Goal: Information Seeking & Learning: Learn about a topic

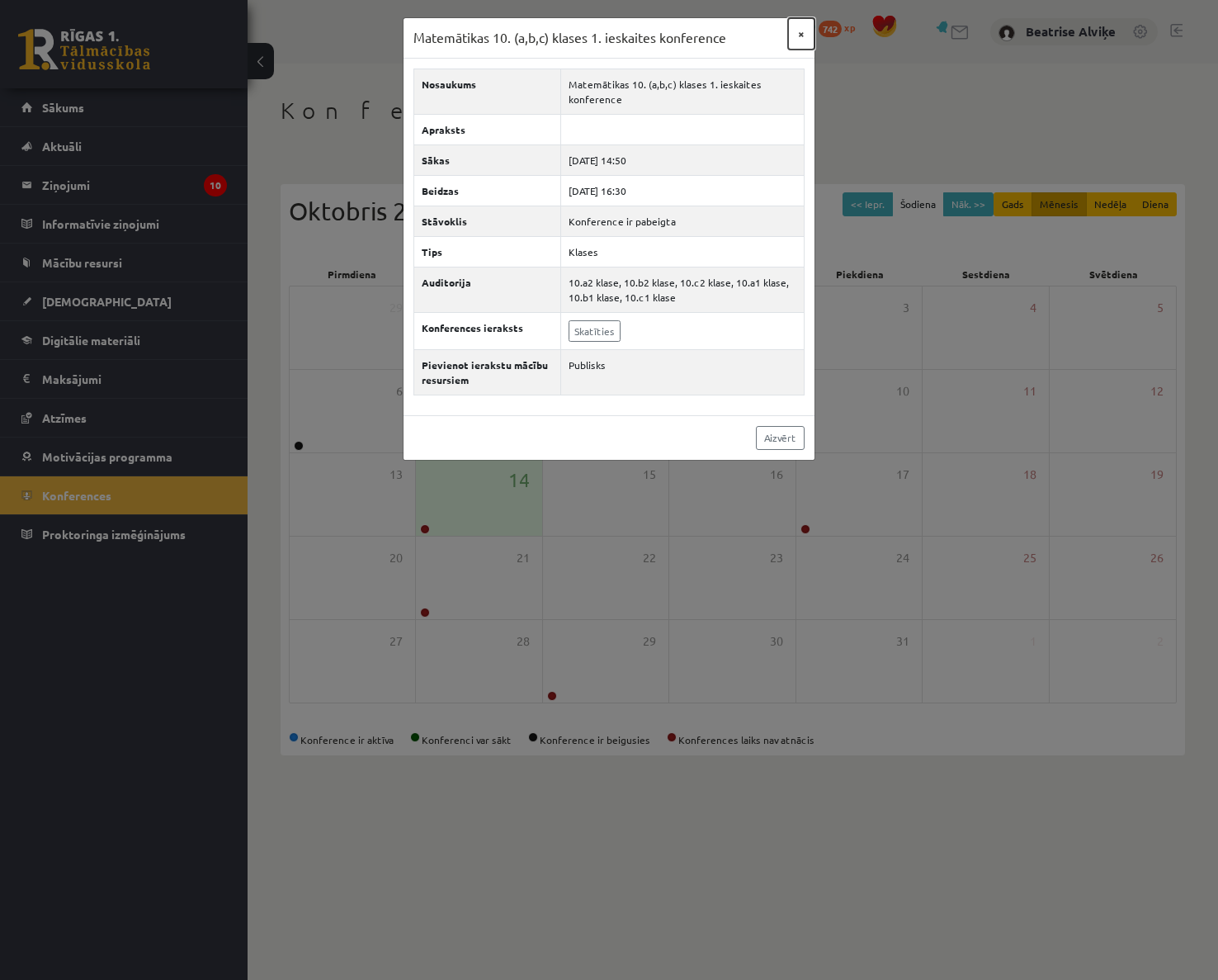
click at [813, 44] on button "×" at bounding box center [800, 33] width 26 height 32
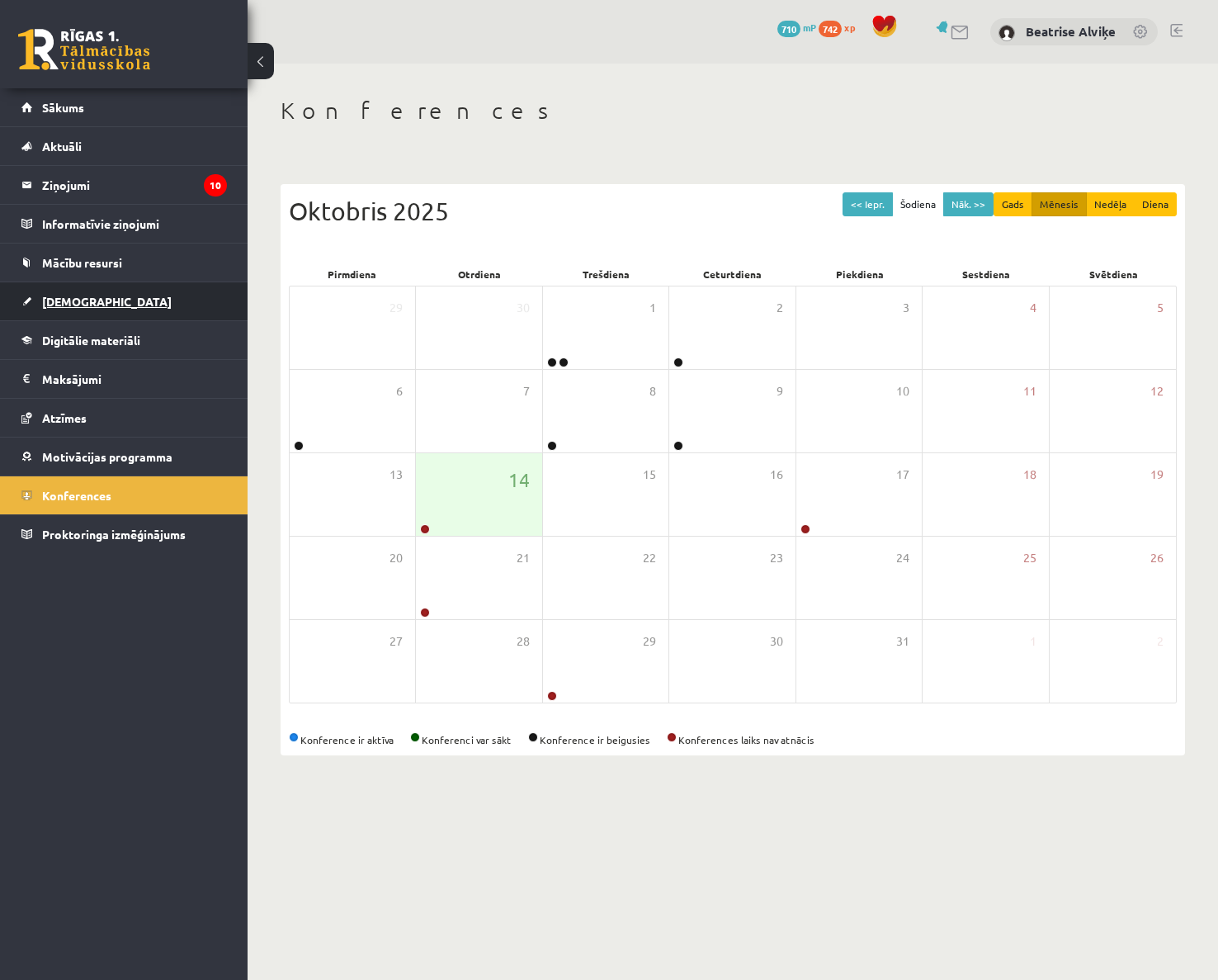
click at [169, 286] on link "[DEMOGRAPHIC_DATA]" at bounding box center [125, 301] width 206 height 38
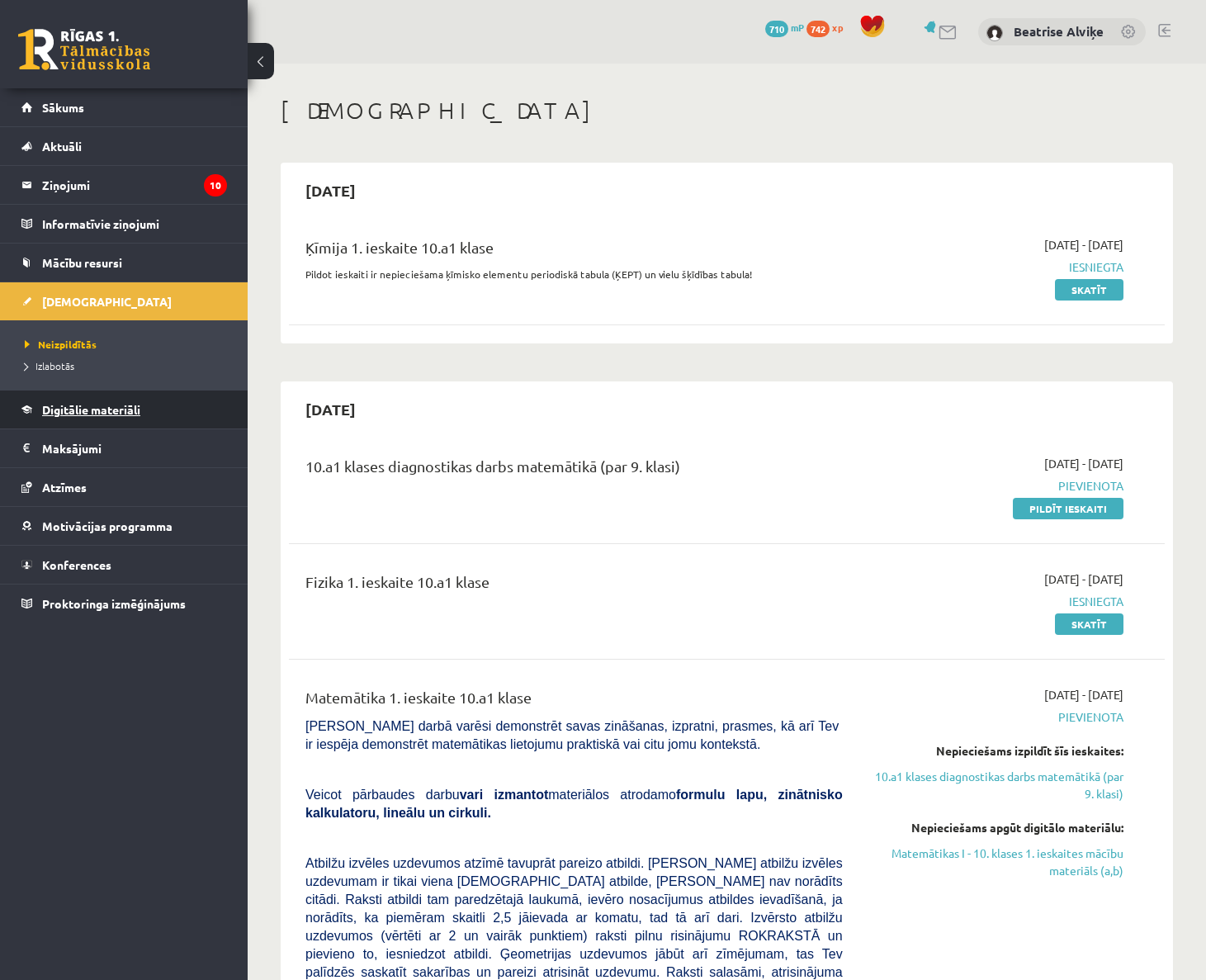
click at [140, 402] on span "Digitālie materiāli" at bounding box center [91, 409] width 98 height 14
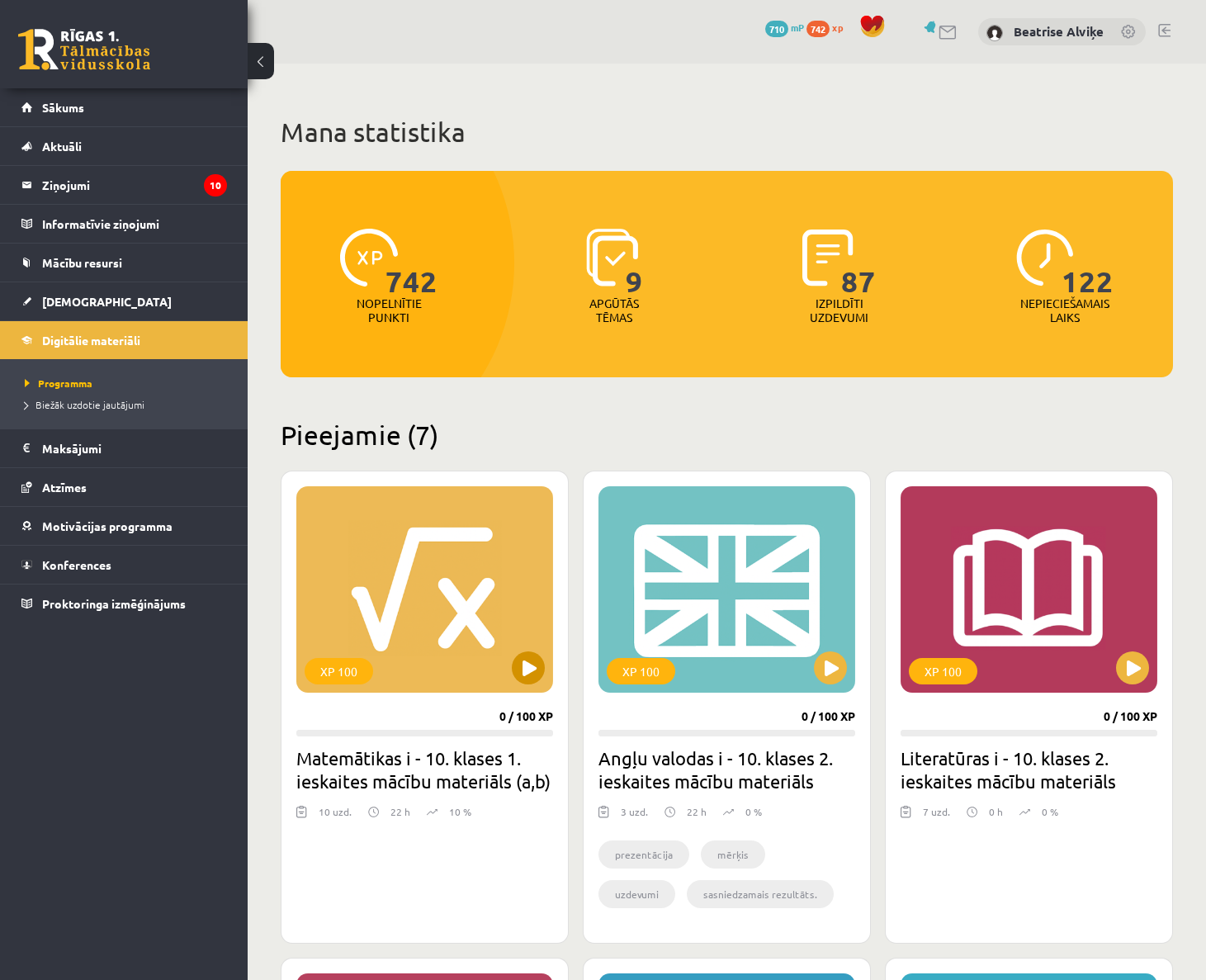
click at [444, 587] on div "XP 100" at bounding box center [424, 589] width 256 height 207
click at [478, 614] on div "XP 100" at bounding box center [424, 589] width 256 height 207
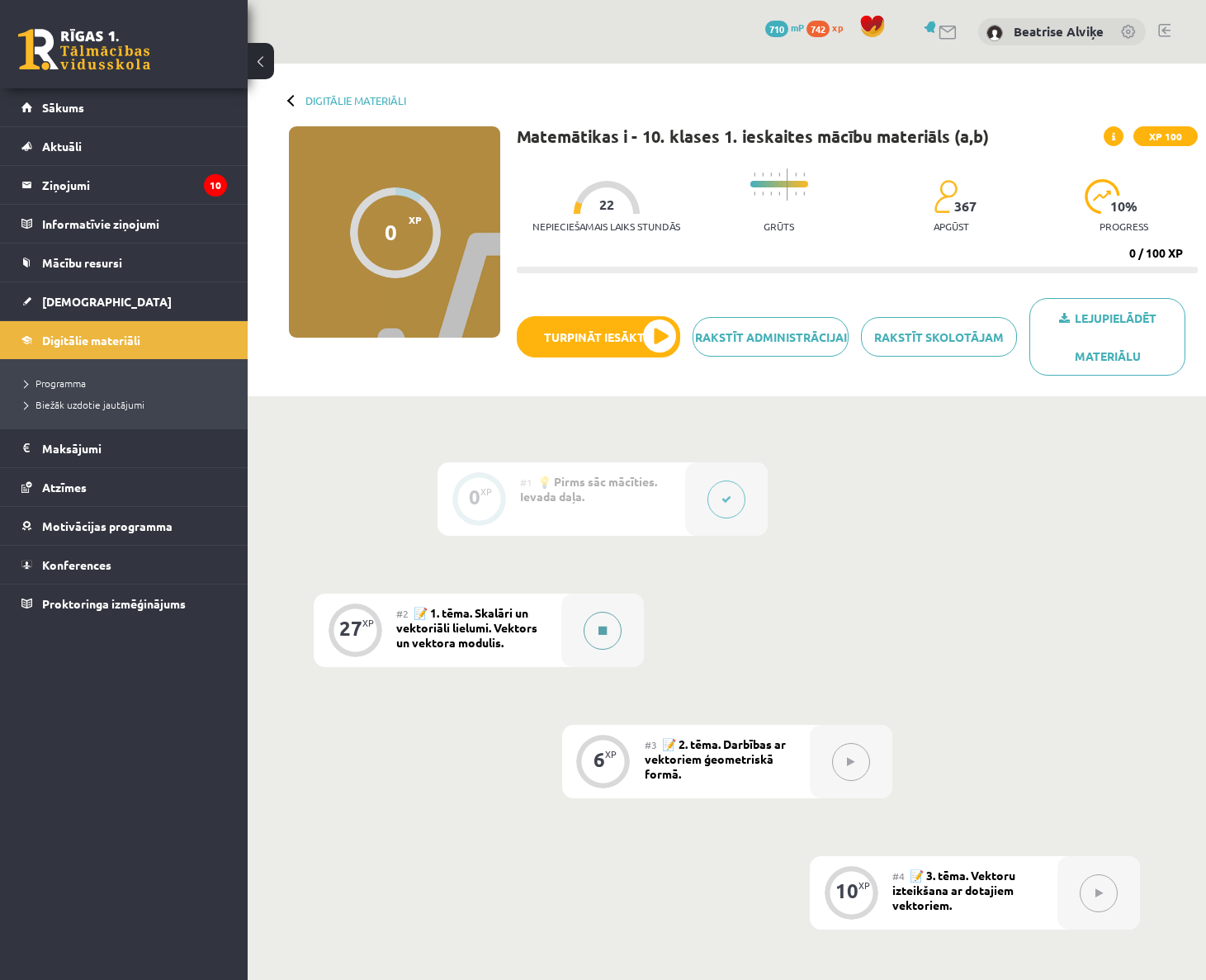
click at [604, 622] on button at bounding box center [603, 631] width 38 height 38
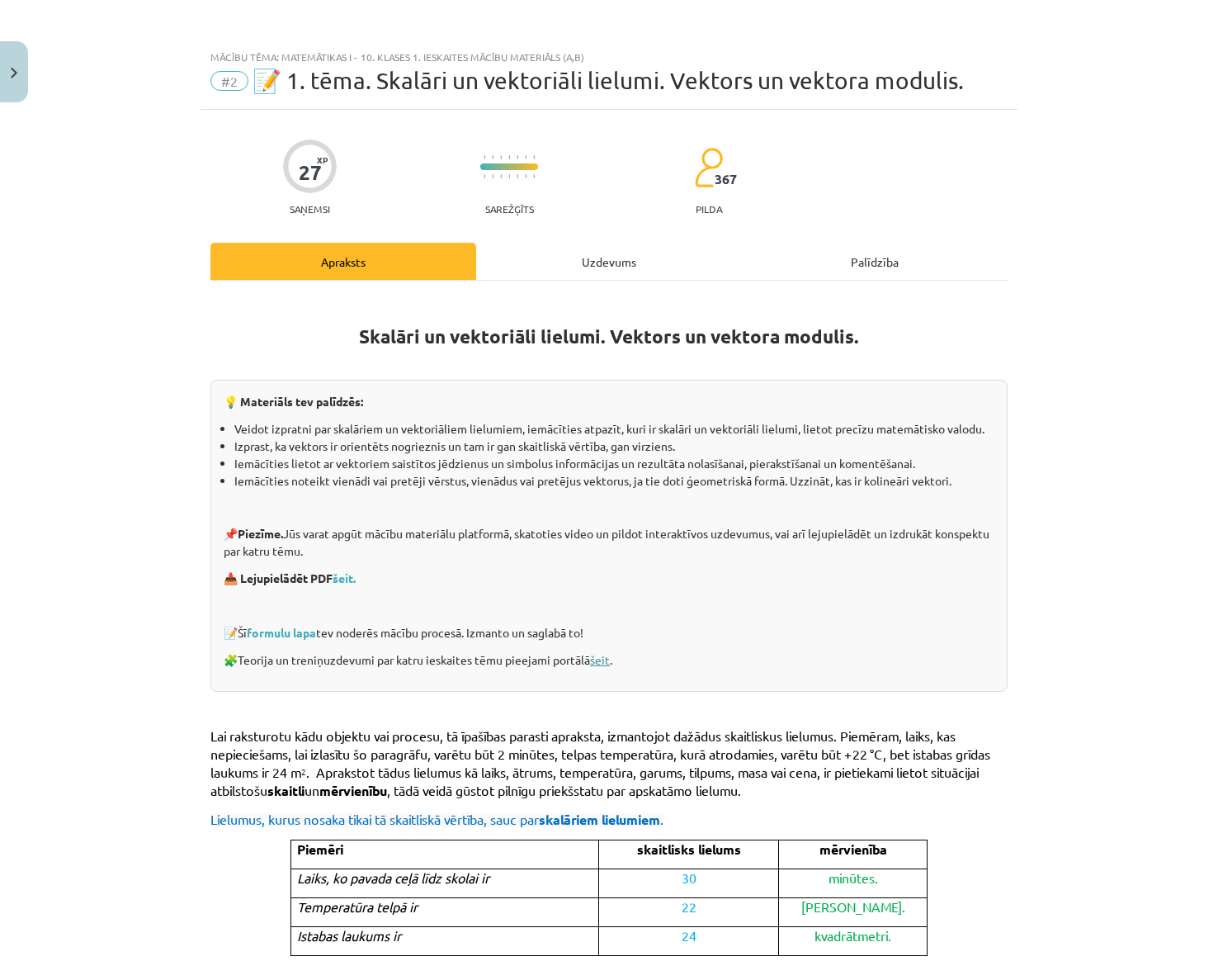
click at [596, 660] on link "šeit" at bounding box center [600, 659] width 20 height 14
click at [342, 581] on link "šeit." at bounding box center [345, 578] width 23 height 14
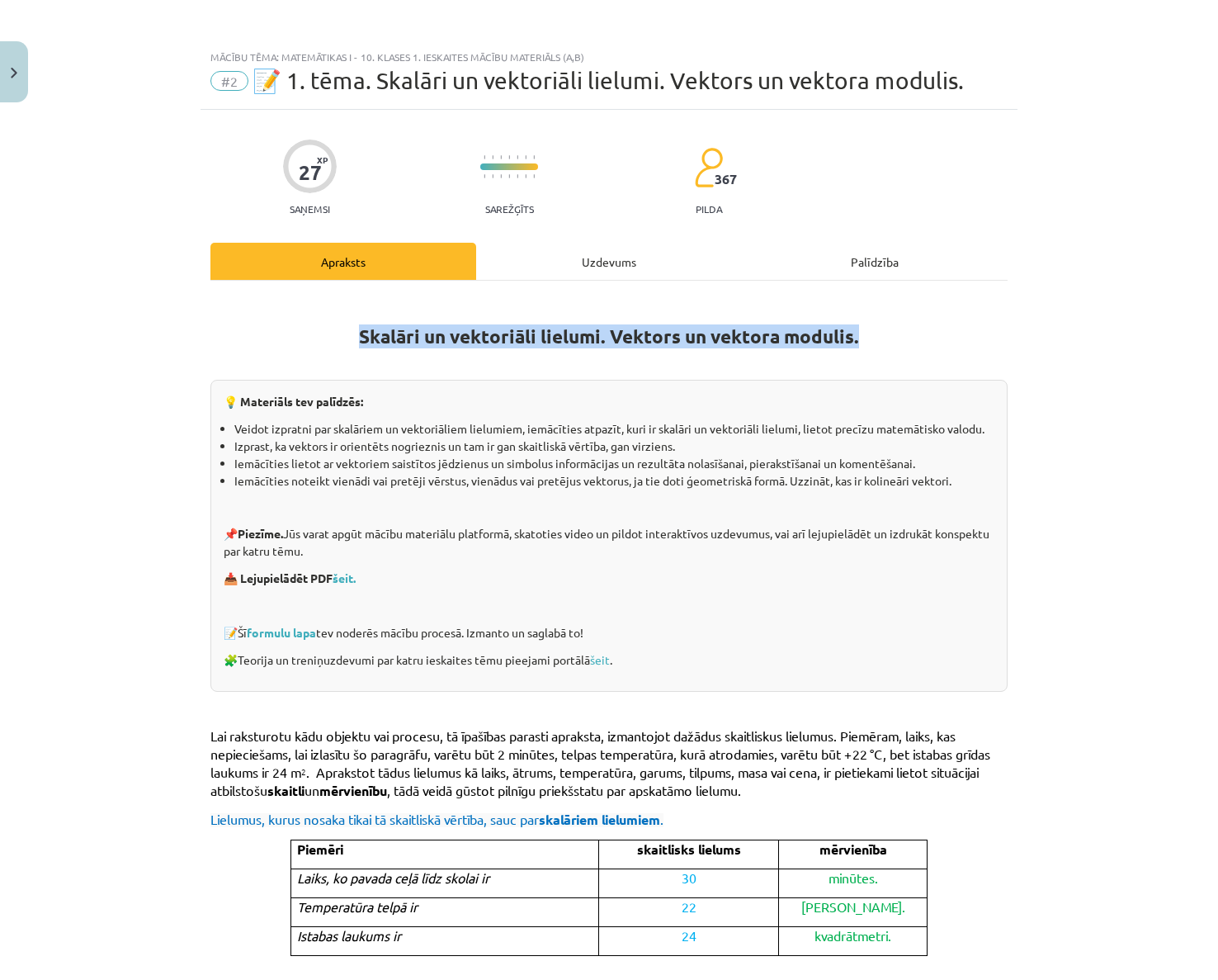
drag, startPoint x: 333, startPoint y: 322, endPoint x: 946, endPoint y: 319, distance: 613.0
click at [946, 319] on h1 "Skalāri un vektoriāli lielumi. Vektors un vektora modulis." at bounding box center [608, 321] width 797 height 52
copy strong "Skalāri un vektoriāli lielumi. Vektors un vektora modulis."
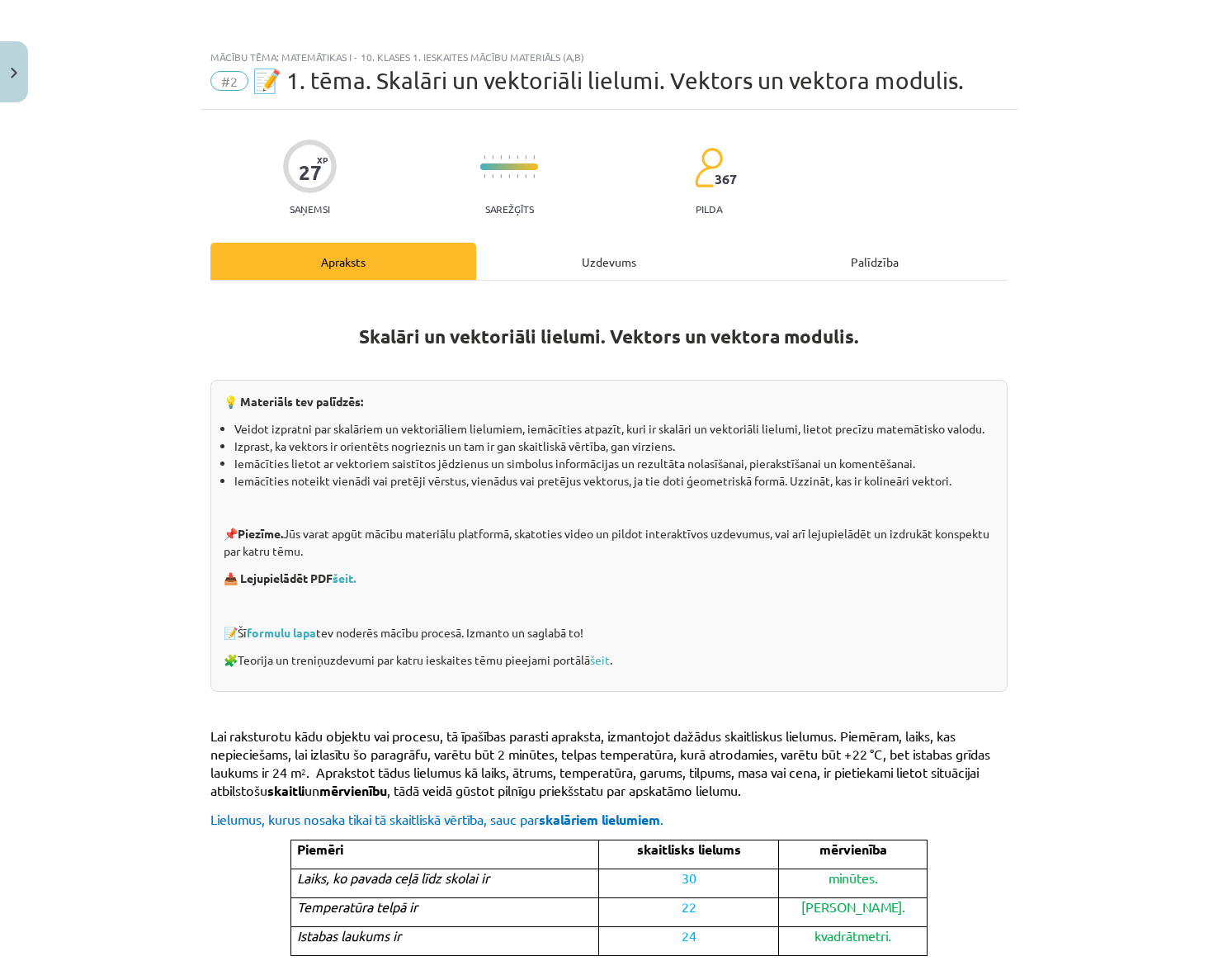
click at [1071, 707] on div "Mācību tēma: Matemātikas i - 10. klases 1. ieskaites mācību materiāls (a,b) #2 …" at bounding box center [609, 490] width 1218 height 980
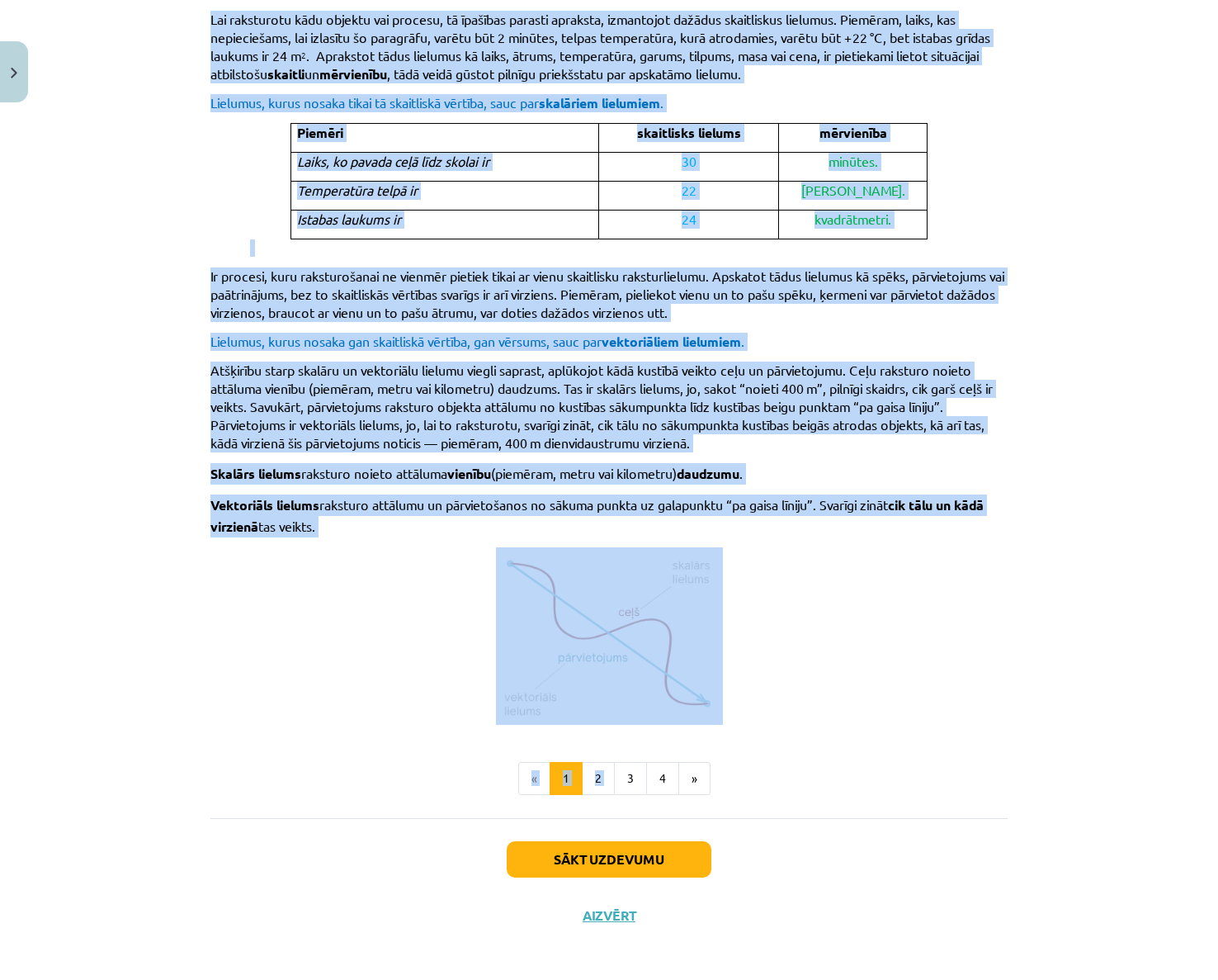
scroll to position [718, 0]
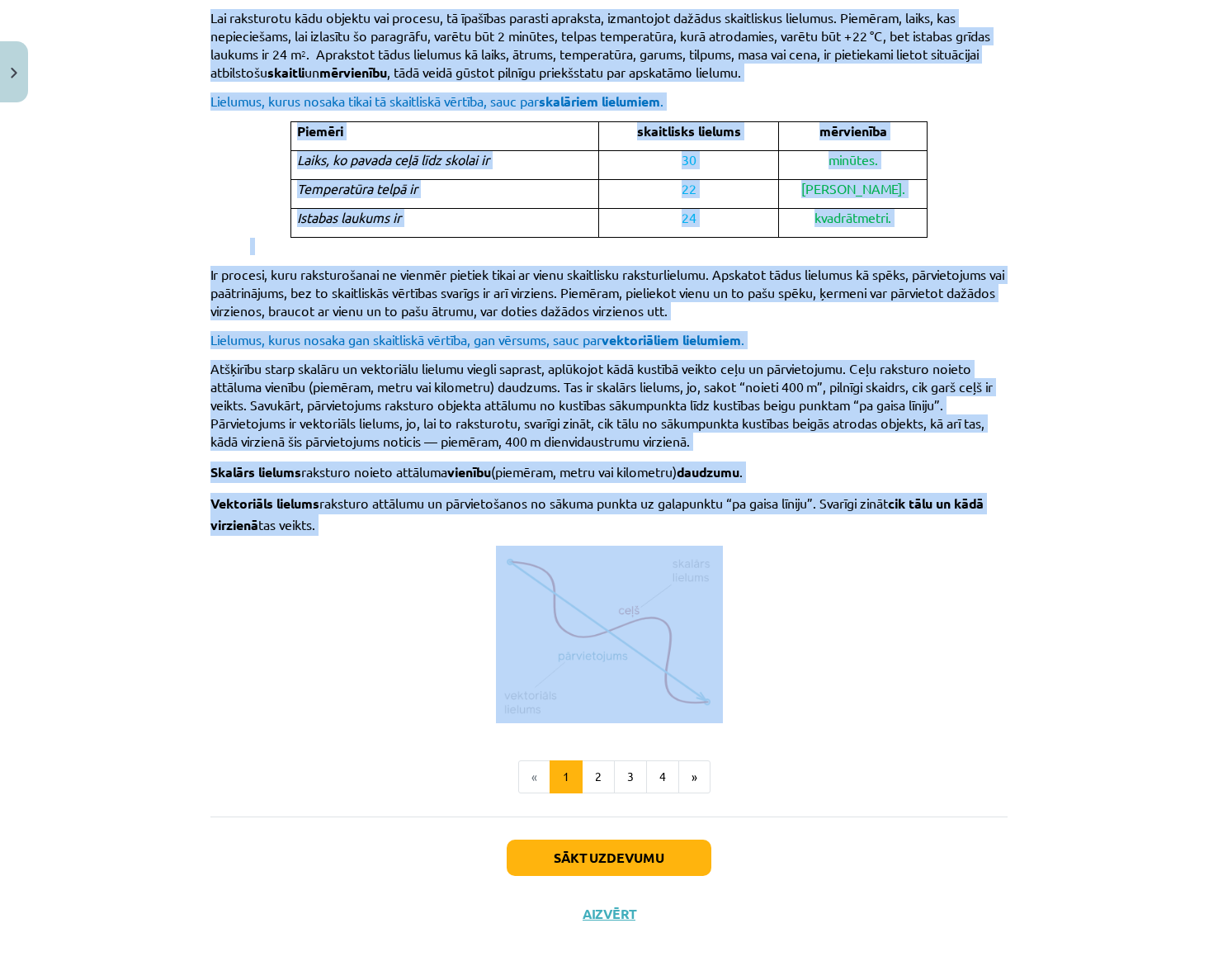
drag, startPoint x: 140, startPoint y: 411, endPoint x: 724, endPoint y: 587, distance: 609.9
click at [724, 587] on div "Mācību tēma: Matemātikas i - 10. klases 1. ieskaites mācību materiāls (a,b) #2 …" at bounding box center [609, 490] width 1218 height 980
copy div "Lor ipsumdolor sita consect adi elitsed, do eiusmodt incidid utlabore, etdolore…"
click at [1047, 604] on div "Mācību tēma: Matemātikas i - 10. klases 1. ieskaites mācību materiāls (a,b) #2 …" at bounding box center [609, 490] width 1218 height 980
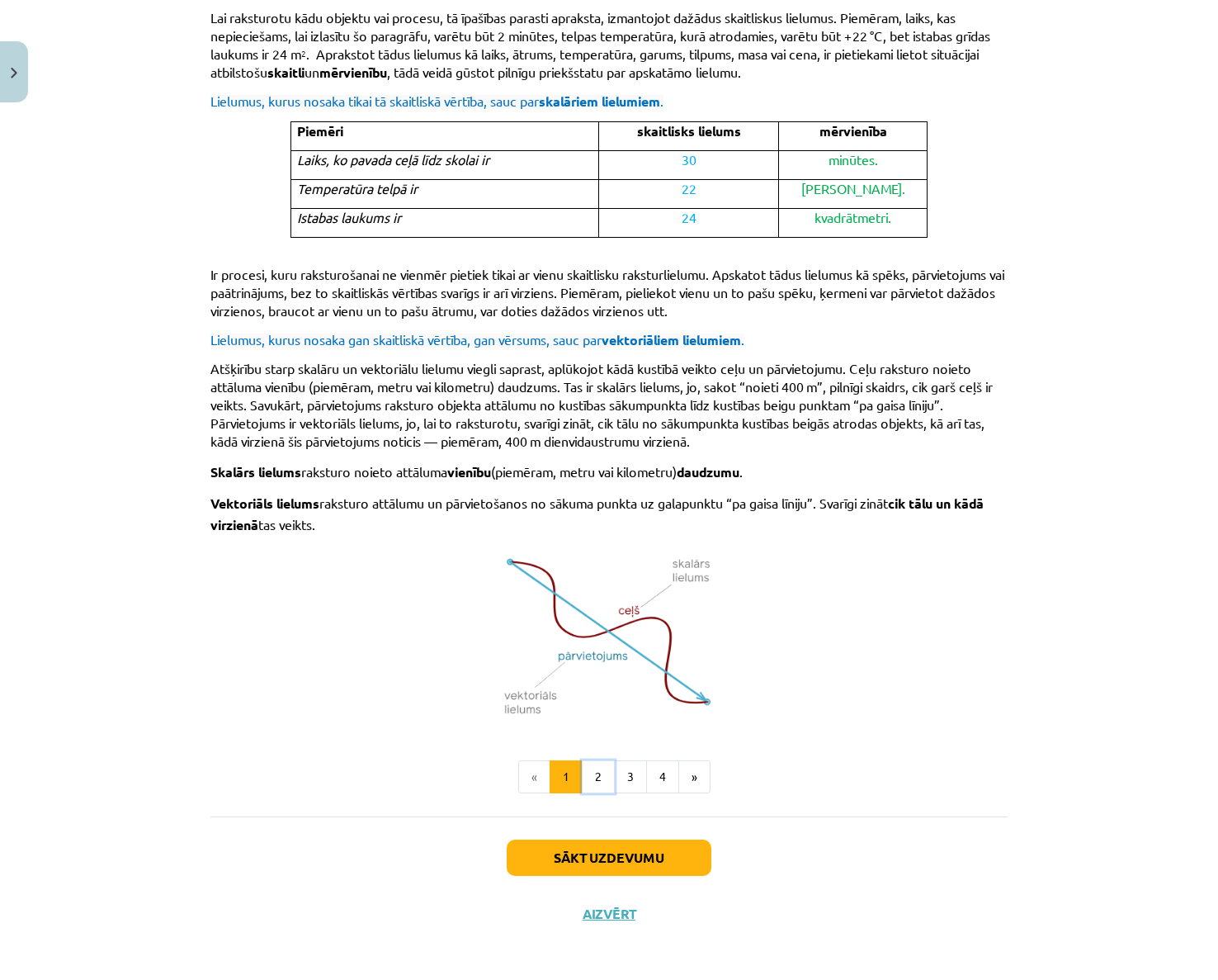
click at [595, 774] on button "2" at bounding box center [598, 776] width 33 height 33
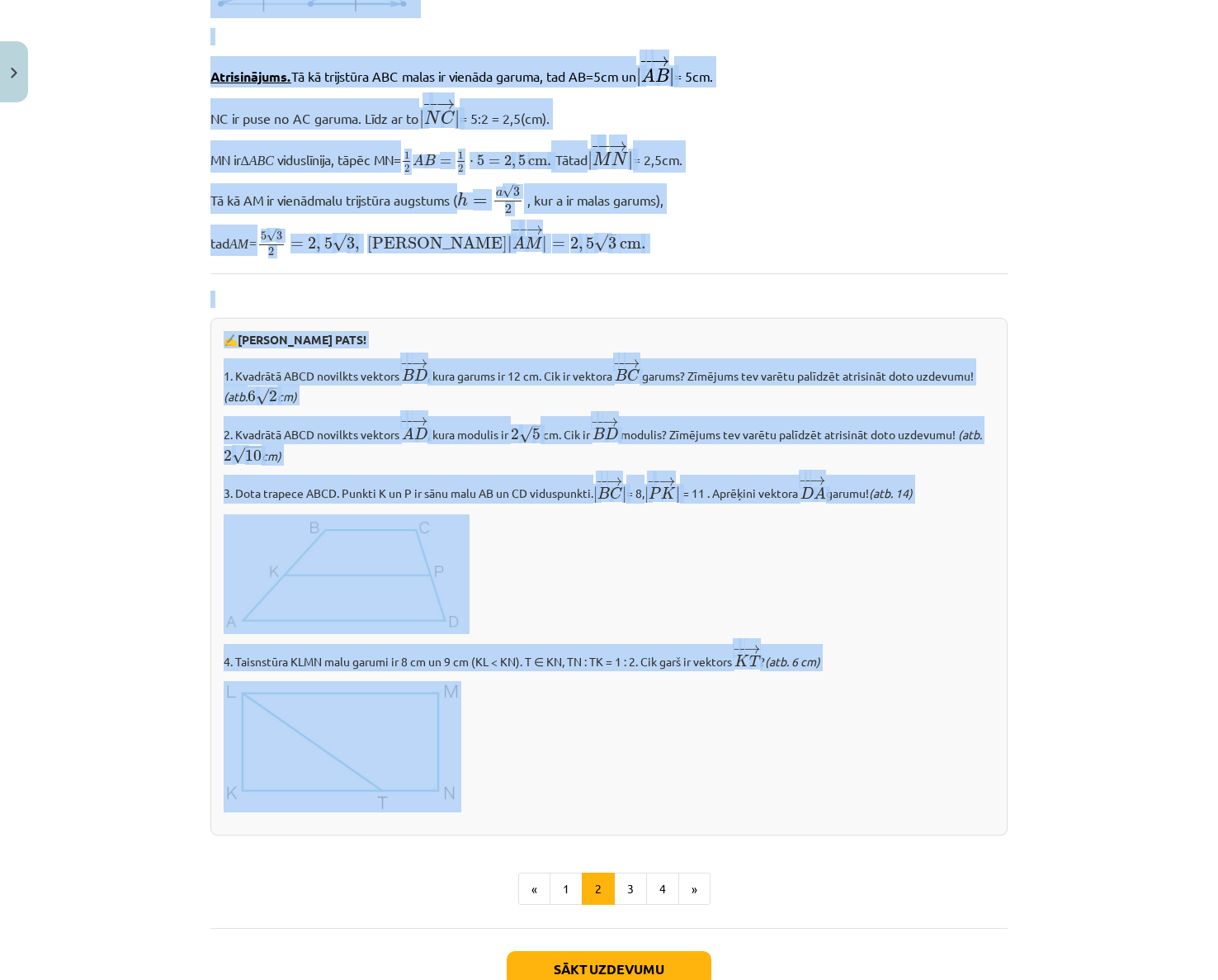
scroll to position [1485, 0]
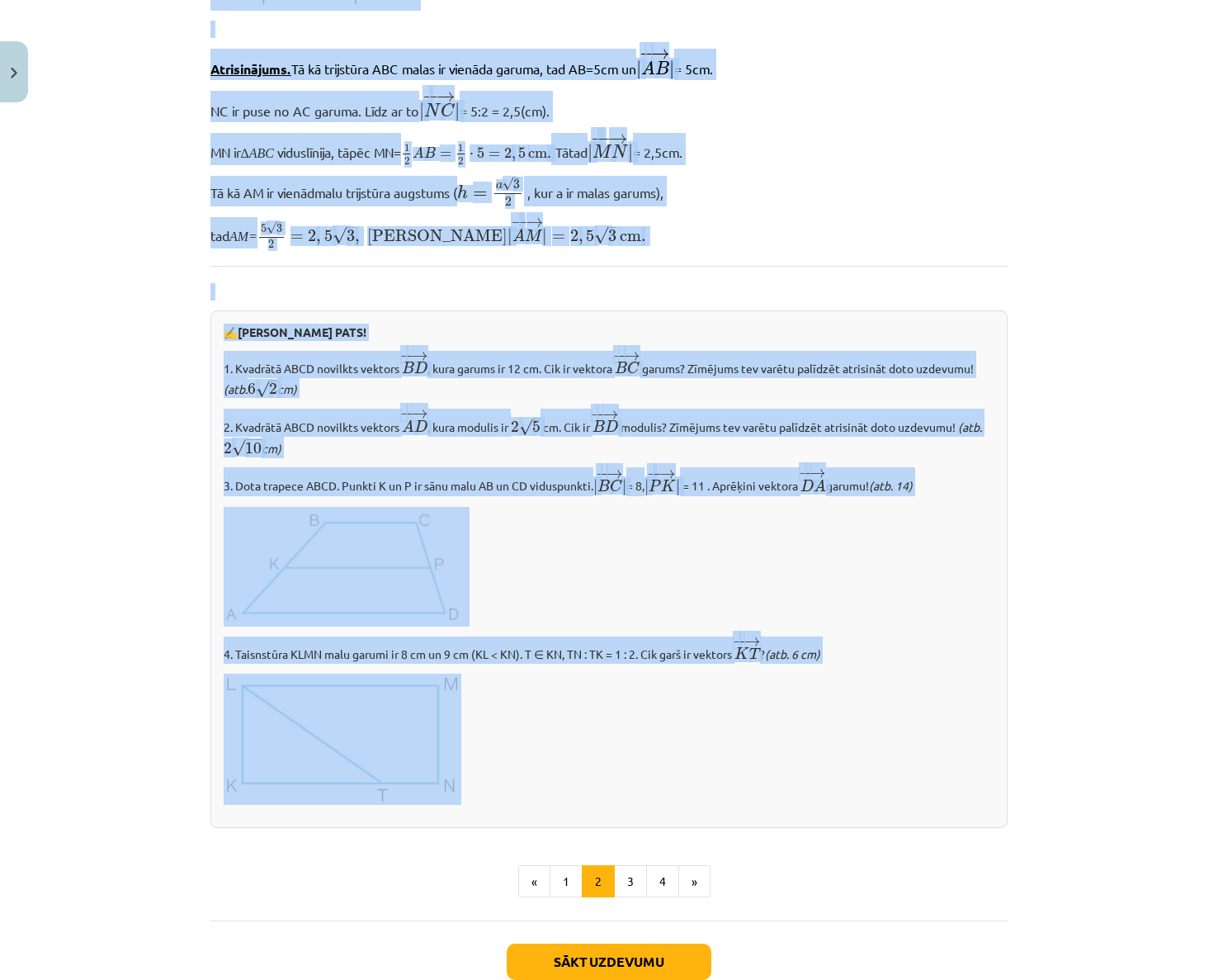
drag, startPoint x: 158, startPoint y: 361, endPoint x: 661, endPoint y: 731, distance: 624.4
click at [661, 731] on div "Mācību tēma: Matemātikas i - 10. klases 1. ieskaites mācību materiāls (a,b) #2 …" at bounding box center [609, 490] width 1218 height 980
copy div "Loremip, do sitamet co adipisc elitseddoei Tem incididuntu laboreet dolorema al…"
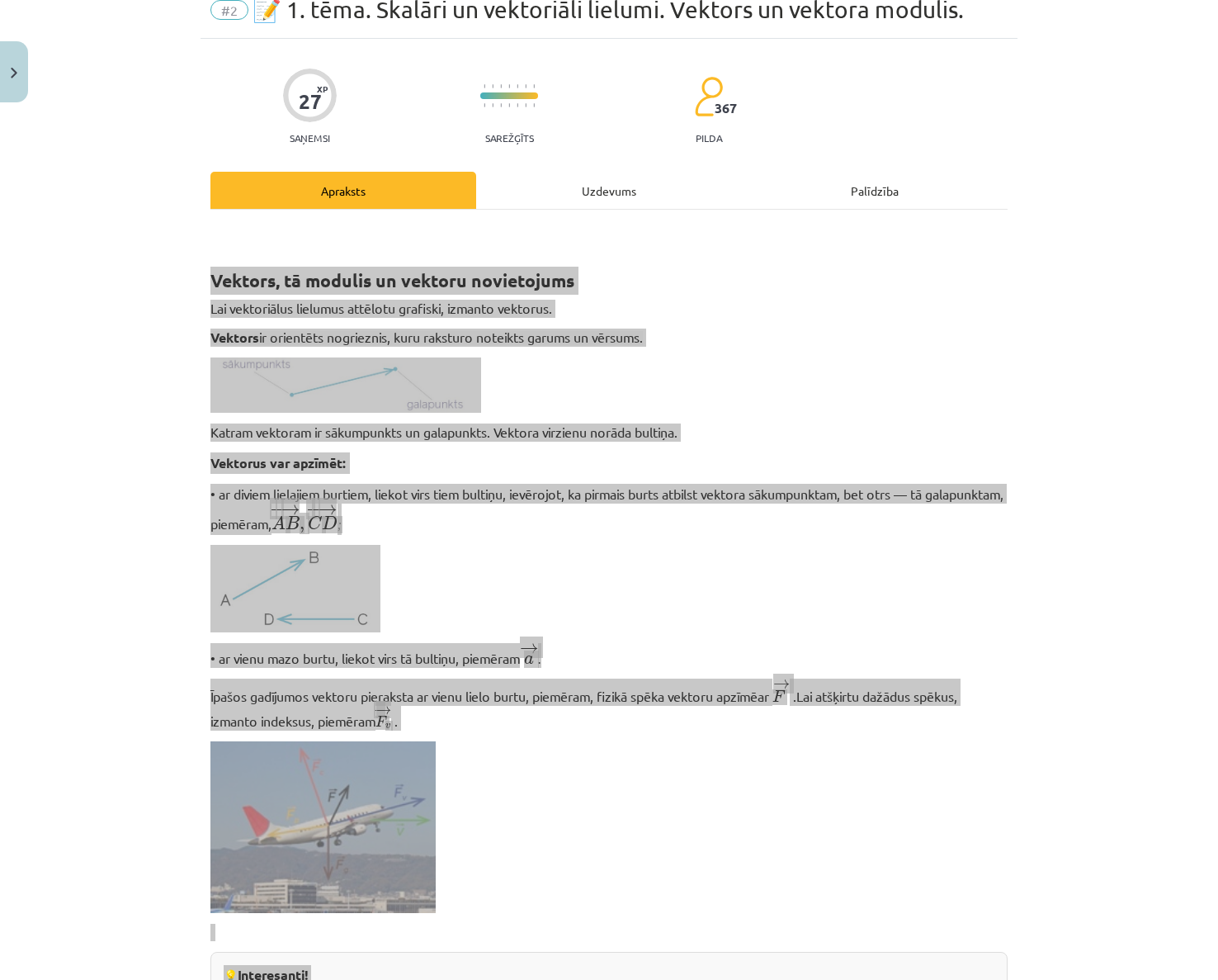
scroll to position [0, 0]
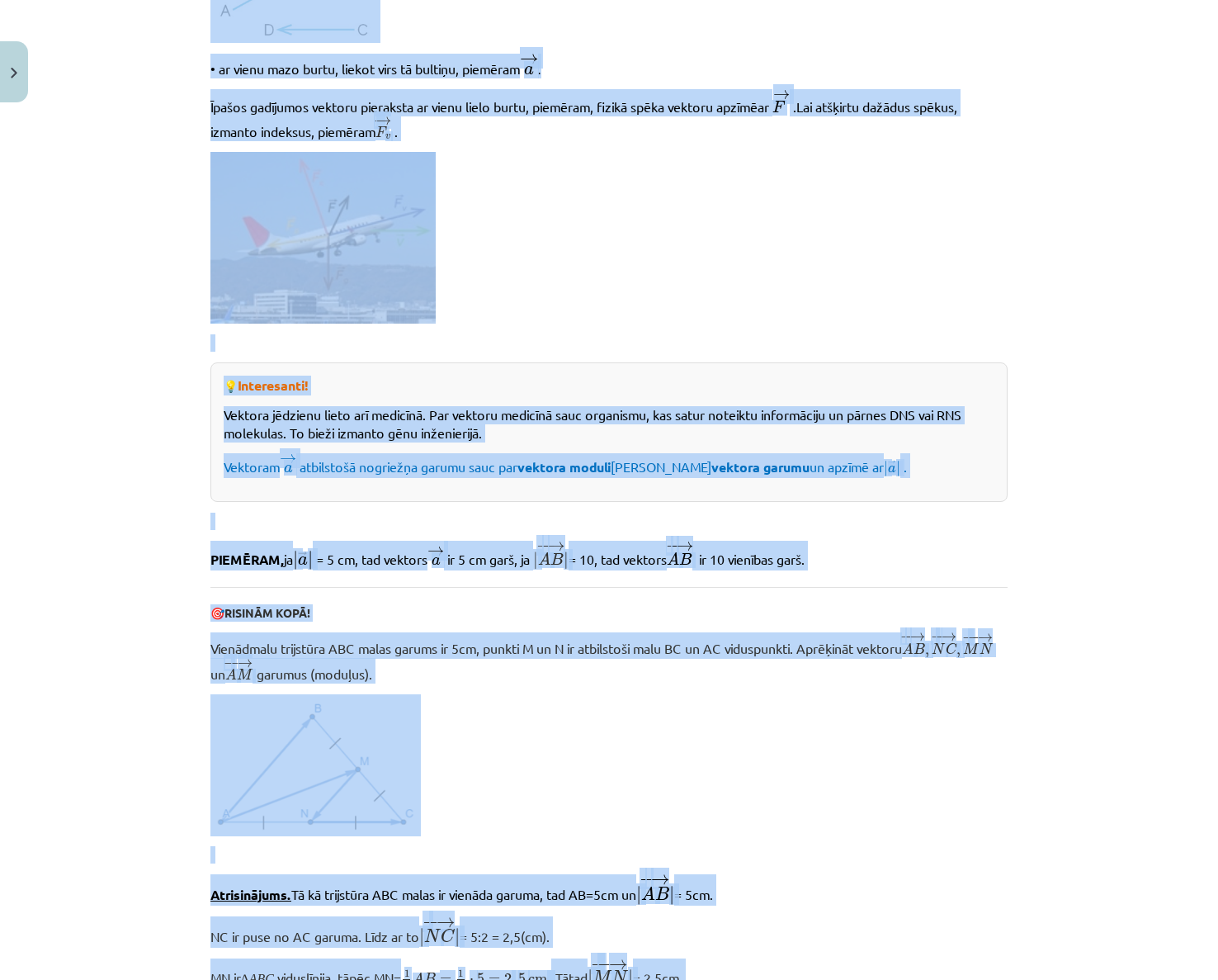
click at [660, 621] on p "🎯 RISINĀM KOPĀ!" at bounding box center [608, 612] width 797 height 17
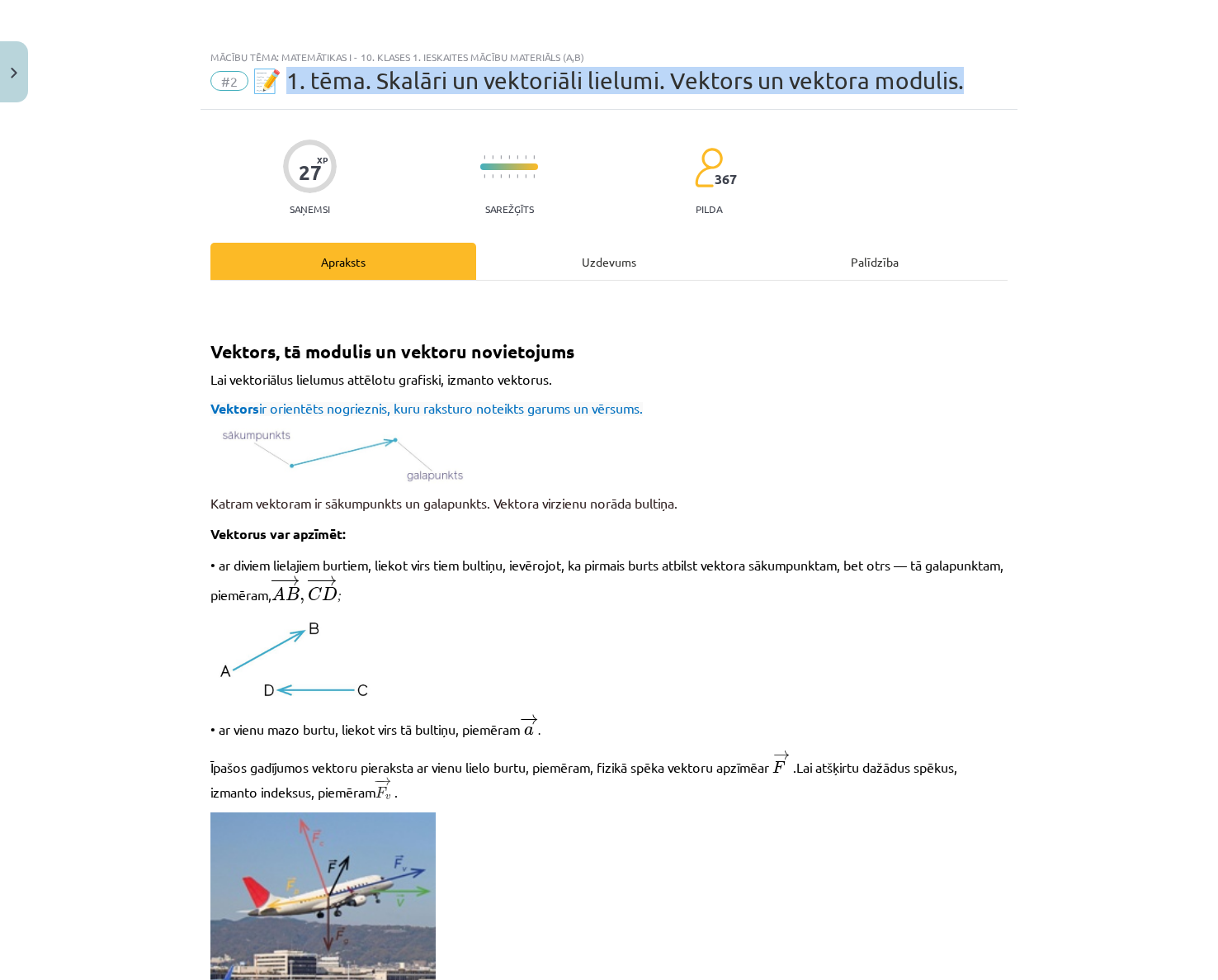
drag, startPoint x: 1020, startPoint y: 69, endPoint x: 281, endPoint y: 82, distance: 739.1
click at [281, 82] on div "Mācību tēma: Matemātikas i - 10. klases 1. ieskaites mācību materiāls (a,b) #2 …" at bounding box center [609, 490] width 1218 height 980
copy span ". tēma. Skalāri un vektoriāli lielumi. Vektors un vektora modulis."
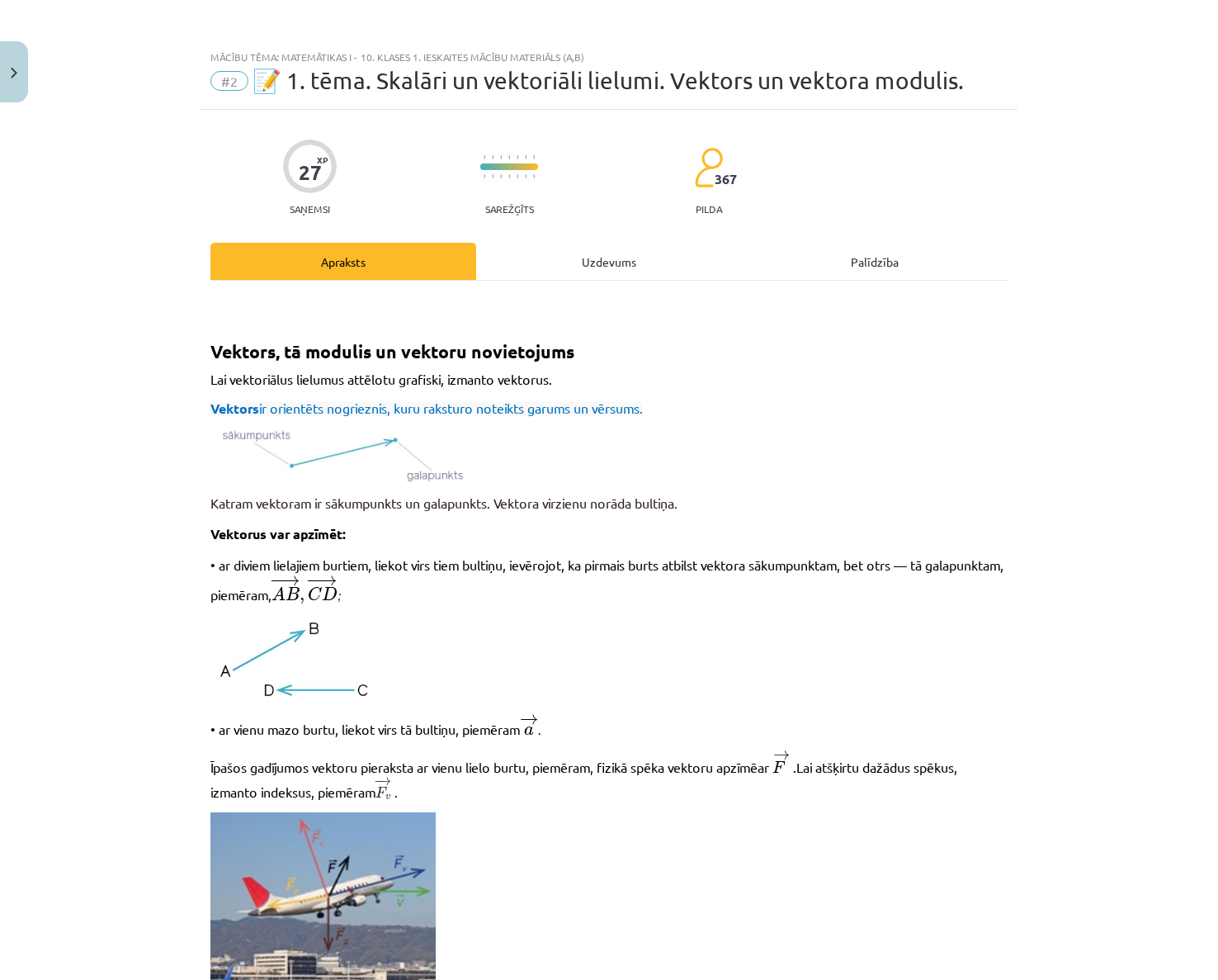
click at [774, 837] on p at bounding box center [608, 898] width 797 height 171
click at [973, 681] on p at bounding box center [608, 659] width 797 height 88
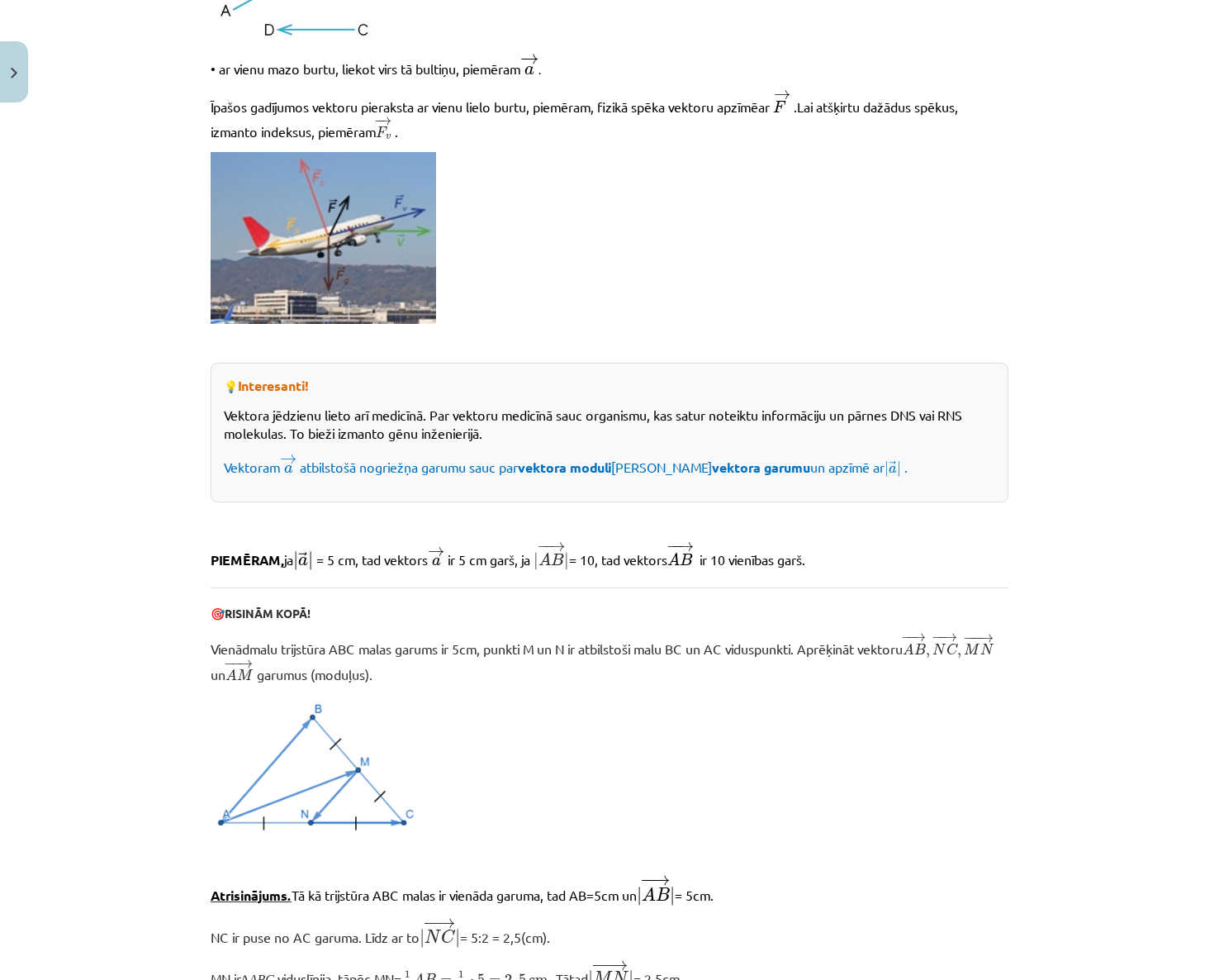
scroll to position [1591, 0]
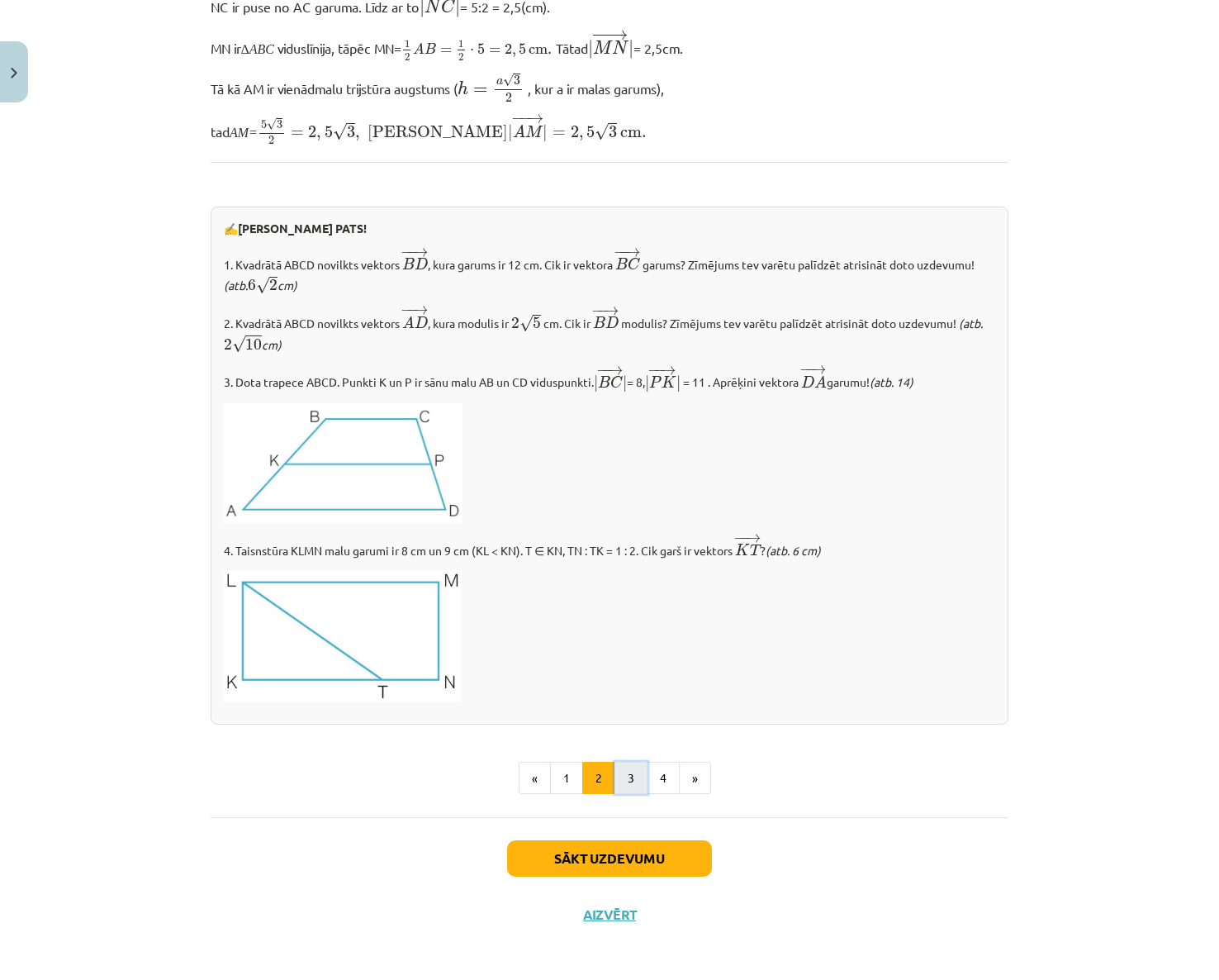
click at [629, 773] on button "3" at bounding box center [630, 778] width 33 height 33
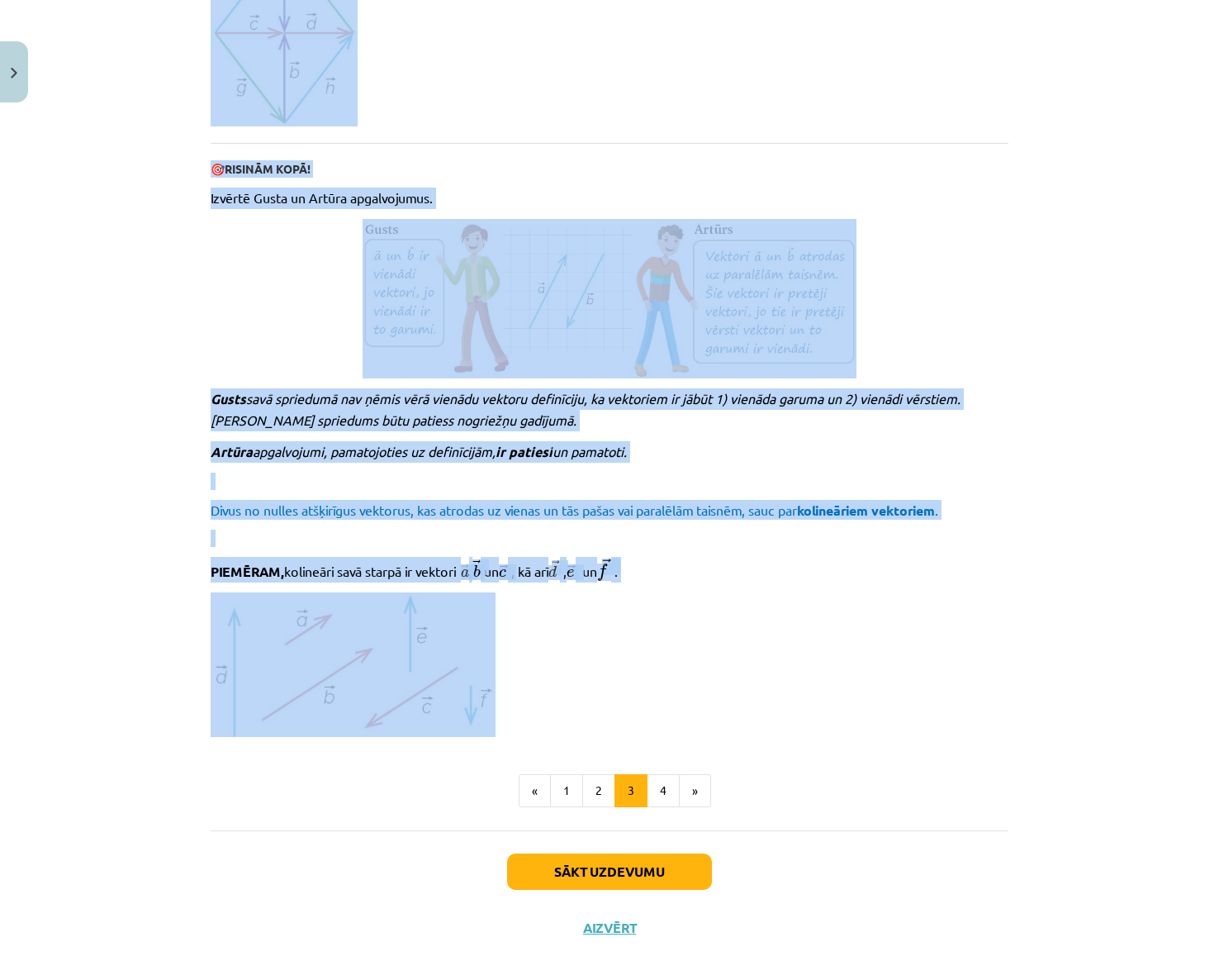
scroll to position [1433, 0]
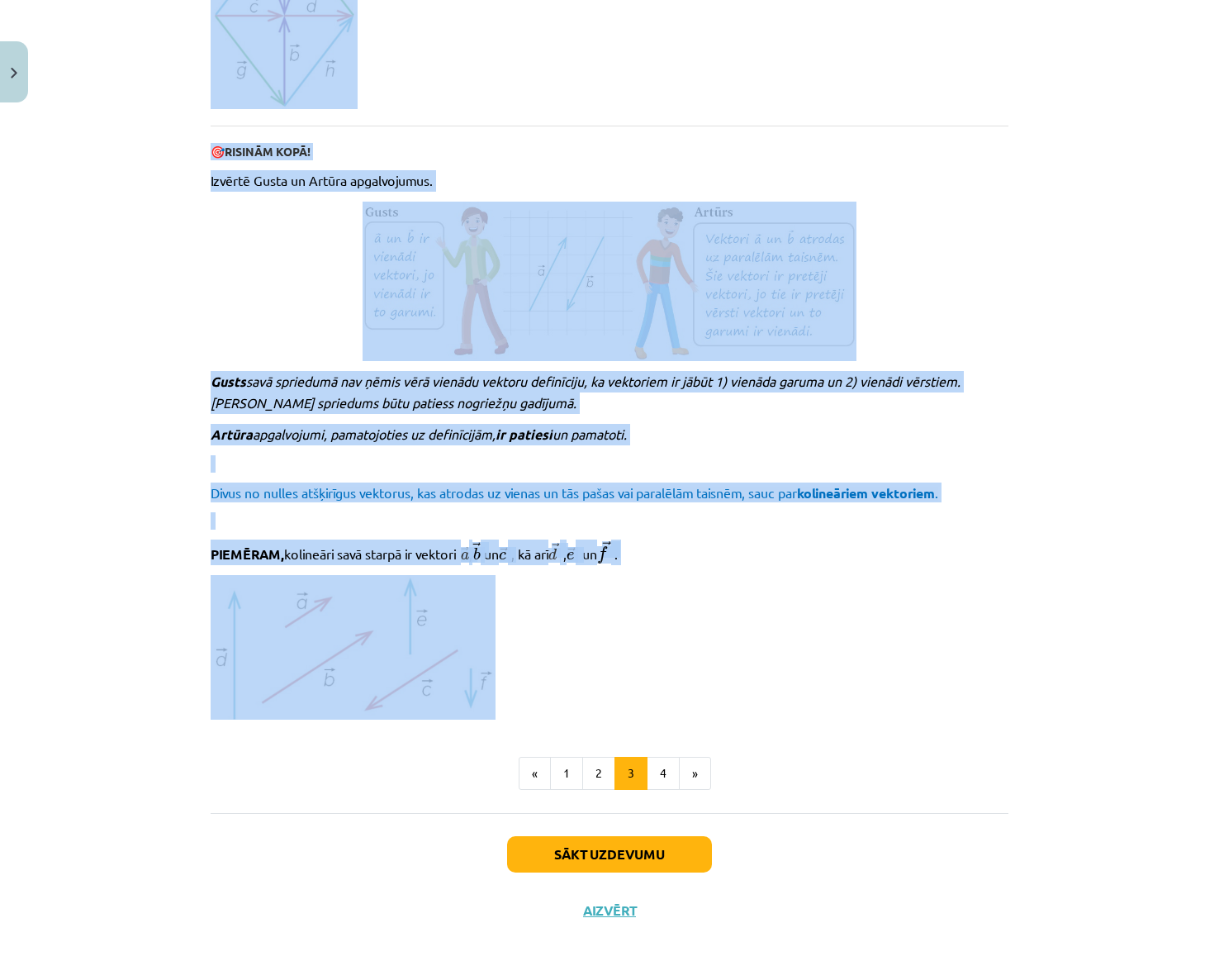
drag, startPoint x: 176, startPoint y: 295, endPoint x: 678, endPoint y: 630, distance: 603.5
click at [678, 630] on div "Mācību tēma: Matemātikas i - 10. klases 1. ieskaites mācību materiāls (a,b) #2 …" at bounding box center [610, 490] width 1219 height 980
copy div "Loremip, dolo sitametcons adipis el seddoeiusm, temp inc utlabo etdolor (mag al…"
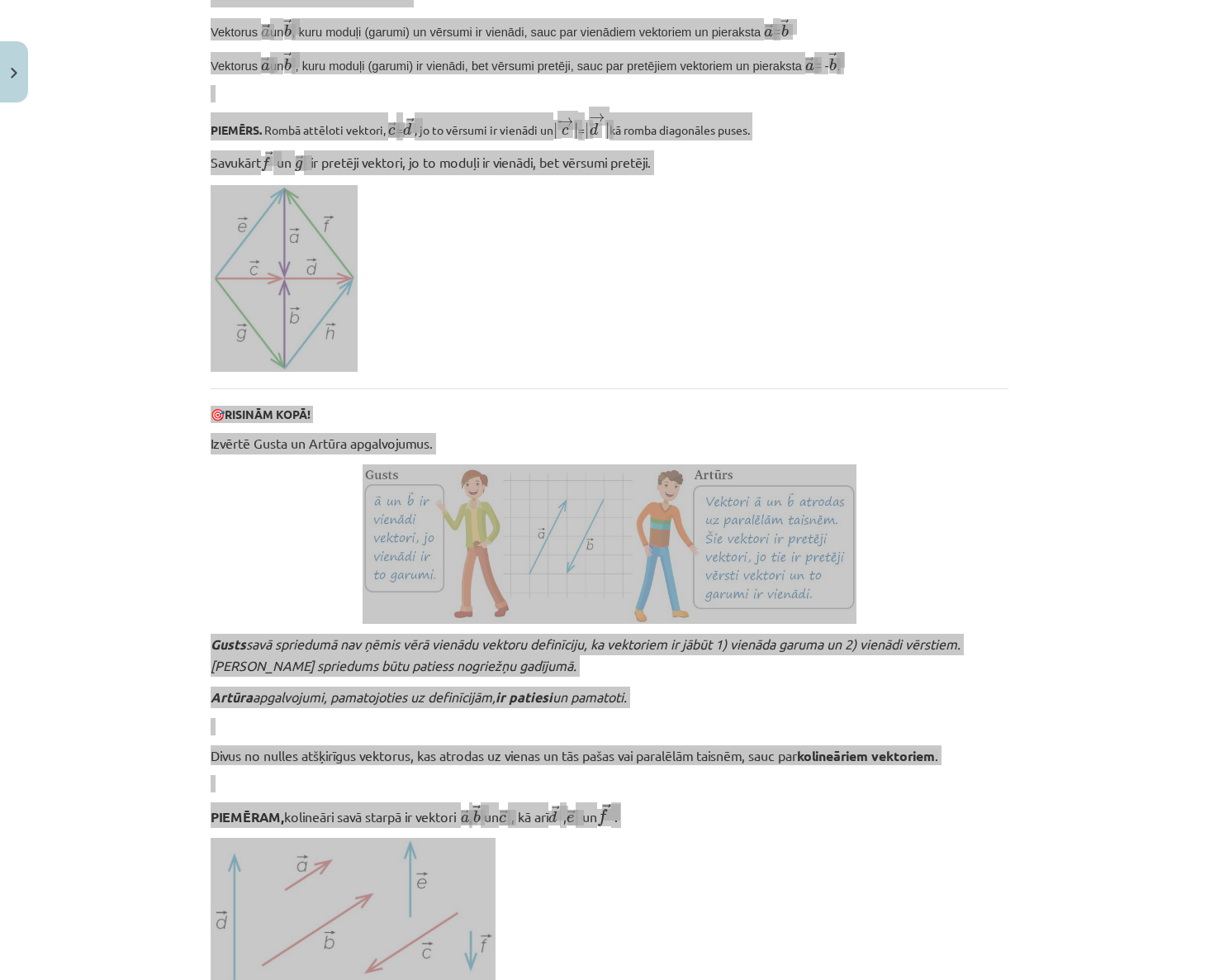
scroll to position [937, 0]
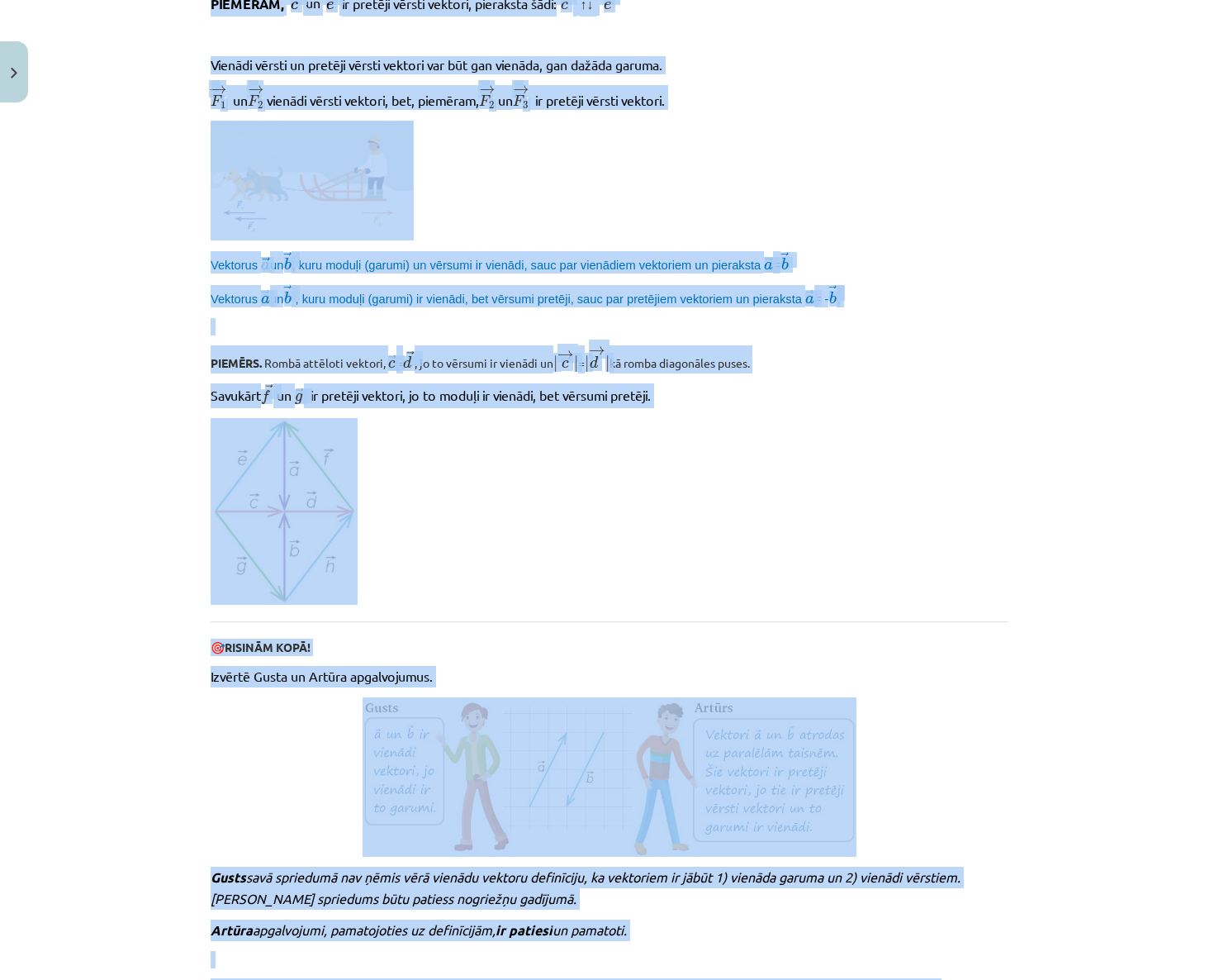
click at [768, 687] on p "Izvērtē Gusta un Artūra apgalvojumus." at bounding box center [609, 677] width 797 height 22
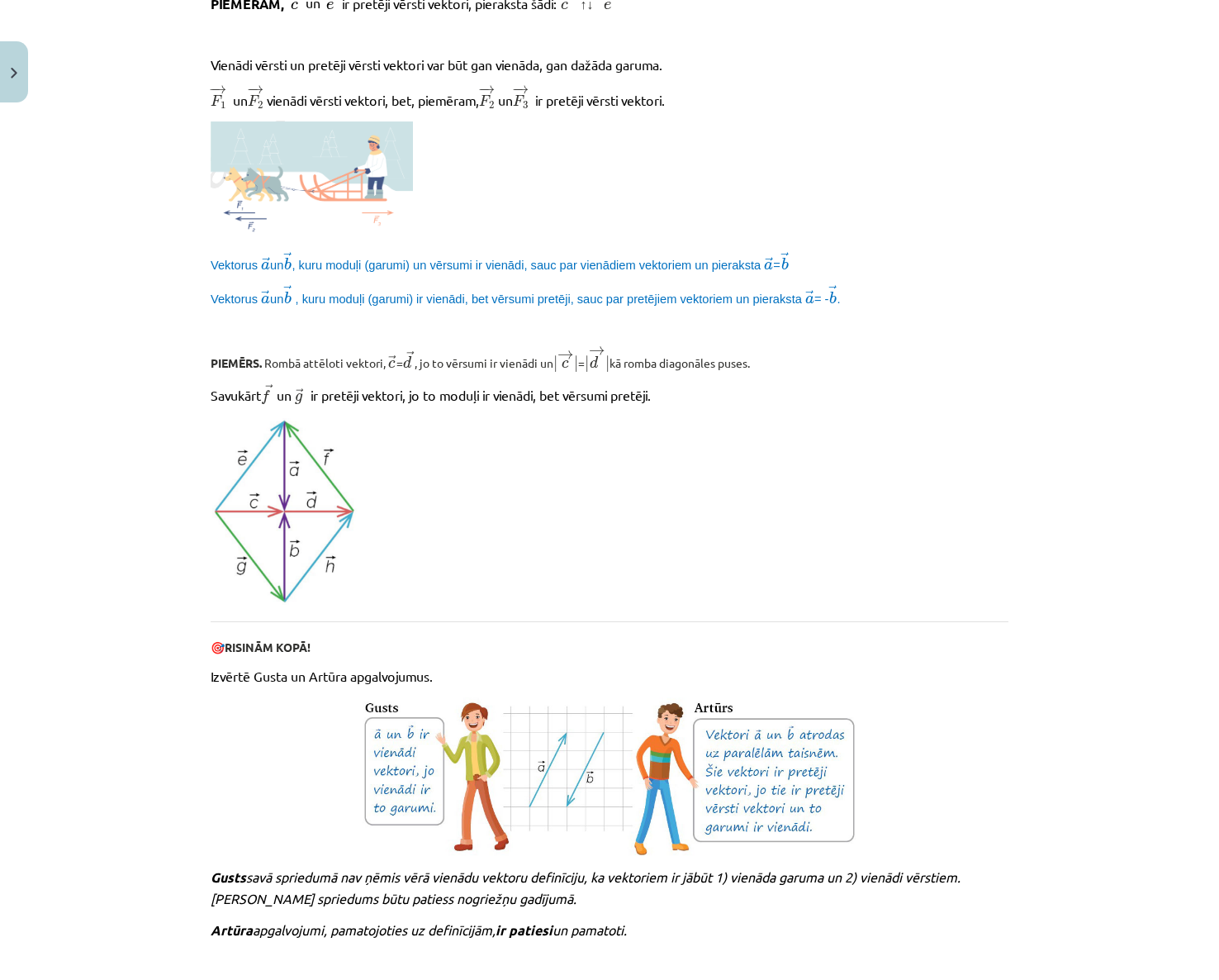
scroll to position [1433, 0]
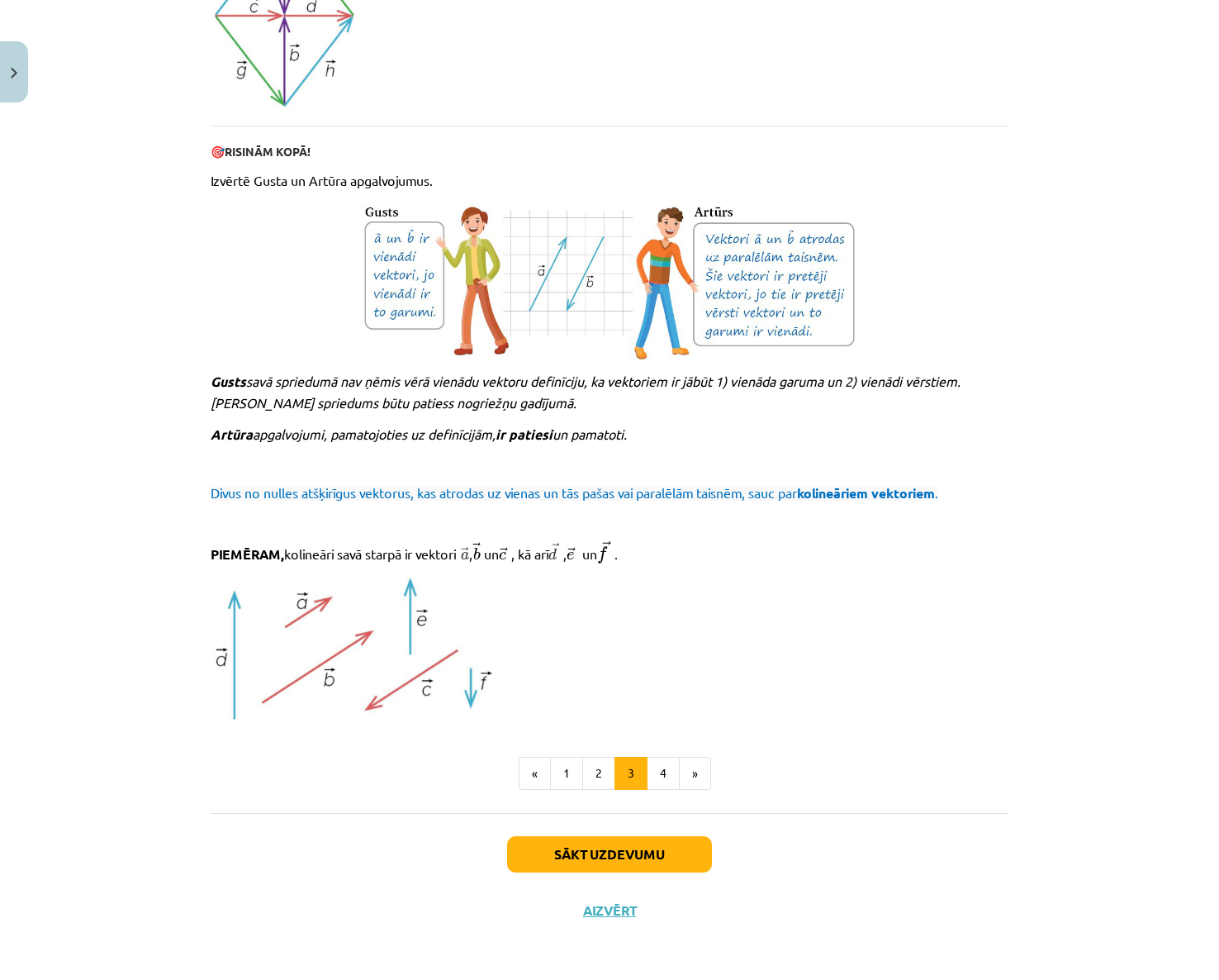
click at [662, 769] on button "4" at bounding box center [663, 773] width 33 height 33
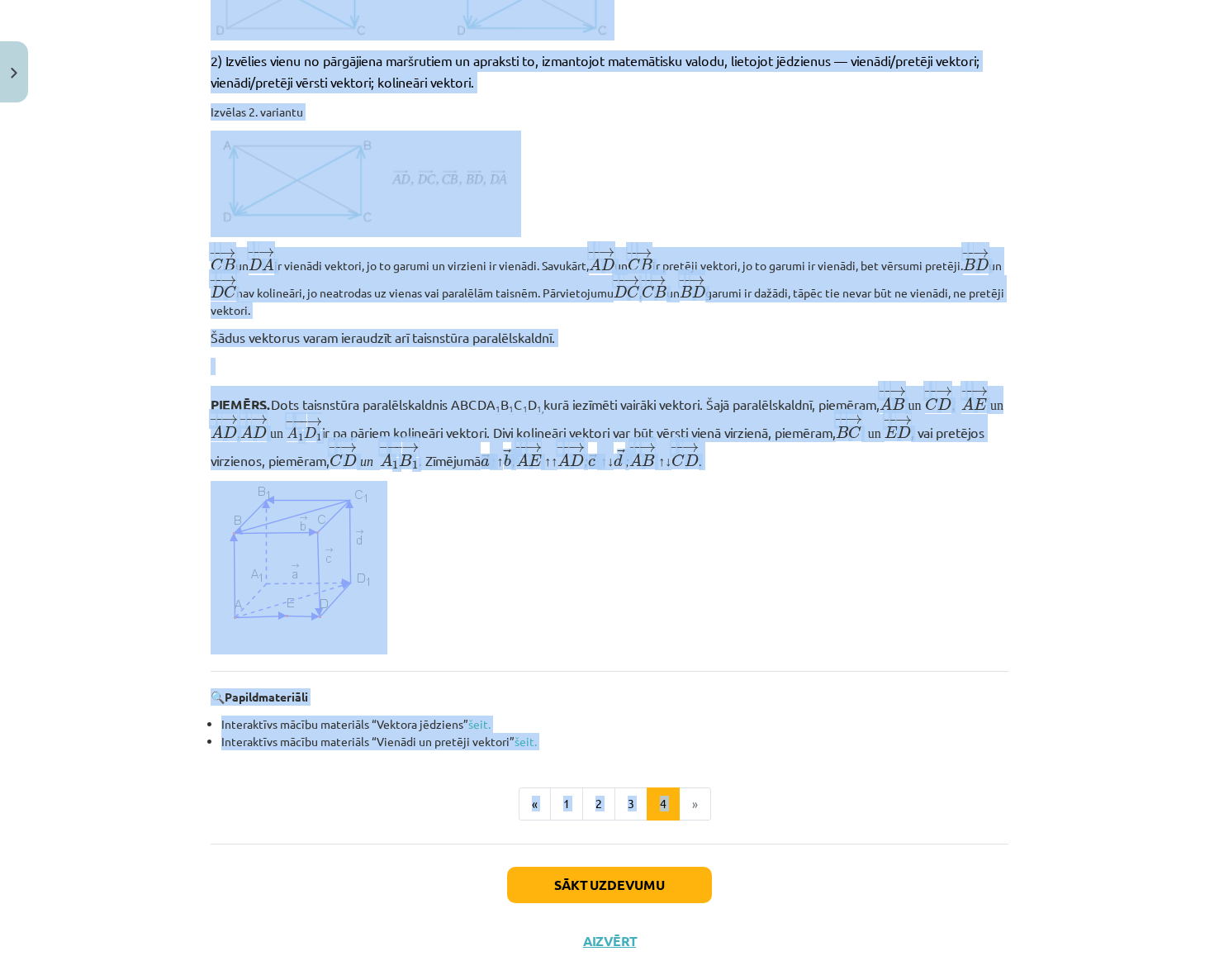
scroll to position [1181, 0]
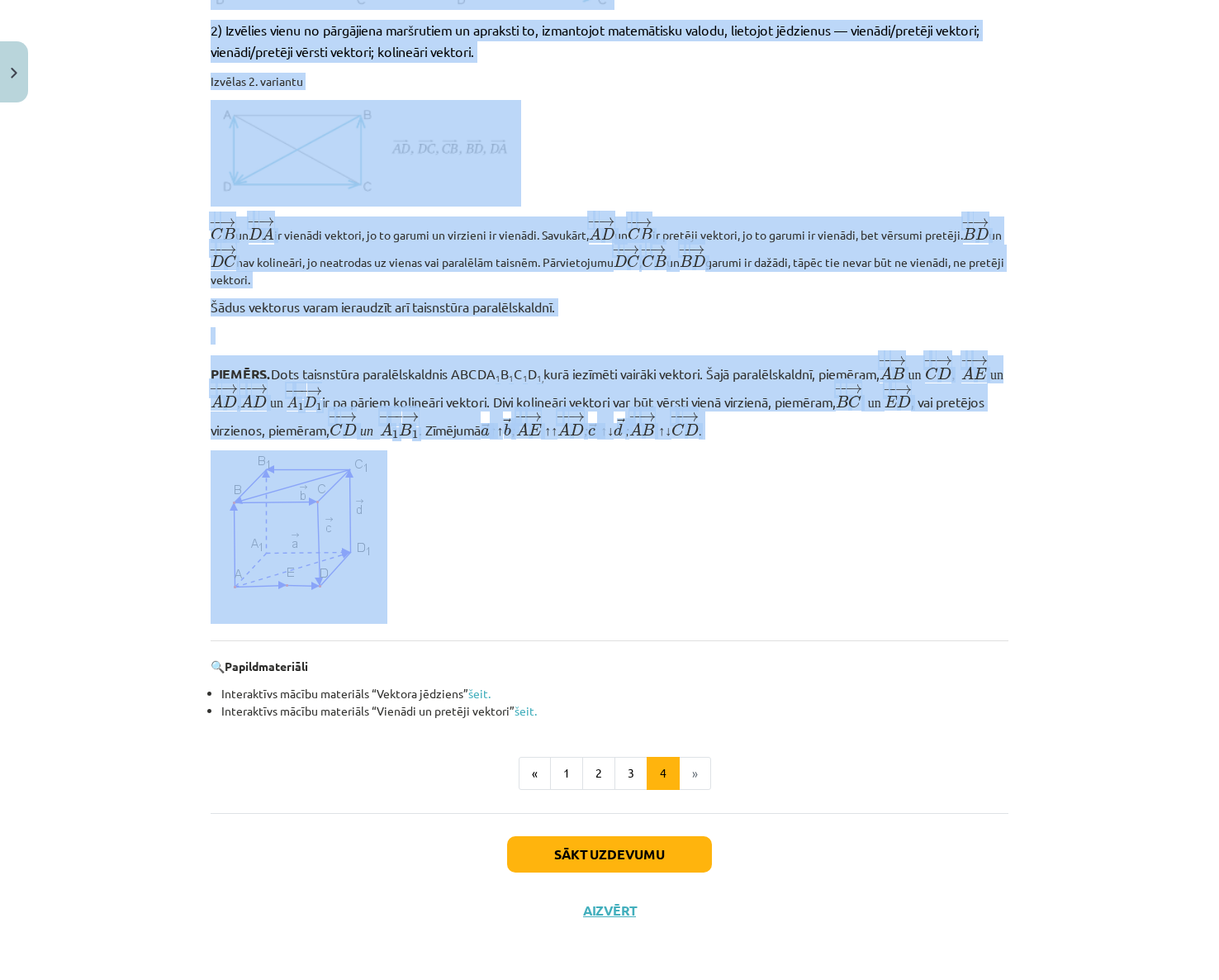
drag, startPoint x: 169, startPoint y: 434, endPoint x: 768, endPoint y: 635, distance: 631.8
click at [768, 635] on div "Mācību tēma: Matemātikas i - 10. klases 1. ieskaites mācību materiāls (a,b) #2 …" at bounding box center [610, 490] width 1219 height 980
copy div "🎯 LOREMIP DOLO! Sita conse, adip elitse doeiusmodt incididuntutl etdol magnaali…"
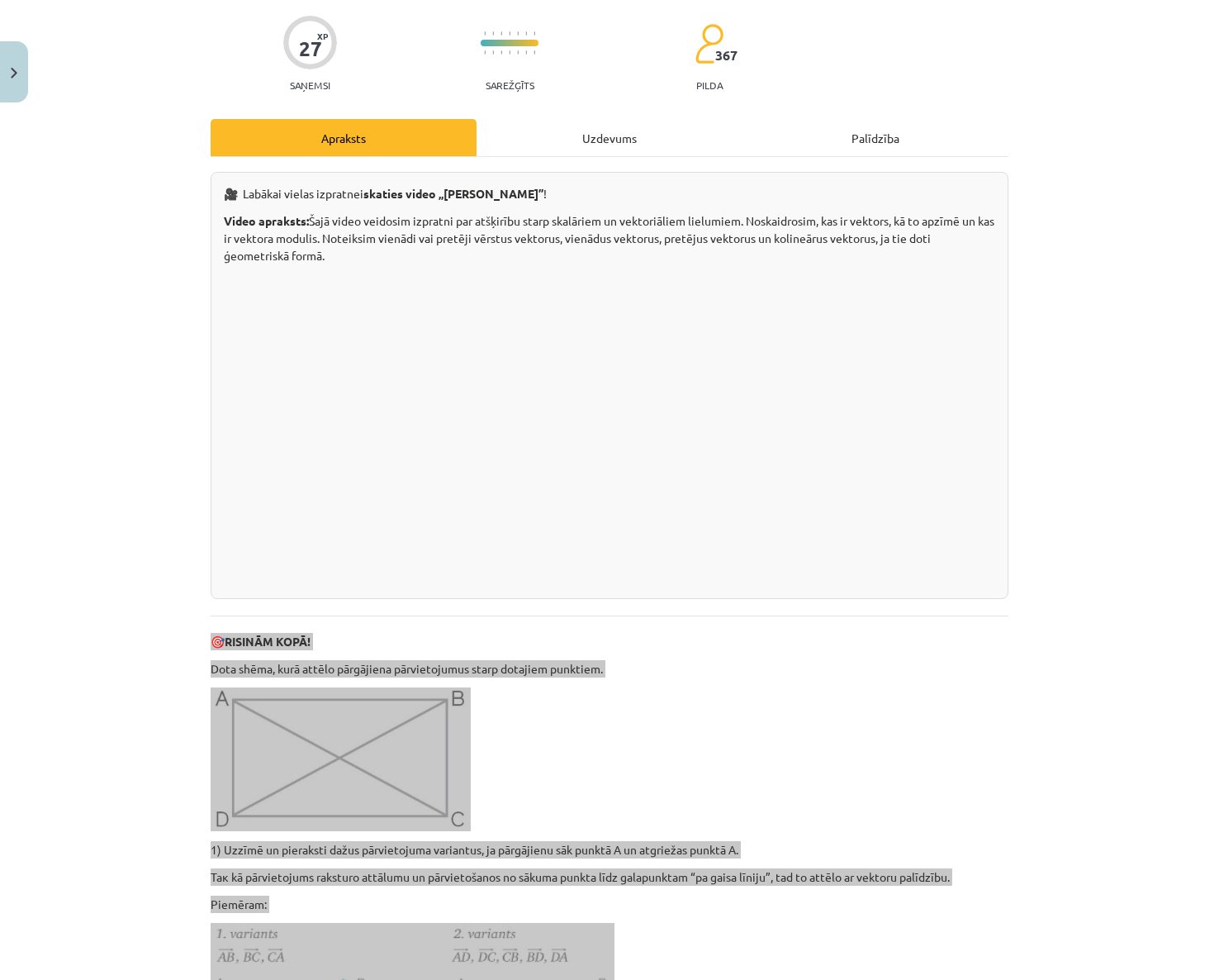
scroll to position [0, 0]
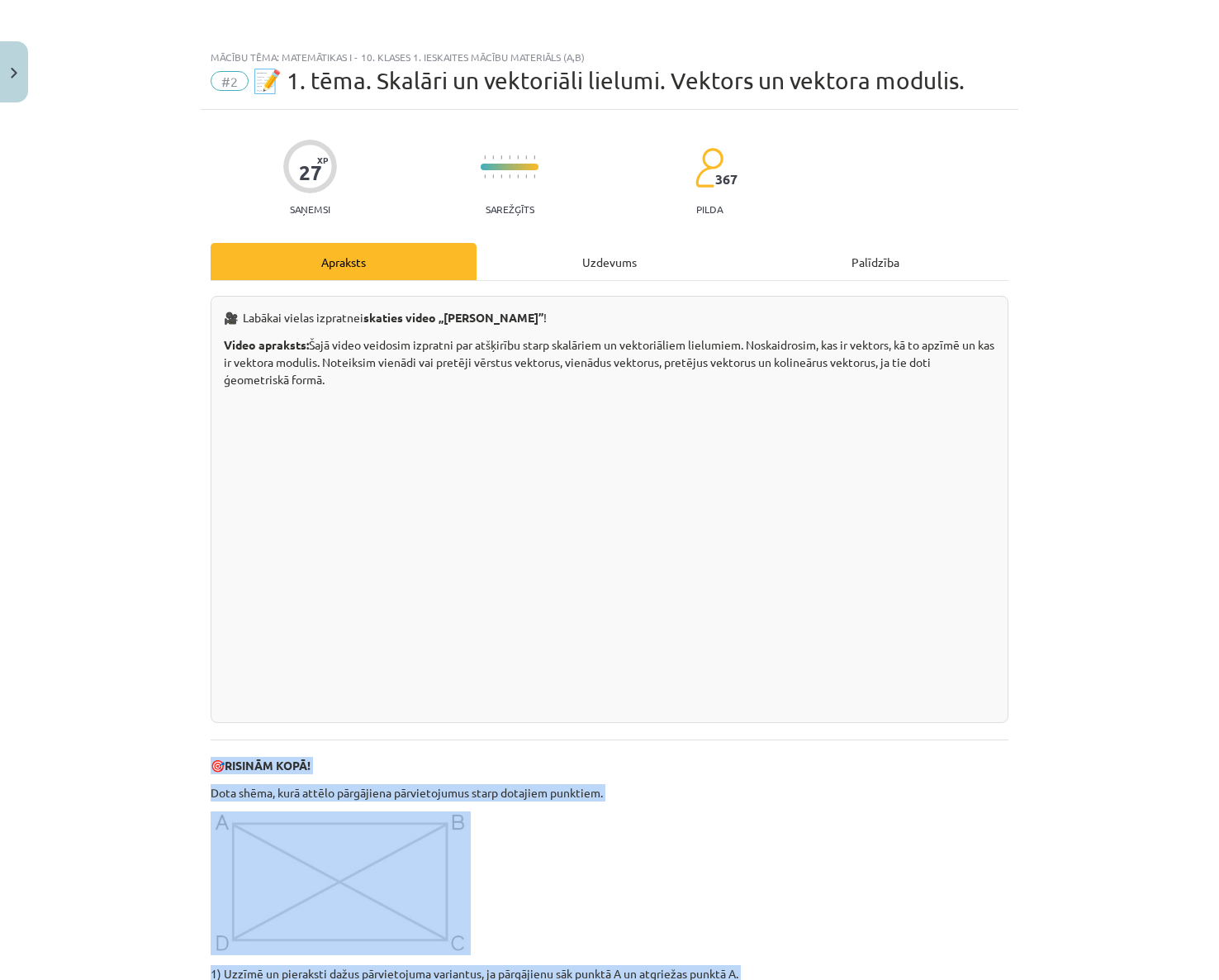
click at [723, 862] on p at bounding box center [609, 882] width 797 height 144
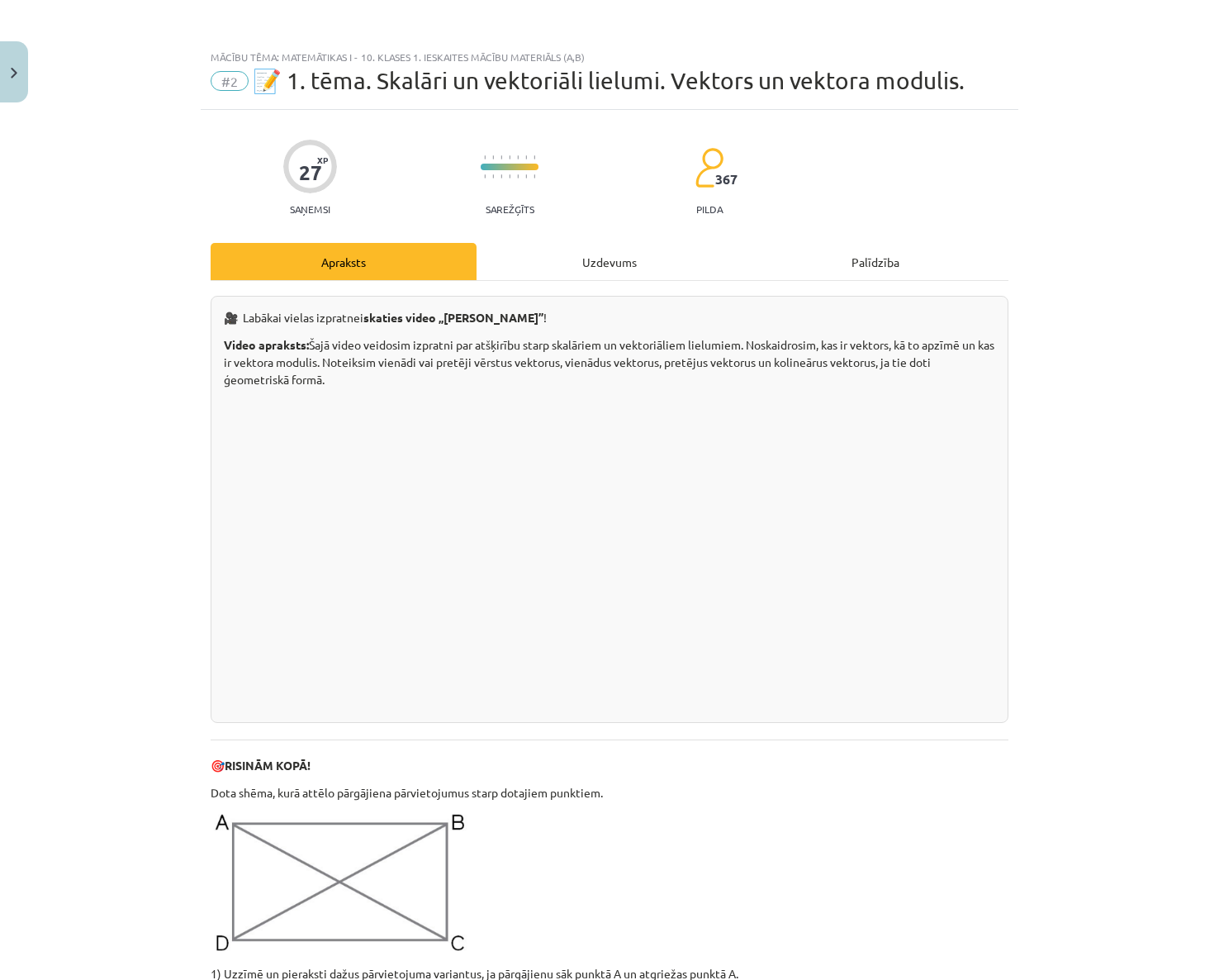
click at [572, 246] on div "Uzdevums" at bounding box center [610, 261] width 265 height 37
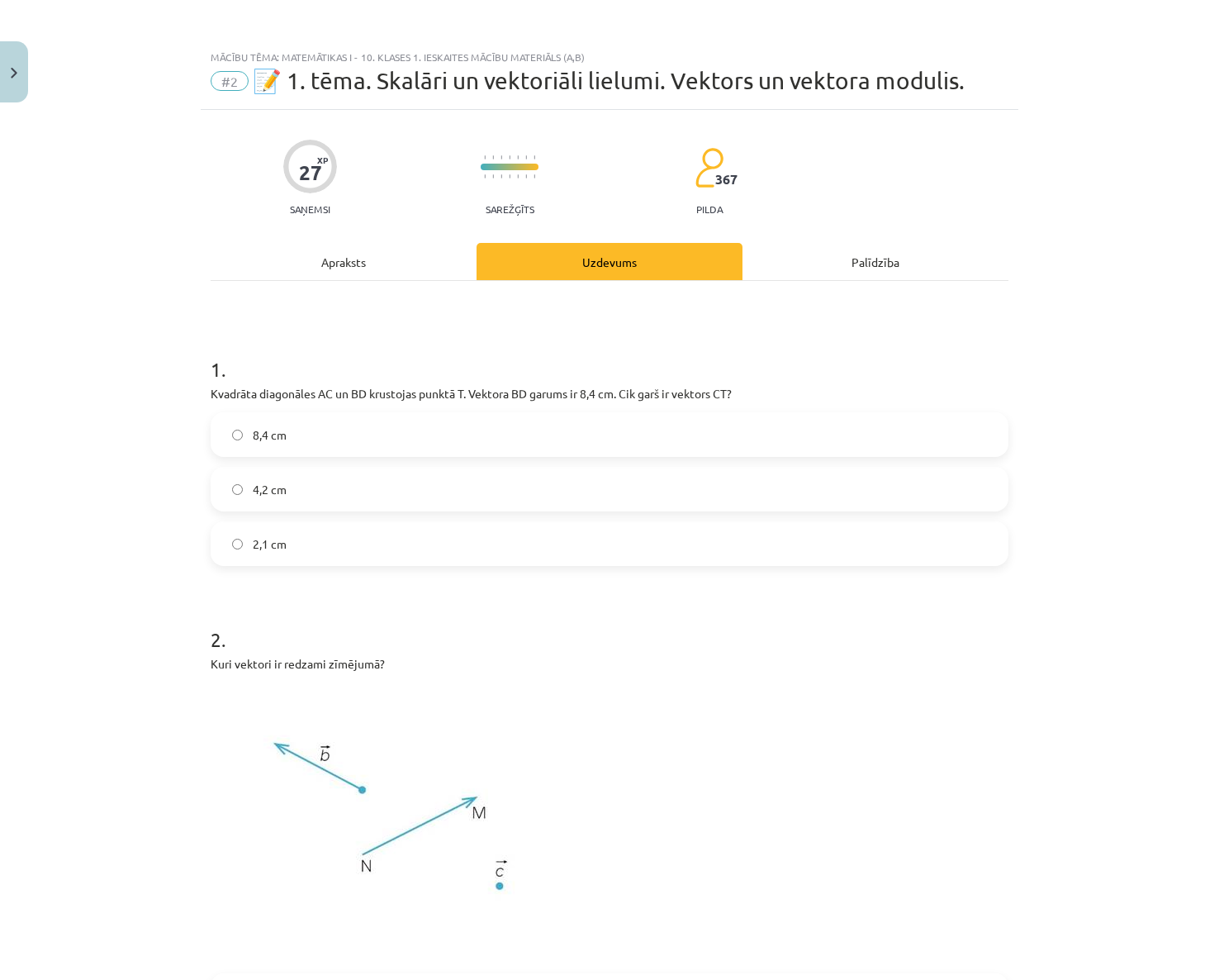
scroll to position [42, 0]
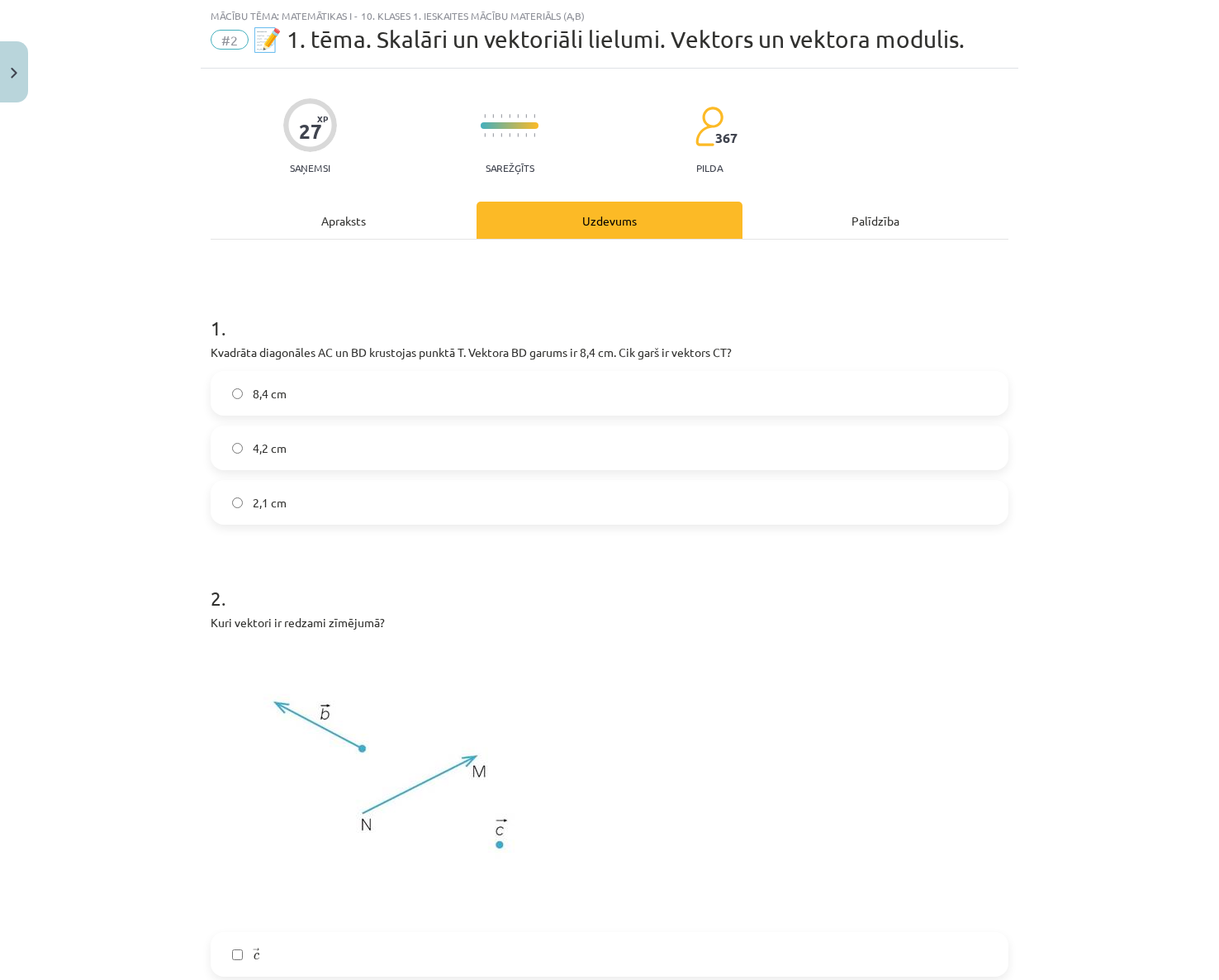
click at [257, 457] on label "4,2 cm" at bounding box center [610, 448] width 795 height 42
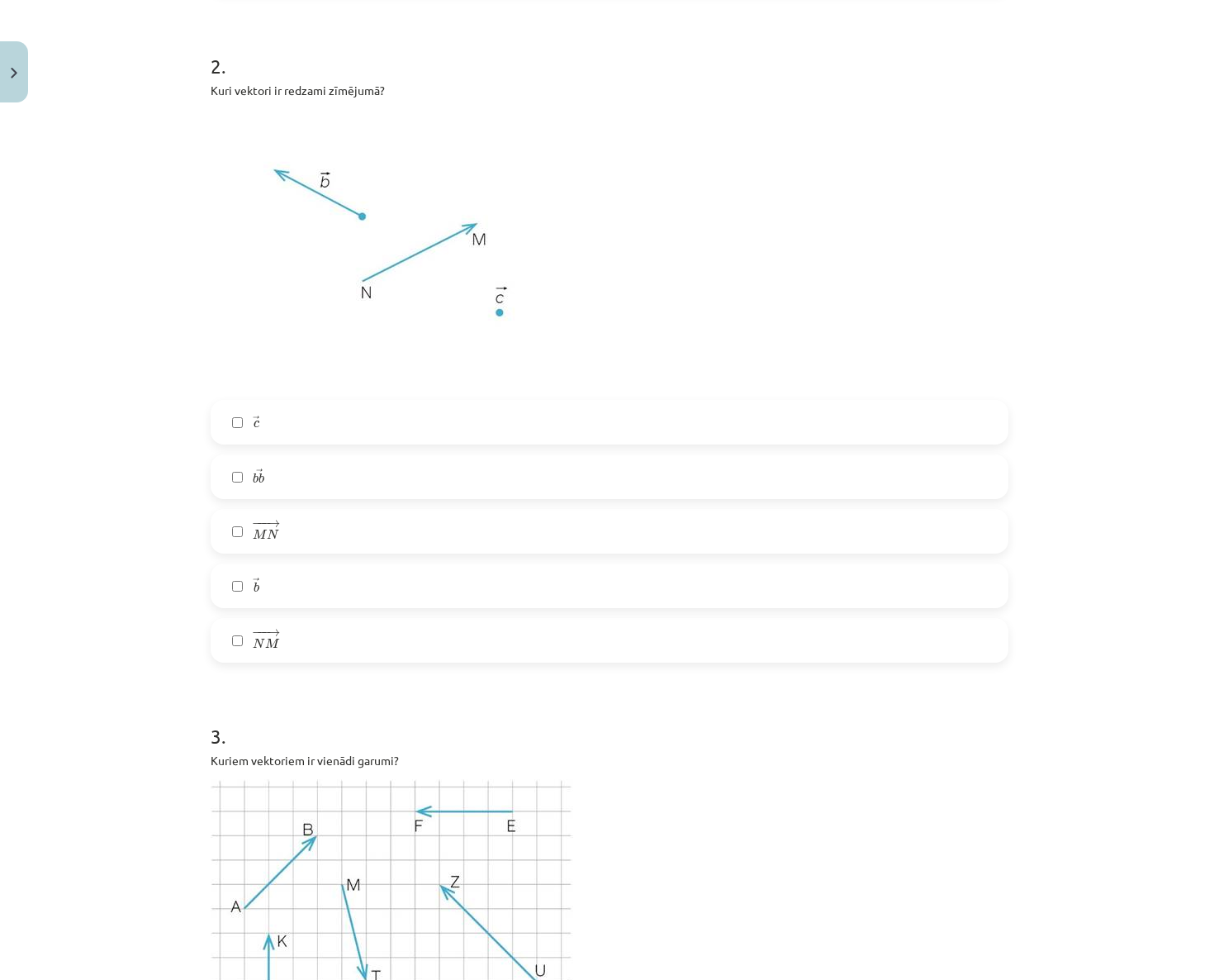
scroll to position [454, 0]
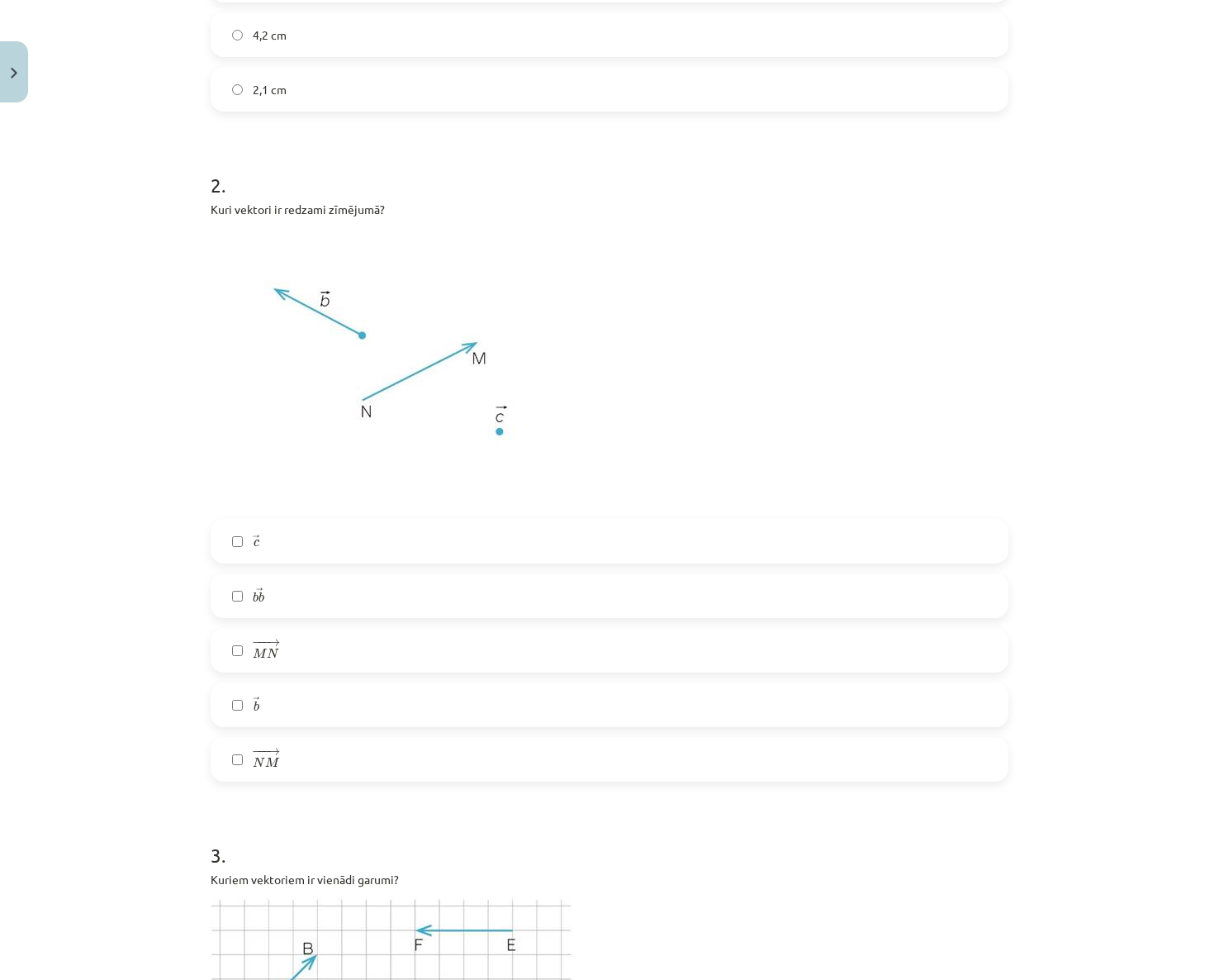
click at [278, 707] on label "→ b b →" at bounding box center [610, 705] width 795 height 42
click at [285, 751] on label "− −− → N M N M →" at bounding box center [610, 760] width 795 height 42
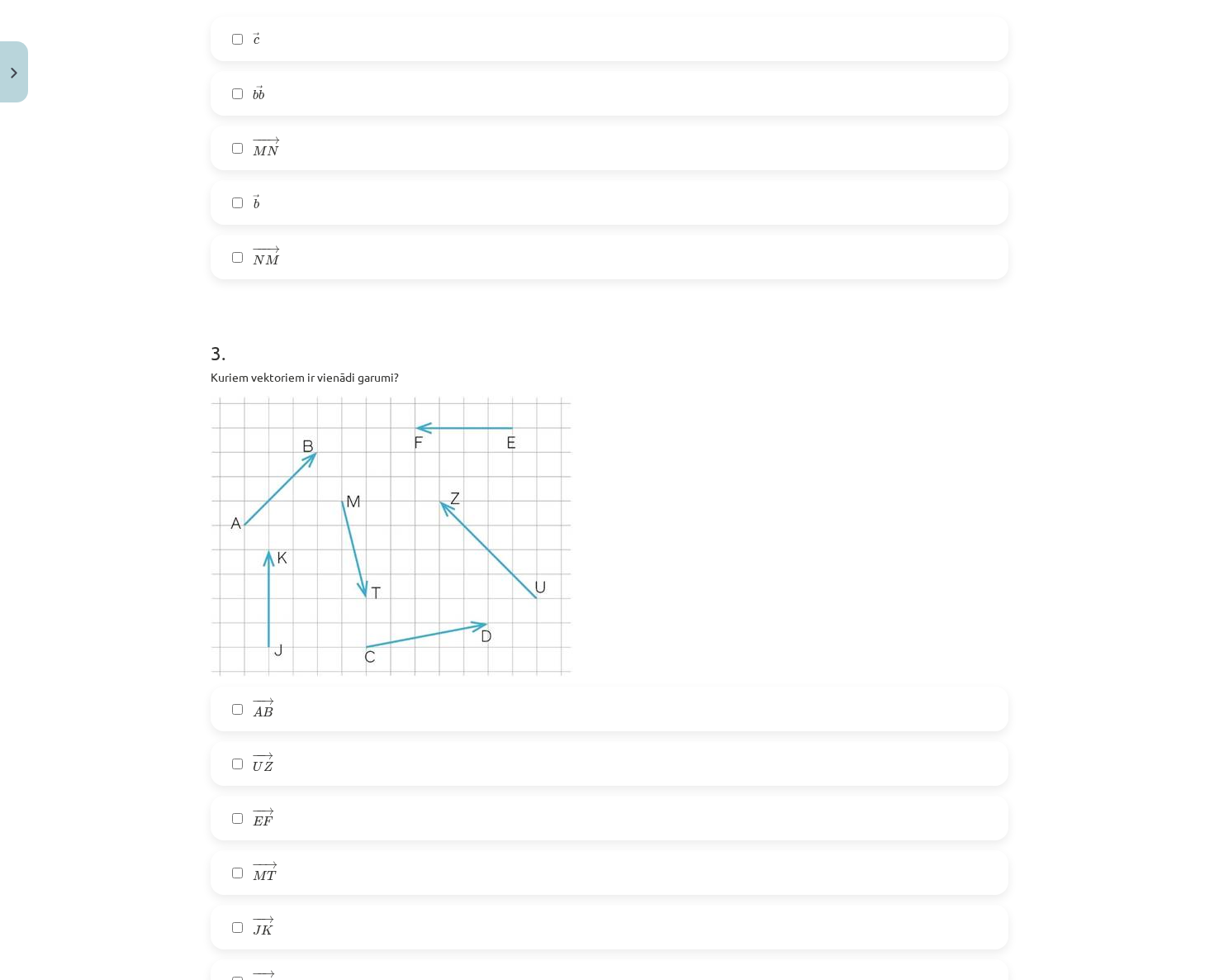
scroll to position [1032, 0]
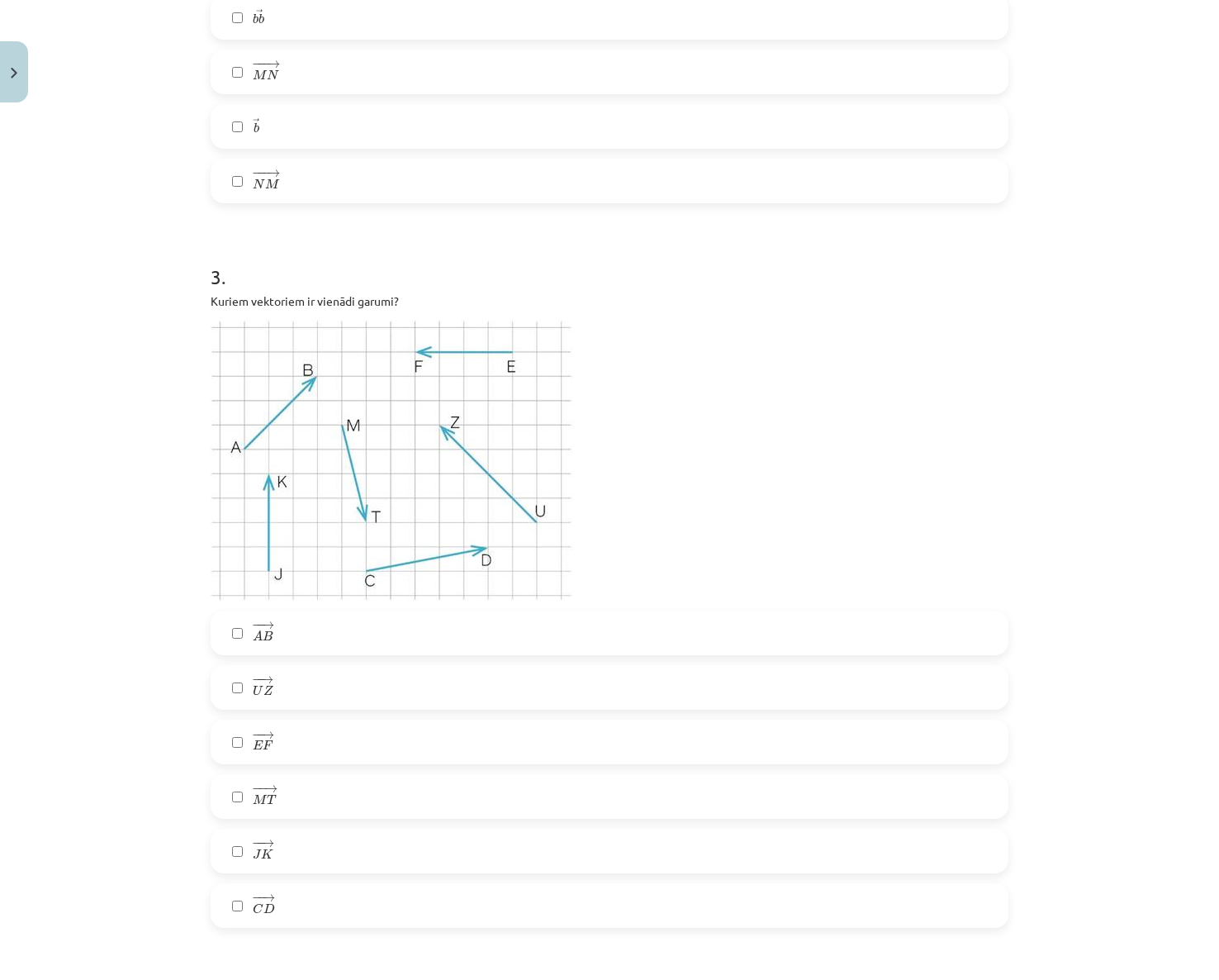
click at [336, 791] on label "− − → M T M T →" at bounding box center [610, 797] width 795 height 42
click at [294, 741] on label "− − → E F E F →" at bounding box center [610, 742] width 795 height 42
click at [271, 845] on label "− − → J K J K →" at bounding box center [610, 851] width 795 height 42
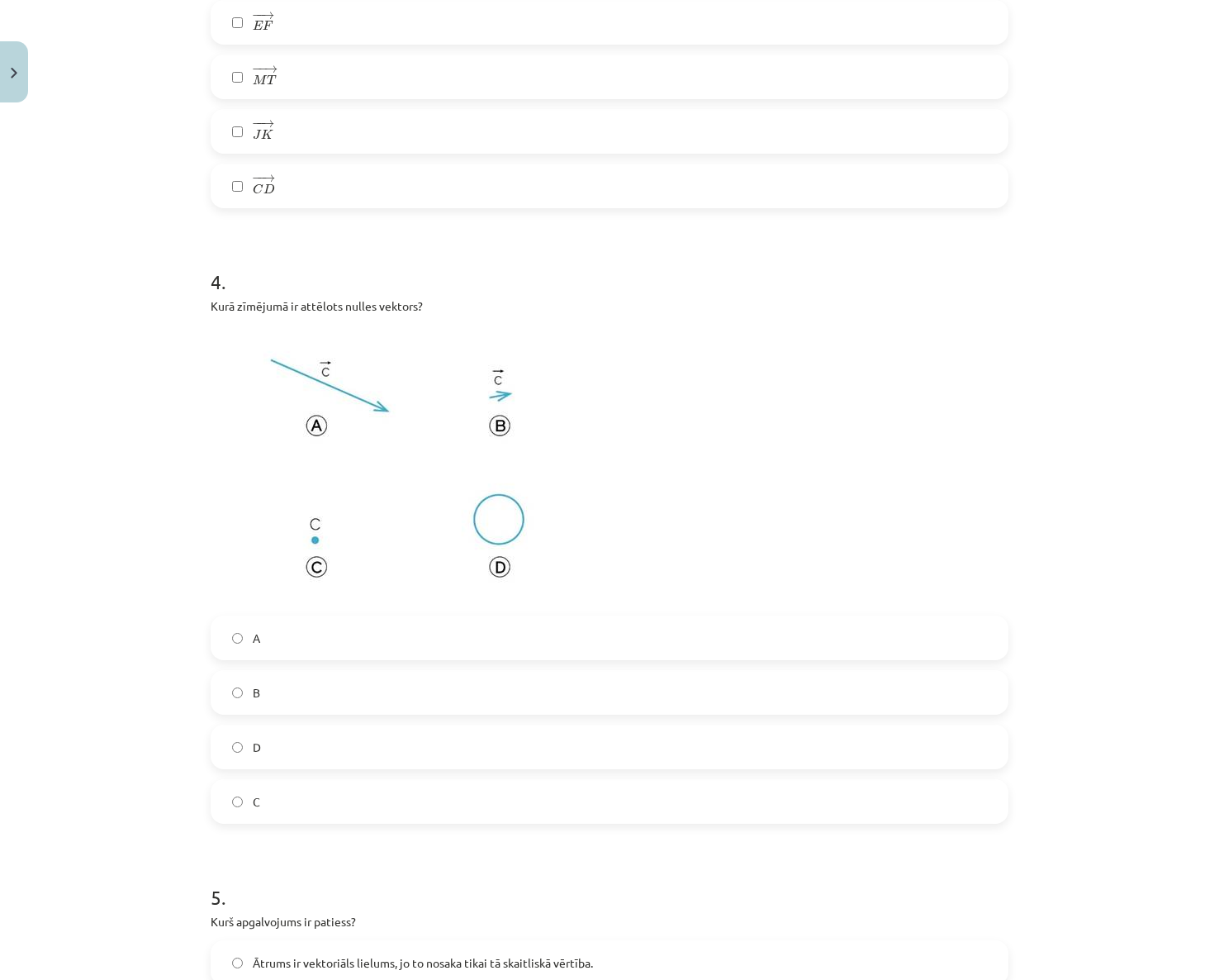
scroll to position [1859, 0]
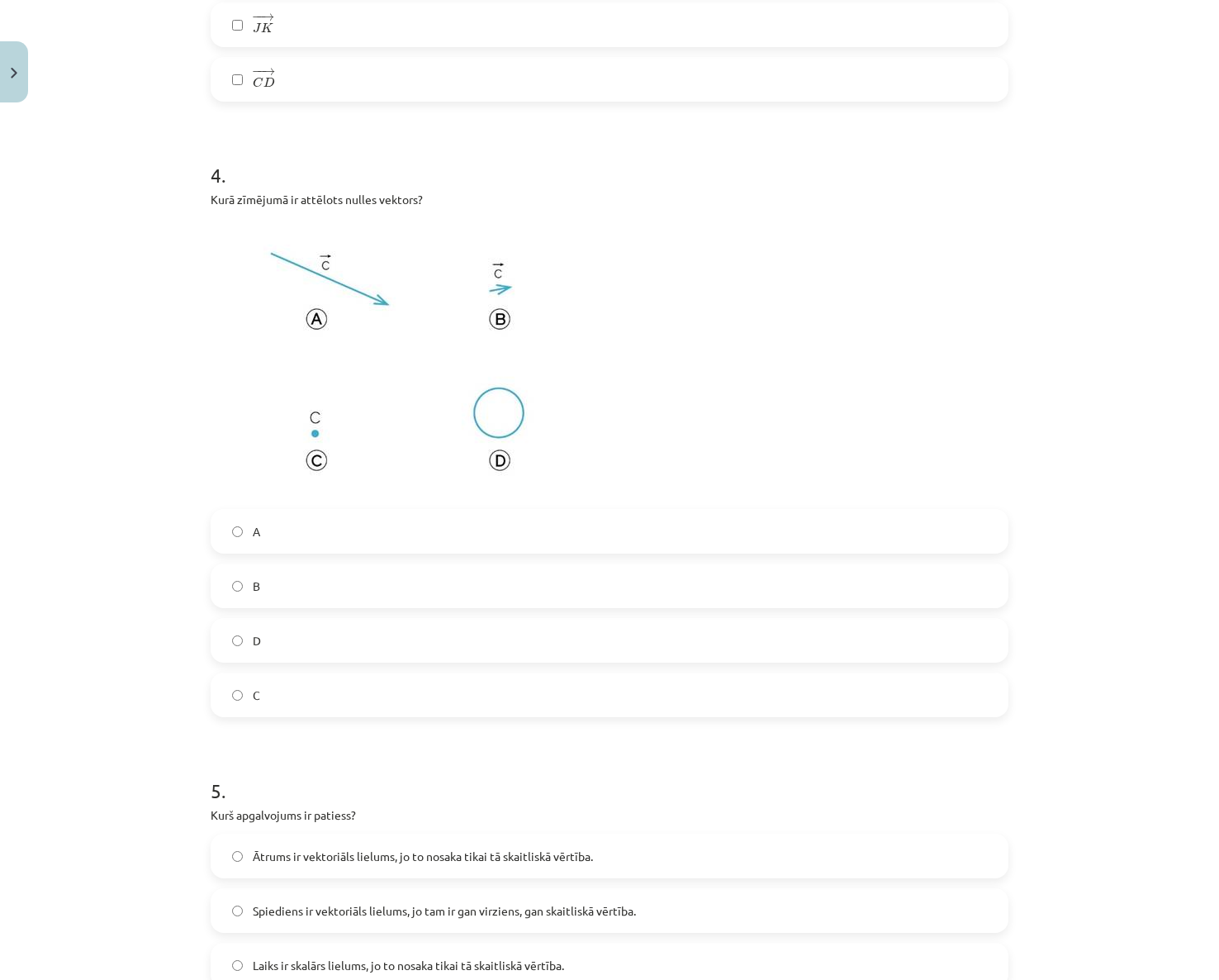
click at [265, 691] on label "C" at bounding box center [610, 695] width 795 height 42
click at [254, 633] on span "D" at bounding box center [256, 640] width 8 height 17
click at [265, 699] on label "C" at bounding box center [610, 695] width 795 height 42
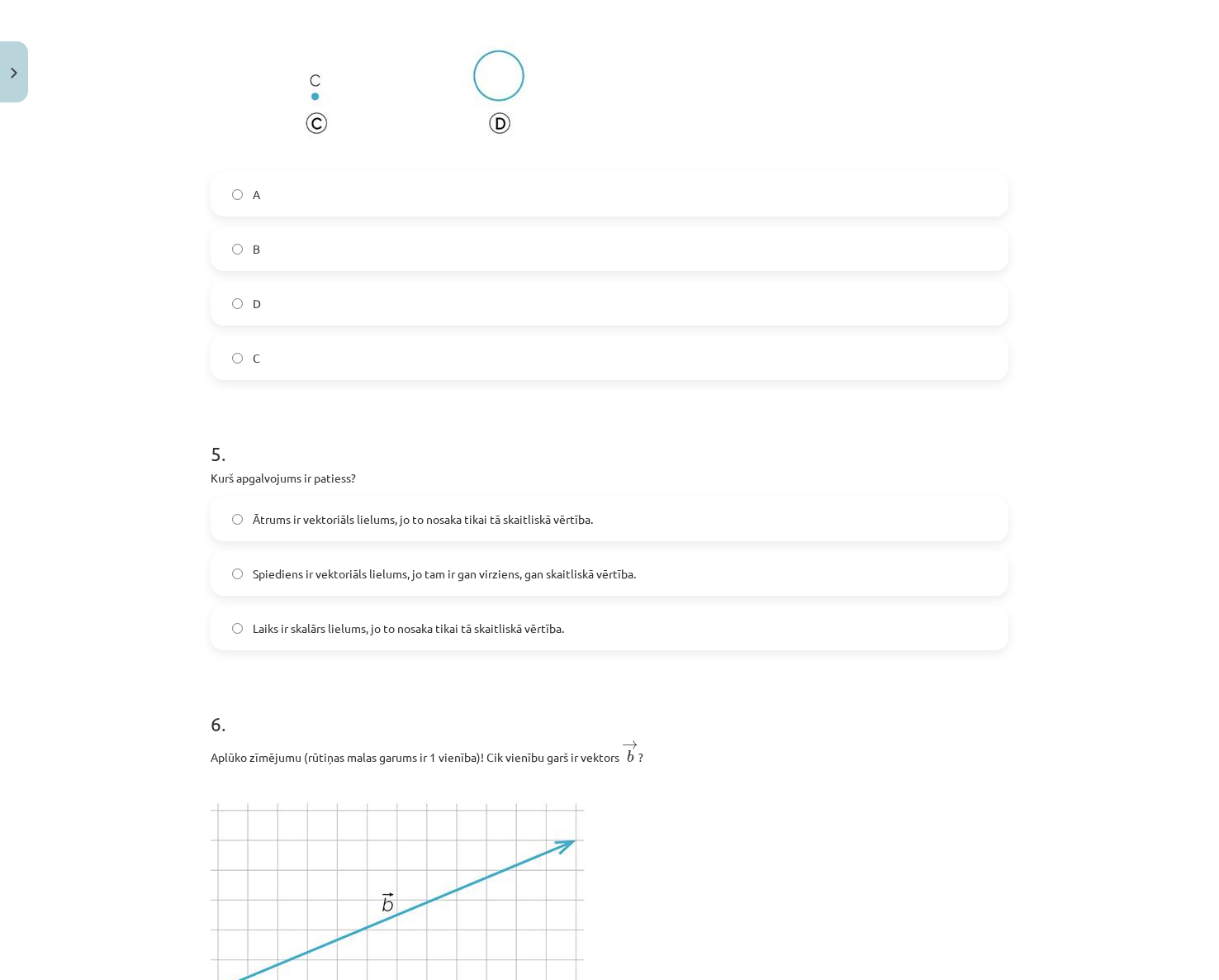
scroll to position [2272, 0]
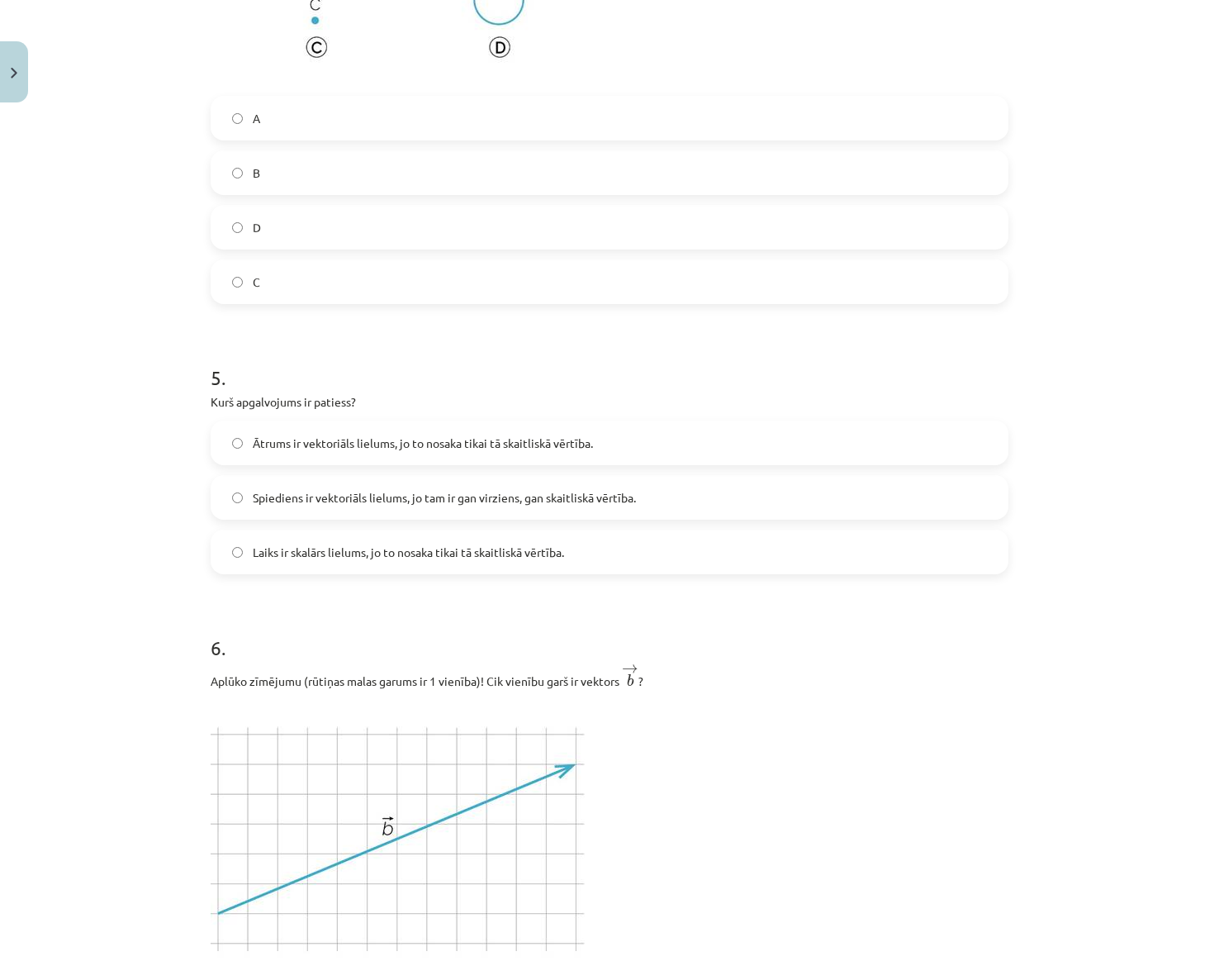
click at [257, 449] on span "Ātrums ir vektoriāls lielums, jo to nosaka tikai tā skaitliskā vērtība." at bounding box center [423, 443] width 340 height 17
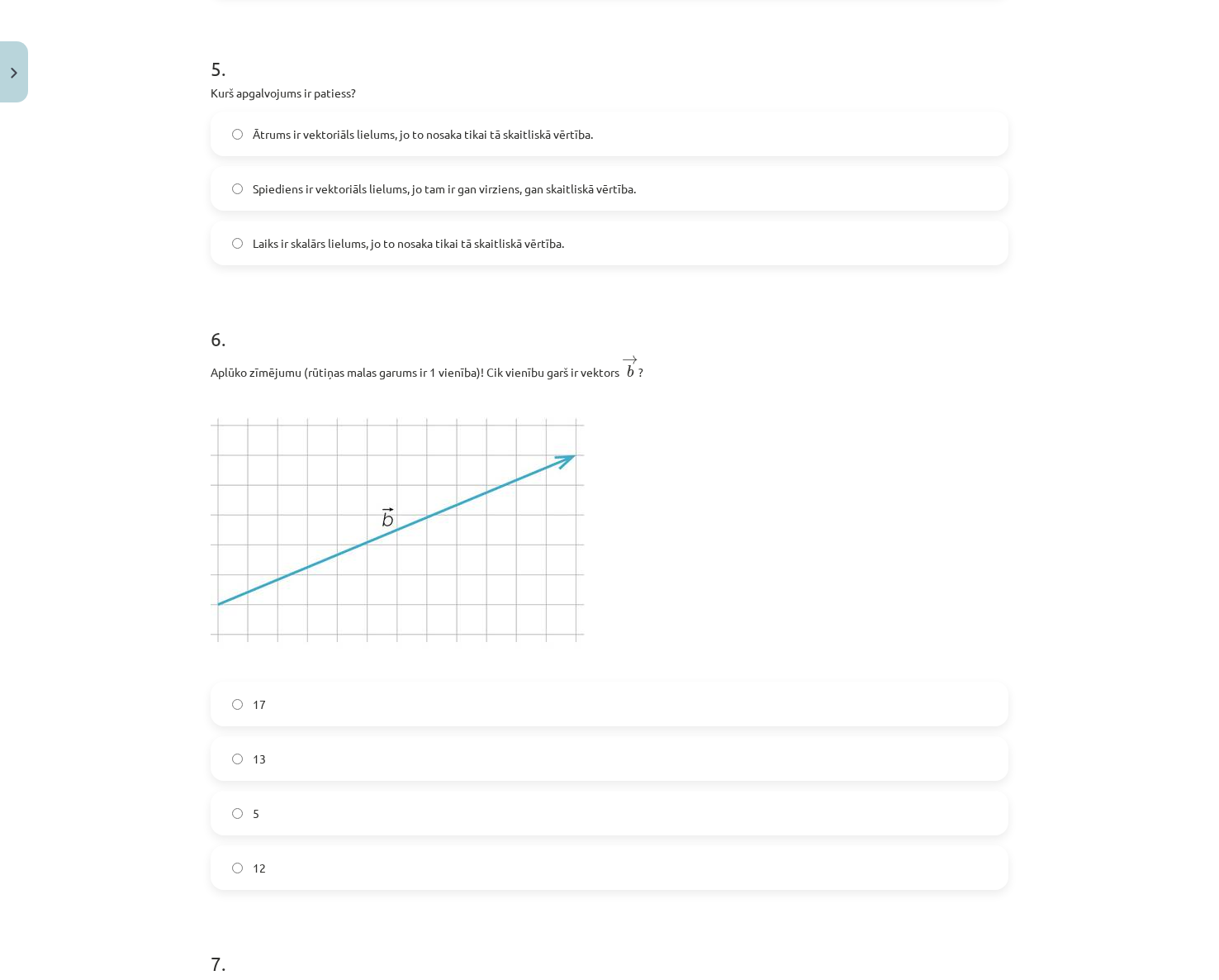
scroll to position [2602, 0]
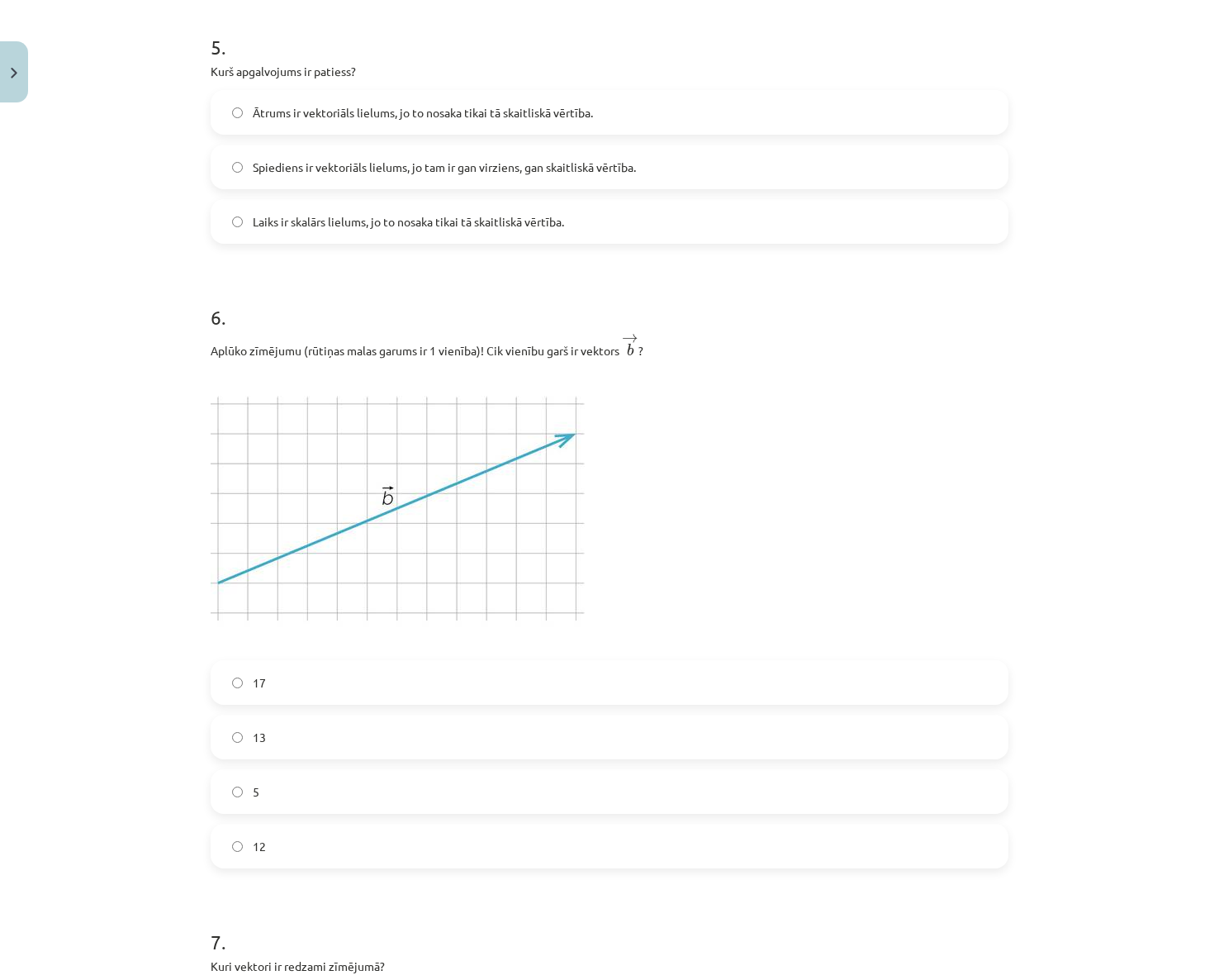
click at [362, 836] on label "12" at bounding box center [610, 846] width 795 height 42
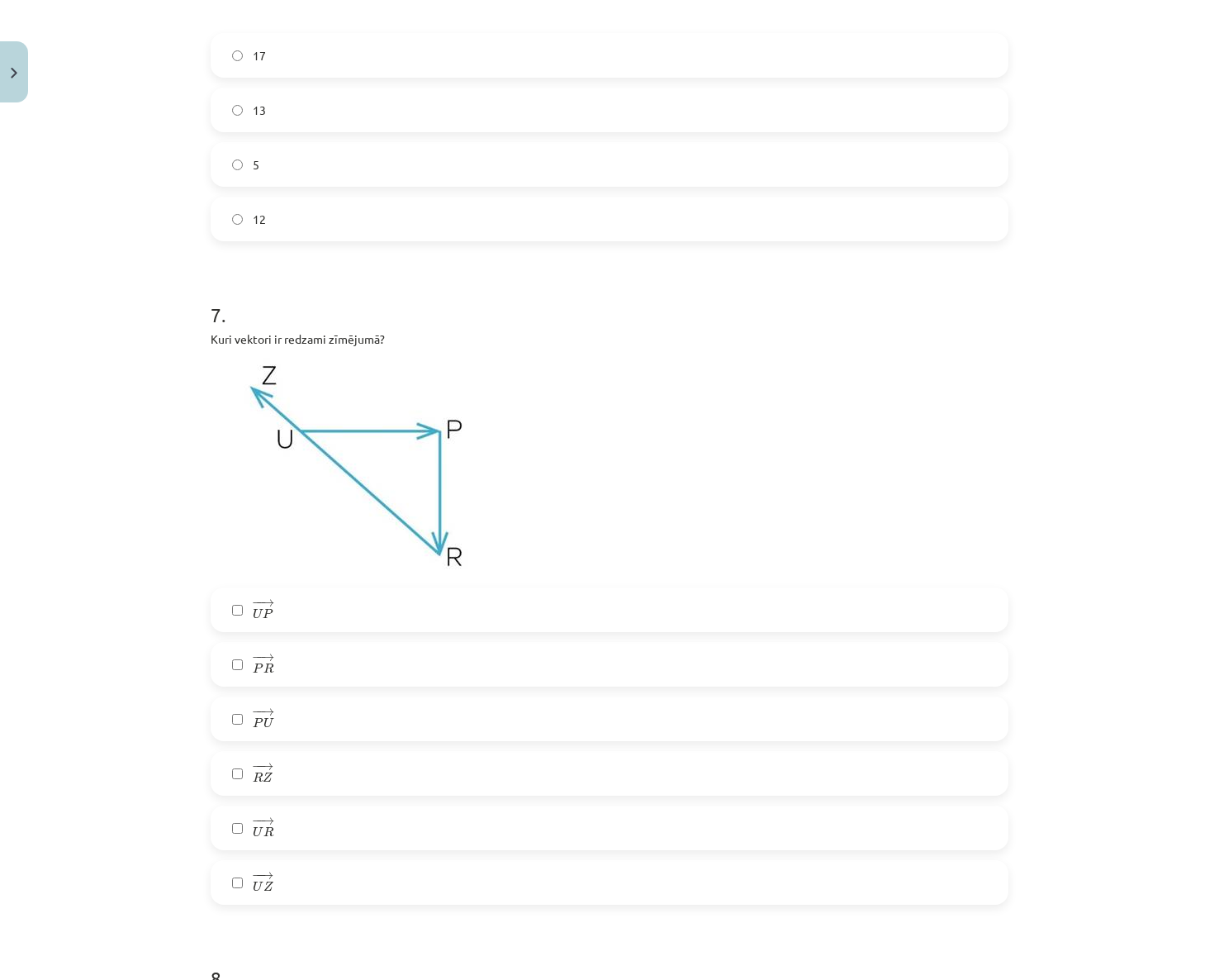
scroll to position [3262, 0]
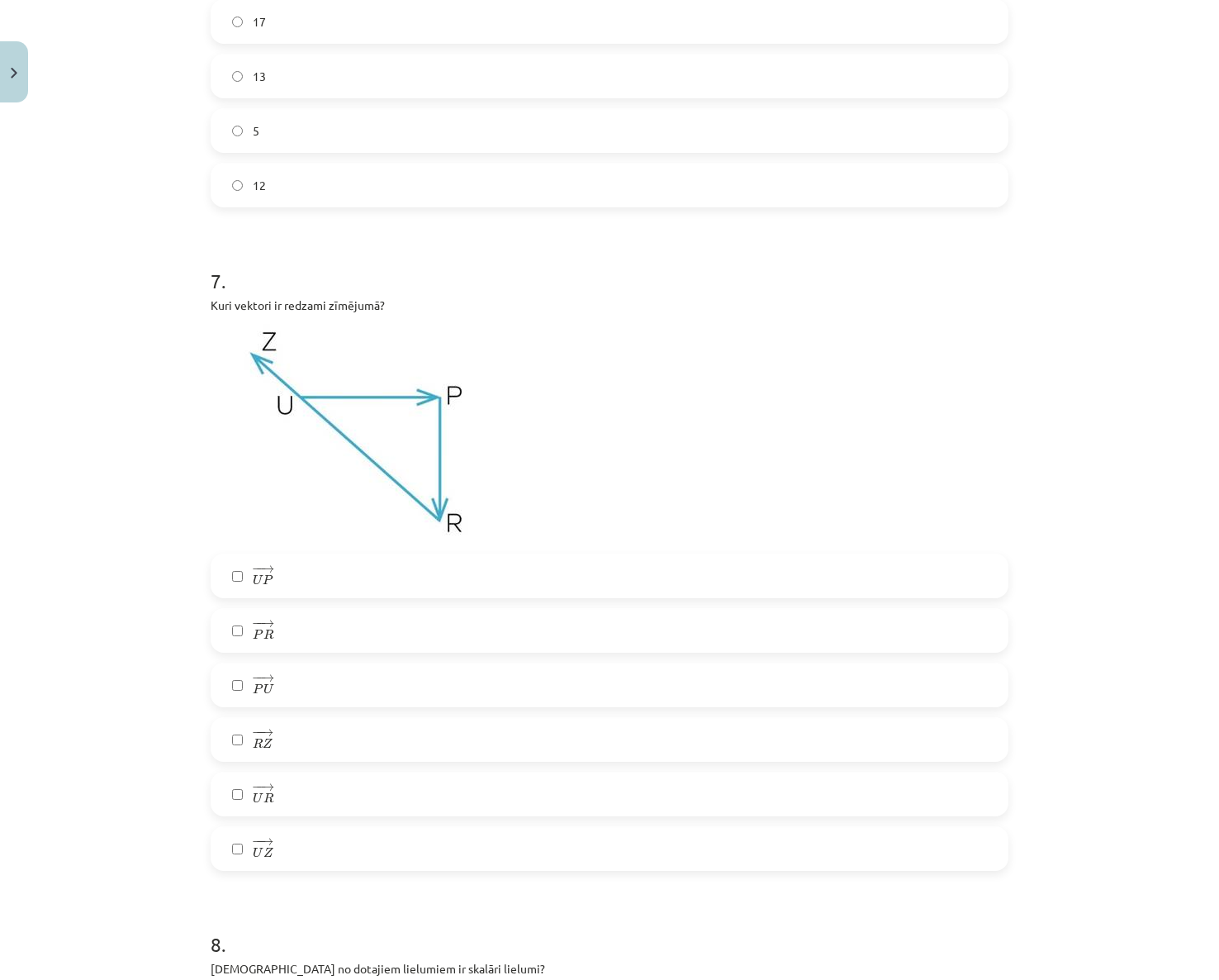
click at [336, 743] on label "− − → R Z R Z →" at bounding box center [610, 740] width 795 height 42
click at [317, 621] on label "− − → P R P R →" at bounding box center [610, 630] width 795 height 42
click at [381, 560] on label "− − → U P U P →" at bounding box center [610, 576] width 795 height 42
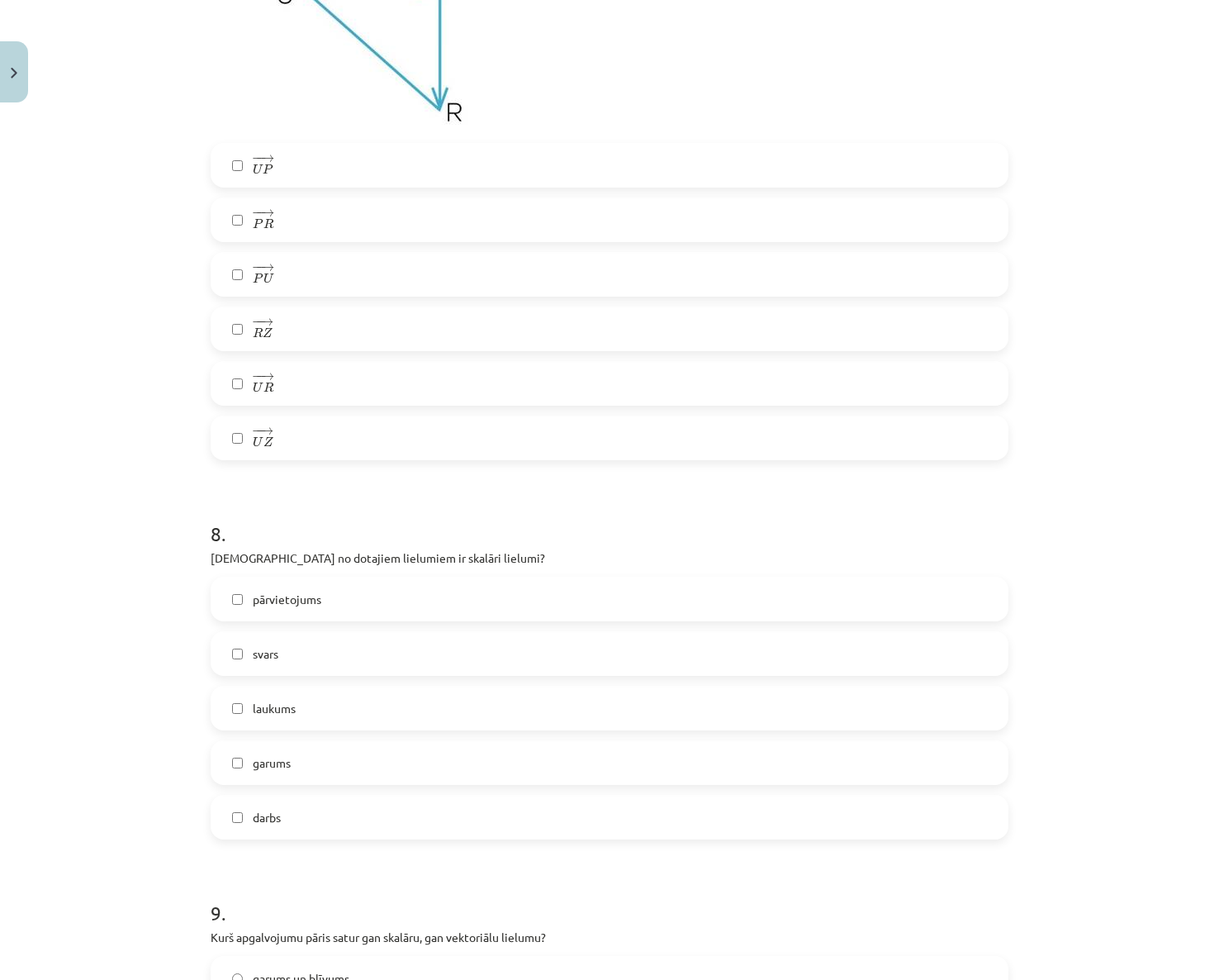
scroll to position [3676, 0]
click at [388, 653] on label "svars" at bounding box center [610, 651] width 795 height 42
click at [267, 765] on span "garums" at bounding box center [272, 760] width 38 height 17
click at [319, 716] on label "laukums" at bounding box center [610, 705] width 795 height 42
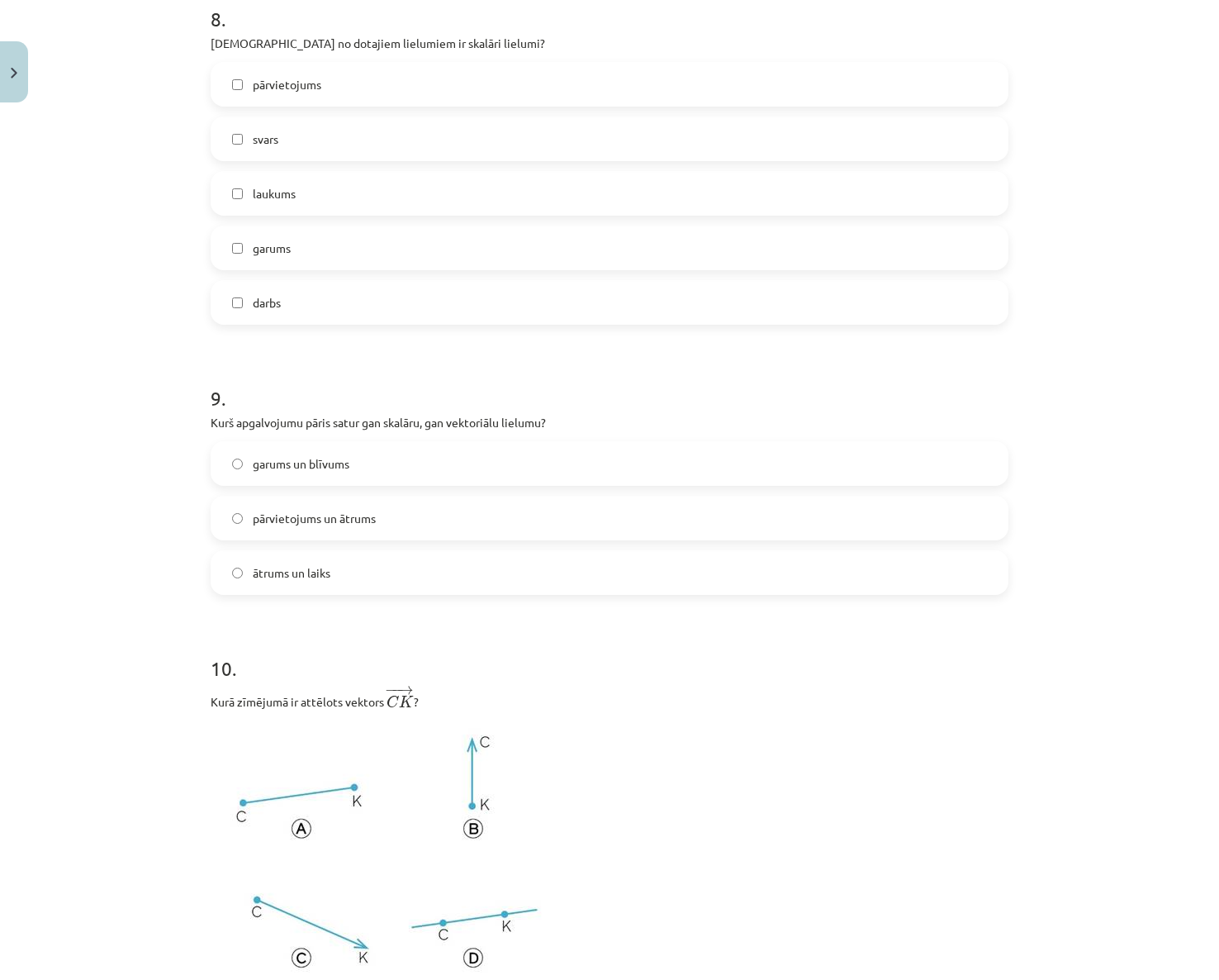
scroll to position [4254, 0]
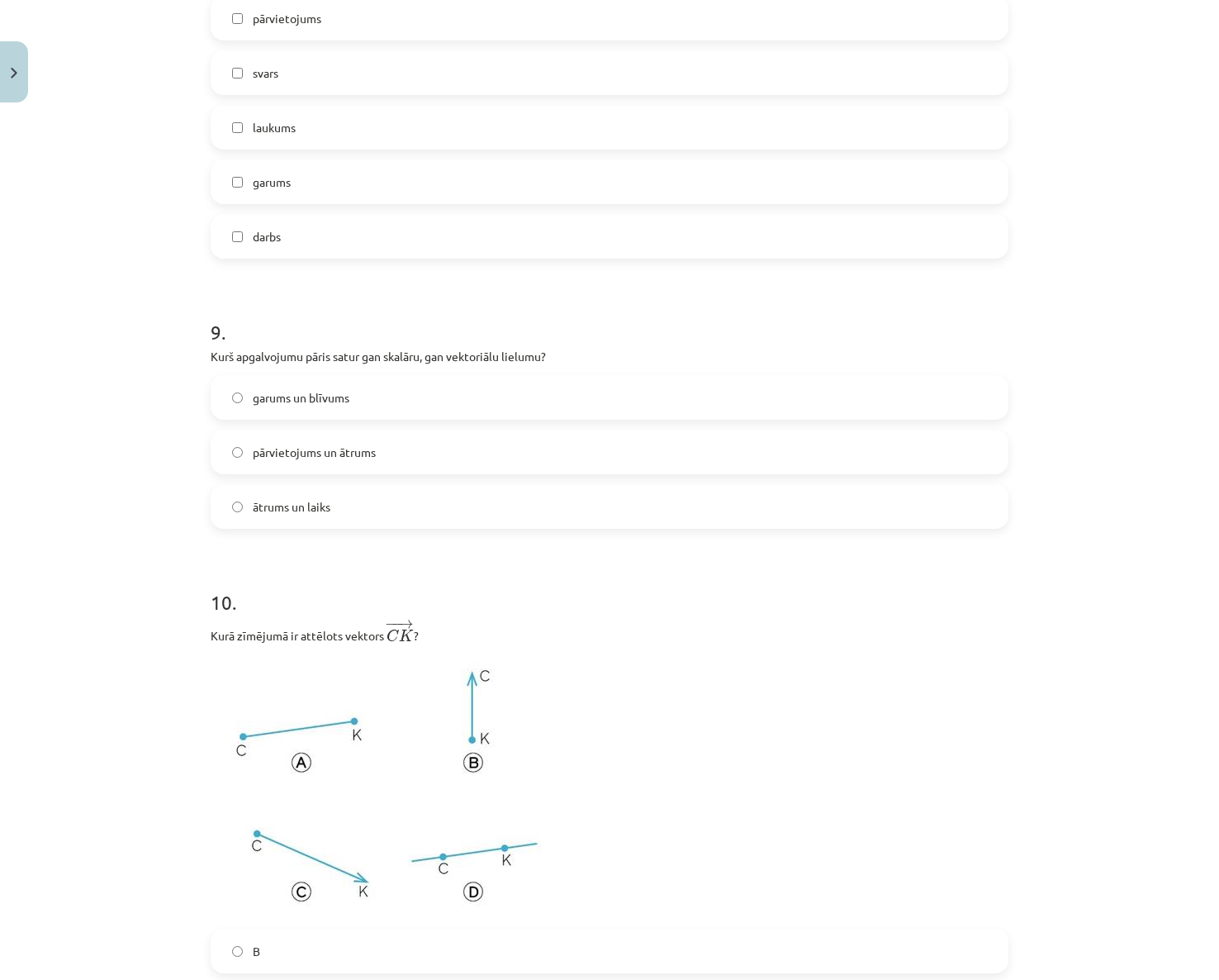
click at [284, 508] on span "ātrums un laiks" at bounding box center [292, 506] width 78 height 17
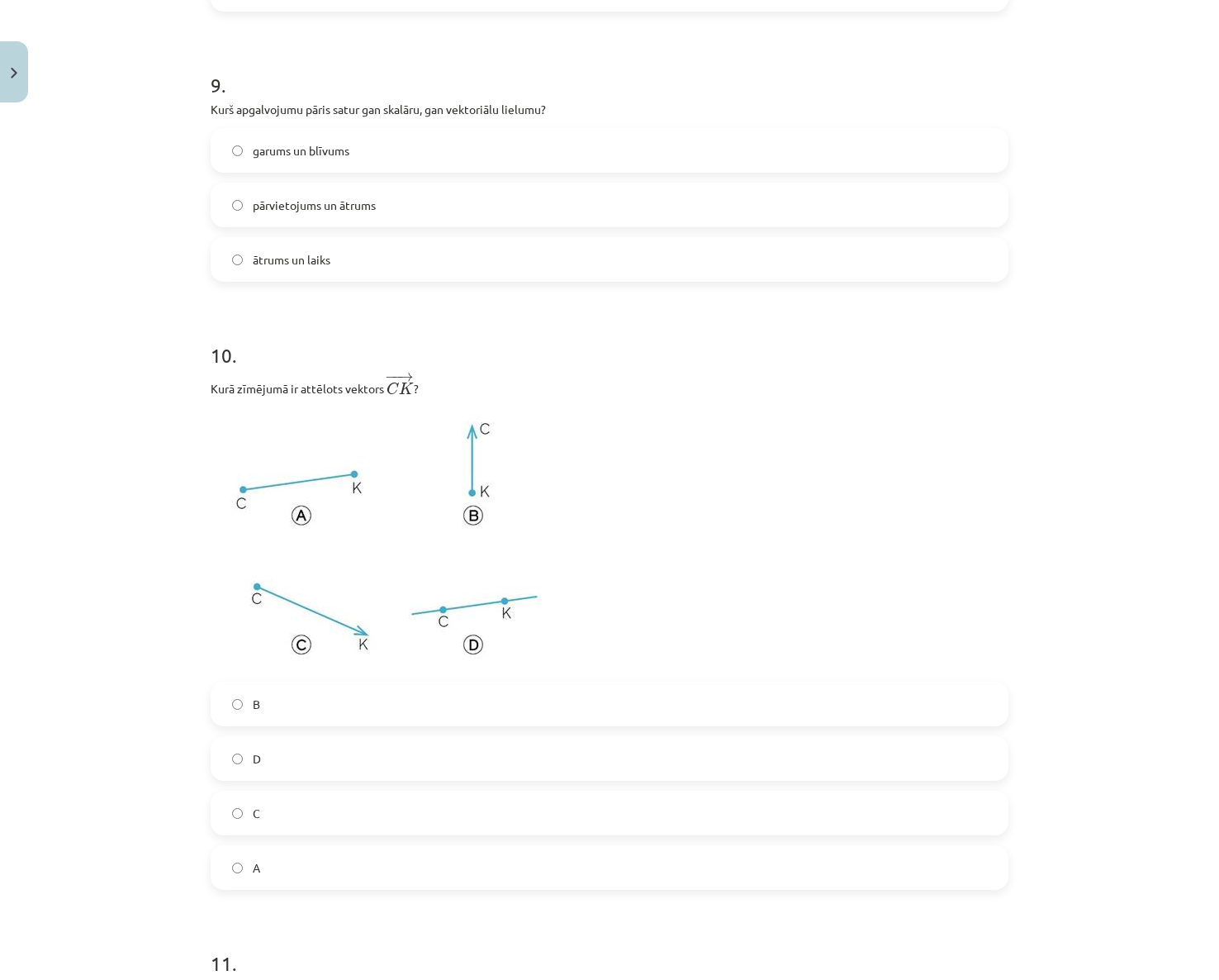
scroll to position [4585, 0]
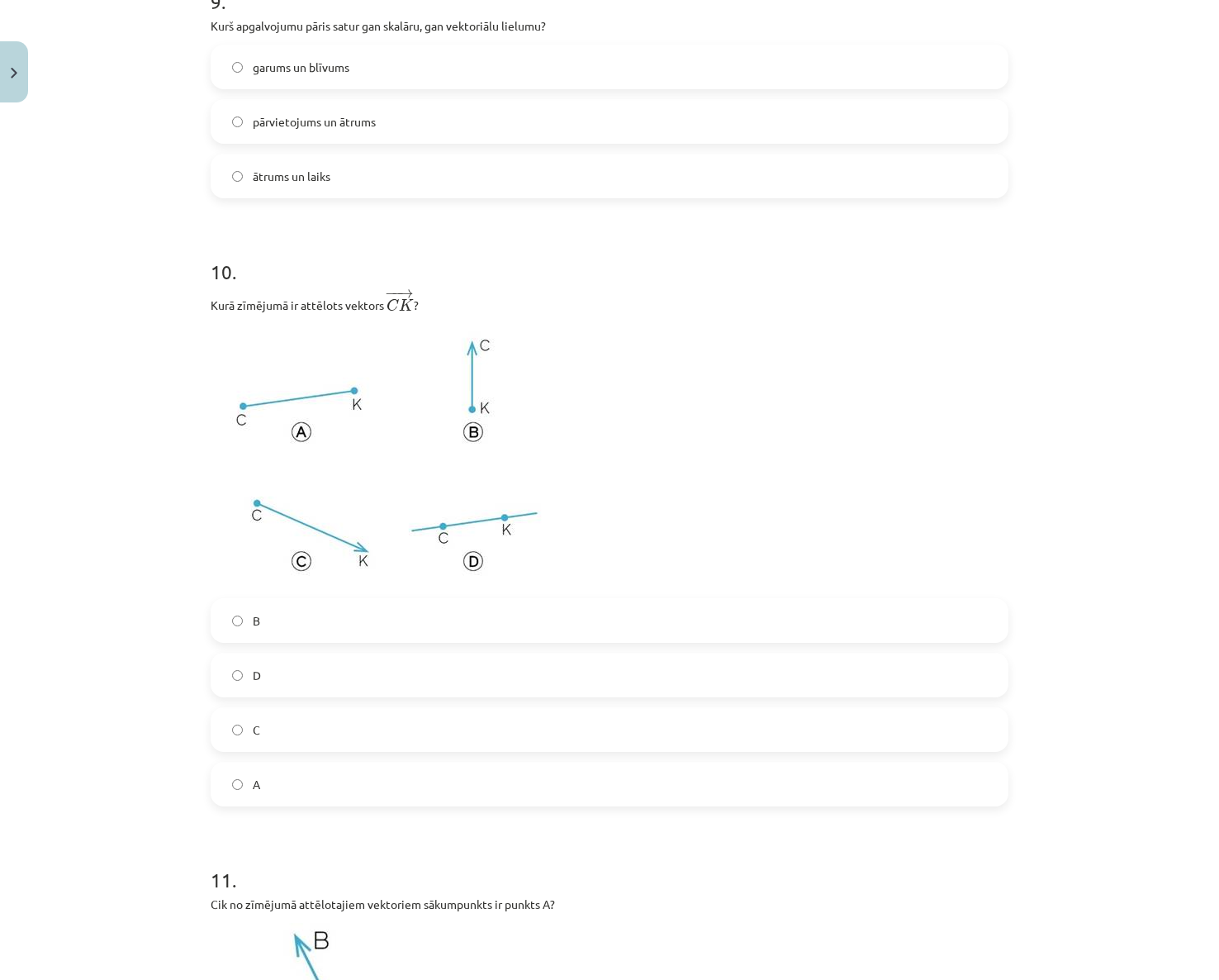
drag, startPoint x: 276, startPoint y: 730, endPoint x: 273, endPoint y: 750, distance: 20.2
click at [275, 740] on label "C" at bounding box center [610, 730] width 795 height 42
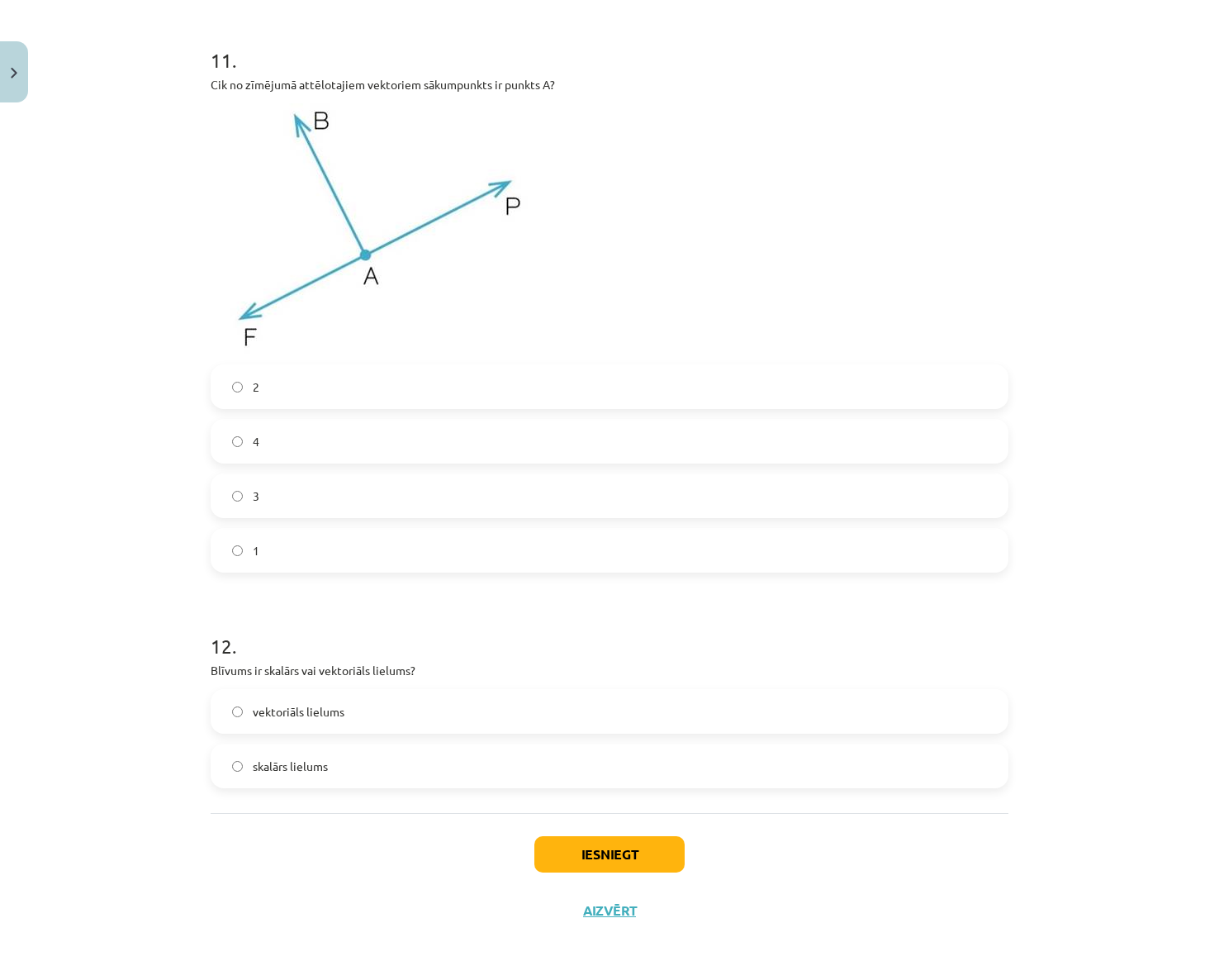
scroll to position [5323, 0]
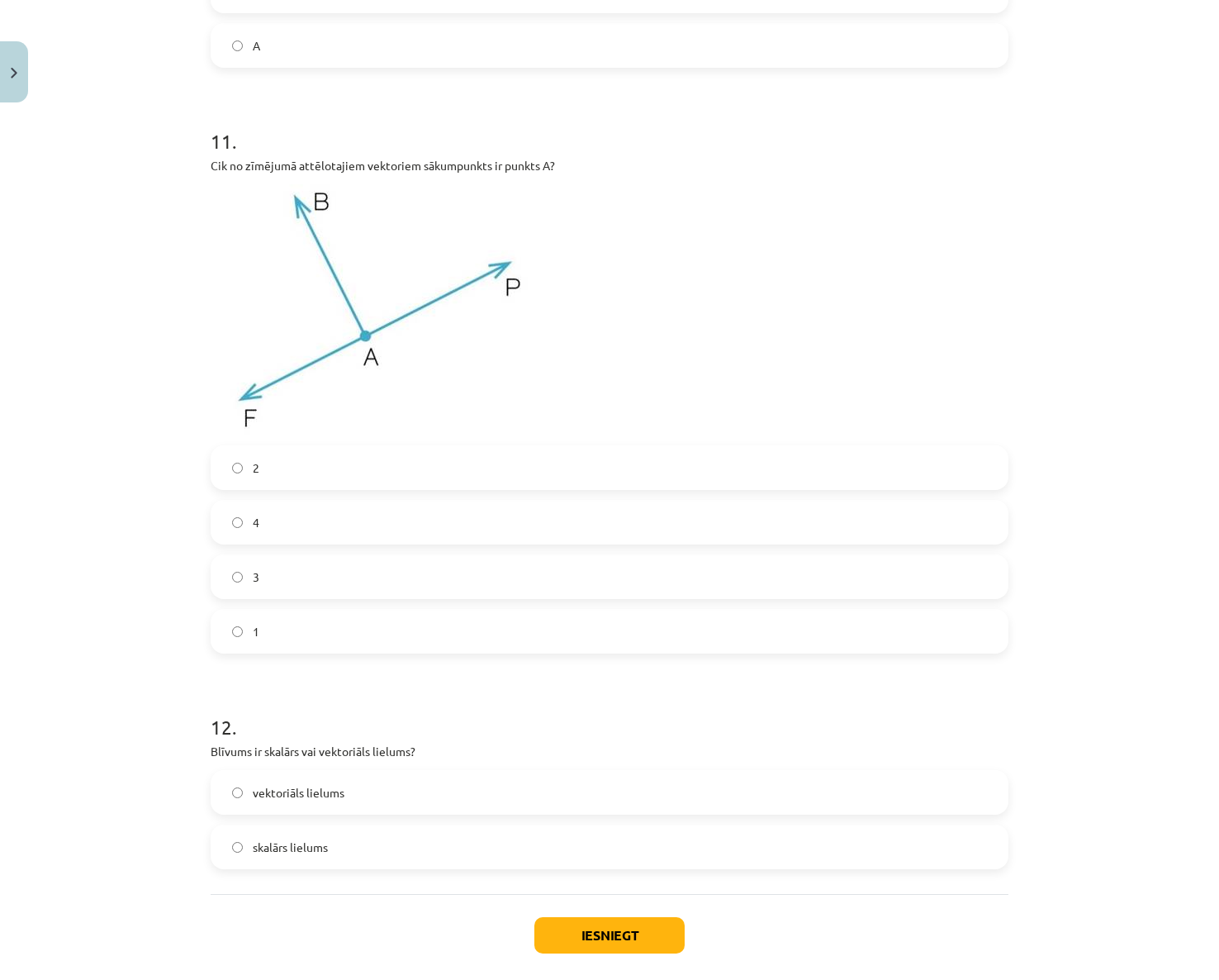
click at [360, 582] on label "3" at bounding box center [610, 576] width 795 height 42
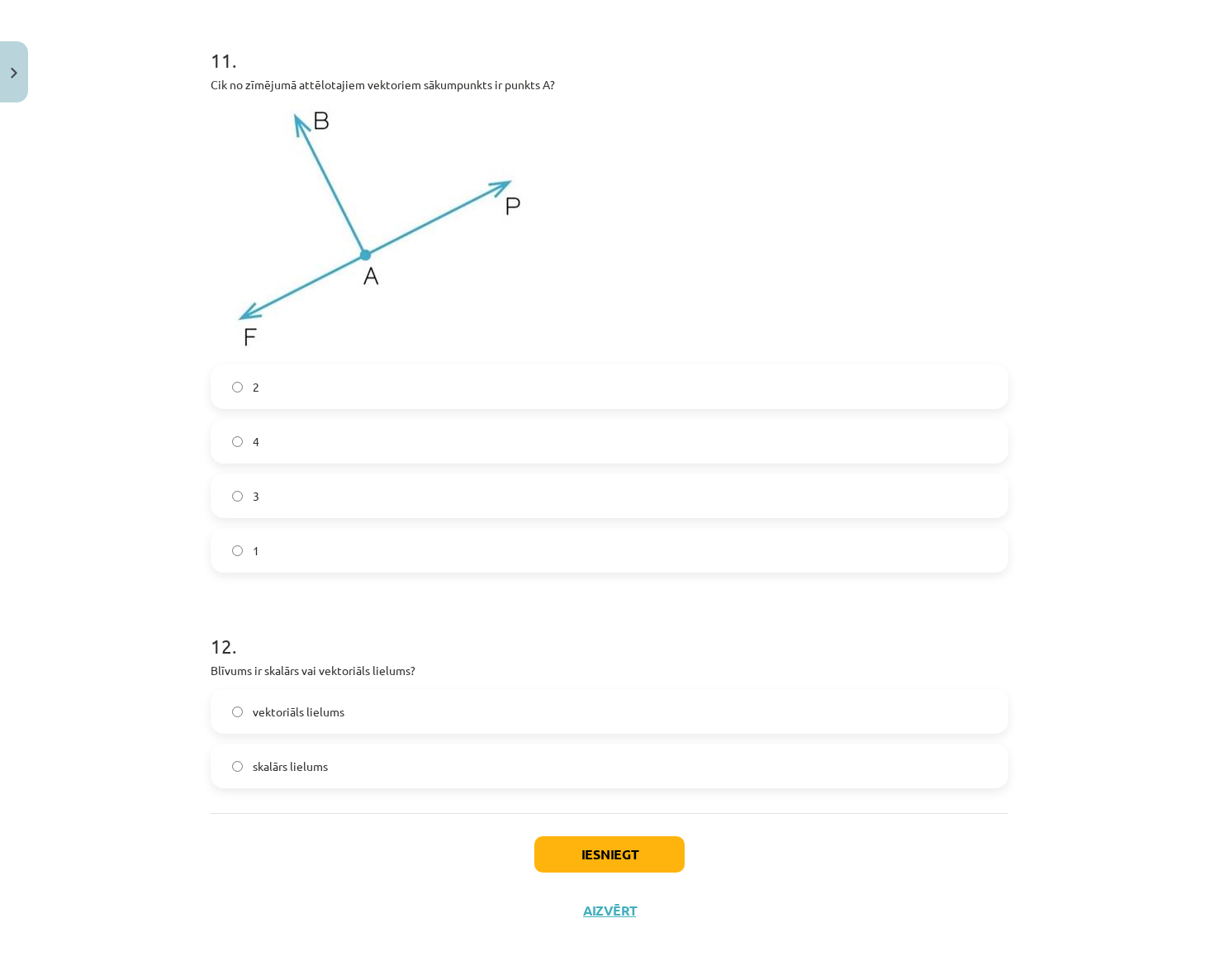
scroll to position [5406, 0]
click at [326, 712] on span "vektoriāls lielums" at bounding box center [299, 711] width 92 height 17
click at [347, 763] on label "skalārs lielums" at bounding box center [610, 766] width 795 height 42
click at [403, 700] on label "vektoriāls lielums" at bounding box center [610, 712] width 795 height 42
click at [374, 779] on label "skalārs lielums" at bounding box center [610, 766] width 795 height 42
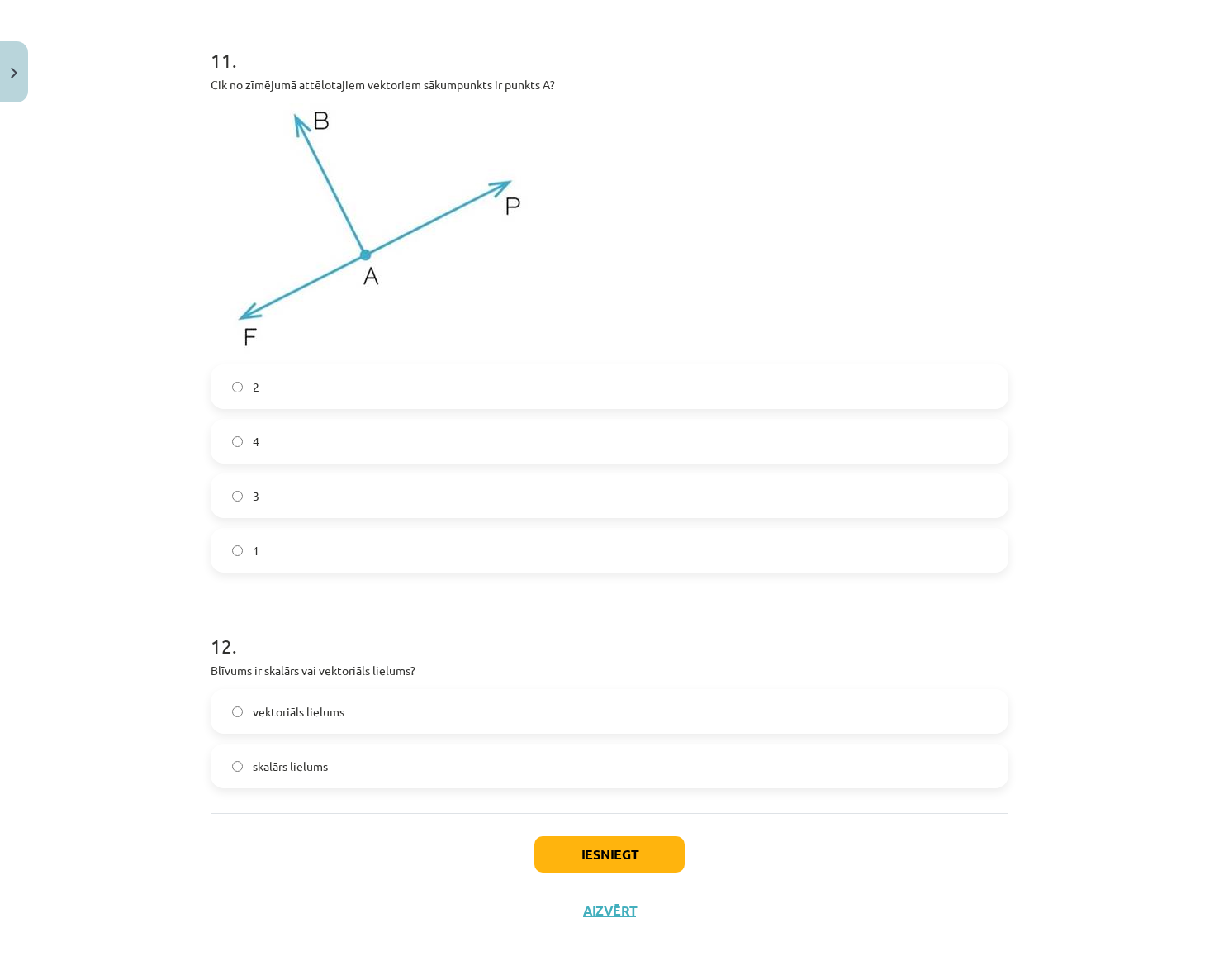
click at [389, 701] on label "vektoriāls lielums" at bounding box center [610, 712] width 795 height 42
click at [595, 858] on button "Iesniegt" at bounding box center [610, 854] width 150 height 36
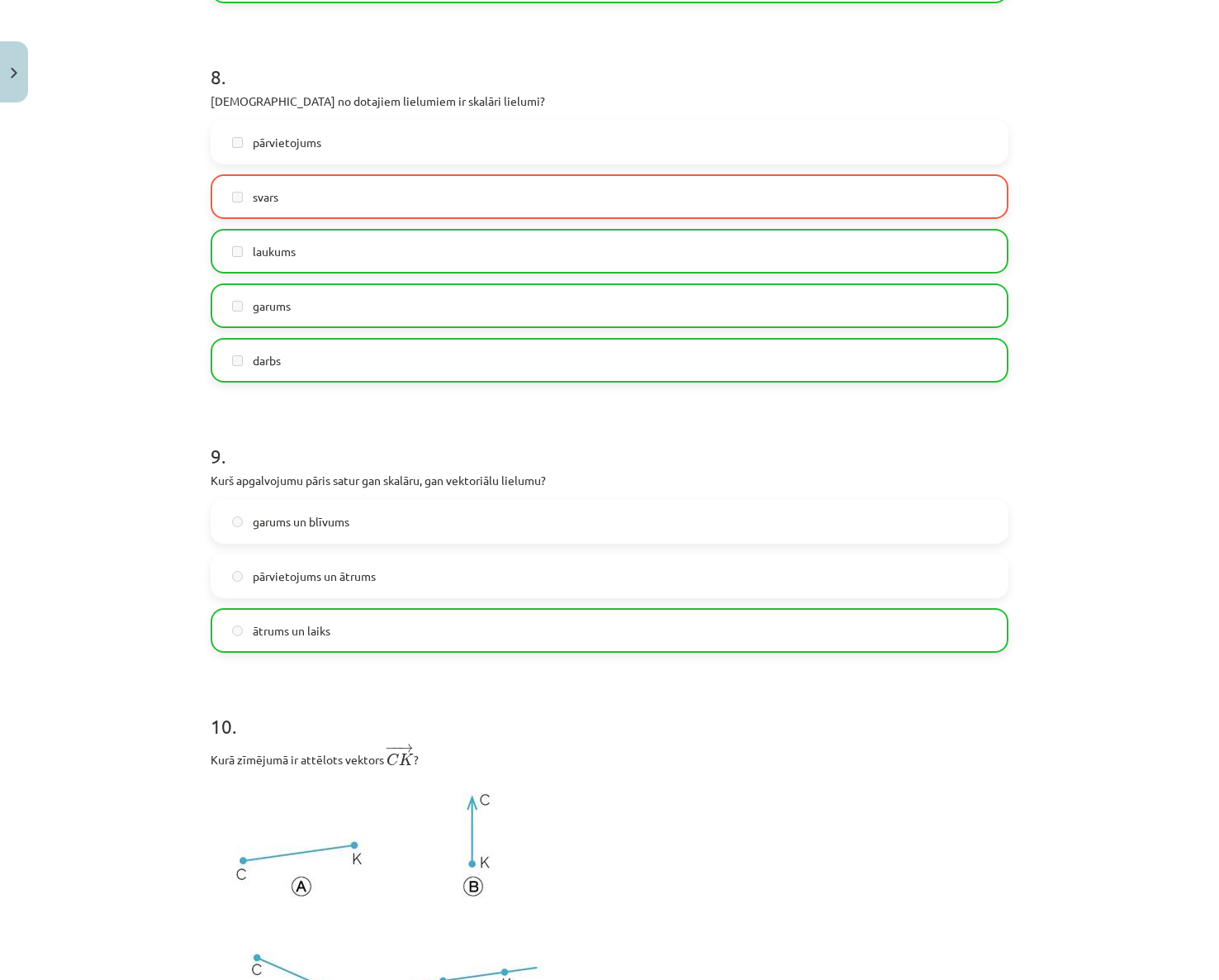
scroll to position [5458, 0]
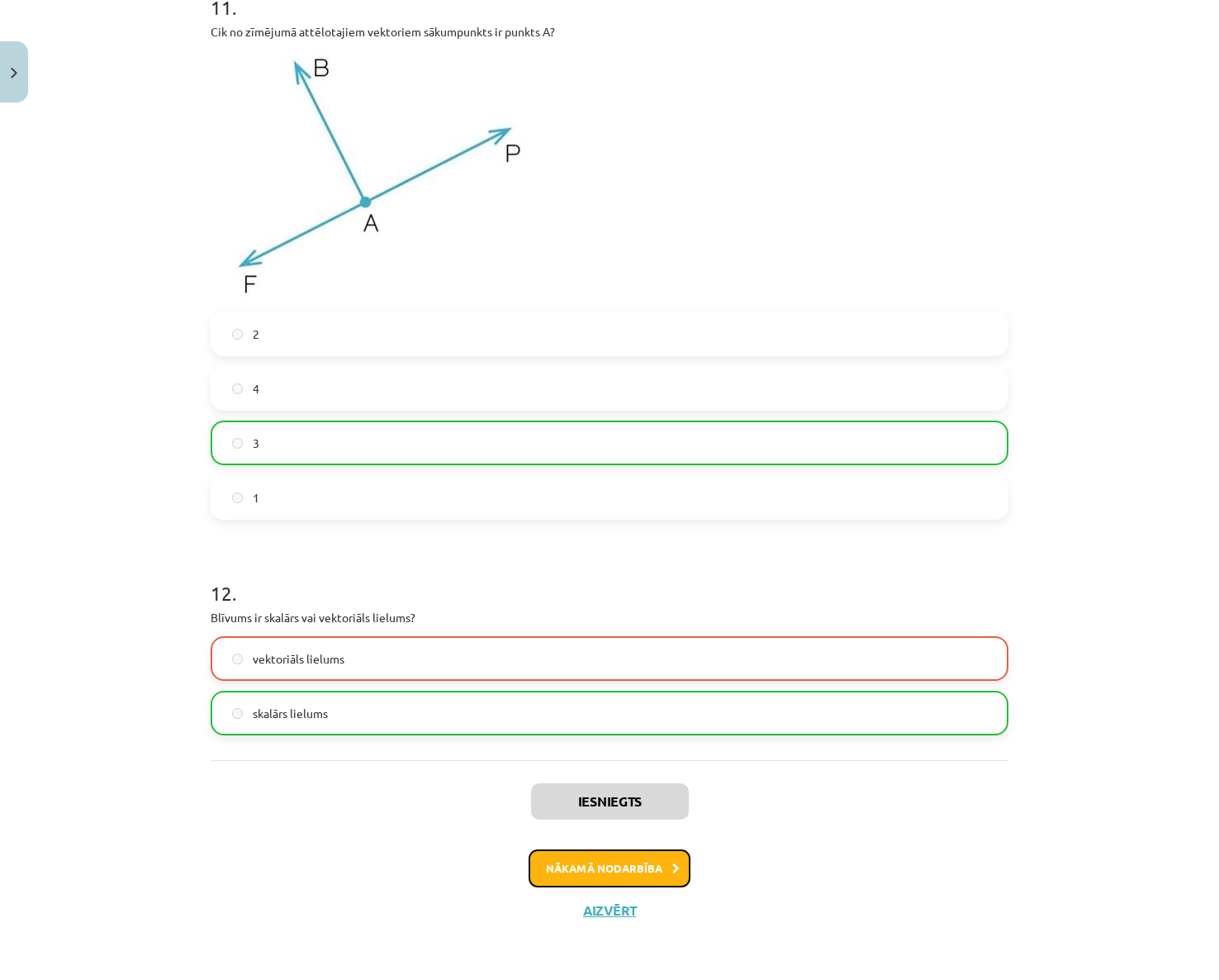
click at [610, 856] on button "Nākamā nodarbība" at bounding box center [609, 868] width 162 height 38
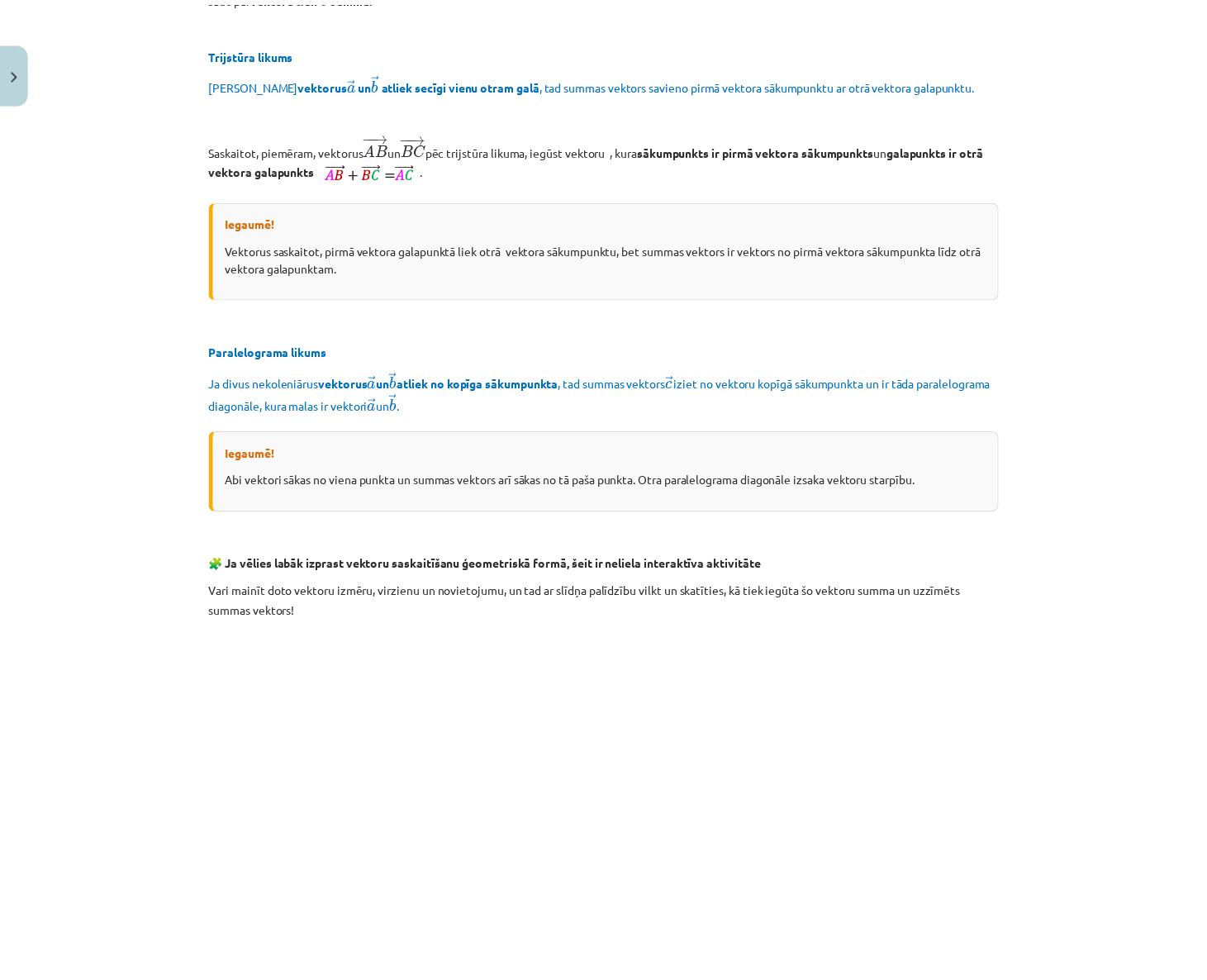
scroll to position [2161, 0]
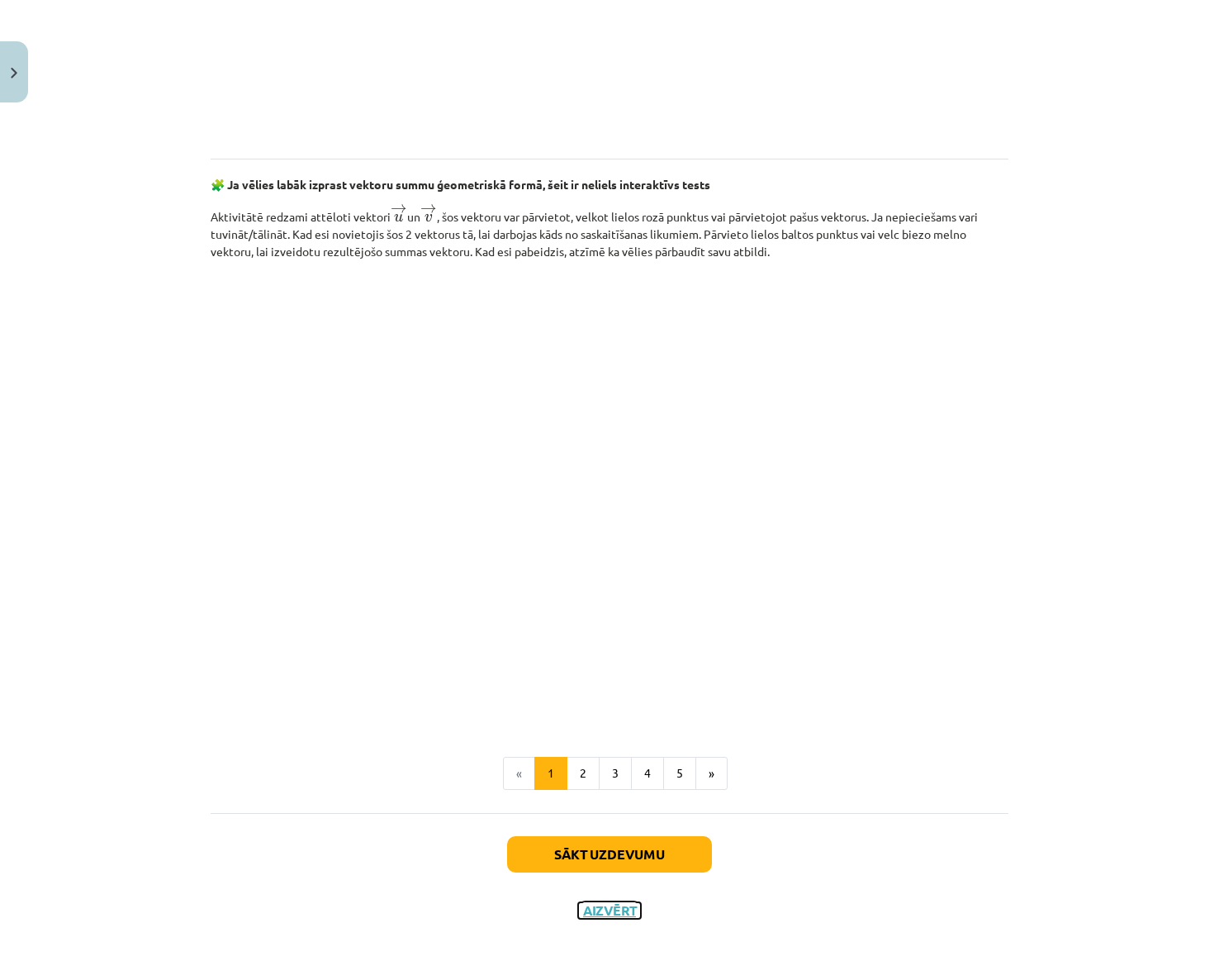
click at [600, 903] on button "Aizvērt" at bounding box center [610, 910] width 63 height 16
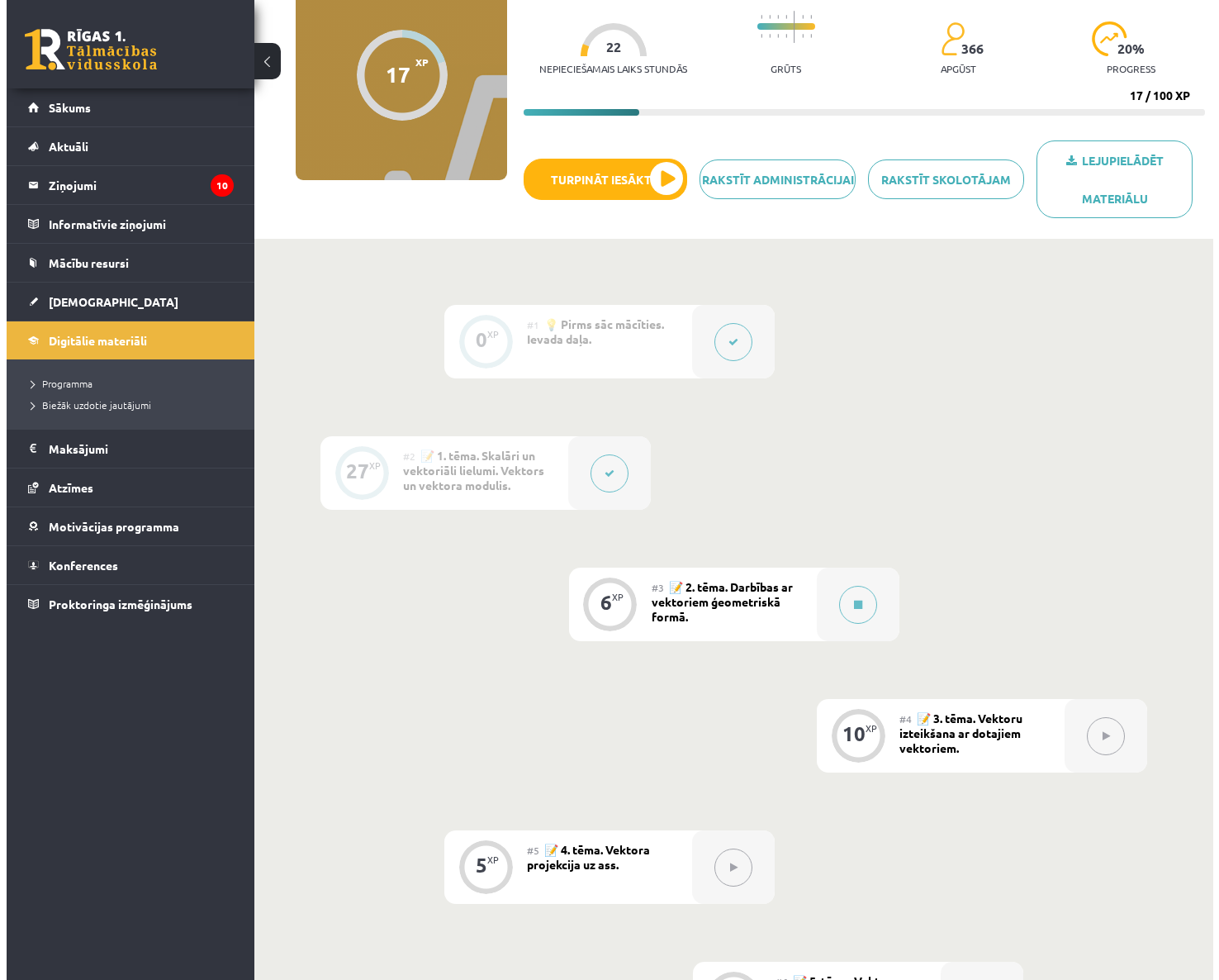
scroll to position [0, 0]
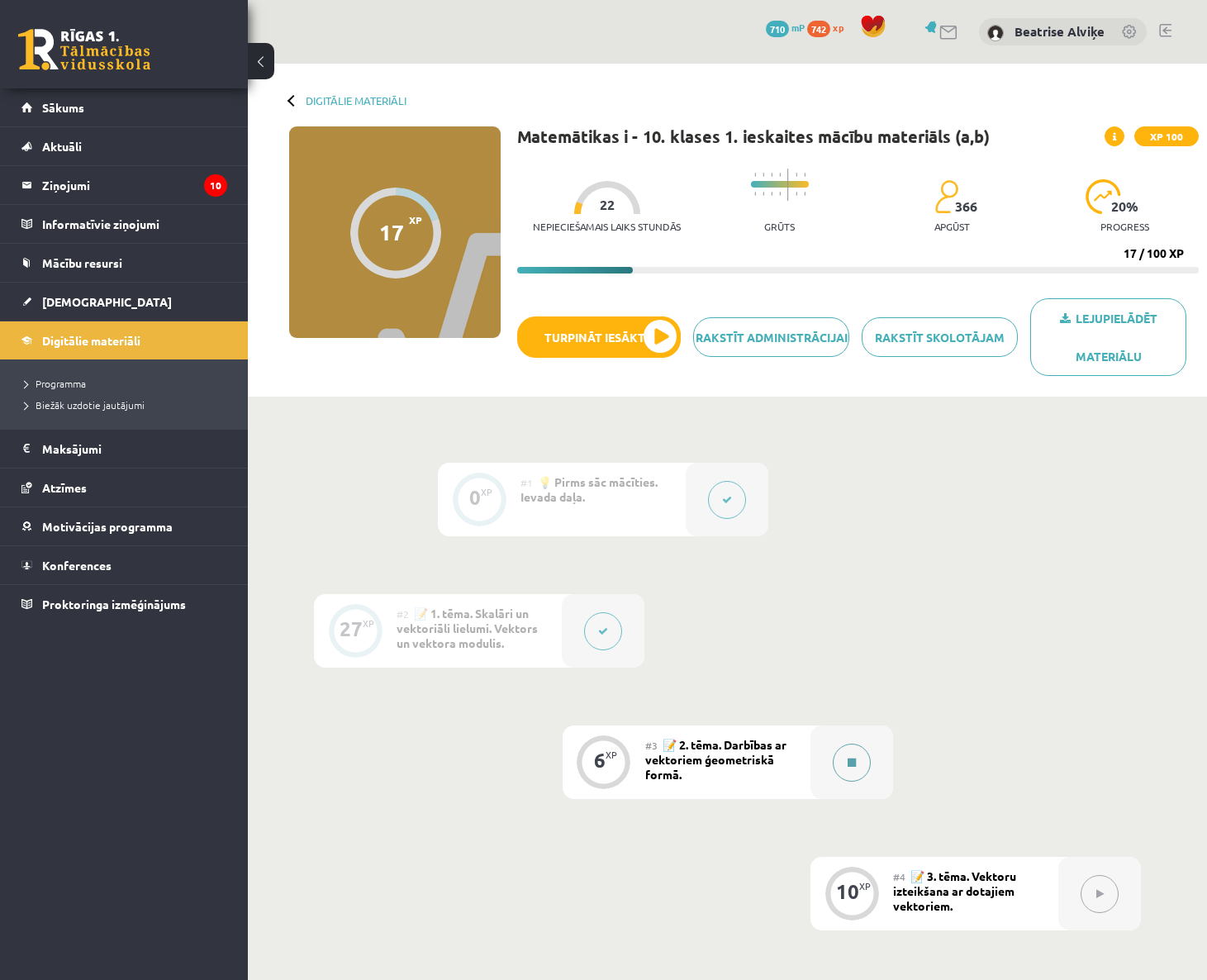
click at [829, 777] on div at bounding box center [851, 761] width 82 height 73
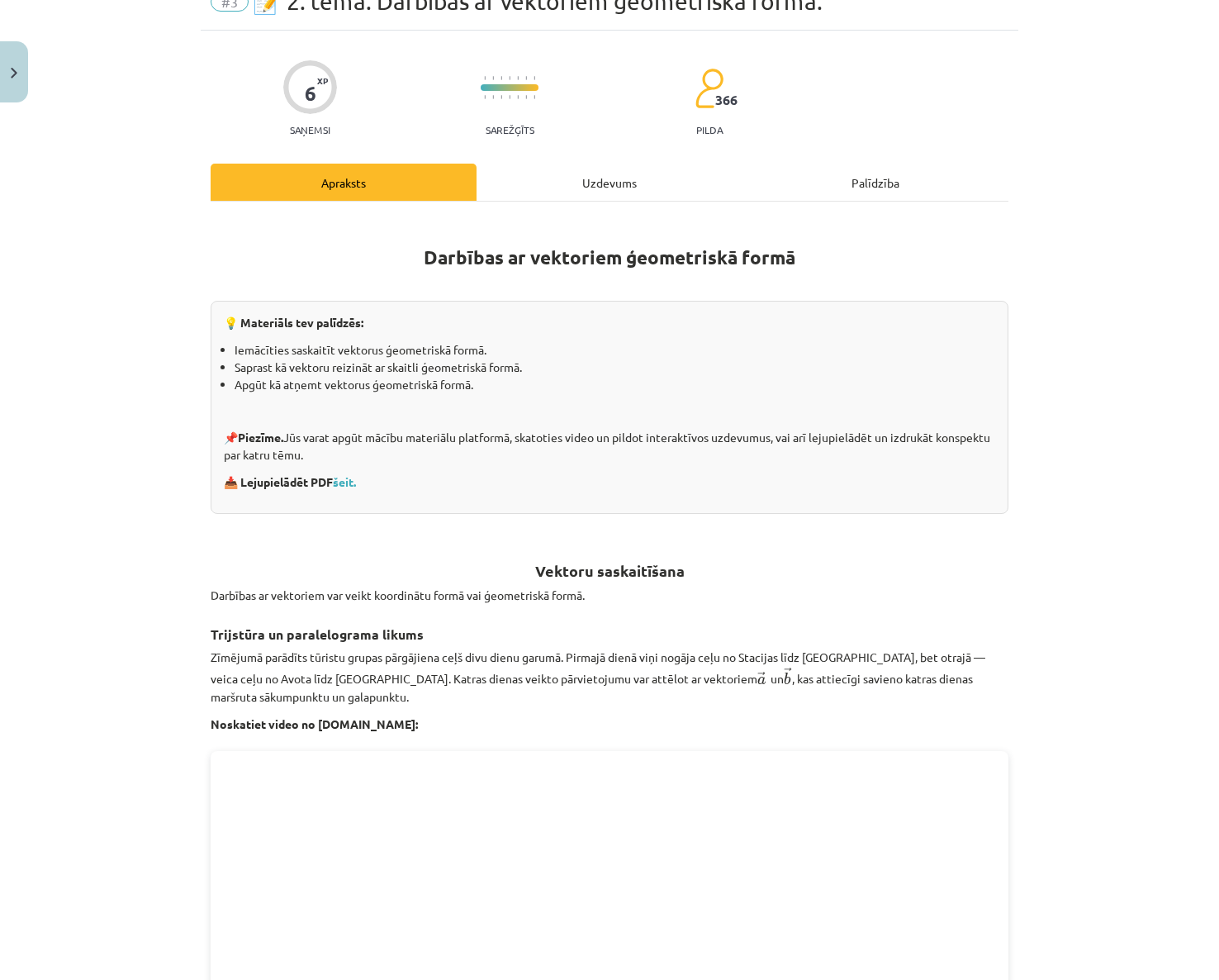
scroll to position [82, 0]
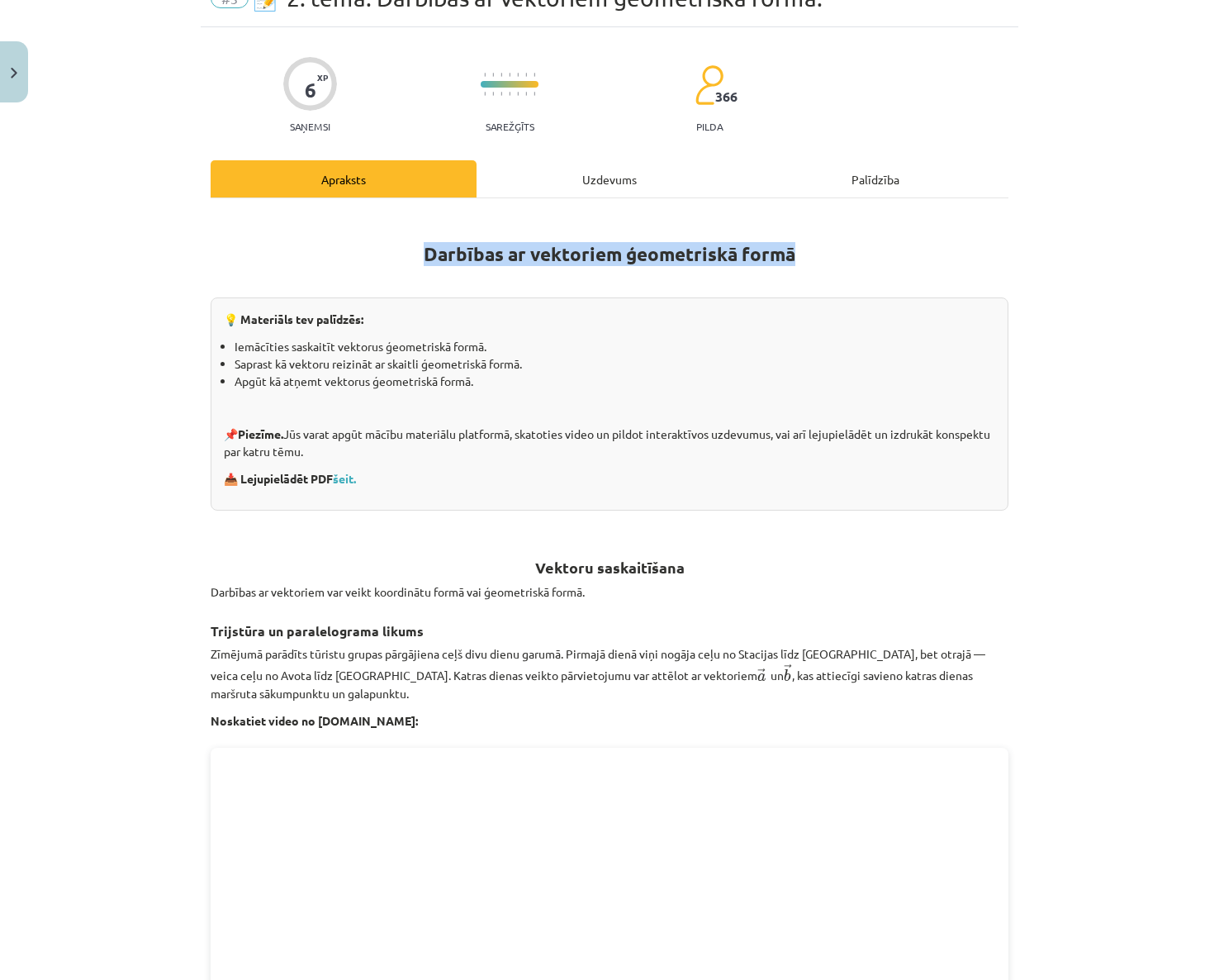
drag, startPoint x: 391, startPoint y: 229, endPoint x: 948, endPoint y: 237, distance: 557.1
click at [948, 237] on h1 "Darbības ar vektoriem ģeometriskā formā" at bounding box center [609, 239] width 797 height 52
copy strong "Darbības ar vektoriem ģeometriskā formā"
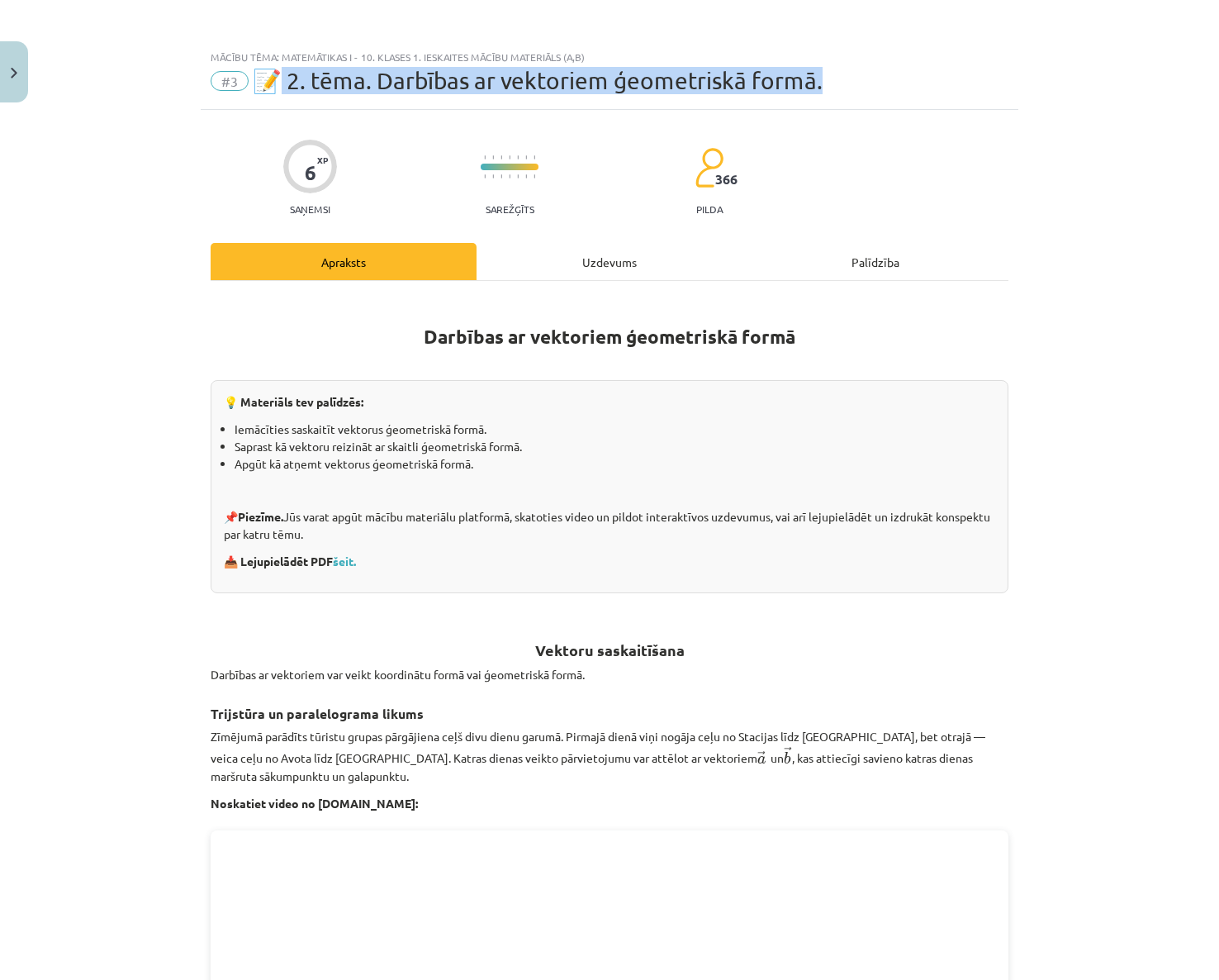
drag, startPoint x: 279, startPoint y: 78, endPoint x: 884, endPoint y: 64, distance: 605.2
click at [884, 64] on div "Mācību tēma: Matemātikas i - 10. klases 1. ieskaites mācību materiāls (a,b) #3 …" at bounding box center [609, 76] width 817 height 69
copy span "2. tēma. Darbības ar vektoriem ģeometriskā formā."
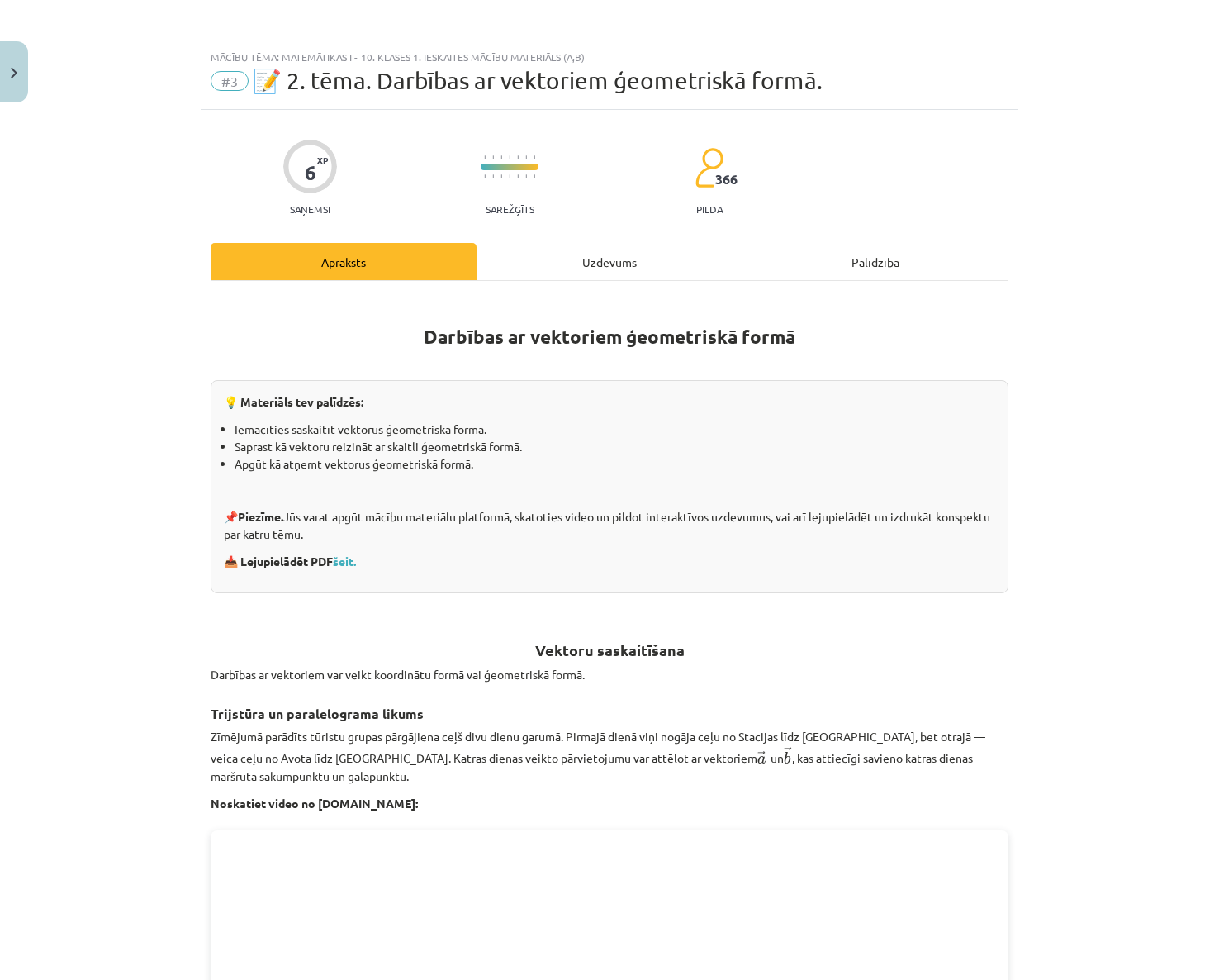
click at [740, 593] on p at bounding box center [609, 602] width 797 height 17
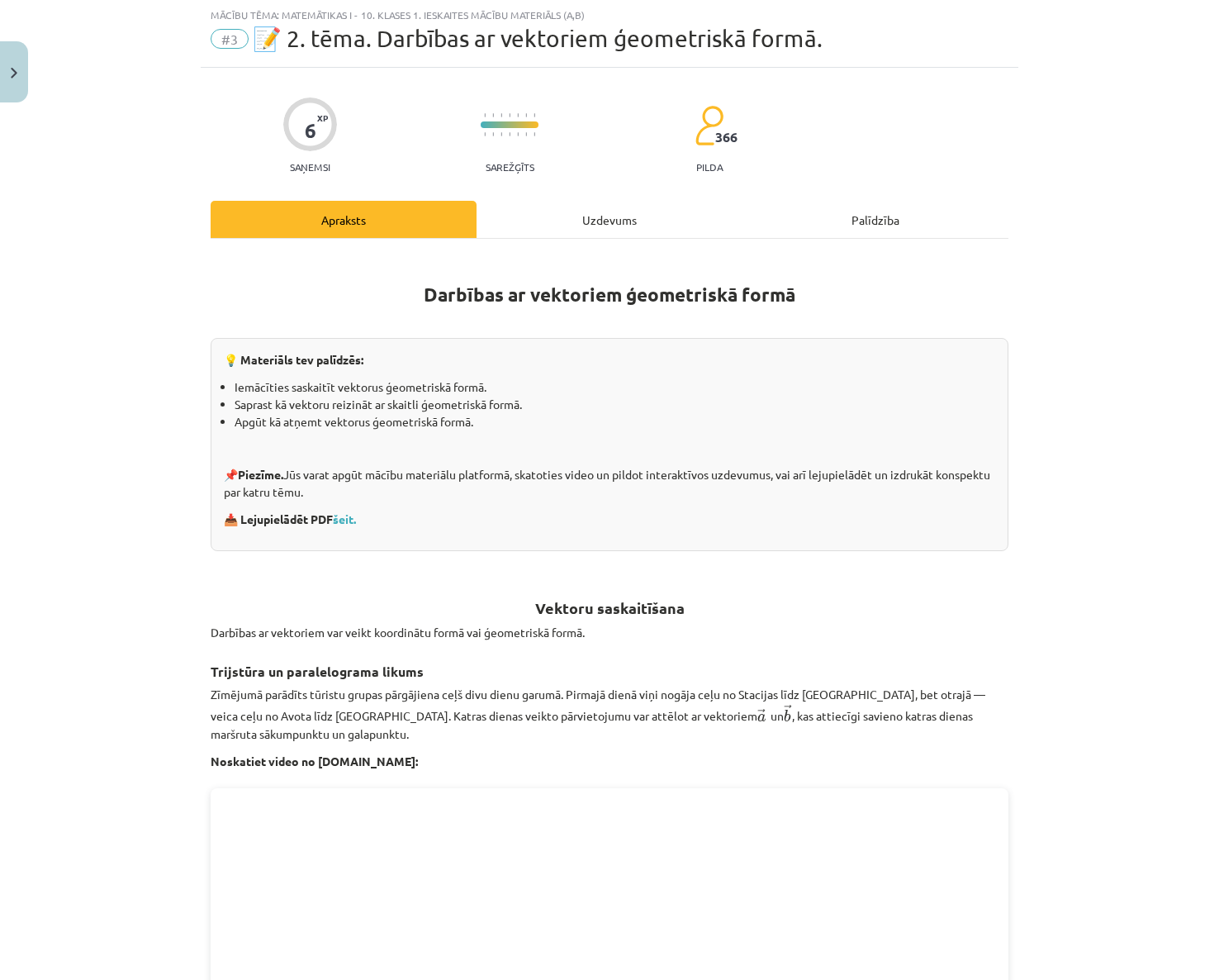
scroll to position [82, 0]
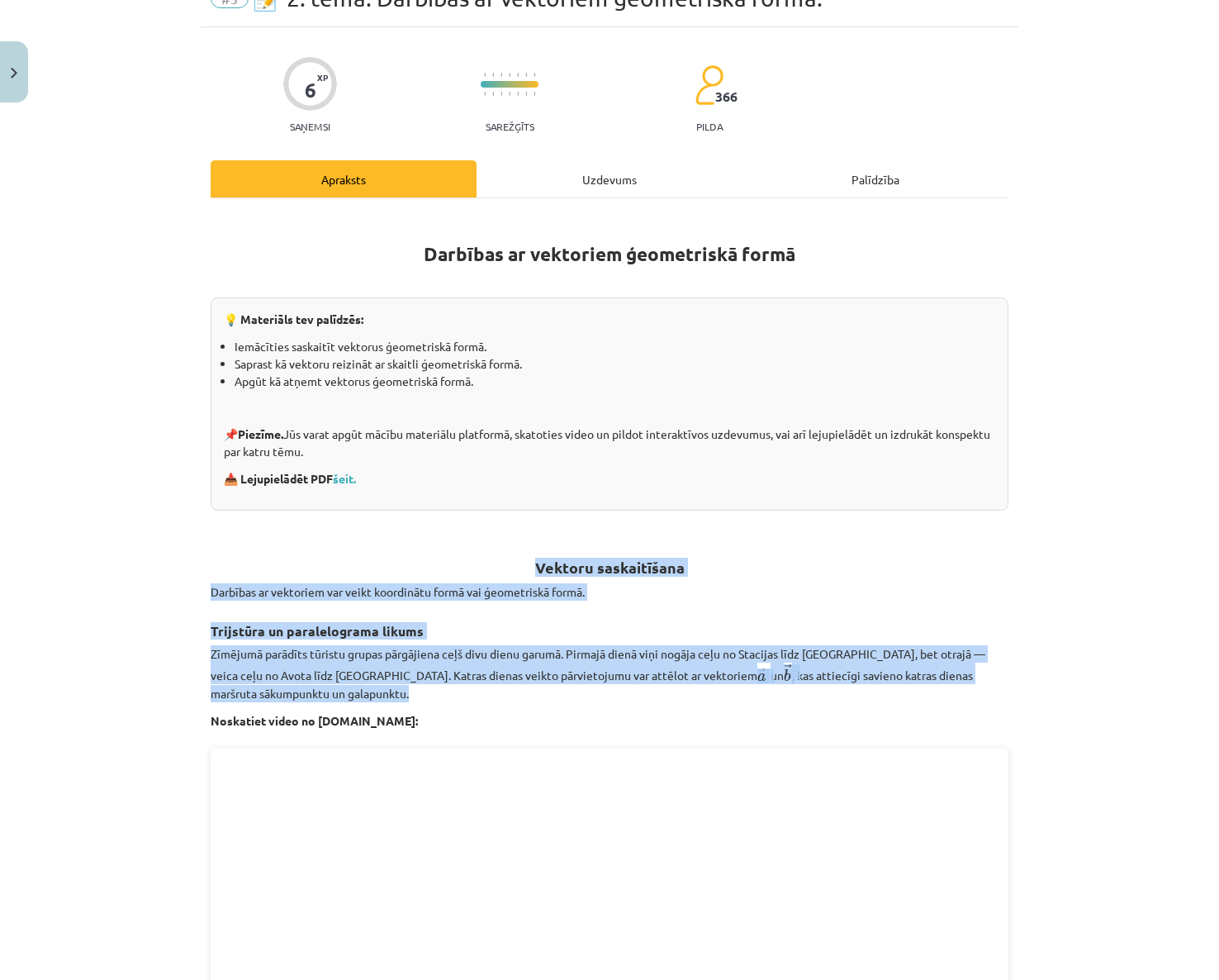
drag, startPoint x: 199, startPoint y: 555, endPoint x: 1094, endPoint y: 692, distance: 905.4
click at [1094, 692] on div "Mācību tēma: Matemātikas i - 10. klases 1. ieskaites mācību materiāls (a,b) #3 …" at bounding box center [610, 490] width 1219 height 980
copy div "Vektoru saskaitīšana Darbības ar vektoriem var veikt koordinātu formā vai ģeome…"
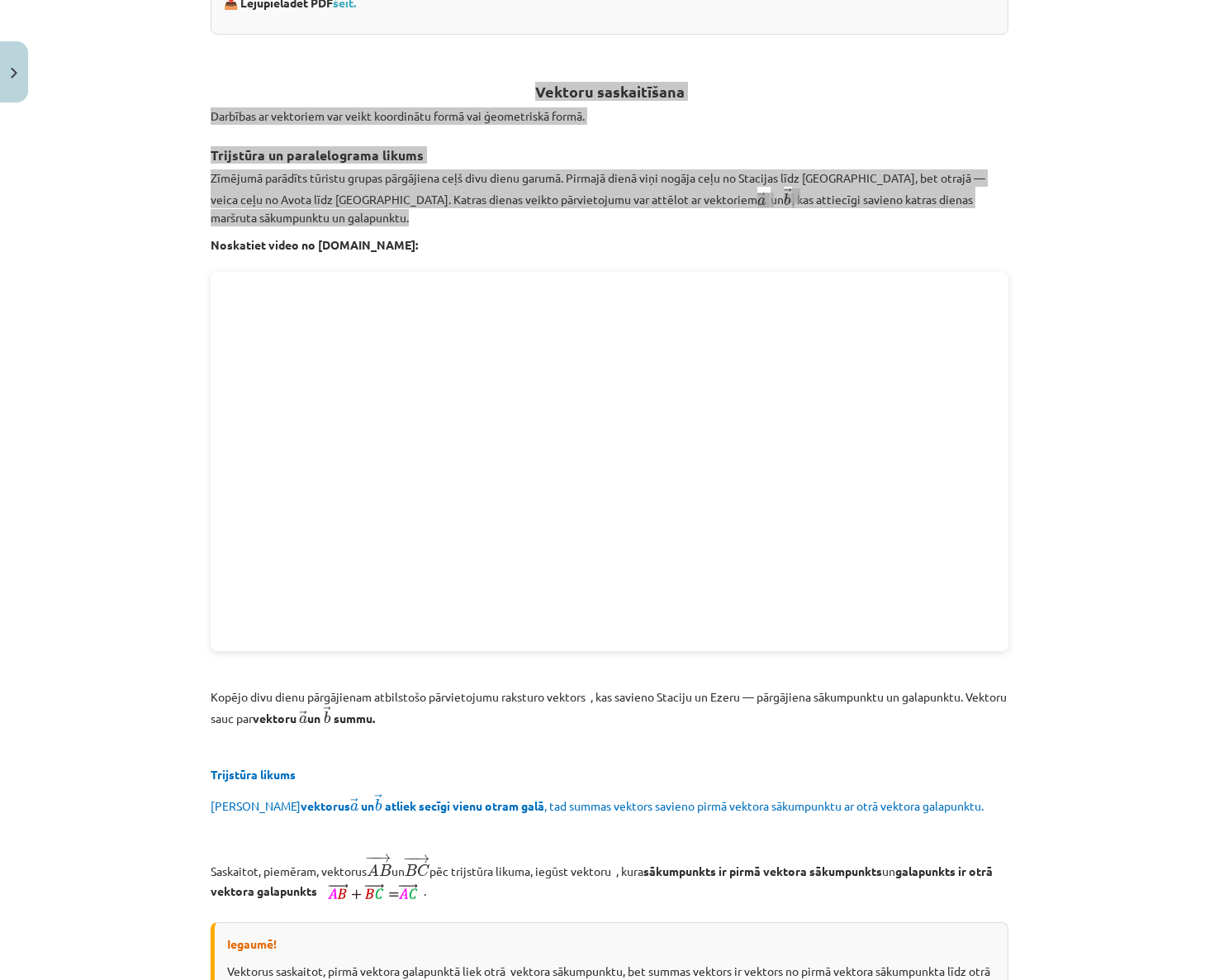
scroll to position [578, 0]
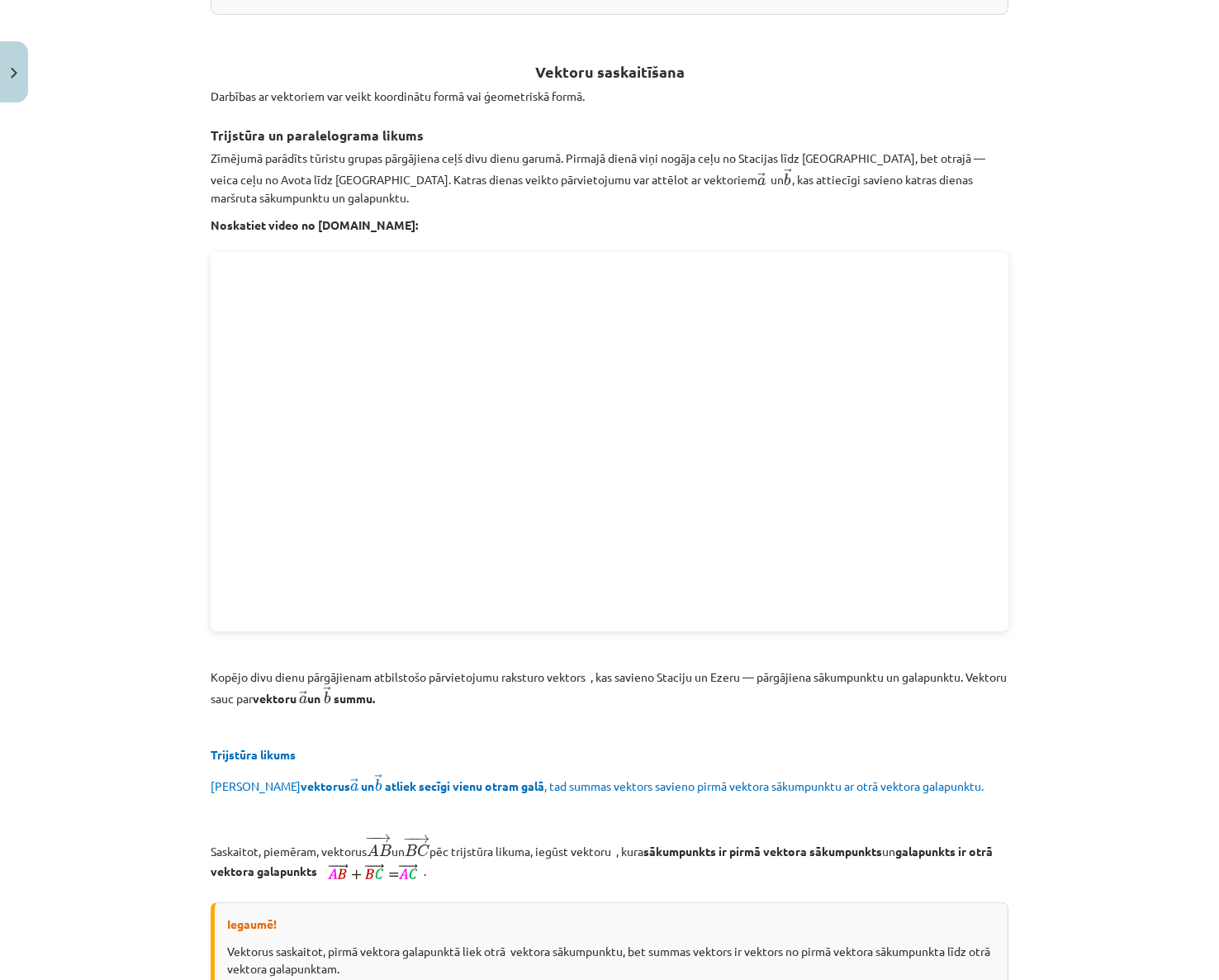
click at [1128, 713] on div "Mācību tēma: Matemātikas i - 10. klases 1. ieskaites mācību materiāls (a,b) #3 …" at bounding box center [610, 490] width 1219 height 980
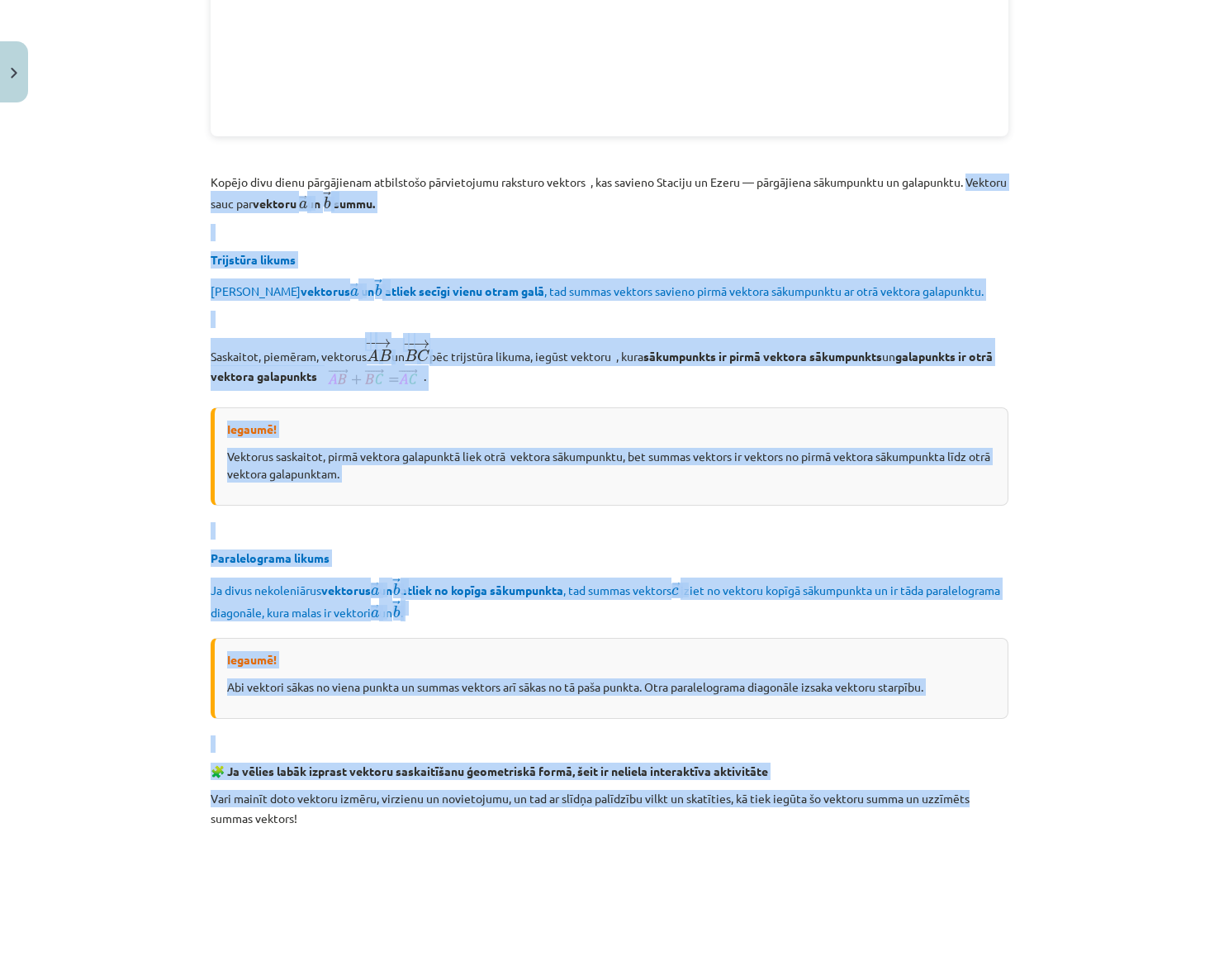
scroll to position [1074, 0]
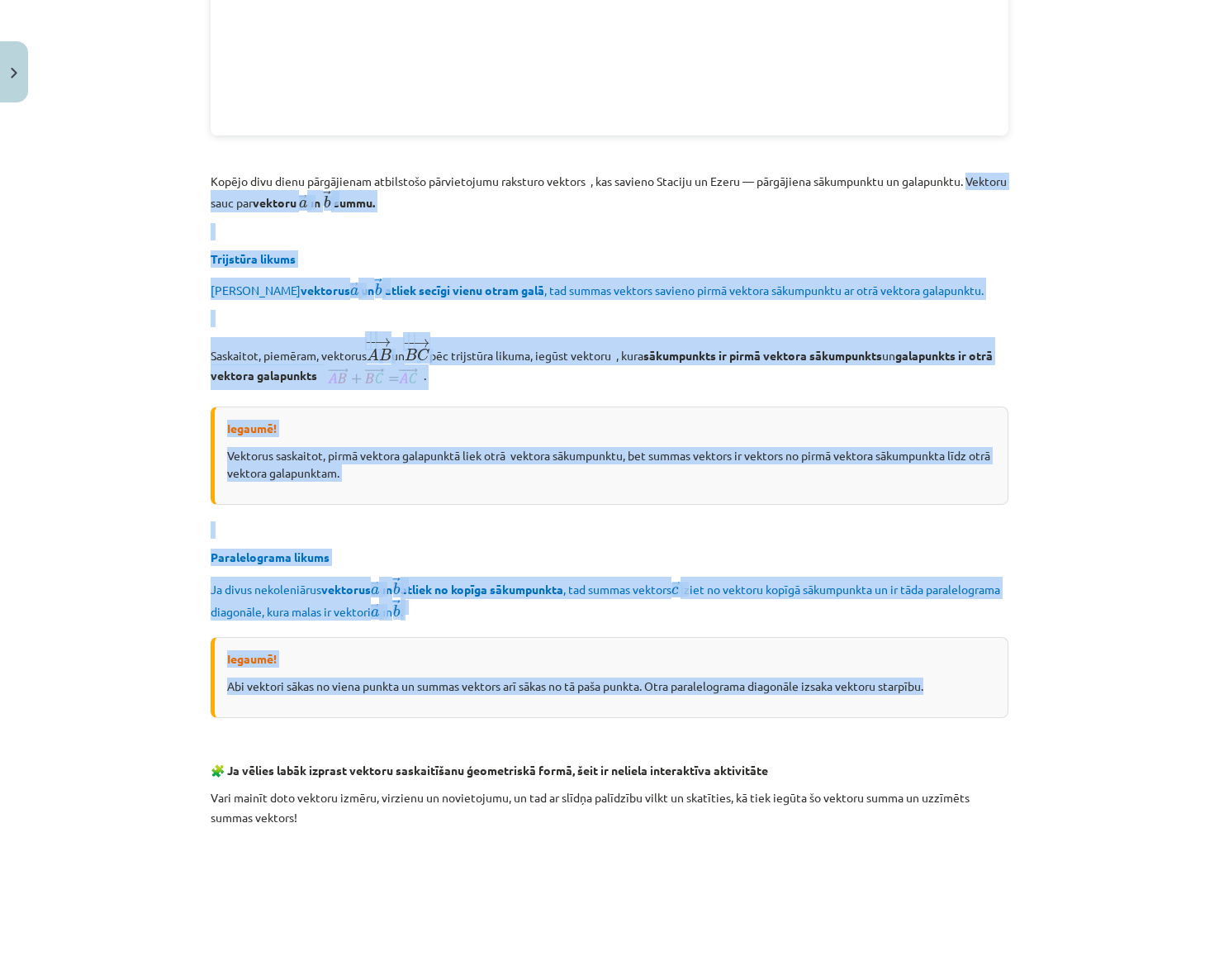
drag, startPoint x: 180, startPoint y: 531, endPoint x: 978, endPoint y: 672, distance: 810.4
click at [978, 672] on div "Mācību tēma: Matemātikas i - 10. klases 1. ieskaites mācību materiāls (a,b) #3 …" at bounding box center [610, 490] width 1219 height 980
copy div "Loremip dolo sit ametcon → a e → se → d e → tempo. Incididun utlabo Et dolorema…"
click at [1091, 696] on div "Mācību tēma: Matemātikas i - 10. klases 1. ieskaites mācību materiāls (a,b) #3 …" at bounding box center [610, 490] width 1219 height 980
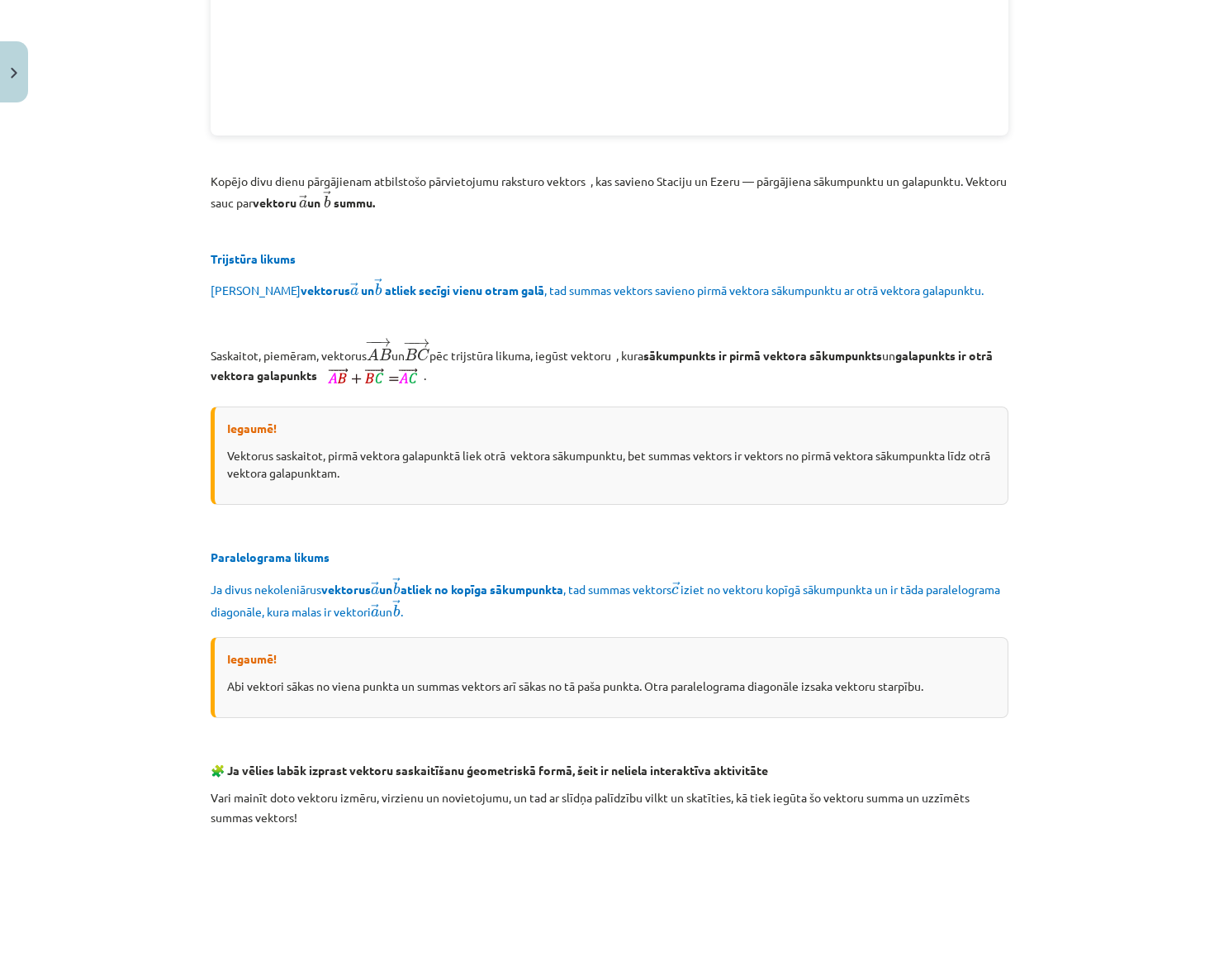
click at [1058, 735] on div "Mācību tēma: Matemātikas i - 10. klases 1. ieskaites mācību materiāls (a,b) #3 …" at bounding box center [610, 490] width 1219 height 980
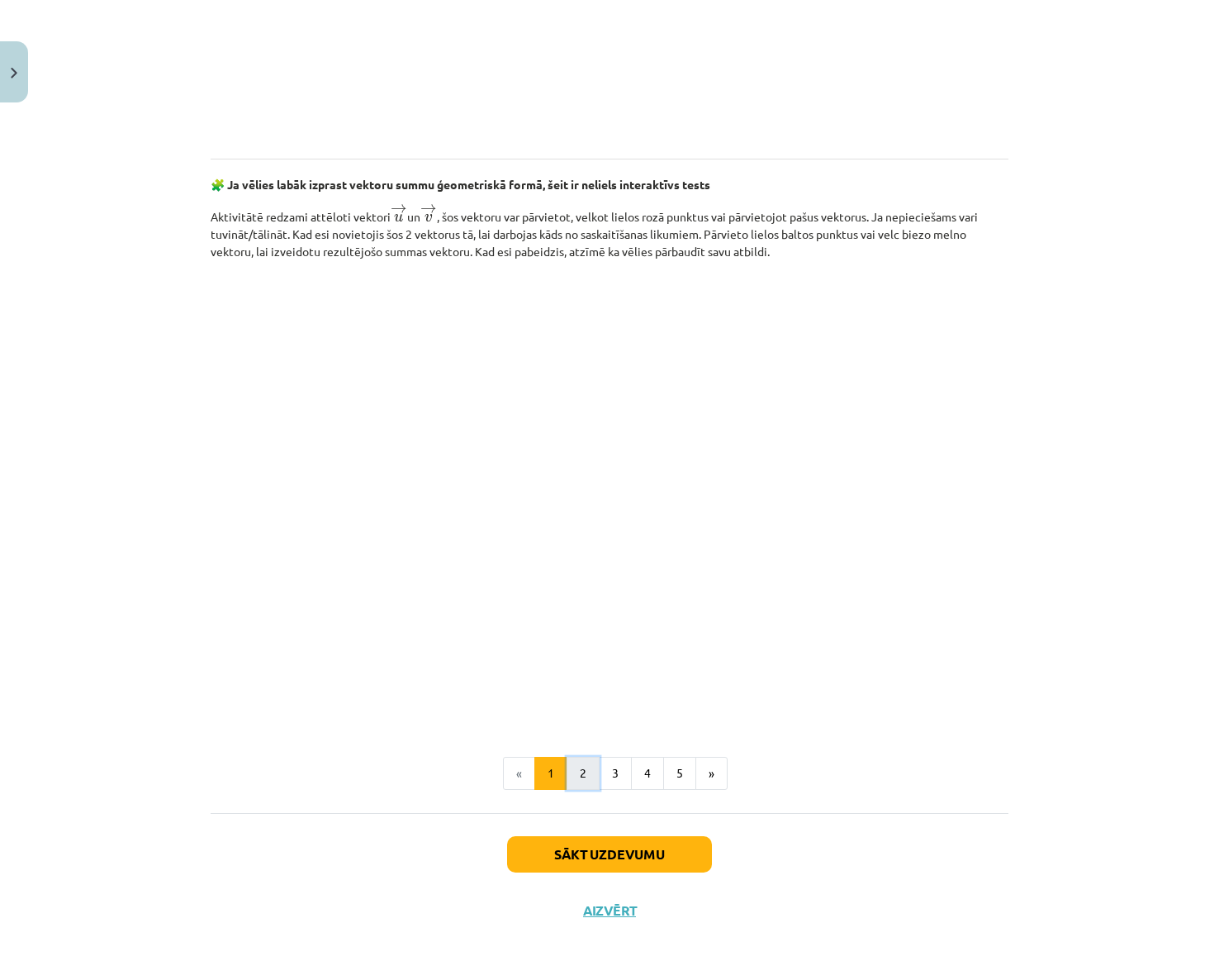
click at [576, 771] on button "2" at bounding box center [582, 773] width 33 height 33
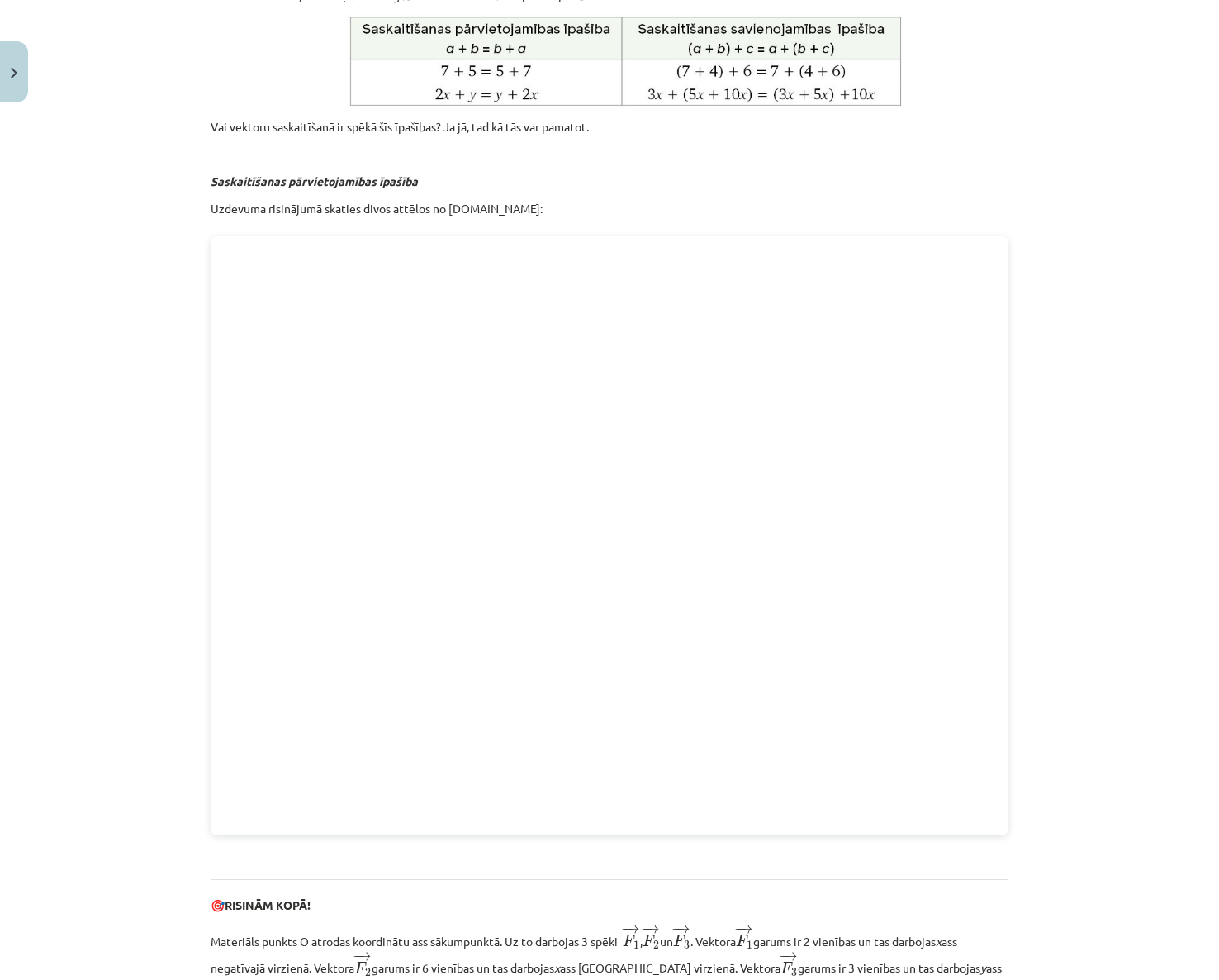
scroll to position [1682, 0]
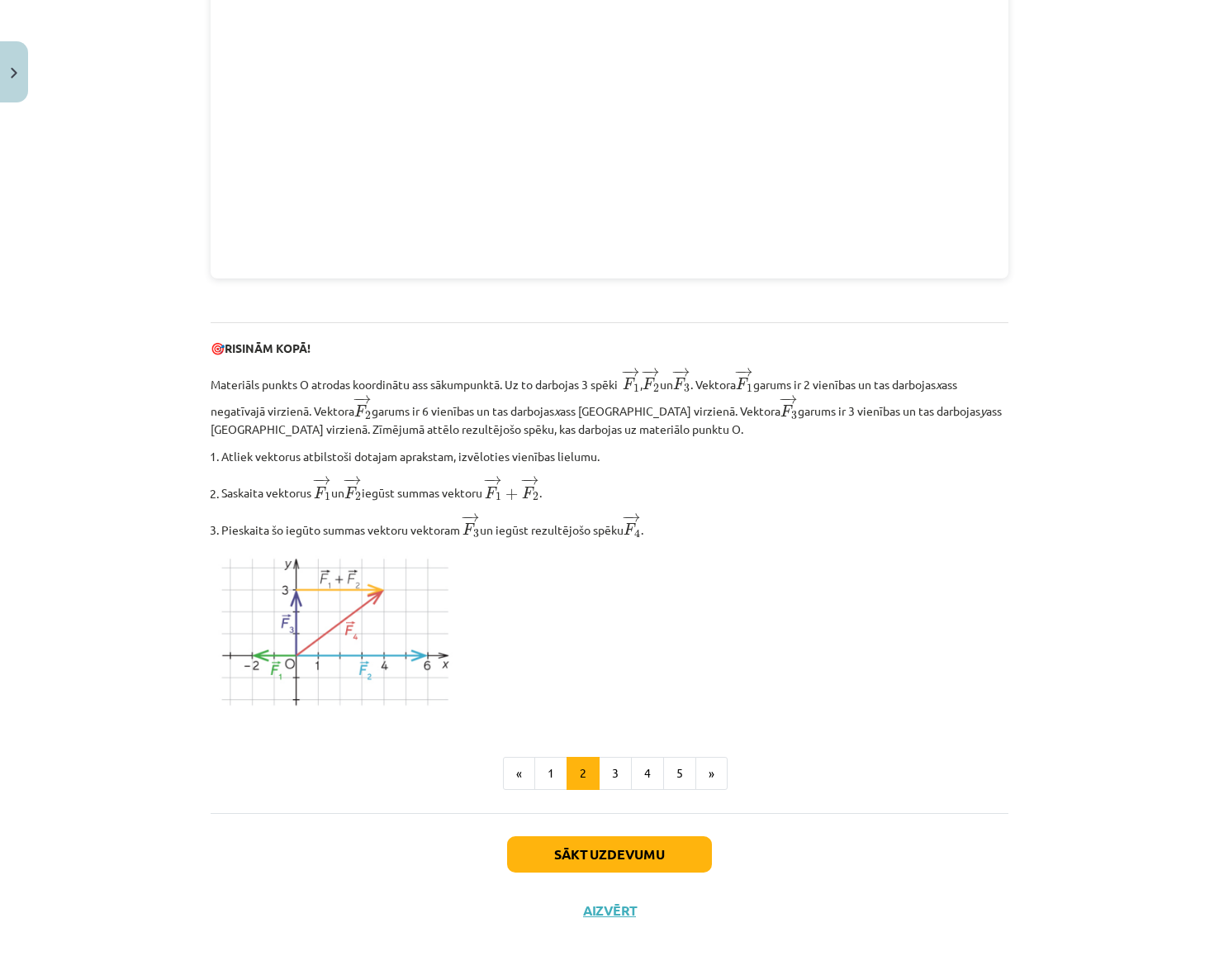
click at [1122, 773] on div "Mācību tēma: Matemātikas i - 10. klases 1. ieskaites mācību materiāls (a,b) #3 …" at bounding box center [610, 490] width 1219 height 980
click at [544, 776] on button "1" at bounding box center [551, 773] width 33 height 33
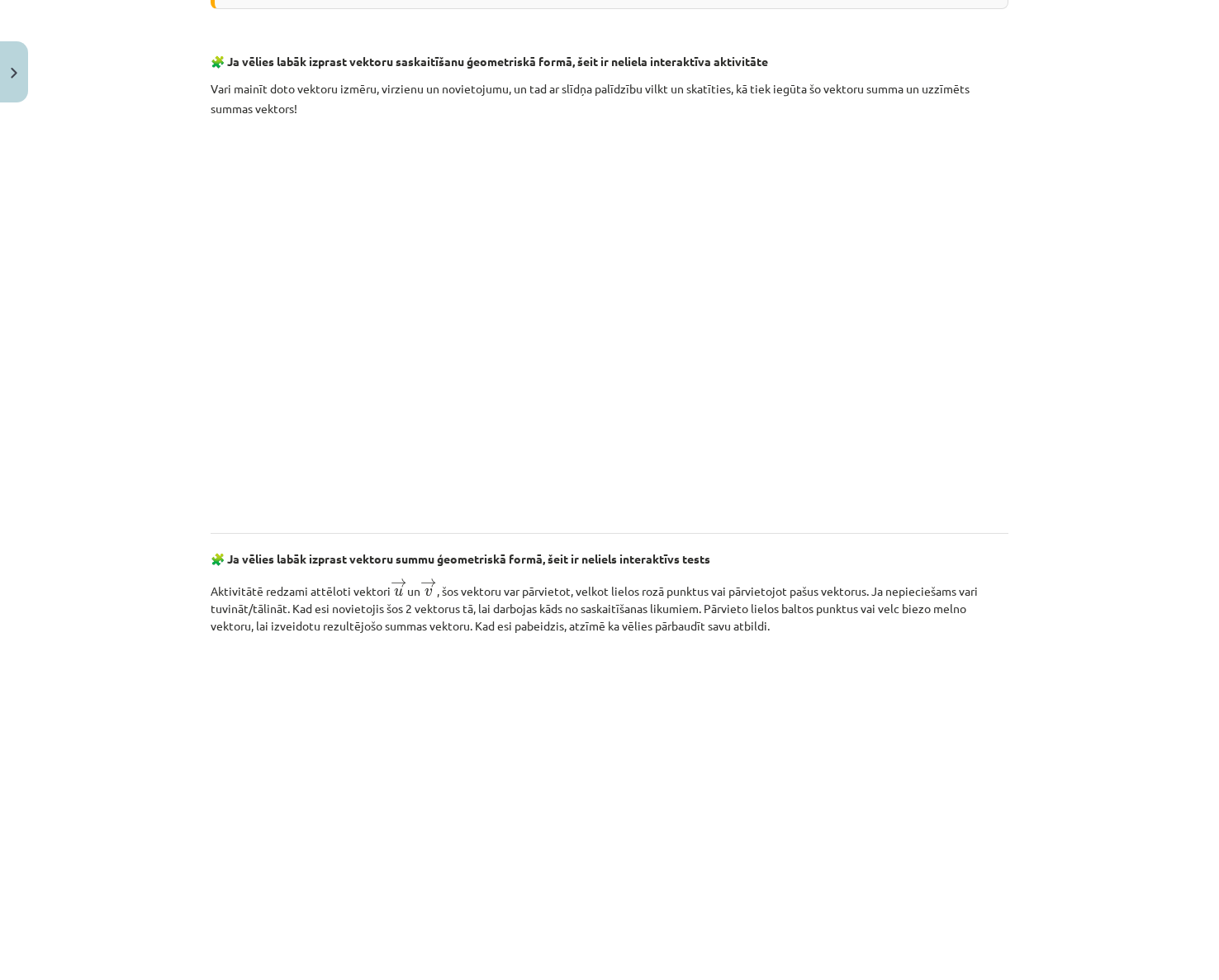
scroll to position [2161, 0]
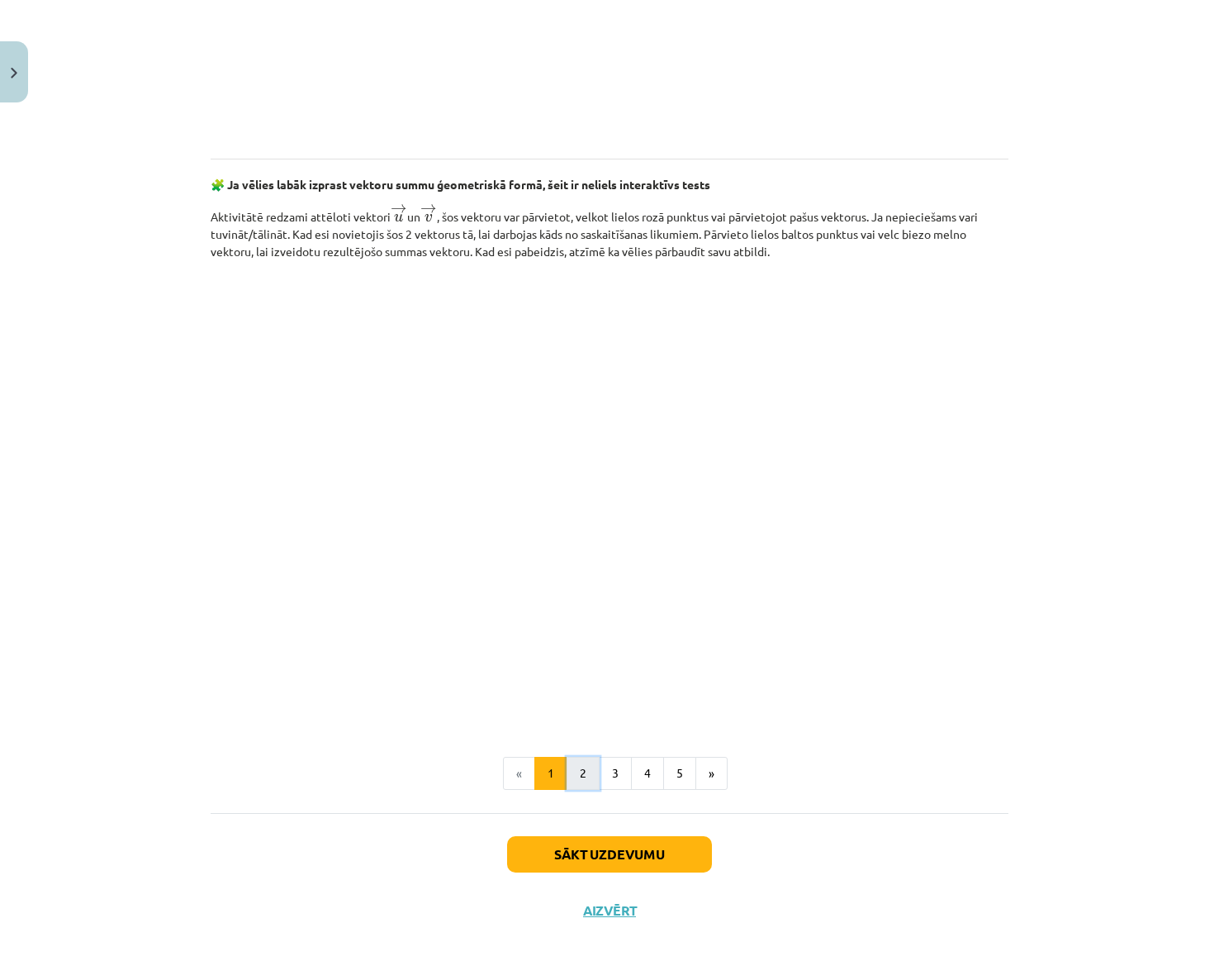
click at [582, 779] on button "2" at bounding box center [582, 773] width 33 height 33
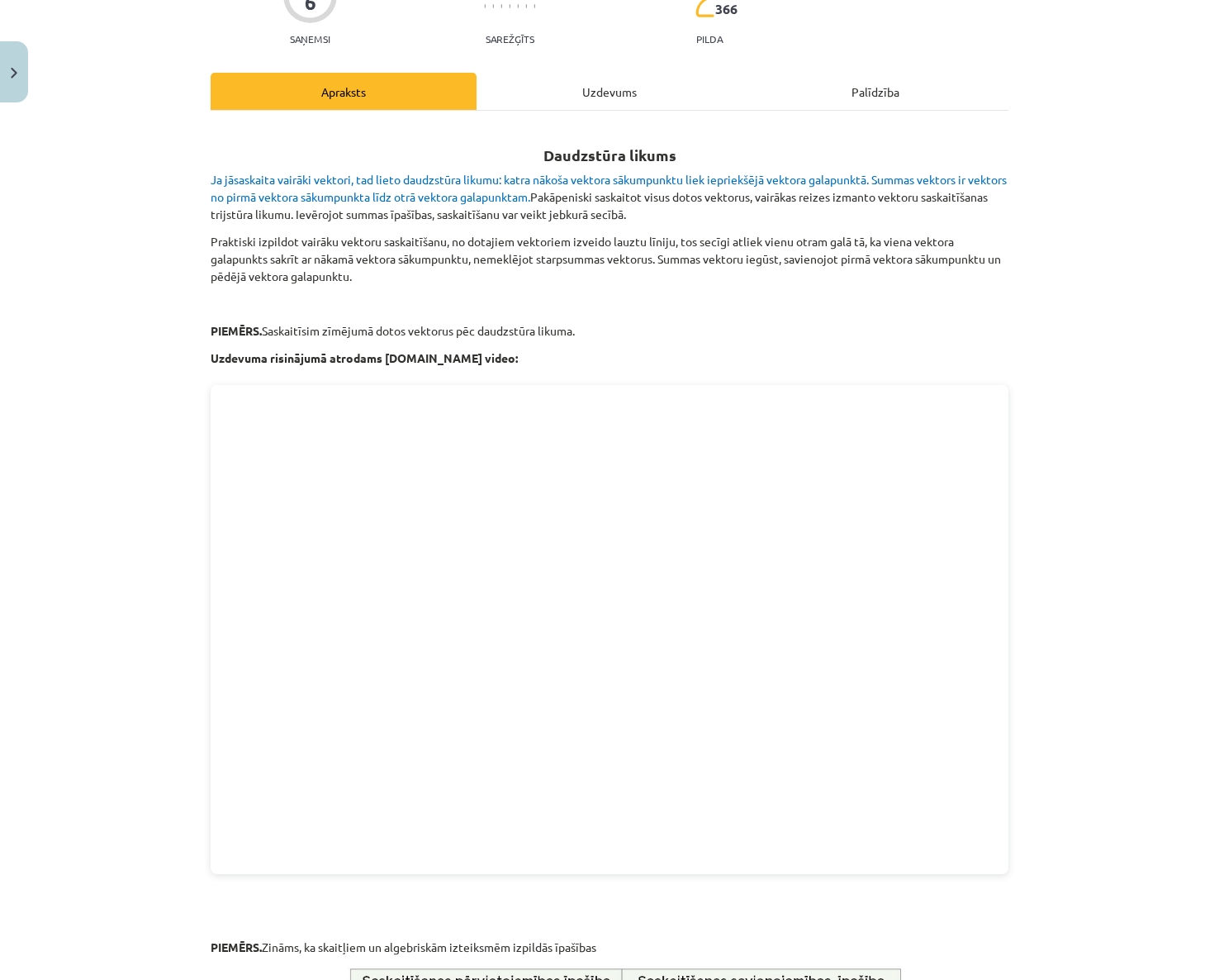
scroll to position [0, 0]
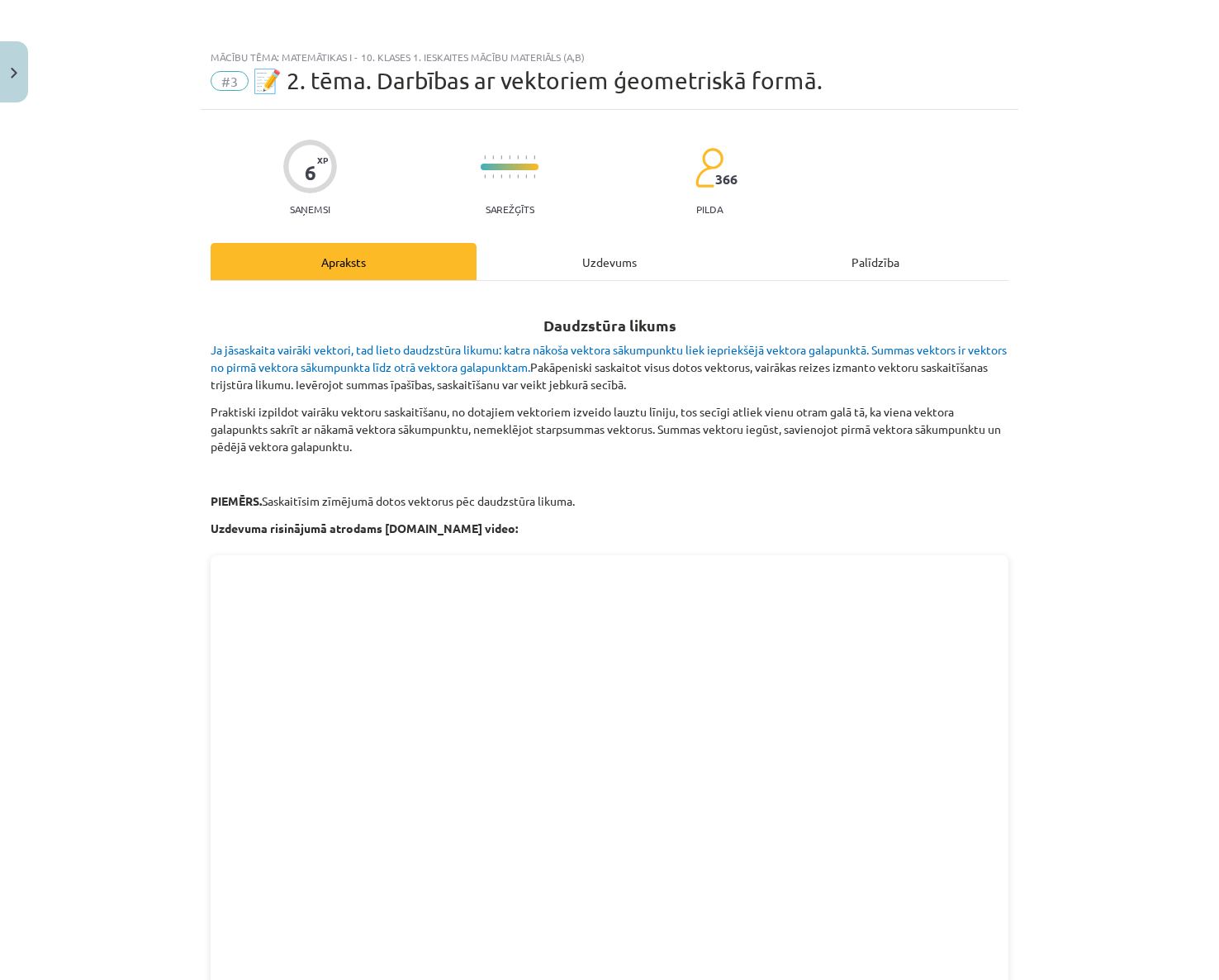
drag, startPoint x: 201, startPoint y: 330, endPoint x: 642, endPoint y: 507, distance: 475.2
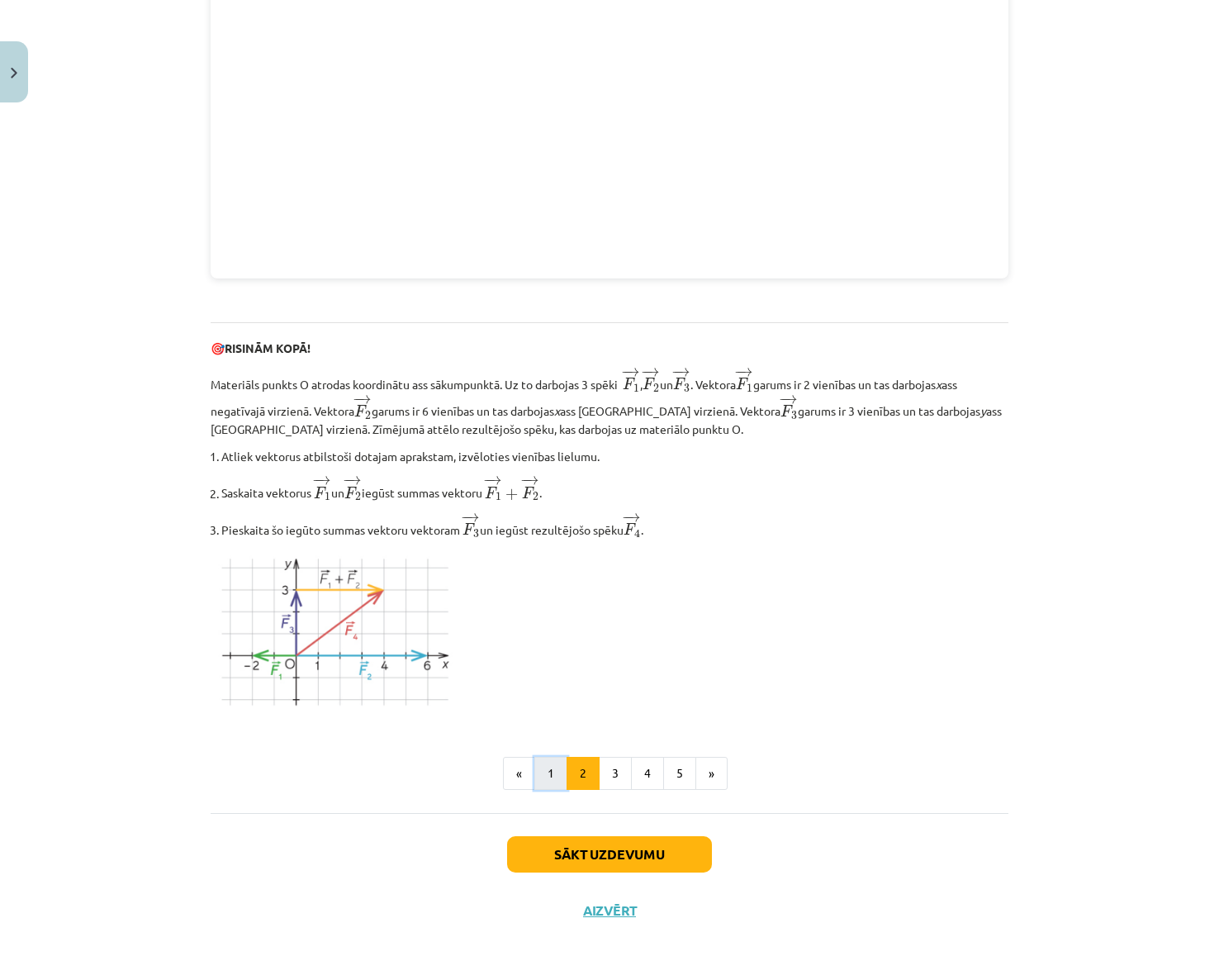
click at [544, 779] on button "1" at bounding box center [551, 773] width 33 height 33
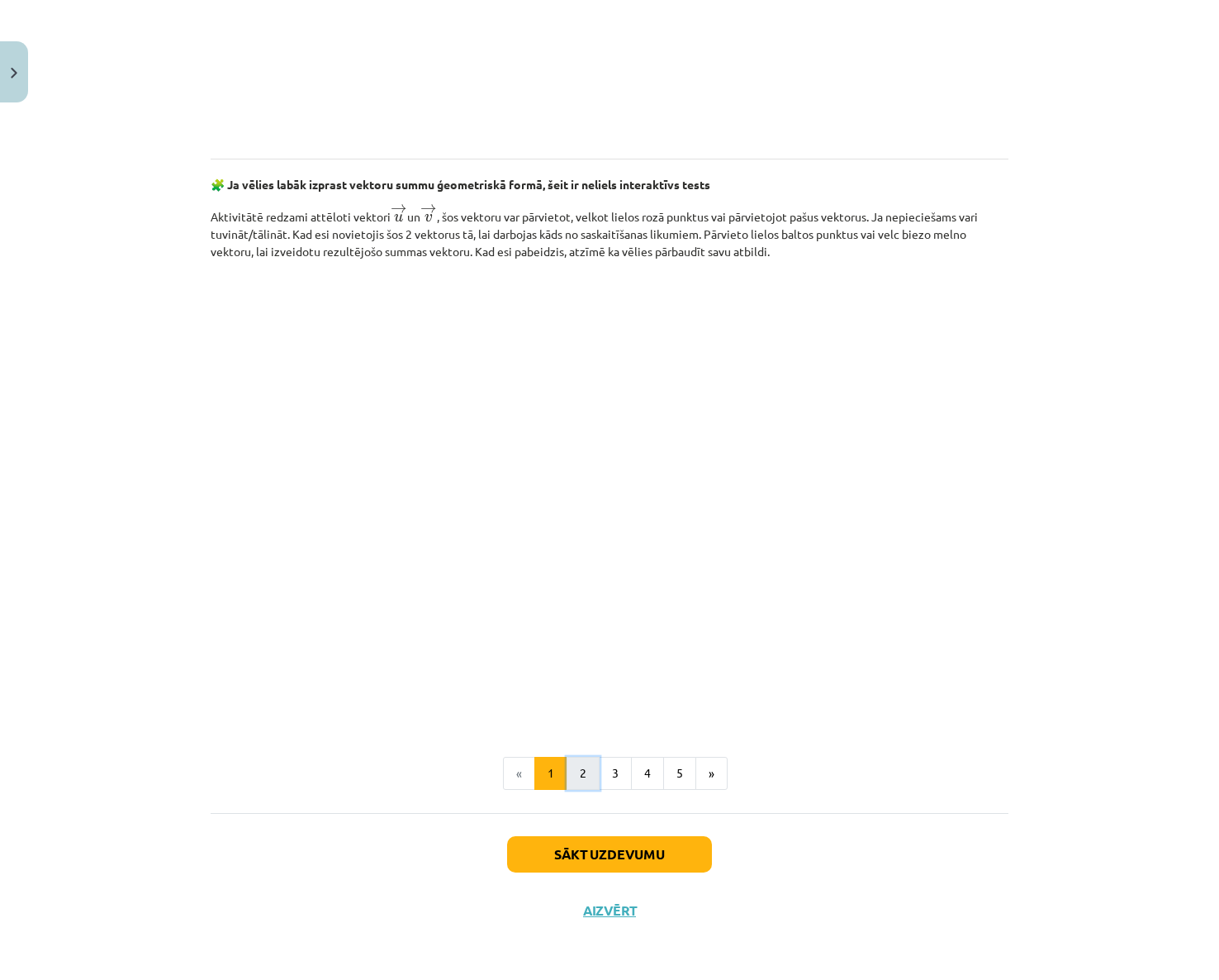
click at [566, 770] on button "2" at bounding box center [582, 773] width 33 height 33
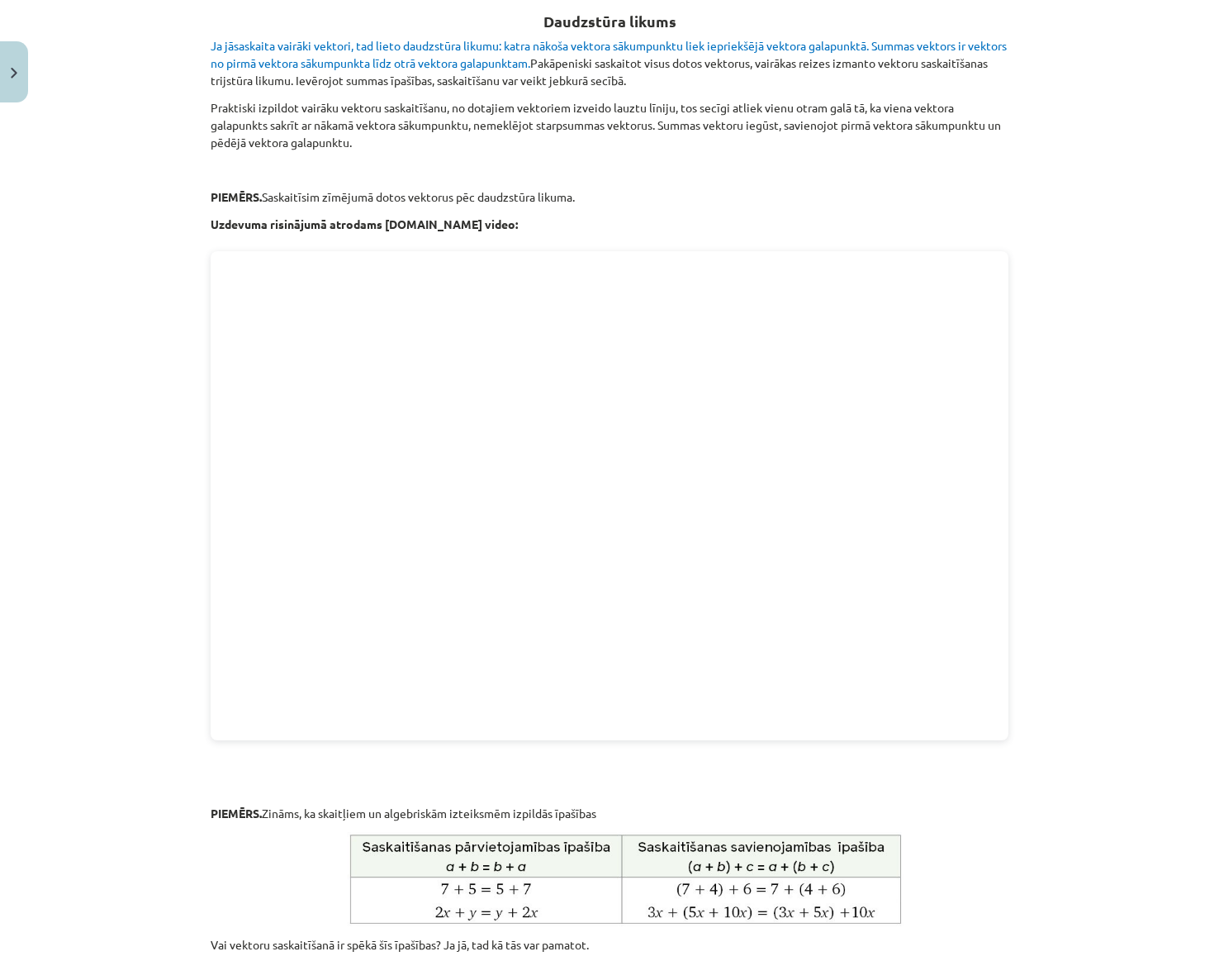
scroll to position [295, 0]
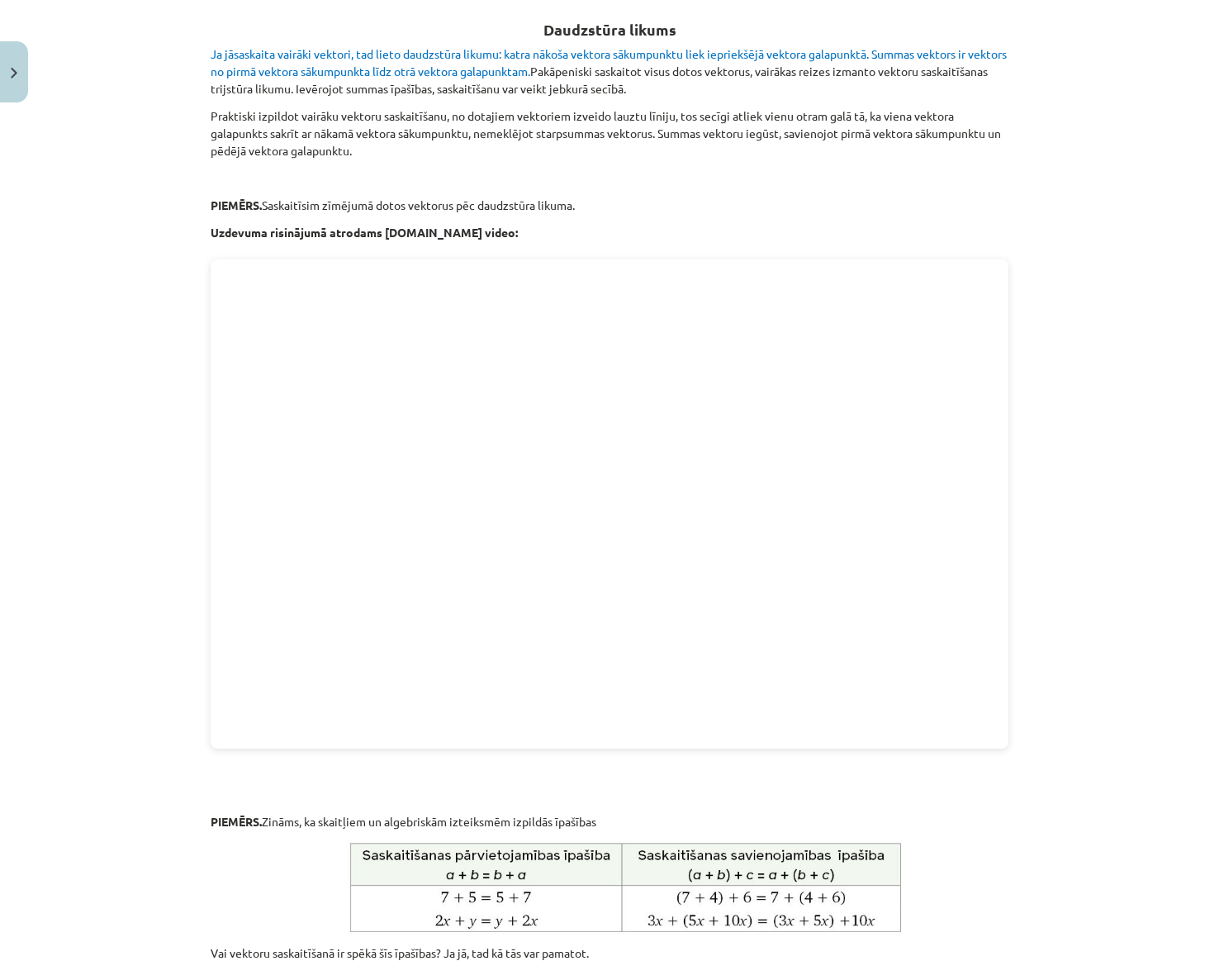
click at [1087, 472] on div "Mācību tēma: Matemātikas i - 10. klases 1. ieskaites mācību materiāls (a,b) #3 …" at bounding box center [610, 490] width 1219 height 980
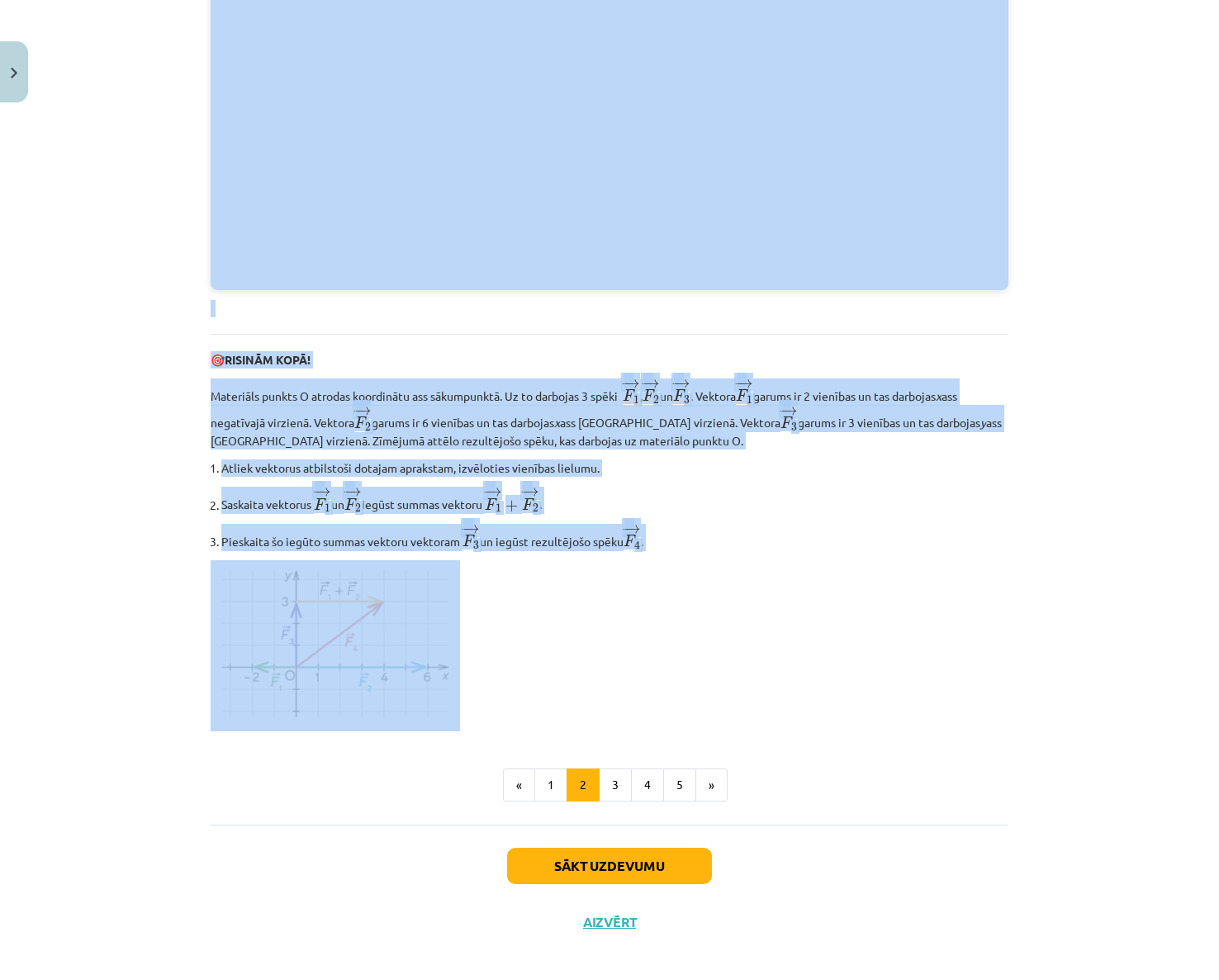
scroll to position [1682, 0]
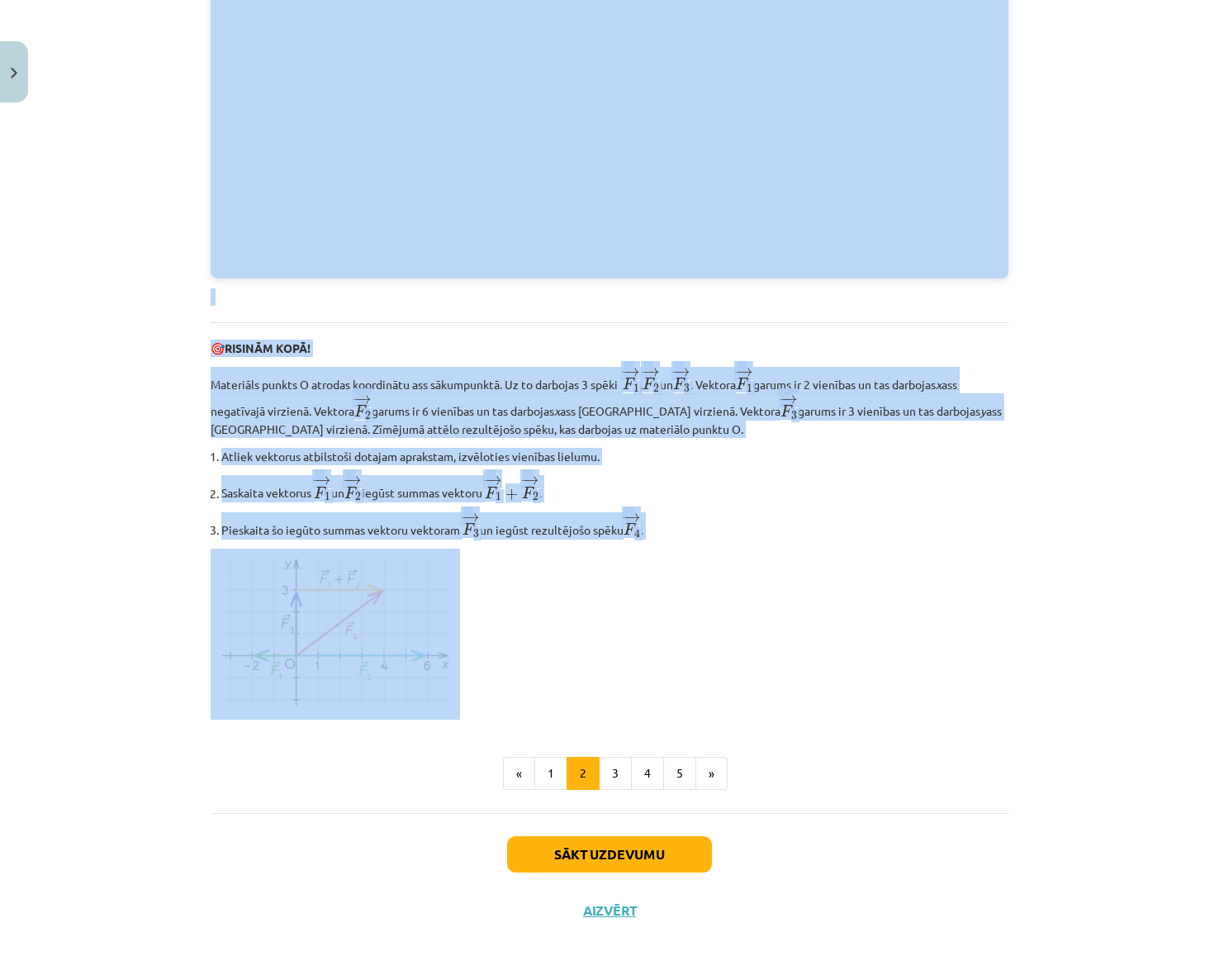
drag, startPoint x: 199, startPoint y: 397, endPoint x: 766, endPoint y: 594, distance: 600.2
click at [766, 594] on div "Mācību tēma: Matemātikas i - 10. klases 1. ieskaites mācību materiāls (a,b) #3 …" at bounding box center [610, 490] width 1219 height 980
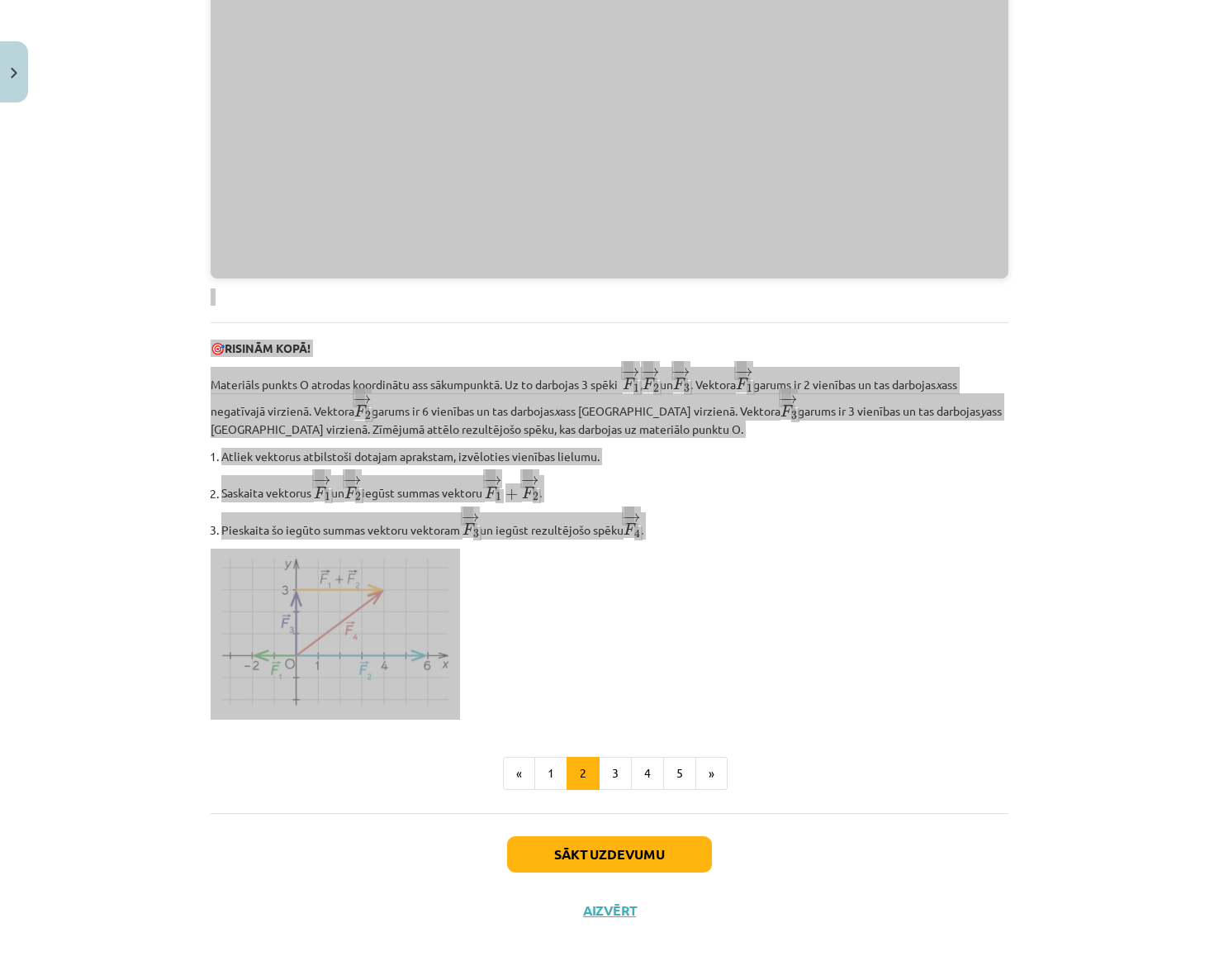
scroll to position [1104, 0]
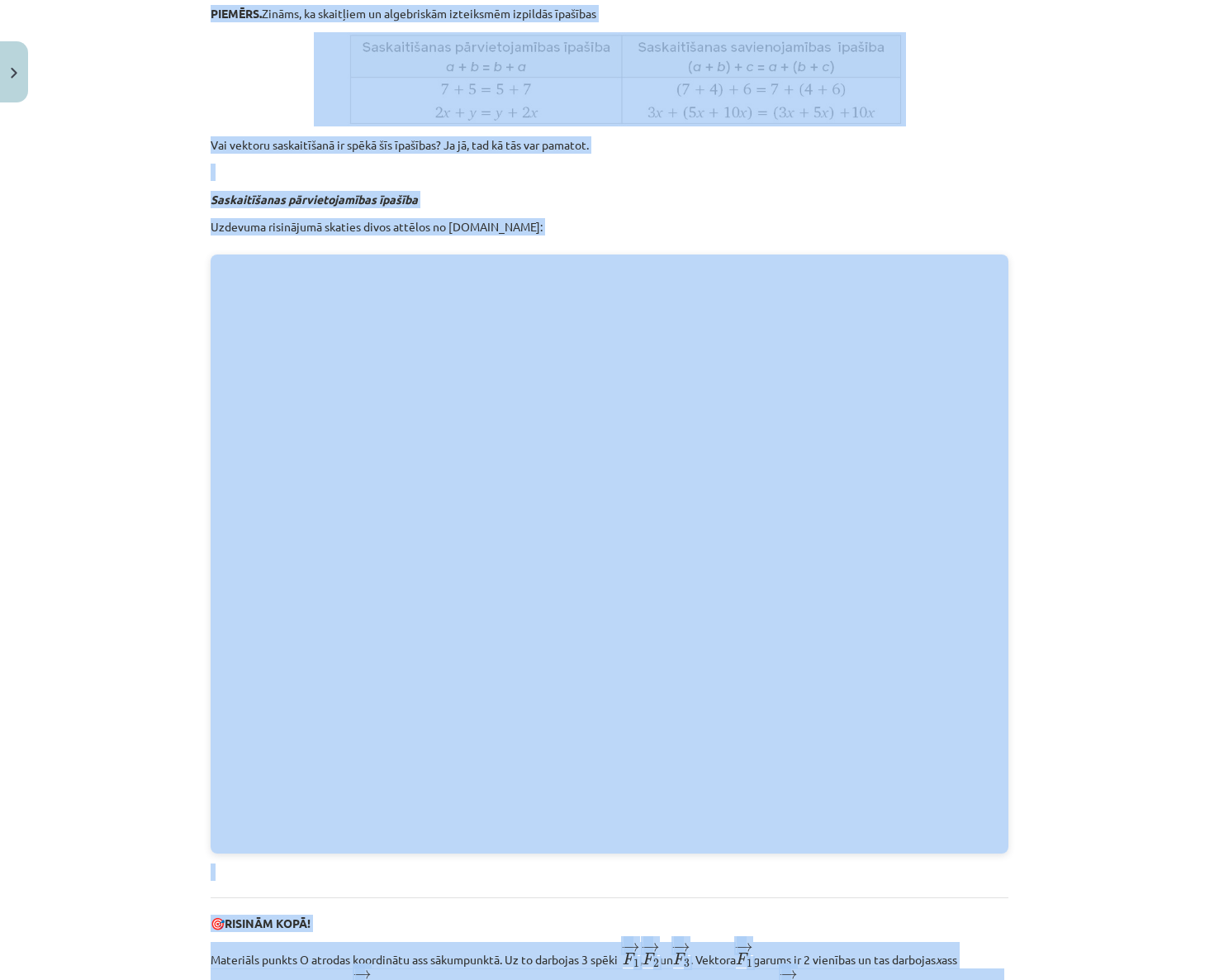
click at [1076, 583] on div "Mācību tēma: Matemātikas i - 10. klases 1. ieskaites mācību materiāls (a,b) #3 …" at bounding box center [610, 490] width 1219 height 980
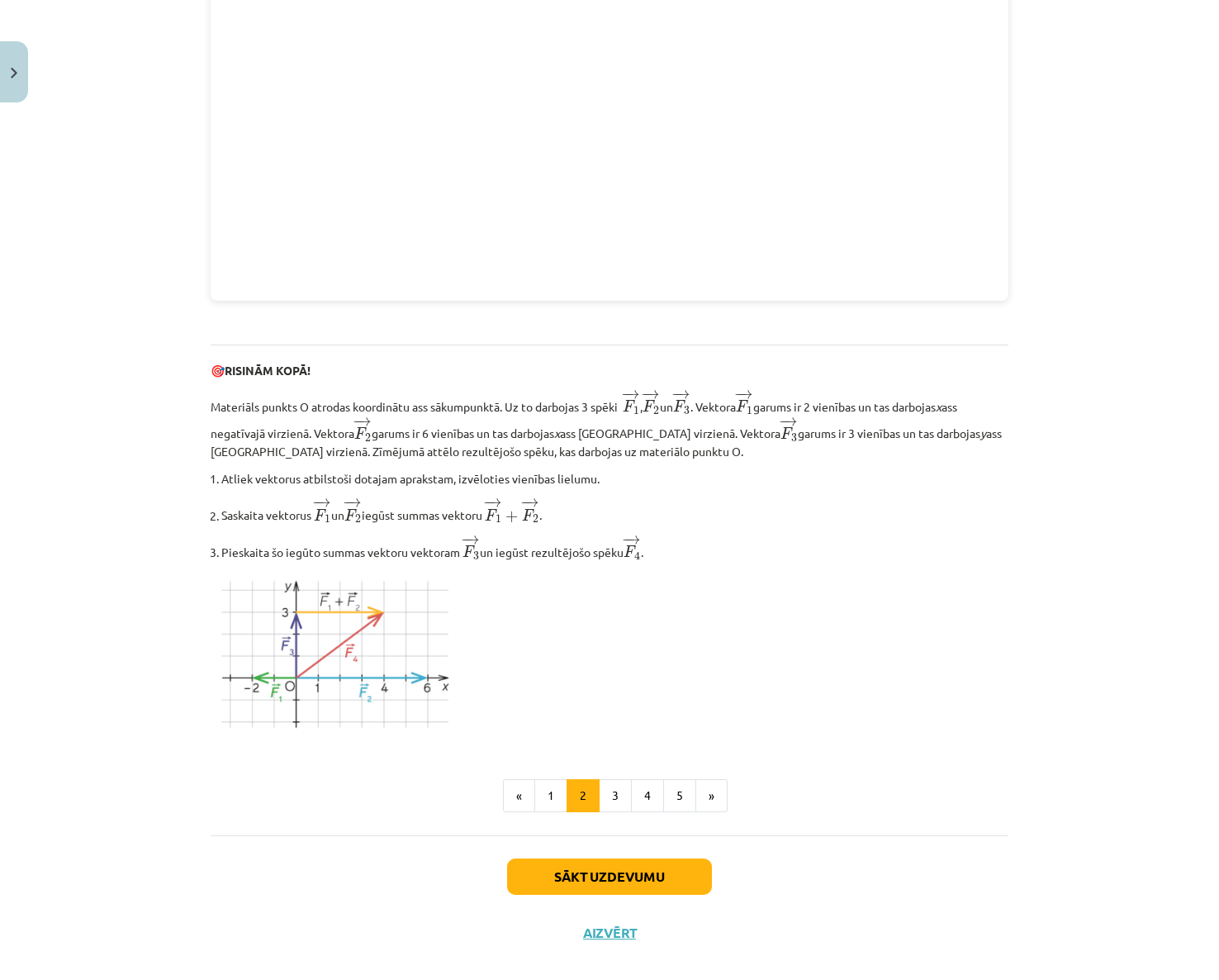
scroll to position [1682, 0]
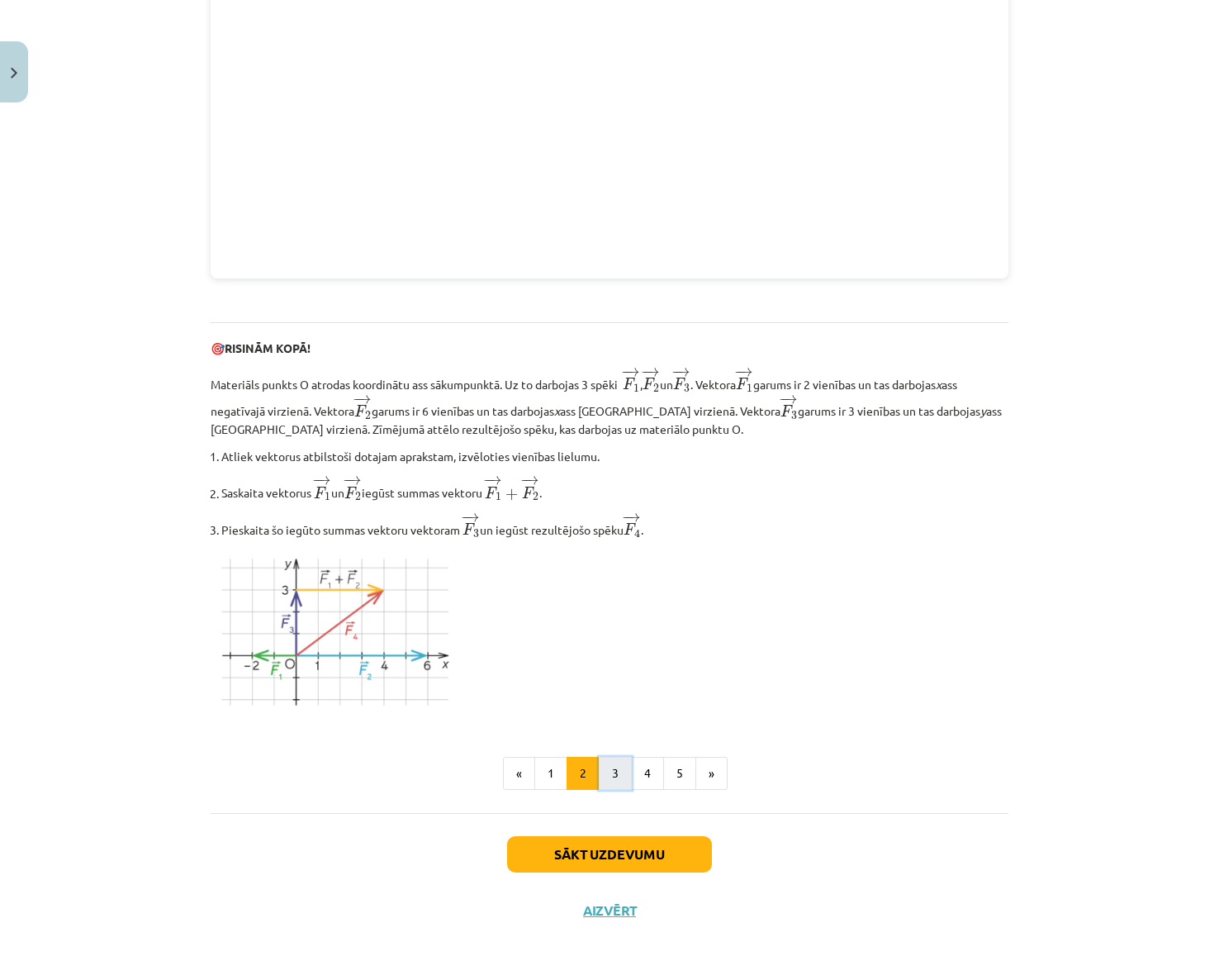
click at [599, 768] on button "3" at bounding box center [615, 773] width 33 height 33
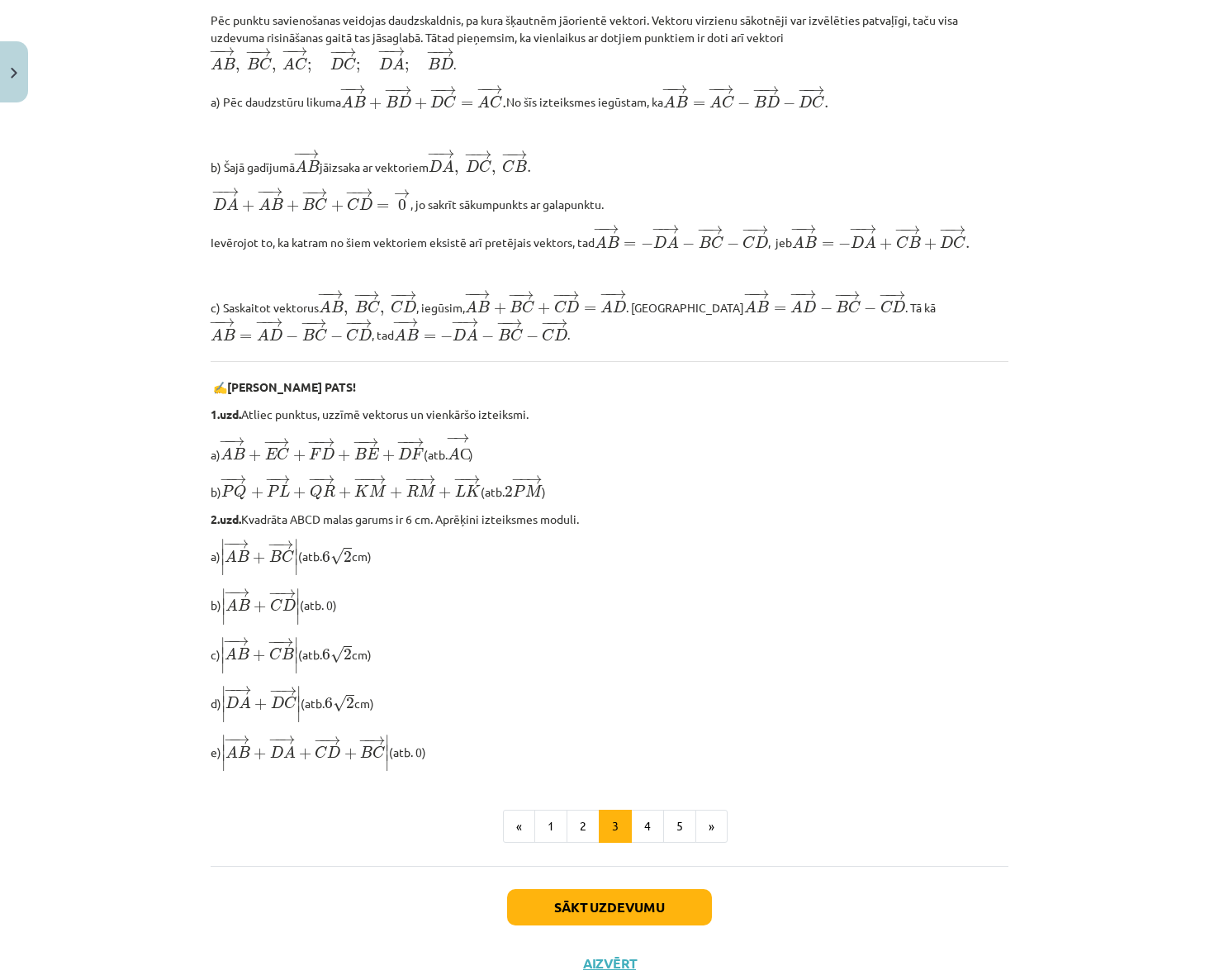
scroll to position [991, 0]
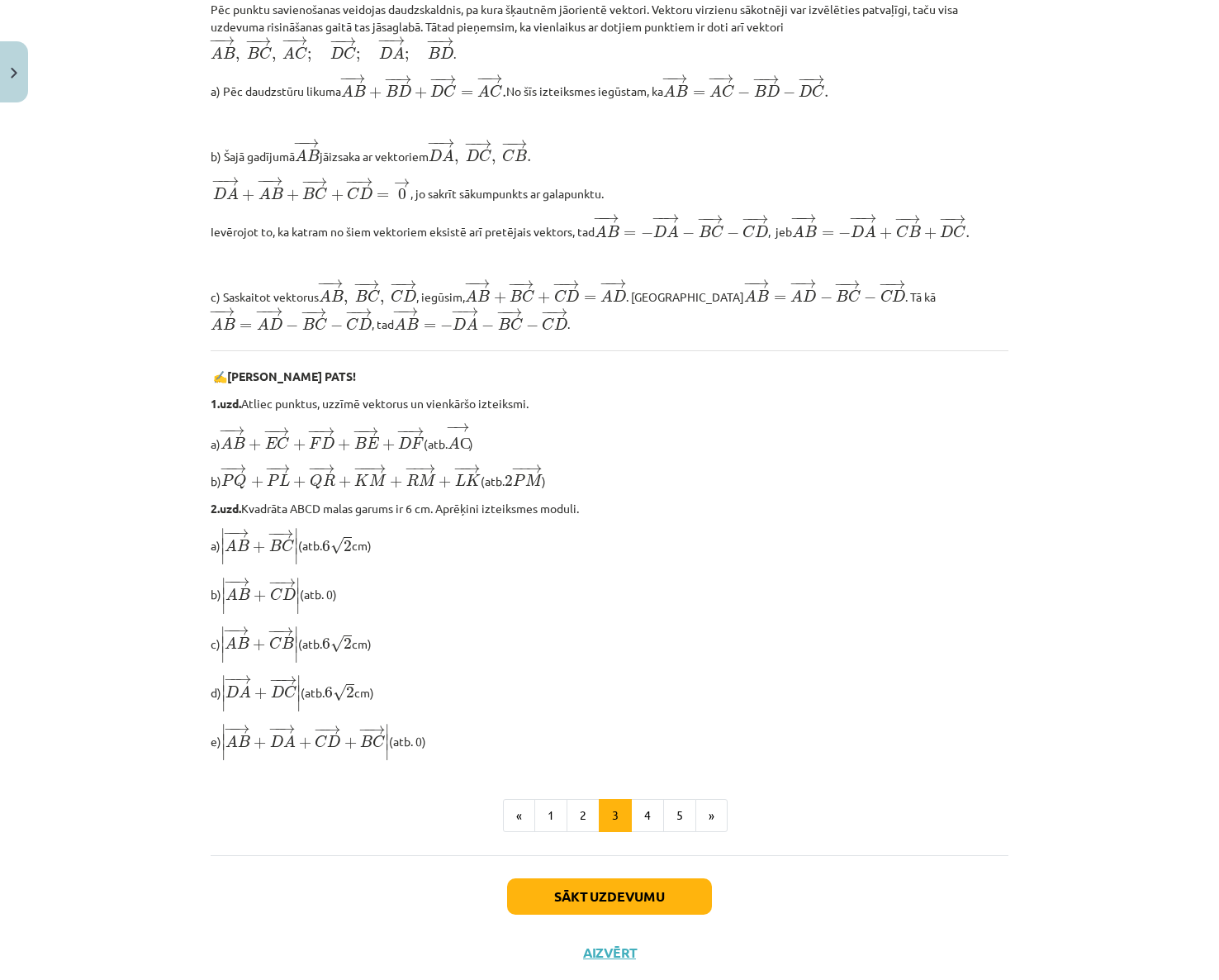
drag, startPoint x: 209, startPoint y: 314, endPoint x: 777, endPoint y: 760, distance: 722.2
click at [777, 760] on div "Kolineāru vektoru saskaitīšana Izmantojot daudzstūra likumu, konstruēsim koline…" at bounding box center [609, 33] width 797 height 1457
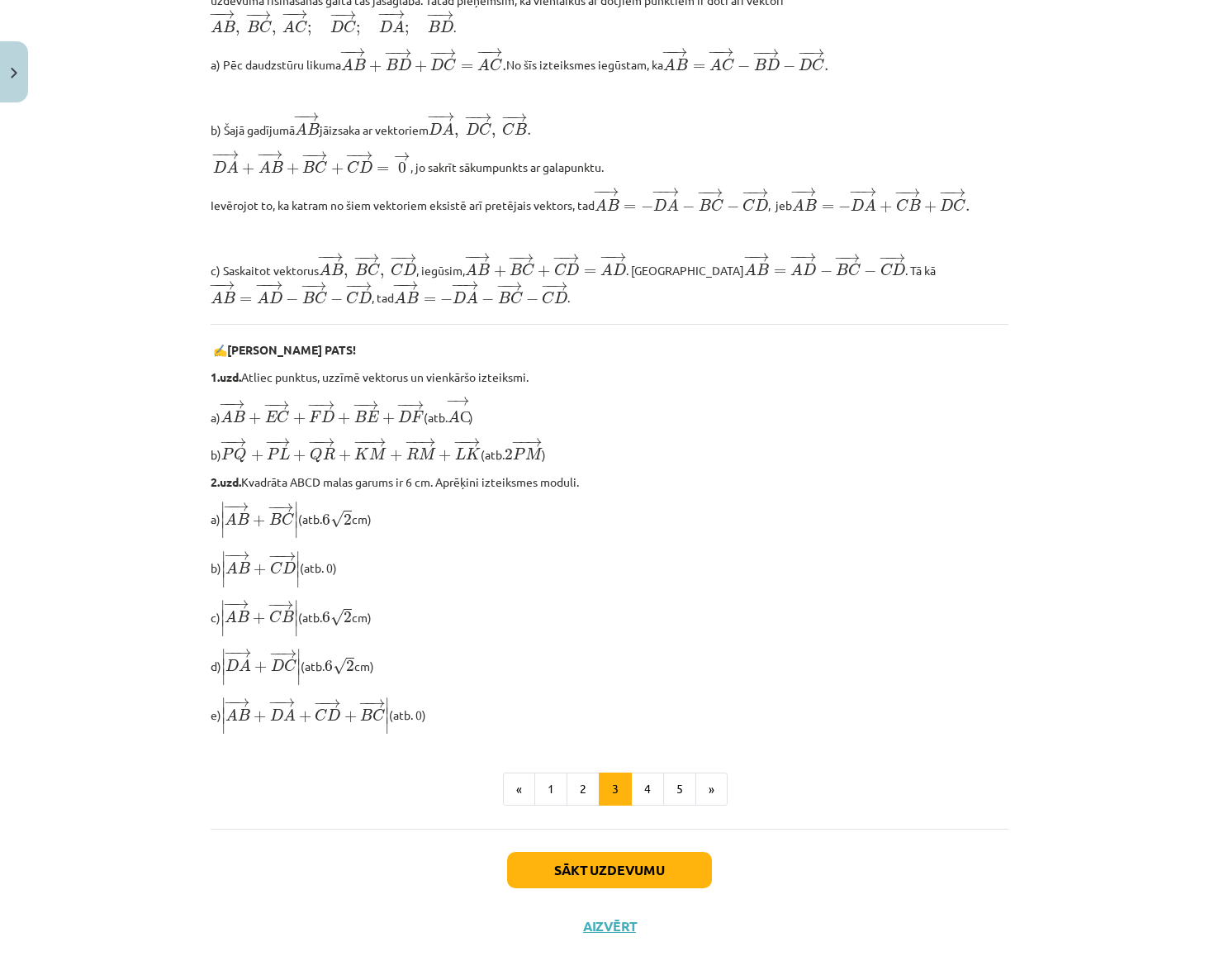
scroll to position [1044, 0]
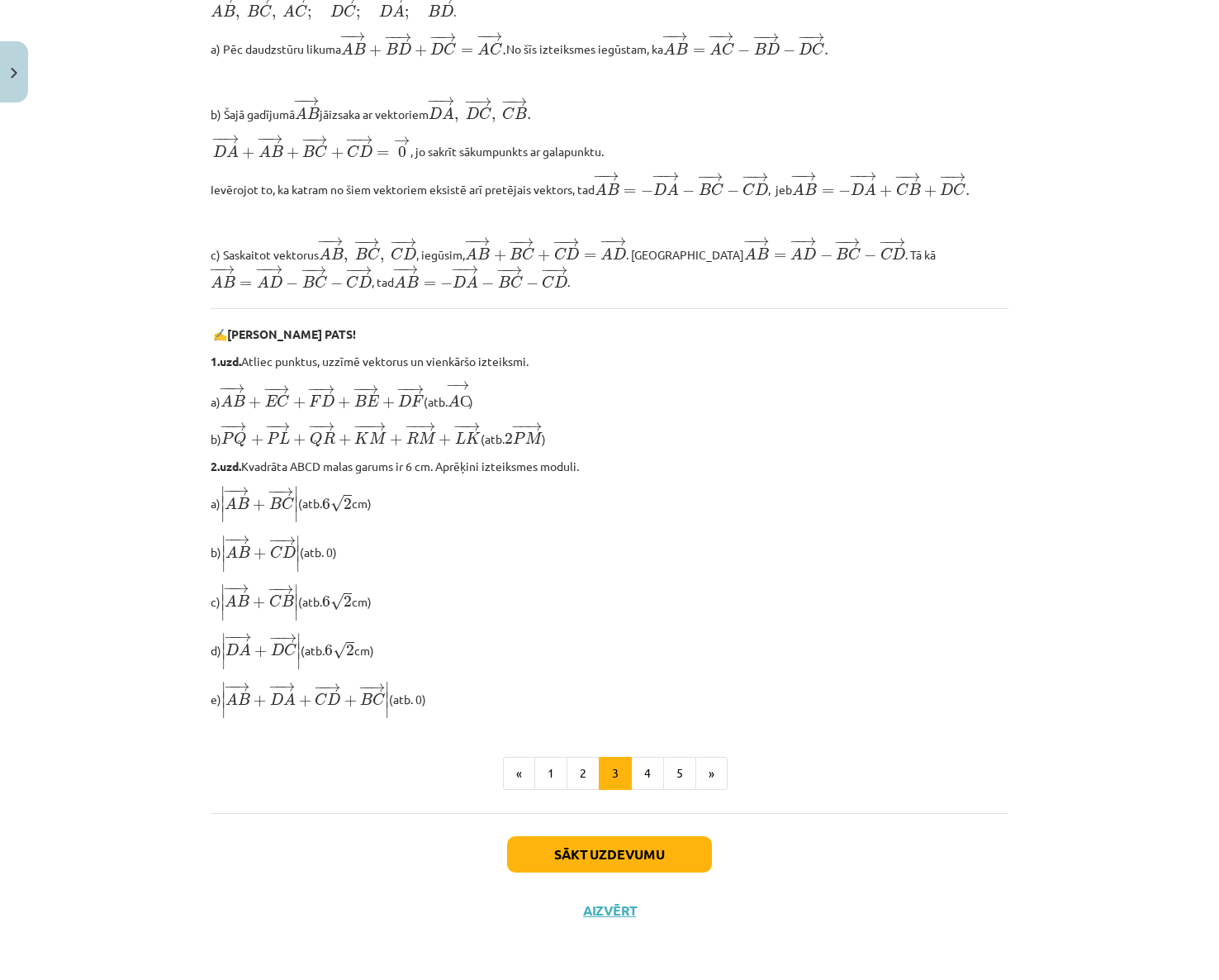
click at [579, 657] on p "d) ∣ ∣ ∣ − − → D A + − − → D C ∣ ∣ ∣ | D A → + D C → | (atb. 6 √ 2 6 2 cm)" at bounding box center [609, 651] width 797 height 39
click at [649, 785] on button "4" at bounding box center [647, 773] width 33 height 33
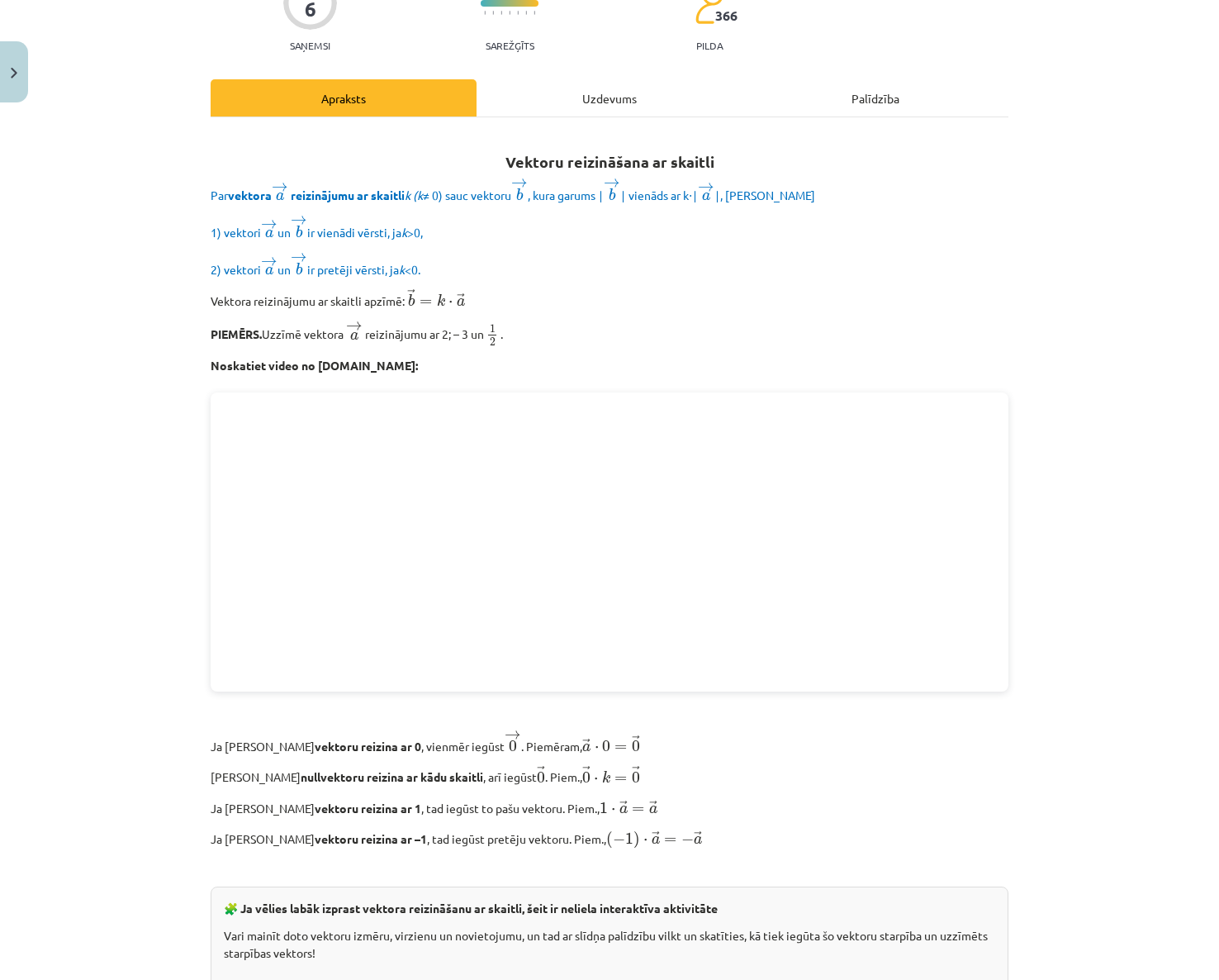
scroll to position [0, 0]
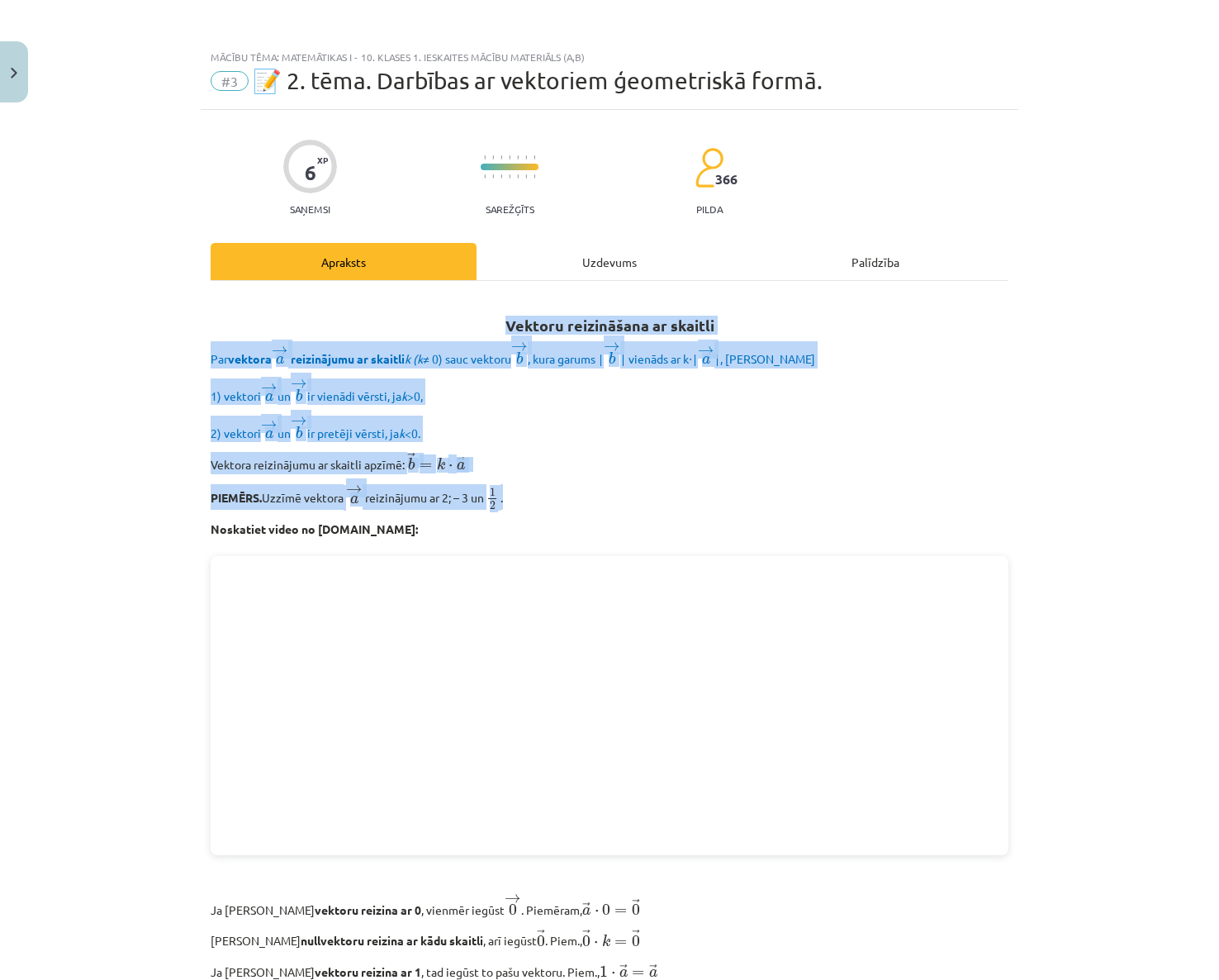
drag, startPoint x: 209, startPoint y: 321, endPoint x: 640, endPoint y: 490, distance: 462.9
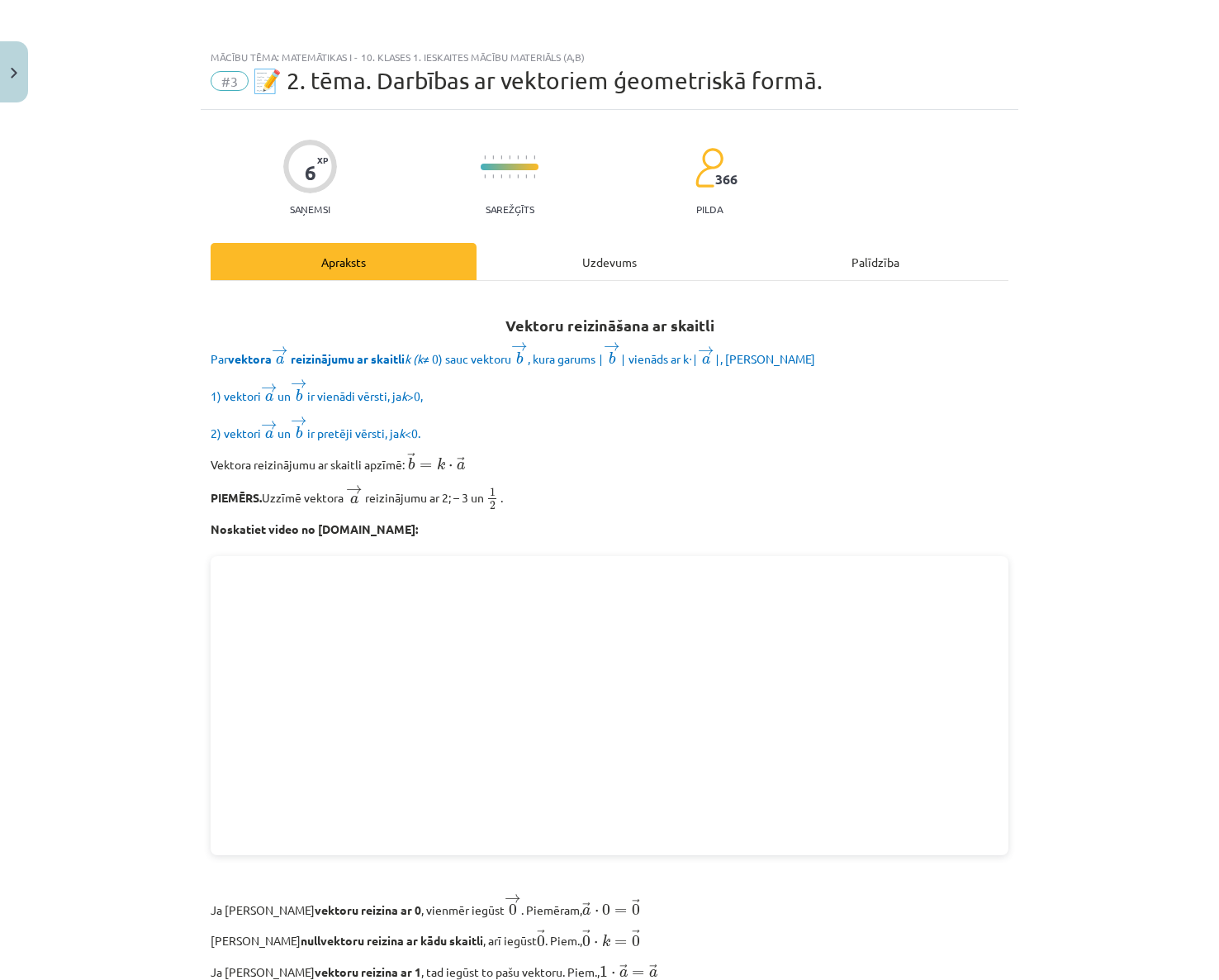
click at [117, 808] on div "Mācību tēma: Matemātikas i - 10. klases 1. ieskaites mācību materiāls (a,b) #3 …" at bounding box center [610, 490] width 1219 height 980
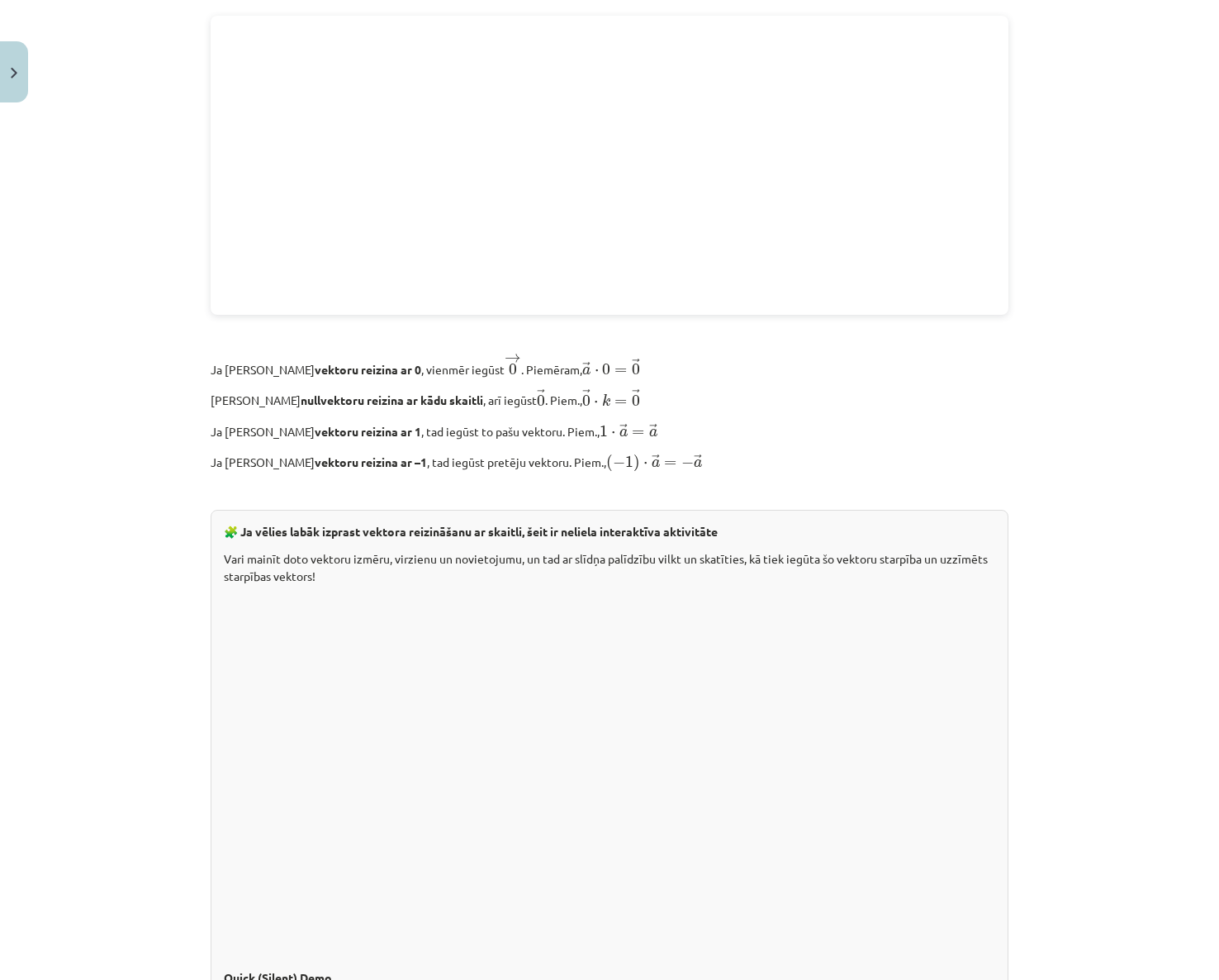
scroll to position [578, 0]
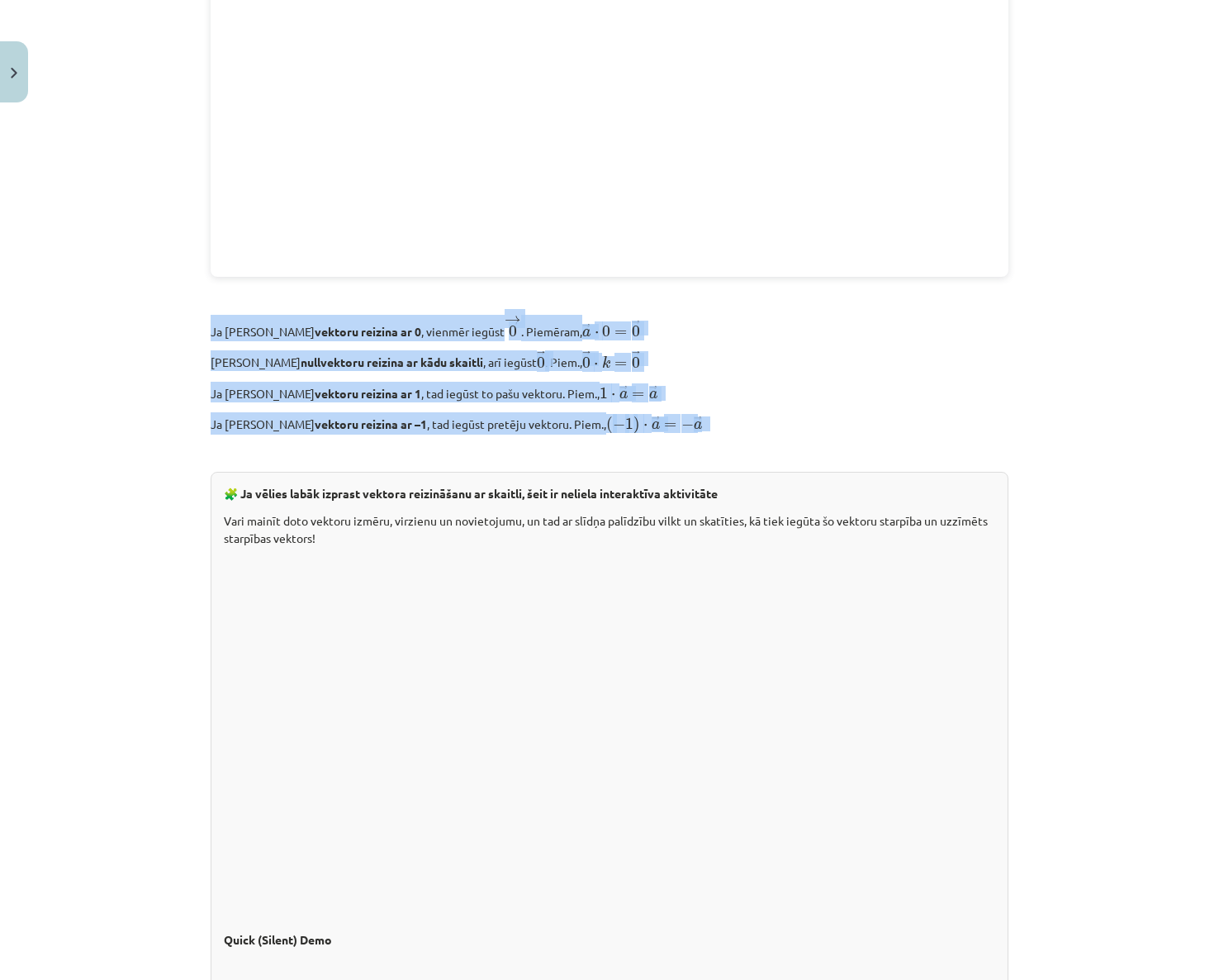
drag, startPoint x: 172, startPoint y: 317, endPoint x: 757, endPoint y: 416, distance: 593.3
click at [757, 416] on div "Mācību tēma: Matemātikas i - 10. klases 1. ieskaites mācību materiāls (a,b) #3 …" at bounding box center [610, 490] width 1219 height 980
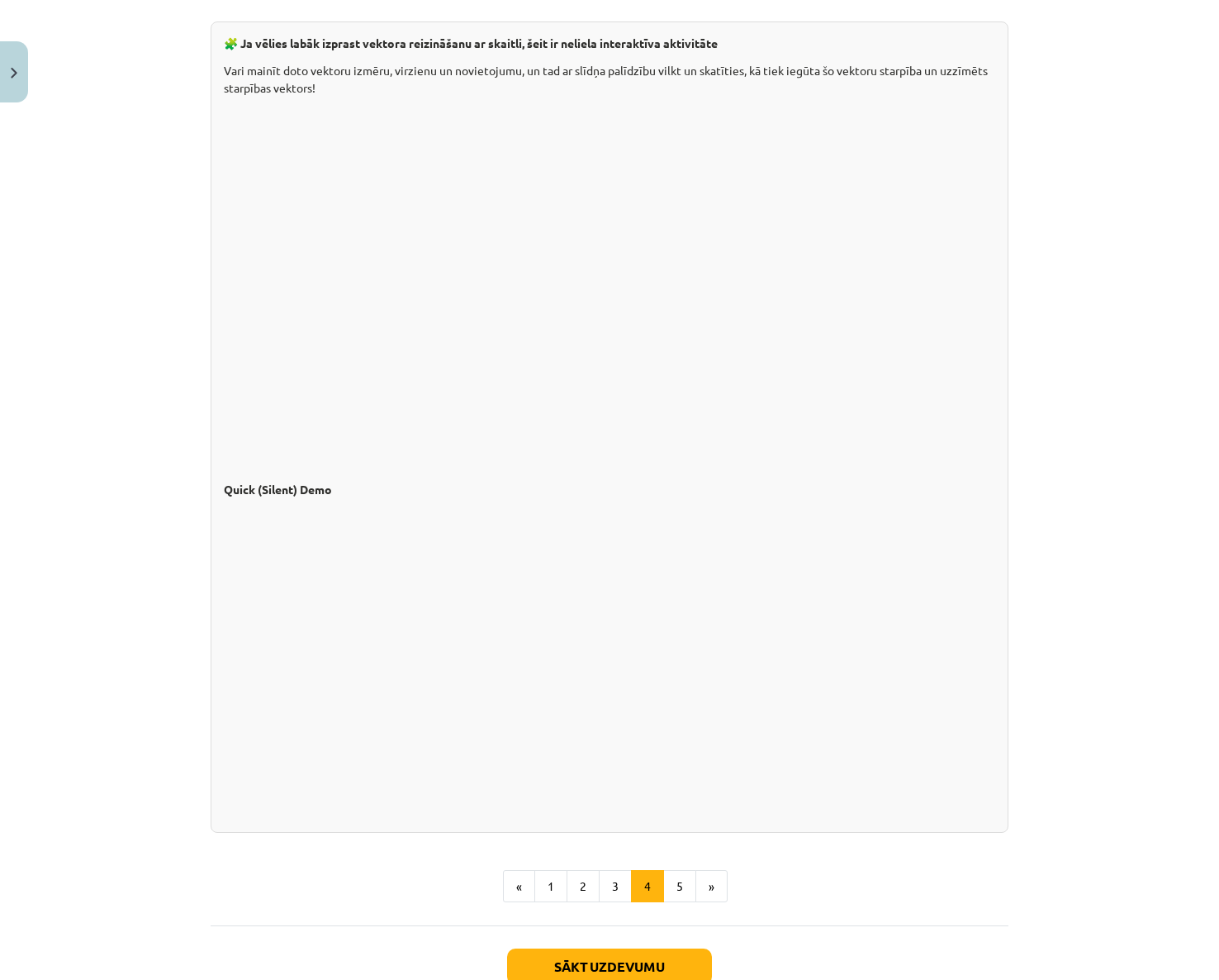
scroll to position [1074, 0]
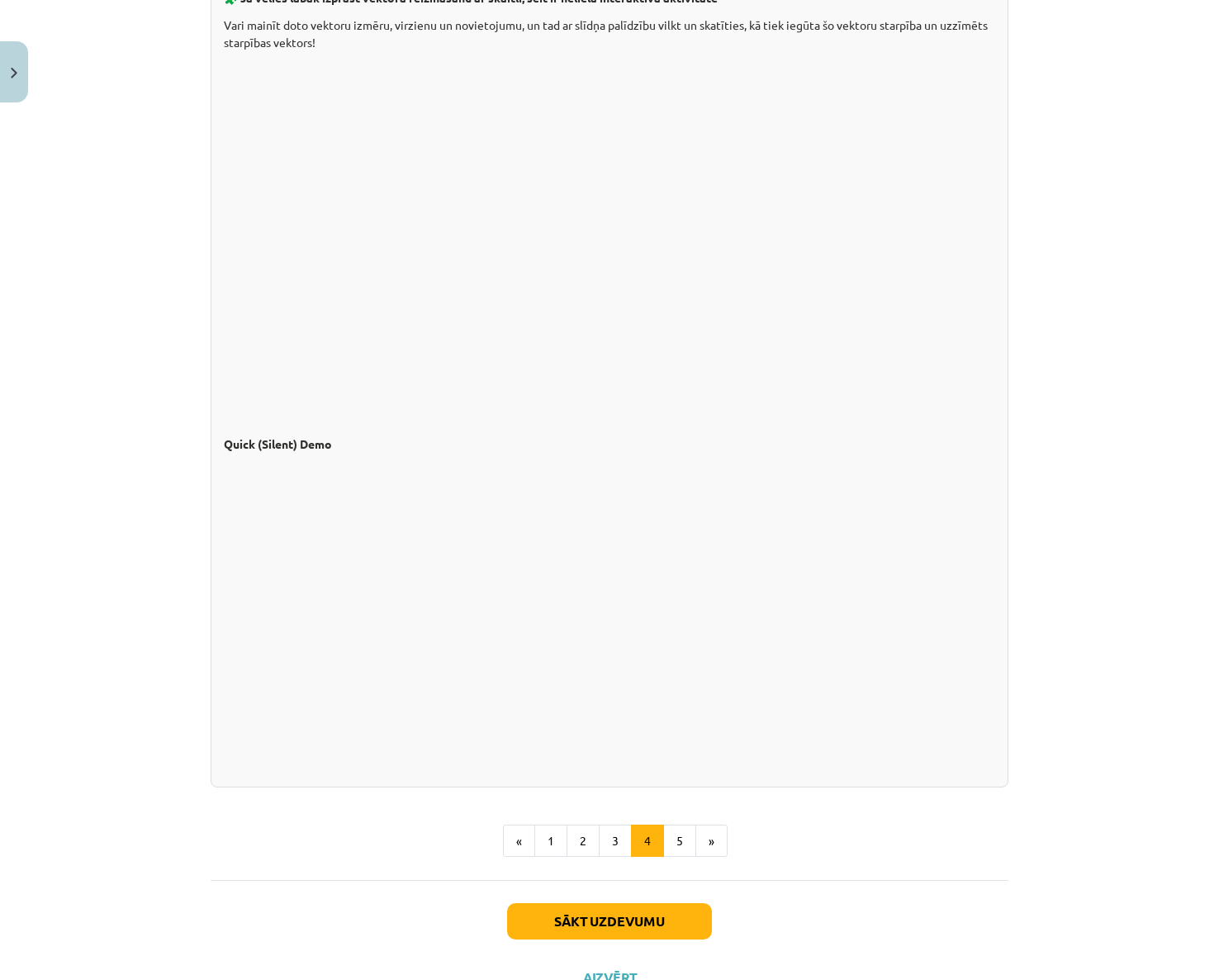
click at [186, 701] on div "Mācību tēma: Matemātikas i - 10. klases 1. ieskaites mācību materiāls (a,b) #3 …" at bounding box center [610, 490] width 1219 height 980
click at [669, 837] on button "5" at bounding box center [679, 841] width 33 height 33
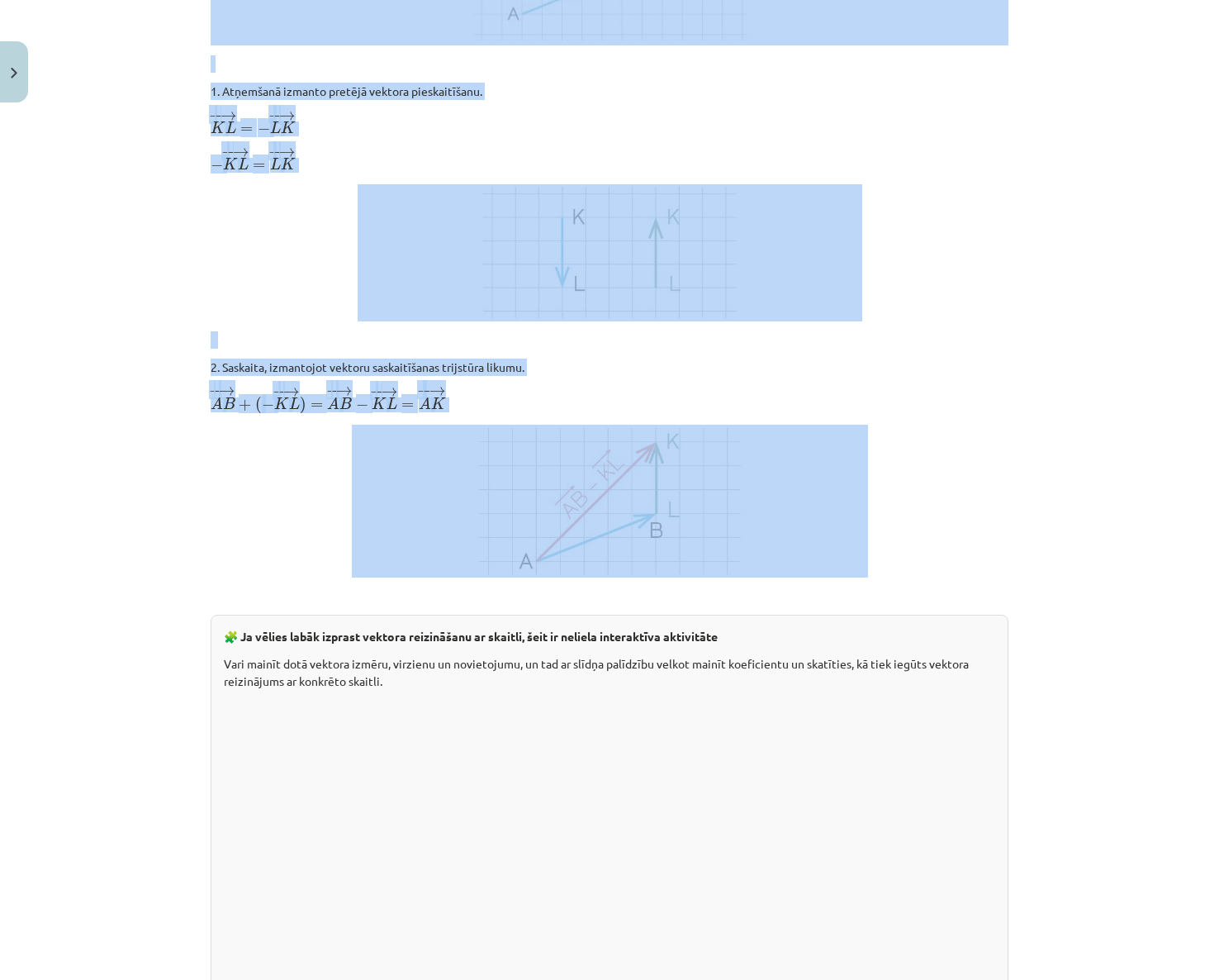
scroll to position [1321, 0]
drag, startPoint x: 202, startPoint y: 319, endPoint x: 923, endPoint y: 462, distance: 735.0
click at [923, 462] on div "6 XP Saņemsi Sarežģīts 366 pilda Apraksts Uzdevums Palīdzība Vektoru atņemšana …" at bounding box center [609, 773] width 817 height 3971
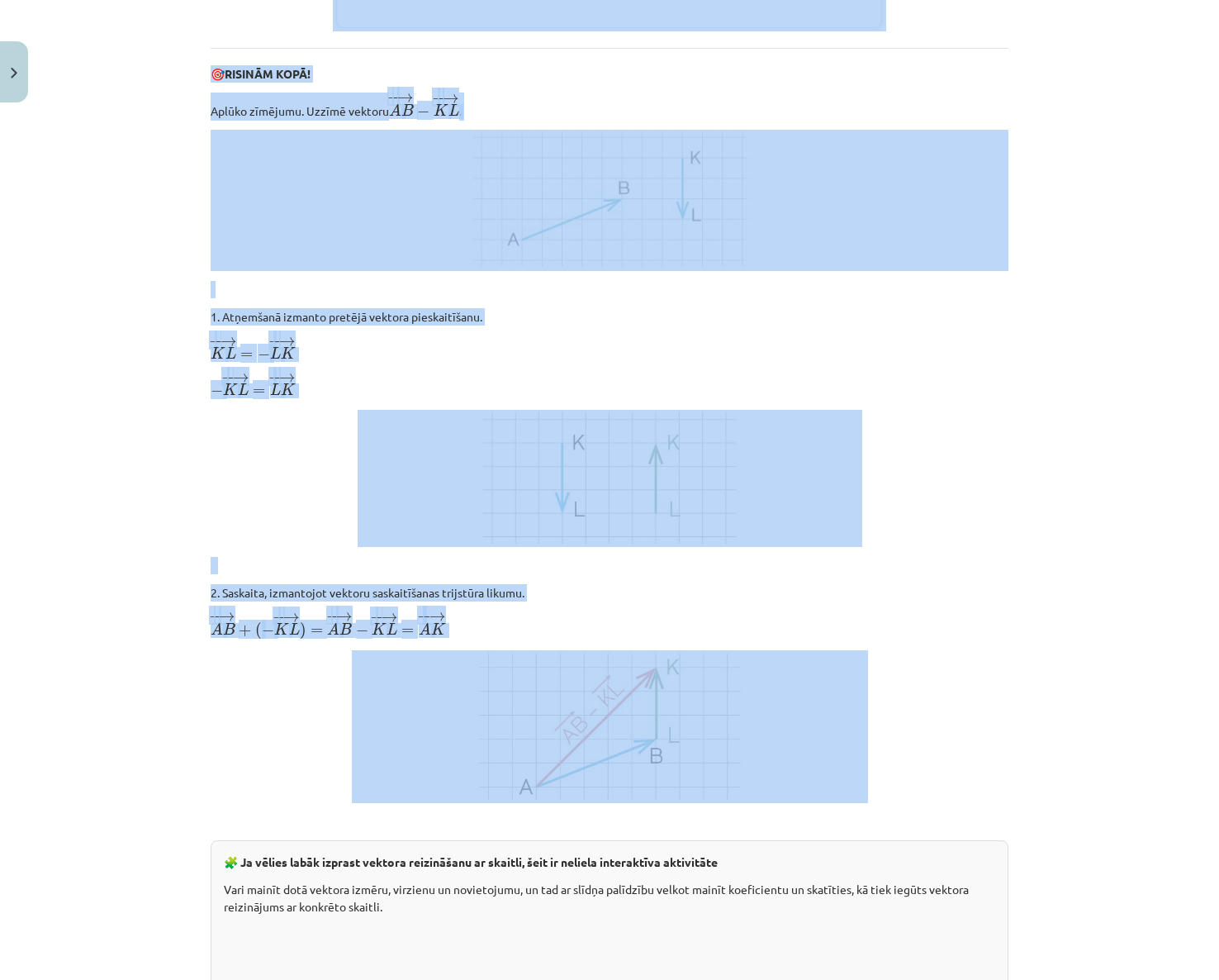
scroll to position [743, 0]
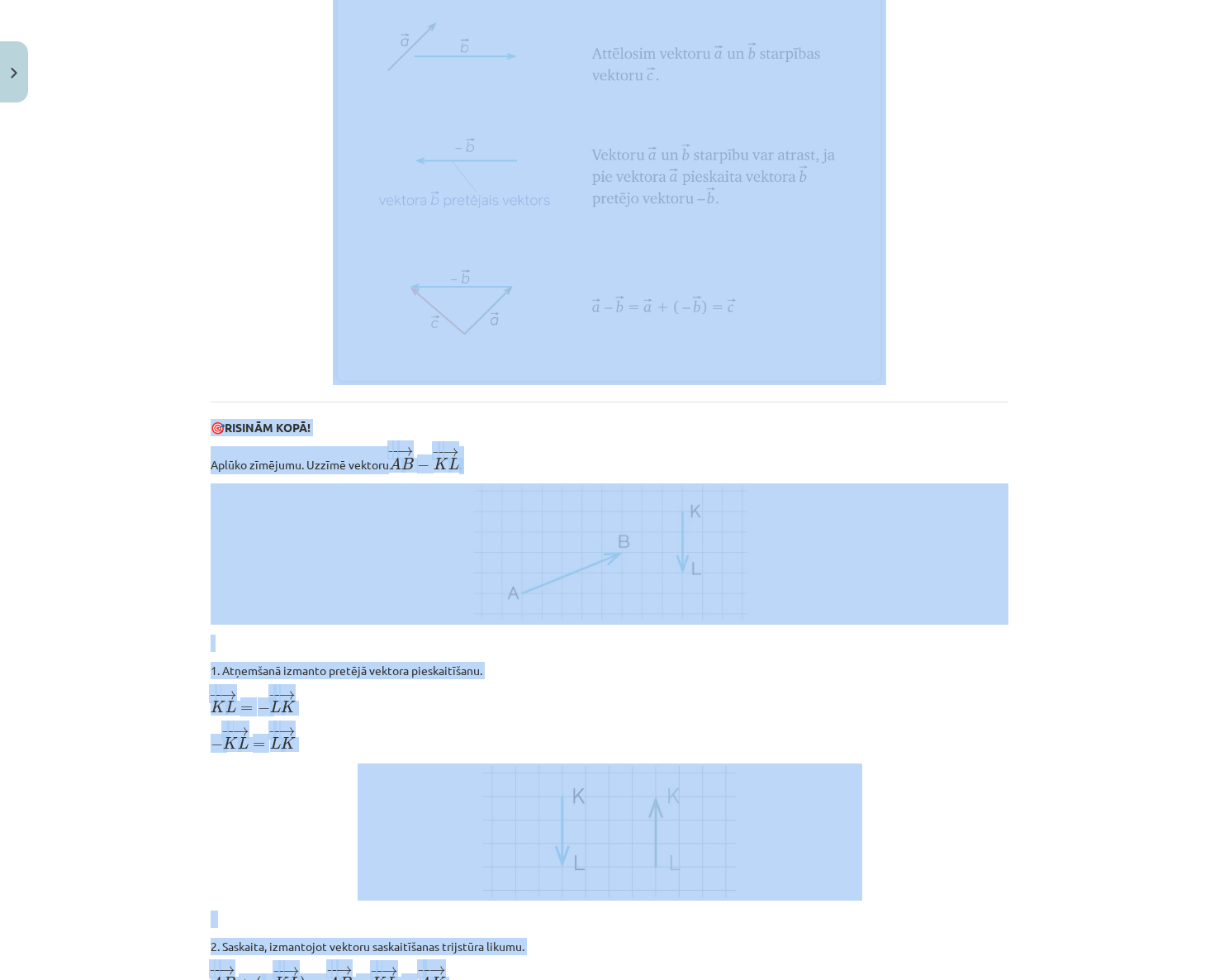
click at [40, 649] on div "Mācību tēma: Matemātikas i - 10. klases 1. ieskaites mācību materiāls (a,b) #3 …" at bounding box center [610, 490] width 1219 height 980
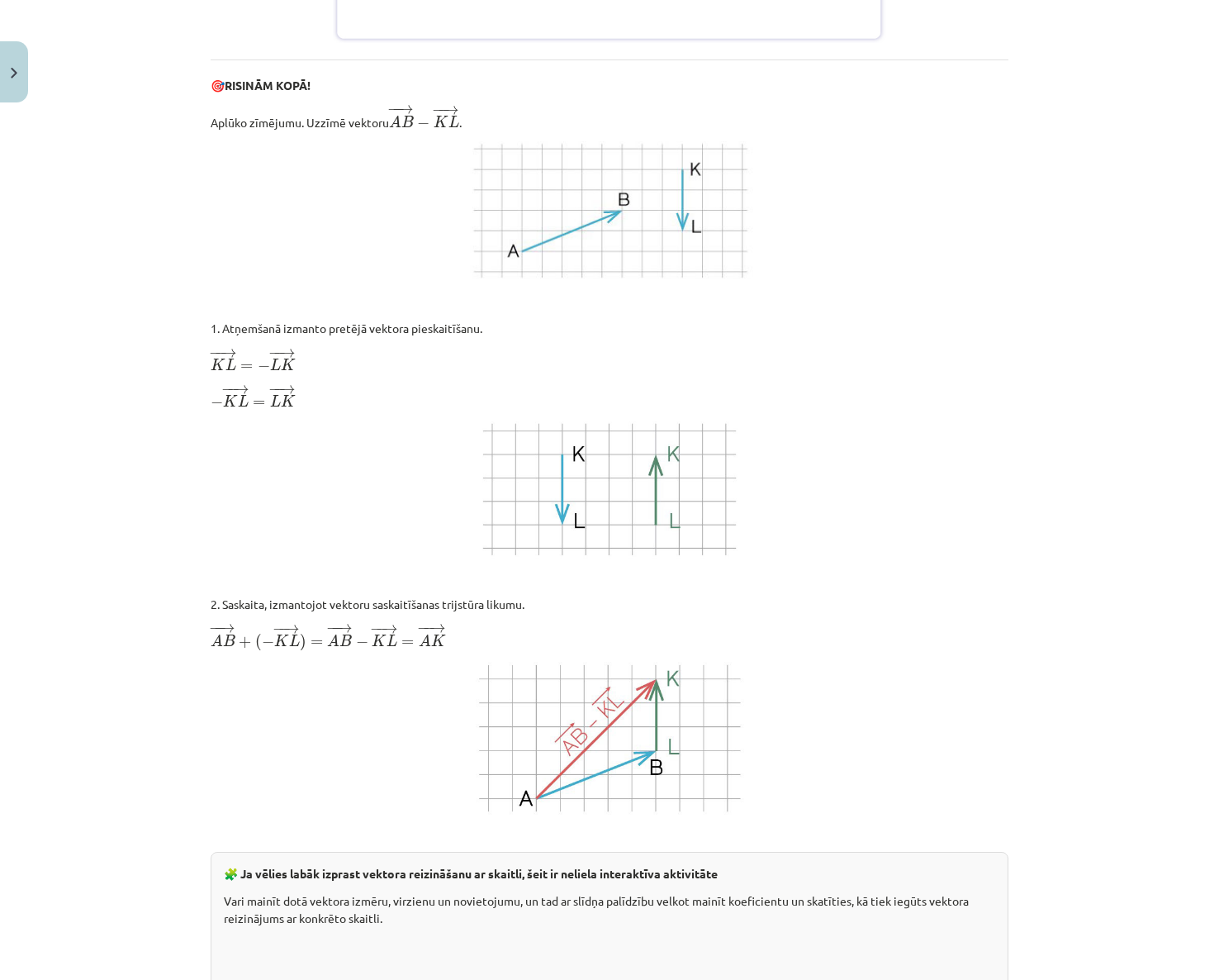
scroll to position [1074, 0]
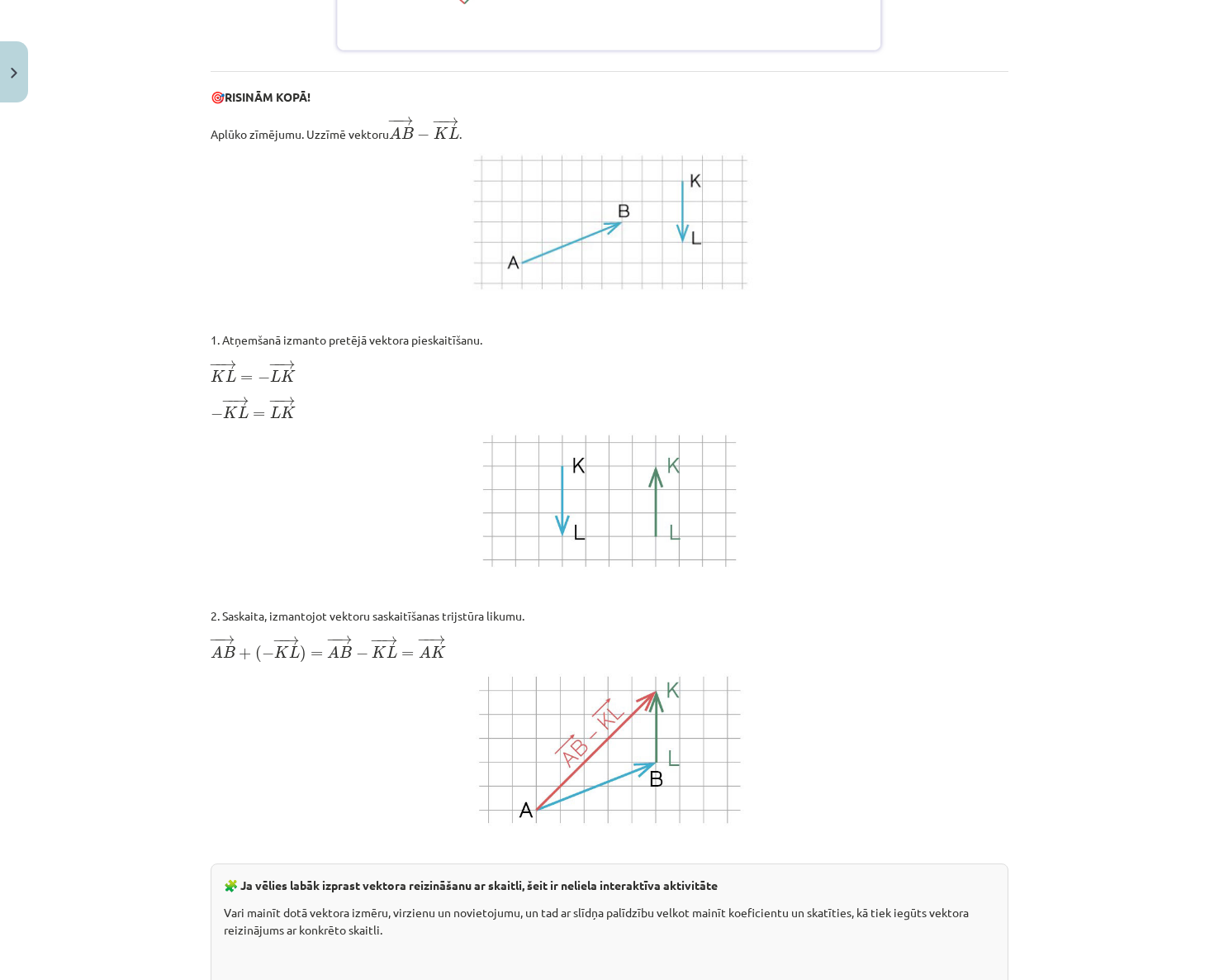
click at [108, 526] on div "Mācību tēma: Matemātikas i - 10. klases 1. ieskaites mācību materiāls (a,b) #3 …" at bounding box center [610, 490] width 1219 height 980
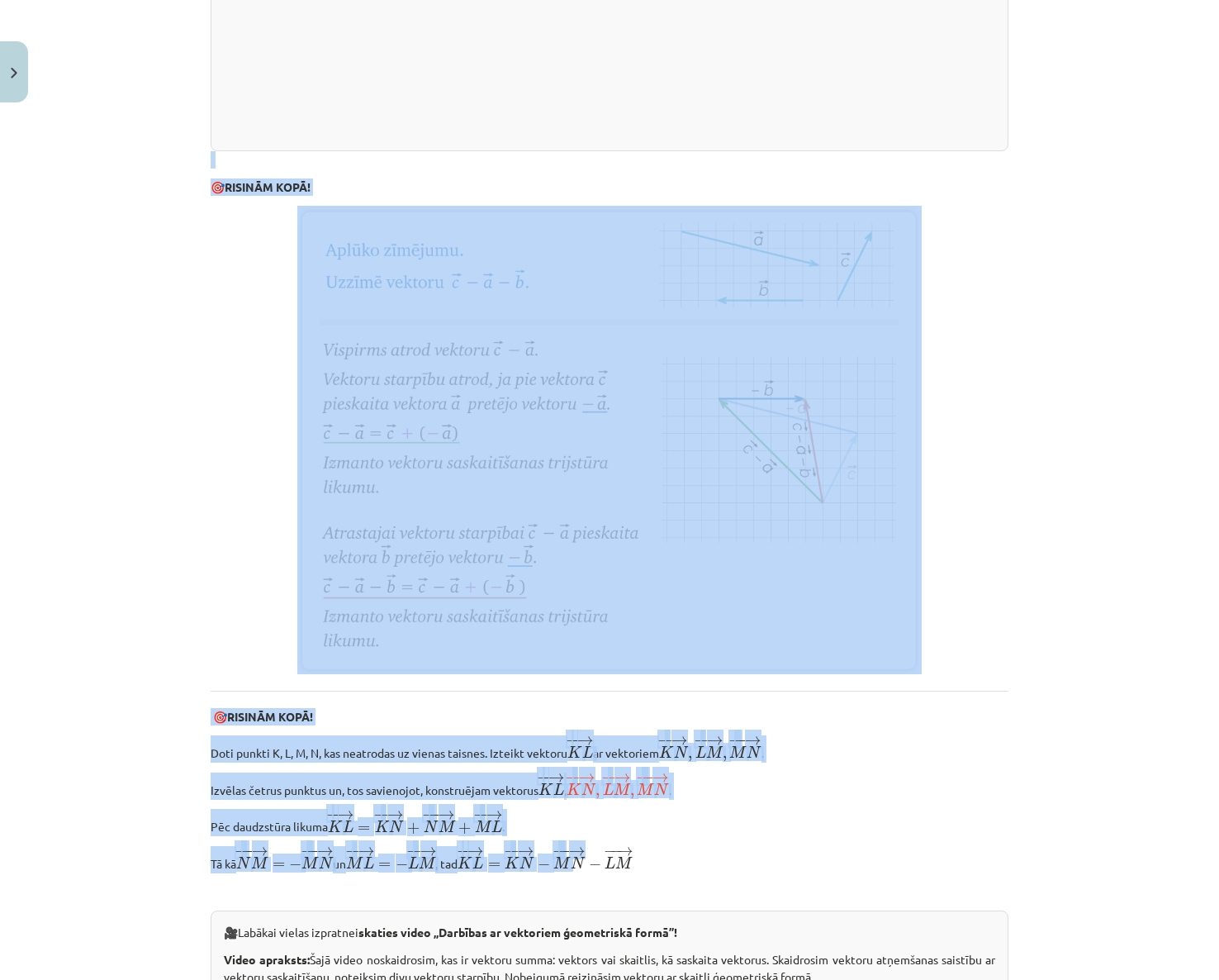
scroll to position [2561, 0]
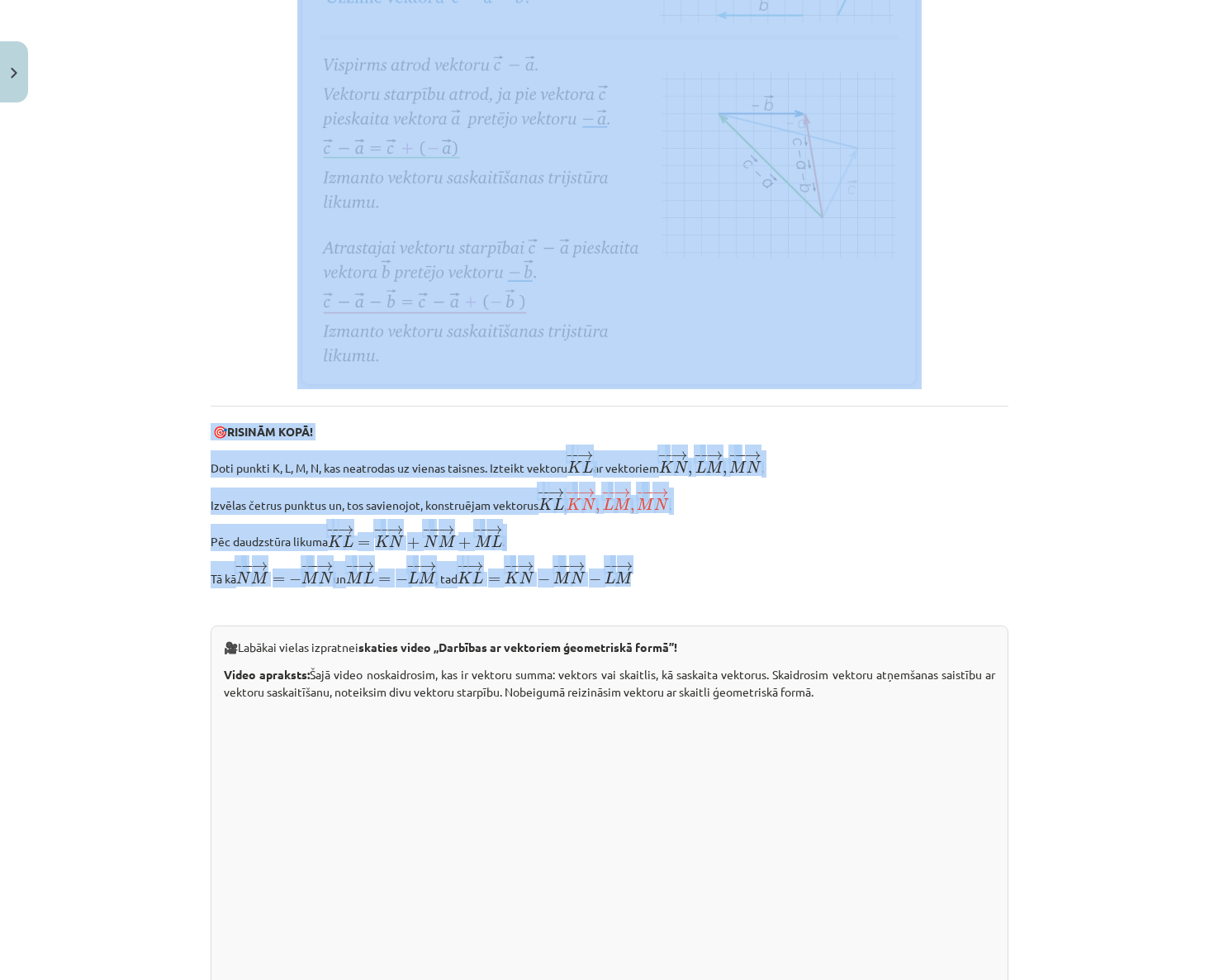
drag, startPoint x: 161, startPoint y: 213, endPoint x: 924, endPoint y: 584, distance: 848.4
click at [924, 584] on div "Mācību tēma: Matemātikas i - 10. klases 1. ieskaites mācību materiāls (a,b) #3 …" at bounding box center [610, 490] width 1219 height 980
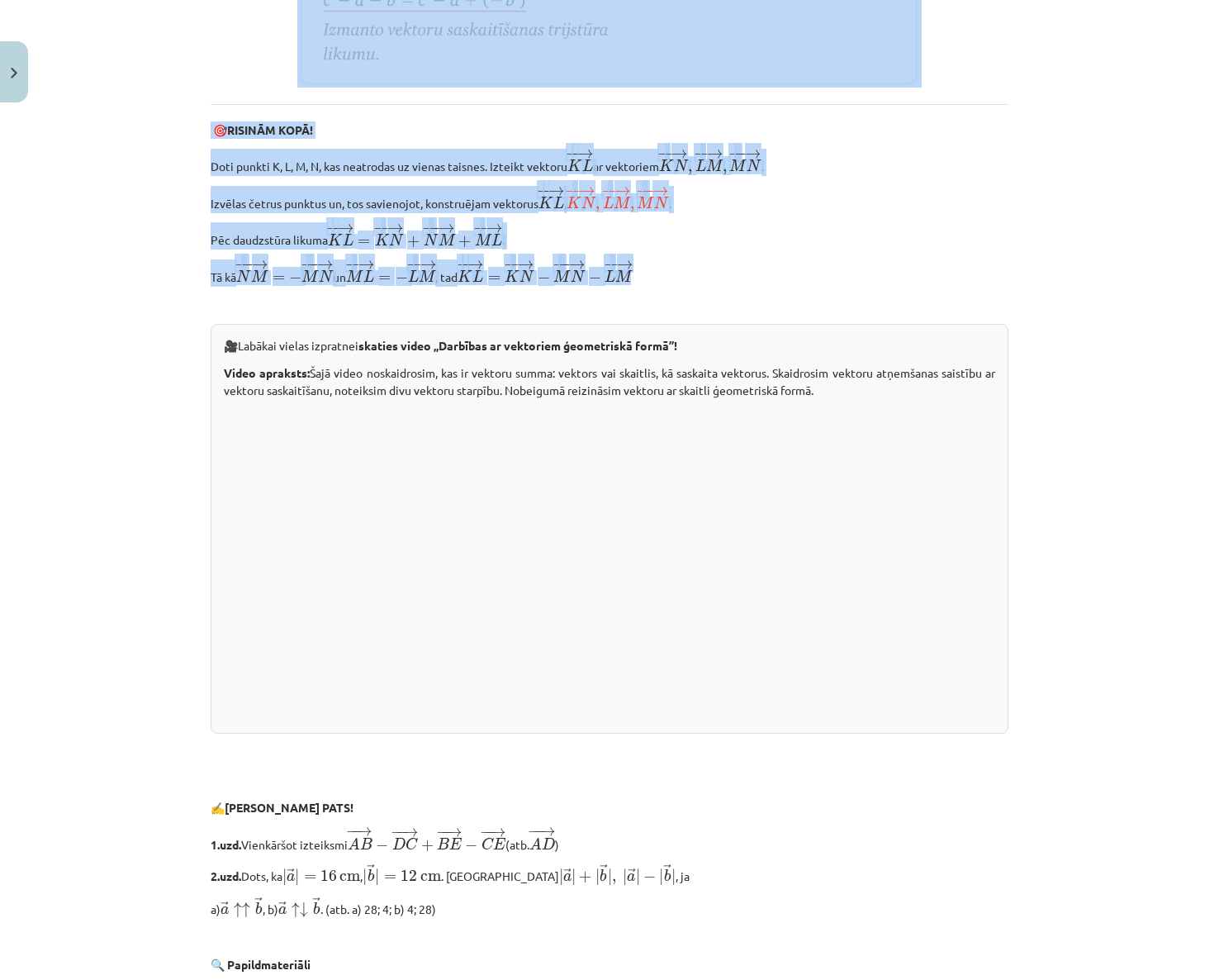
scroll to position [3139, 0]
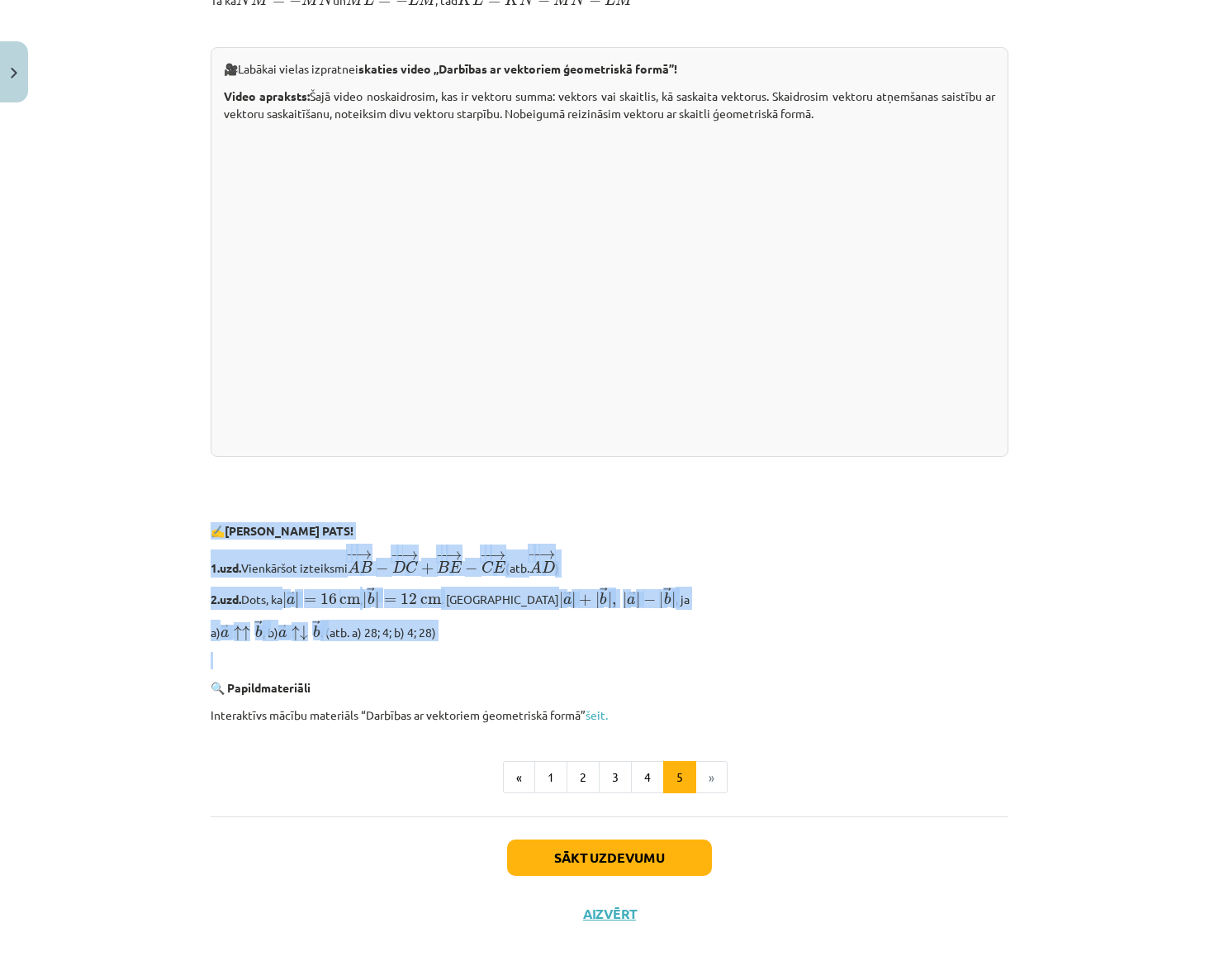
drag, startPoint x: 201, startPoint y: 537, endPoint x: 721, endPoint y: 667, distance: 536.0
click at [721, 667] on div "Mācību tēma: Matemātikas i - 10. klases 1. ieskaites mācību materiāls (a,b) #3 …" at bounding box center [610, 490] width 1219 height 980
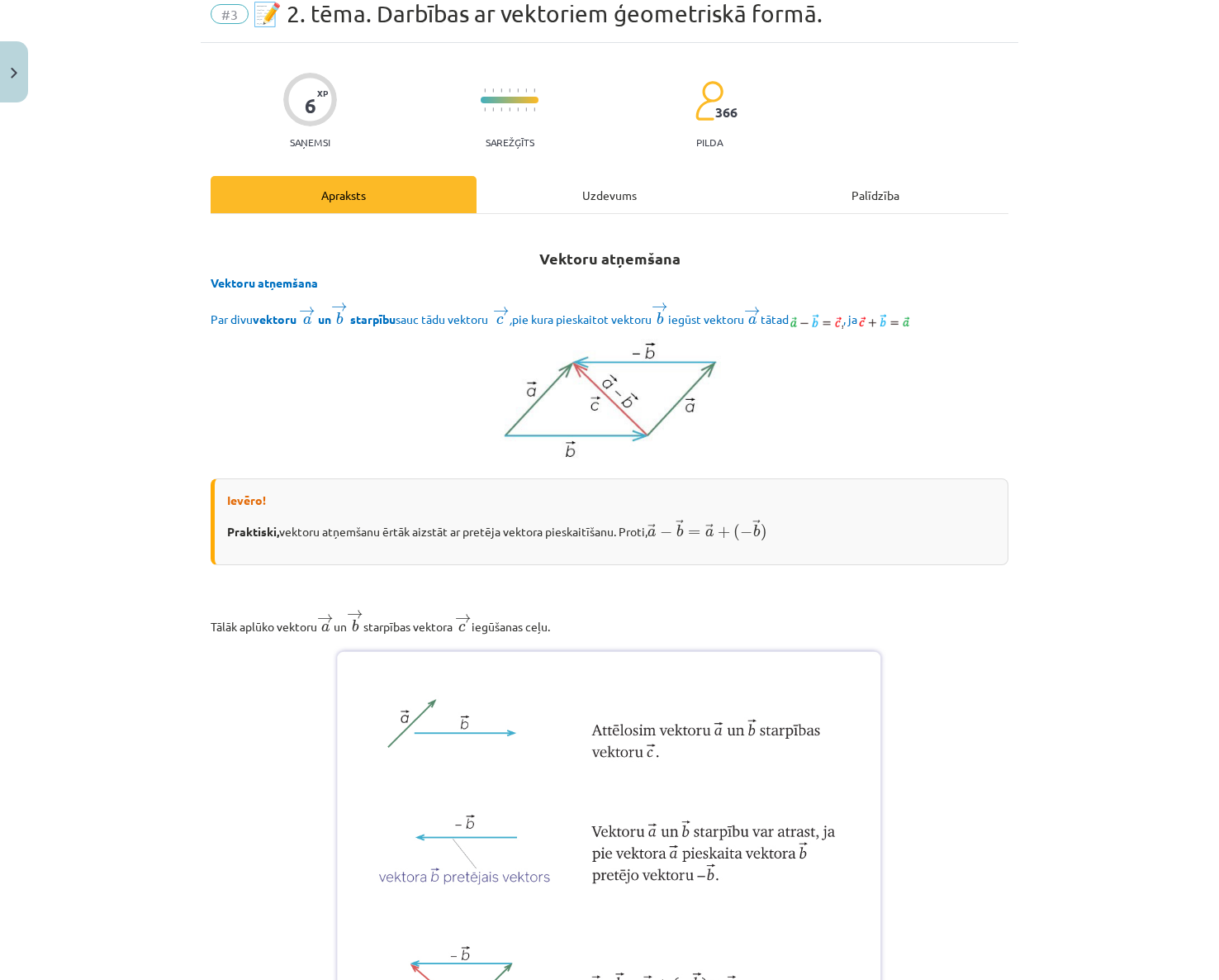
scroll to position [0, 0]
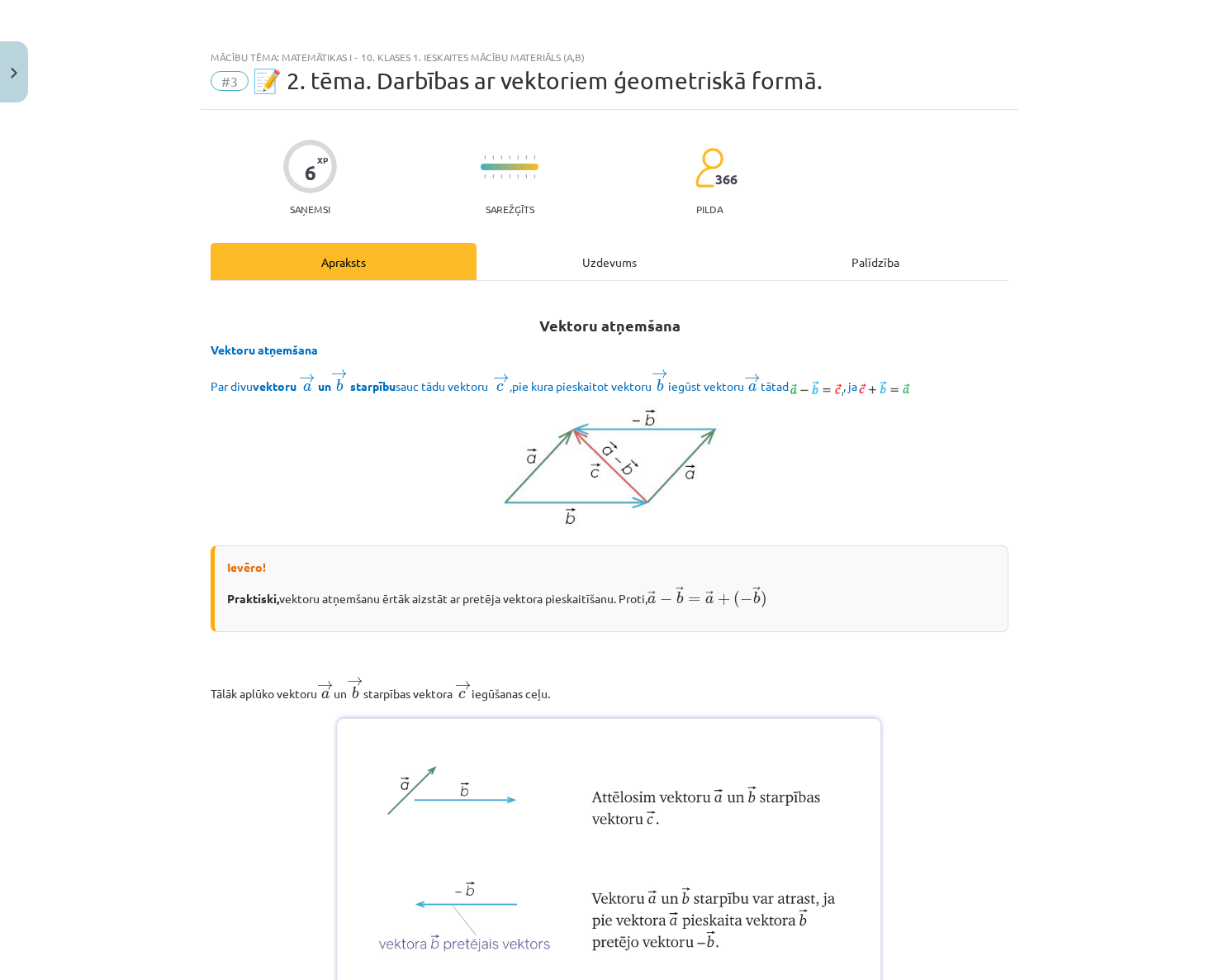
click at [610, 275] on div "Uzdevums" at bounding box center [610, 261] width 265 height 37
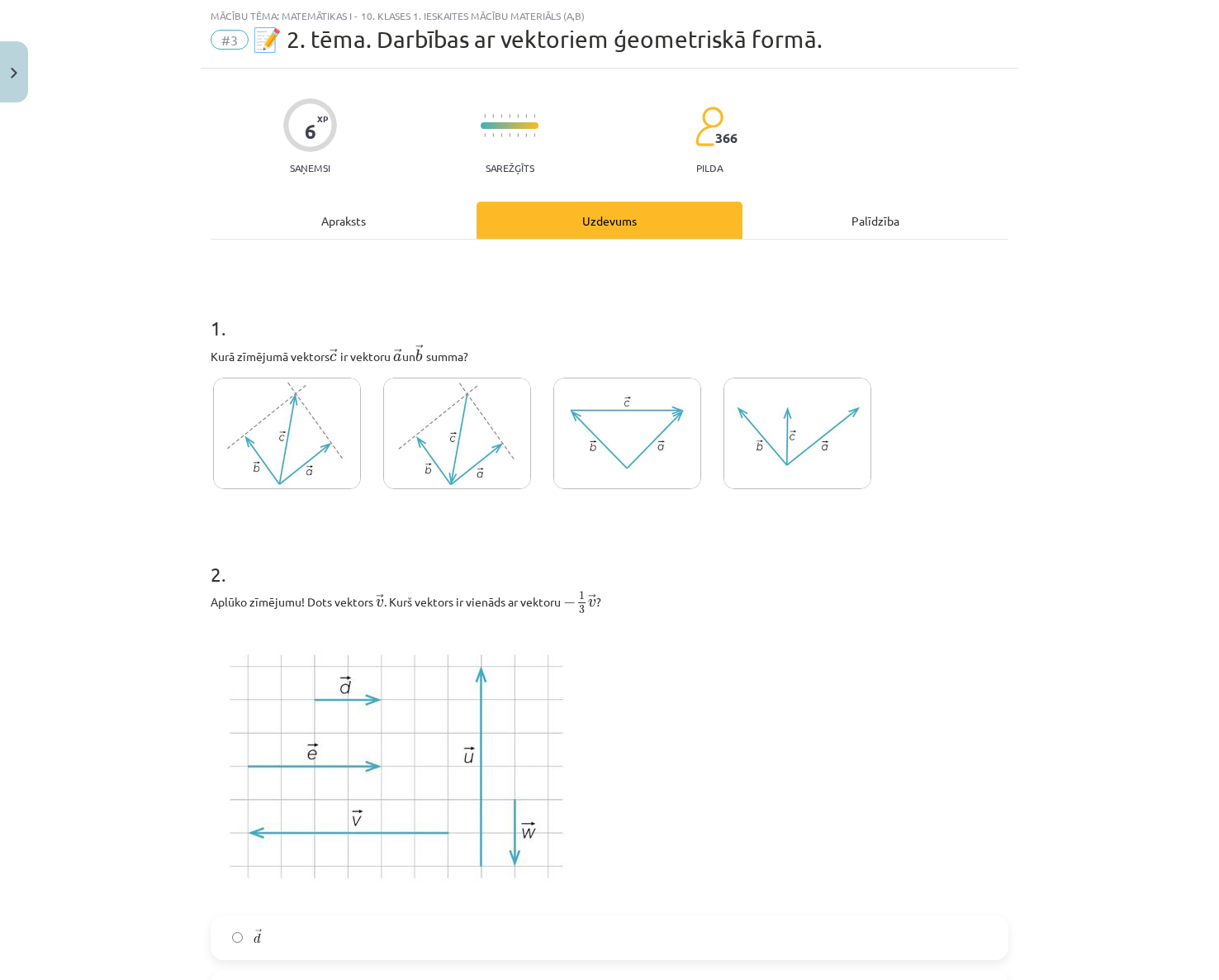
click at [450, 446] on img at bounding box center [457, 433] width 148 height 111
click at [599, 421] on img at bounding box center [628, 433] width 148 height 111
drag, startPoint x: 135, startPoint y: 409, endPoint x: 481, endPoint y: 469, distance: 351.2
click at [137, 409] on div "Mācību tēma: Matemātikas i - 10. klases 1. ieskaites mācību materiāls (a,b) #3 …" at bounding box center [610, 490] width 1219 height 980
click at [239, 447] on img at bounding box center [287, 433] width 148 height 111
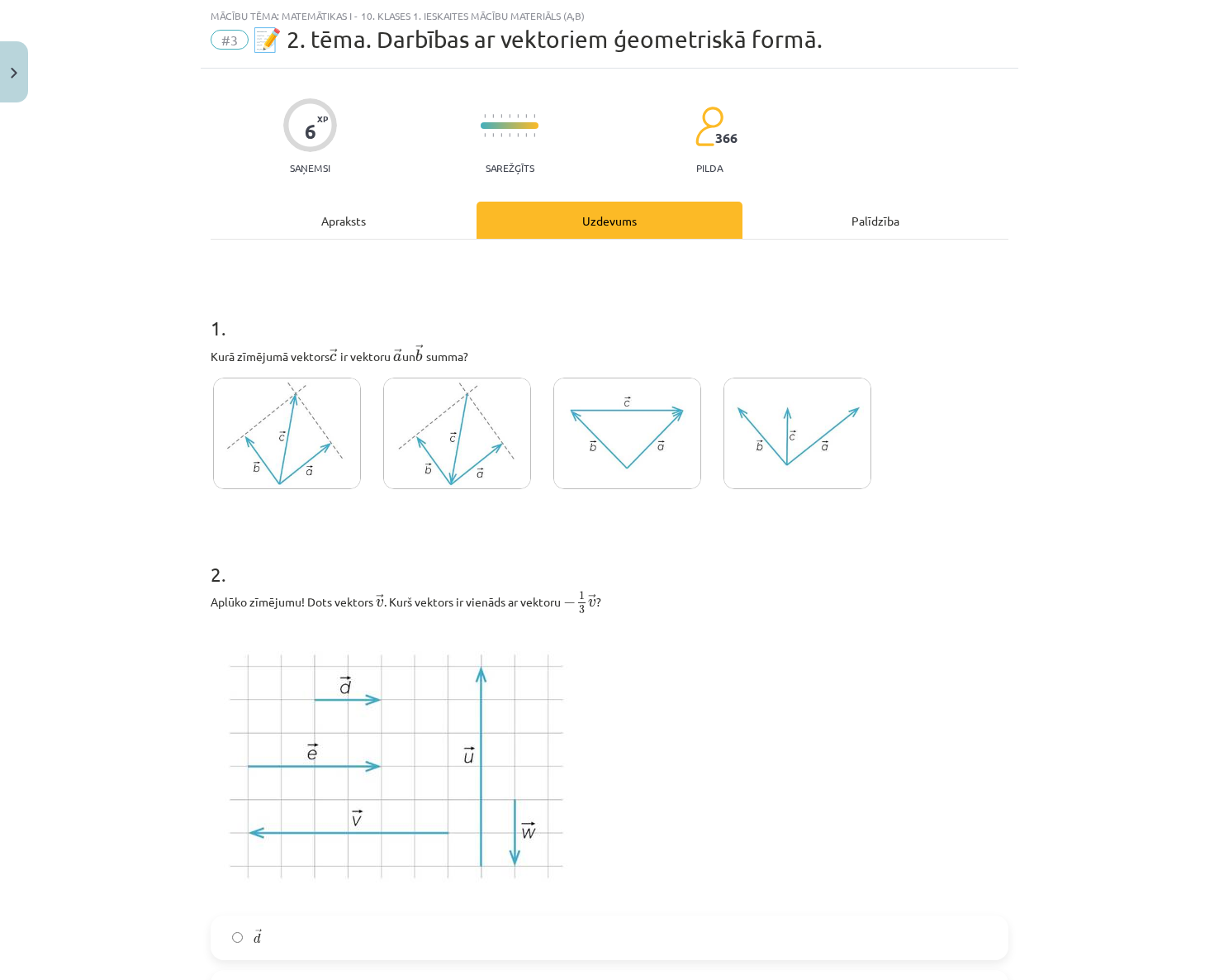
click at [623, 415] on img at bounding box center [628, 433] width 148 height 111
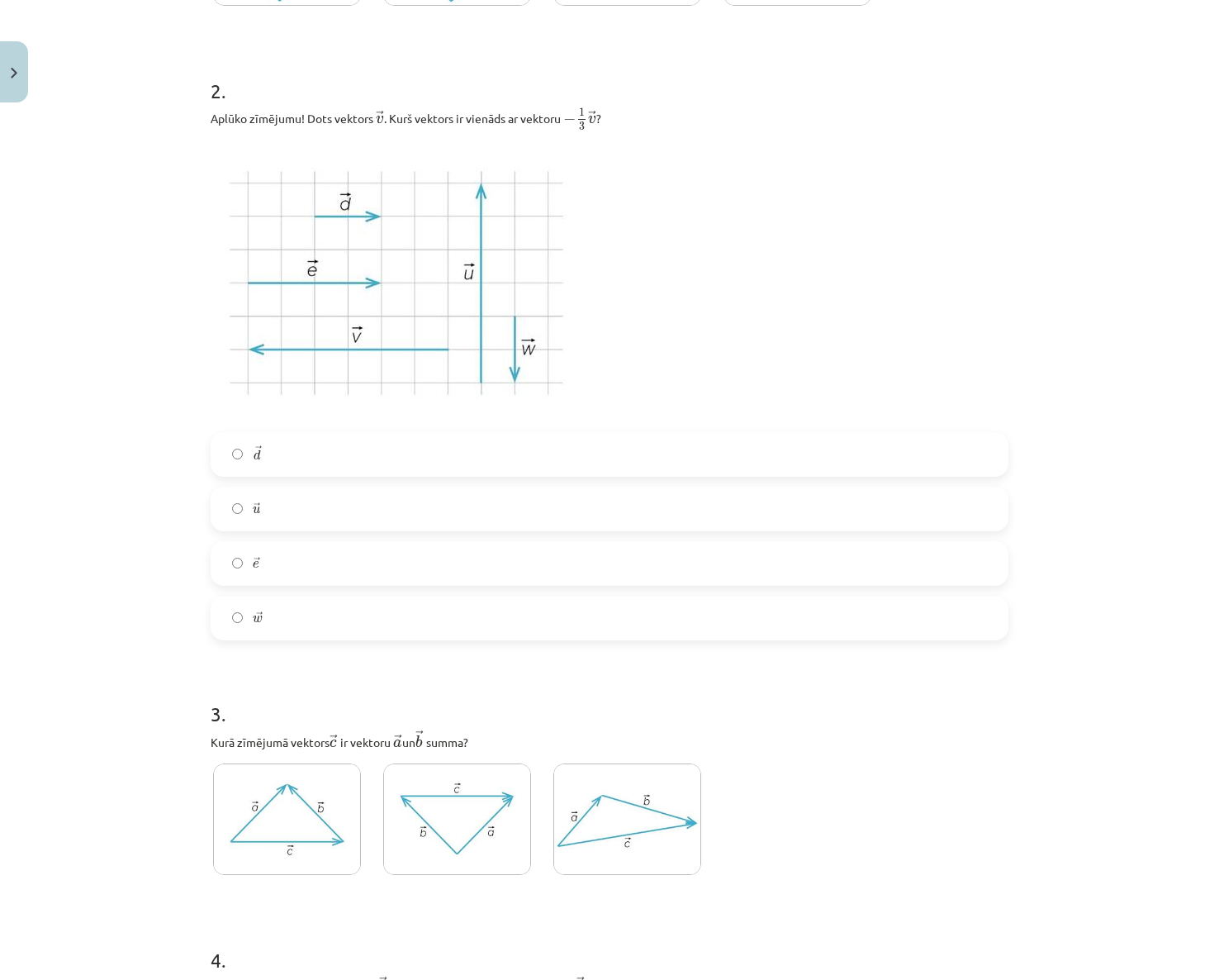
scroll to position [537, 0]
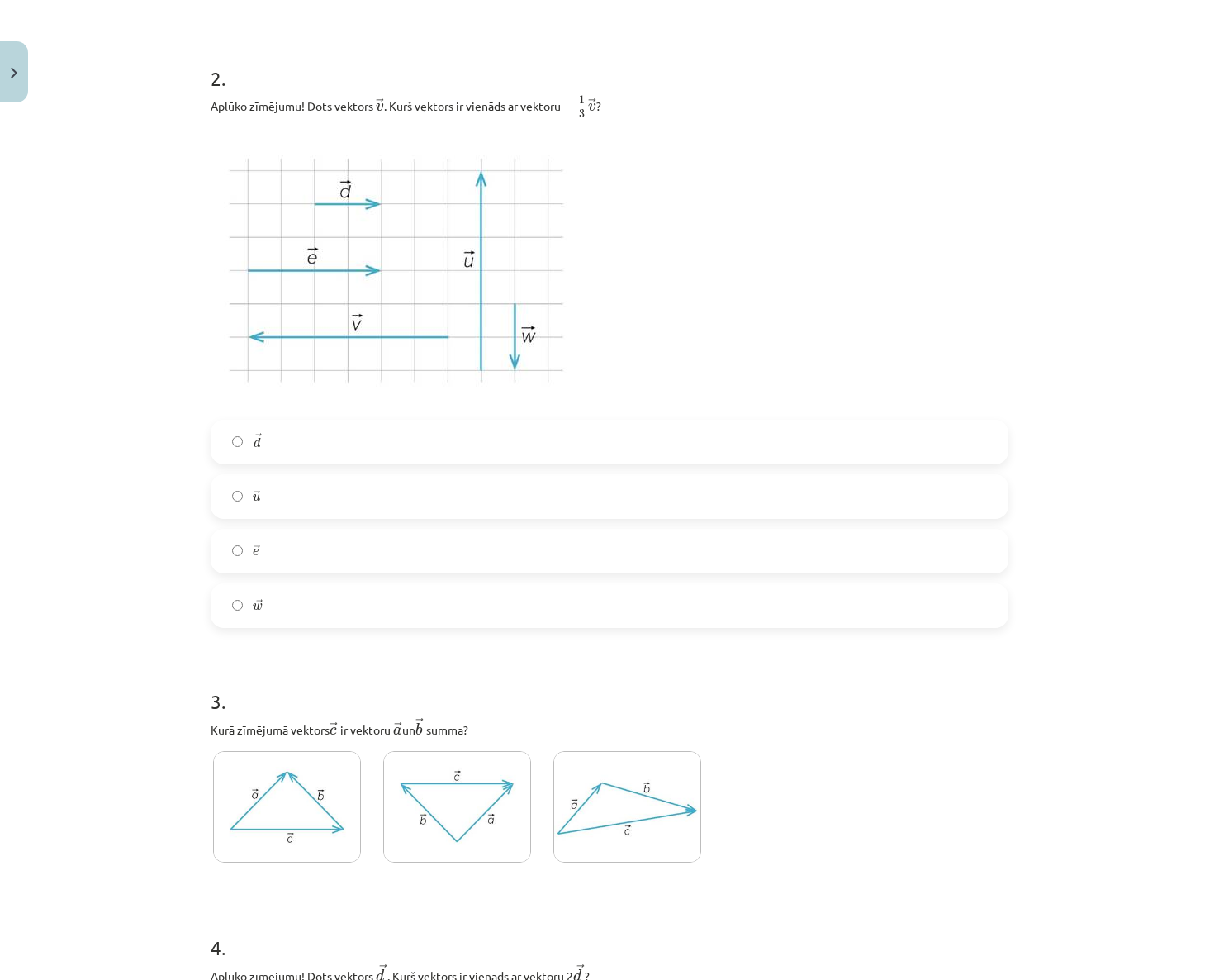
click at [263, 452] on label "→ d d →" at bounding box center [610, 442] width 795 height 42
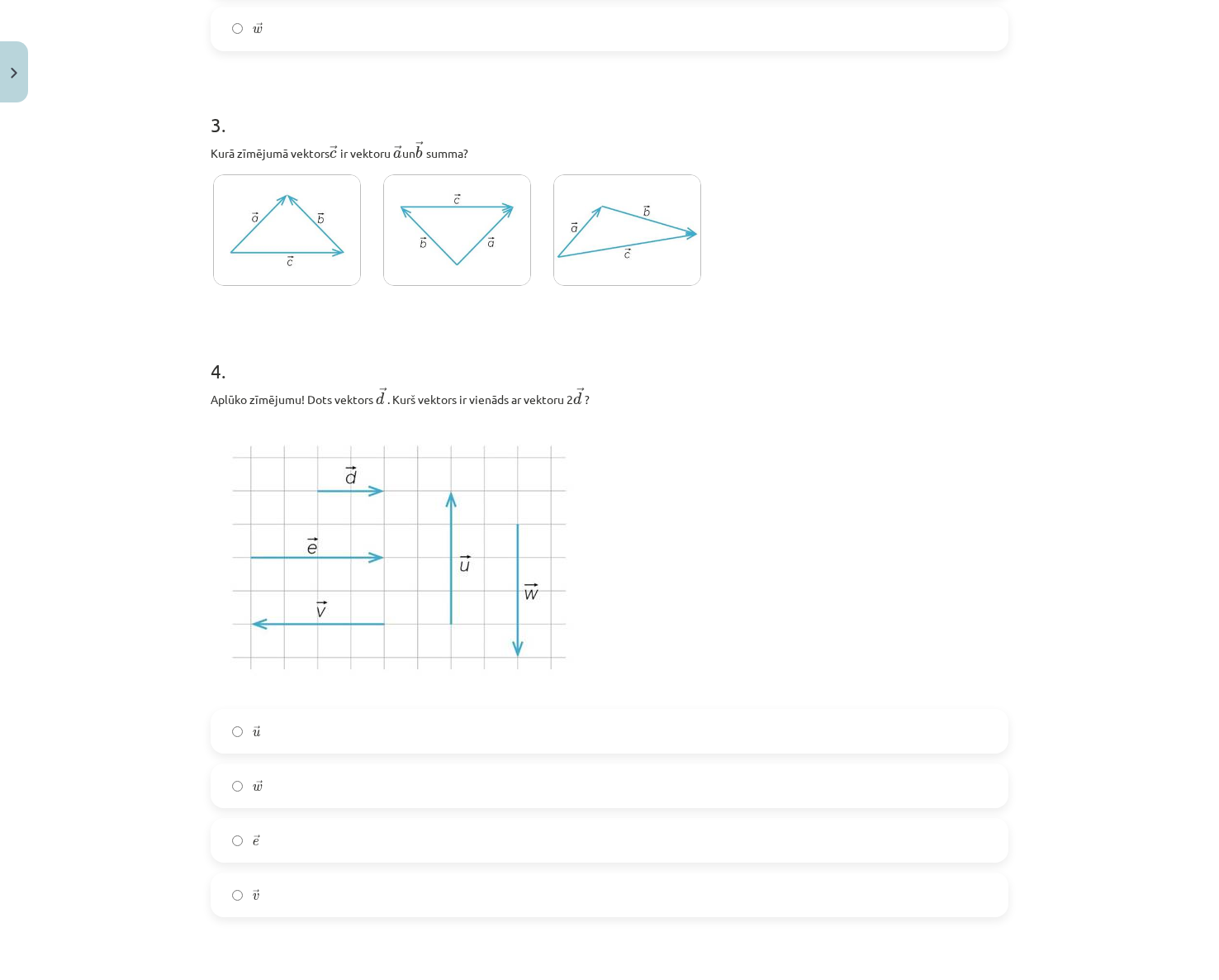
scroll to position [1115, 0]
click at [253, 858] on label "→ e e →" at bounding box center [610, 838] width 795 height 42
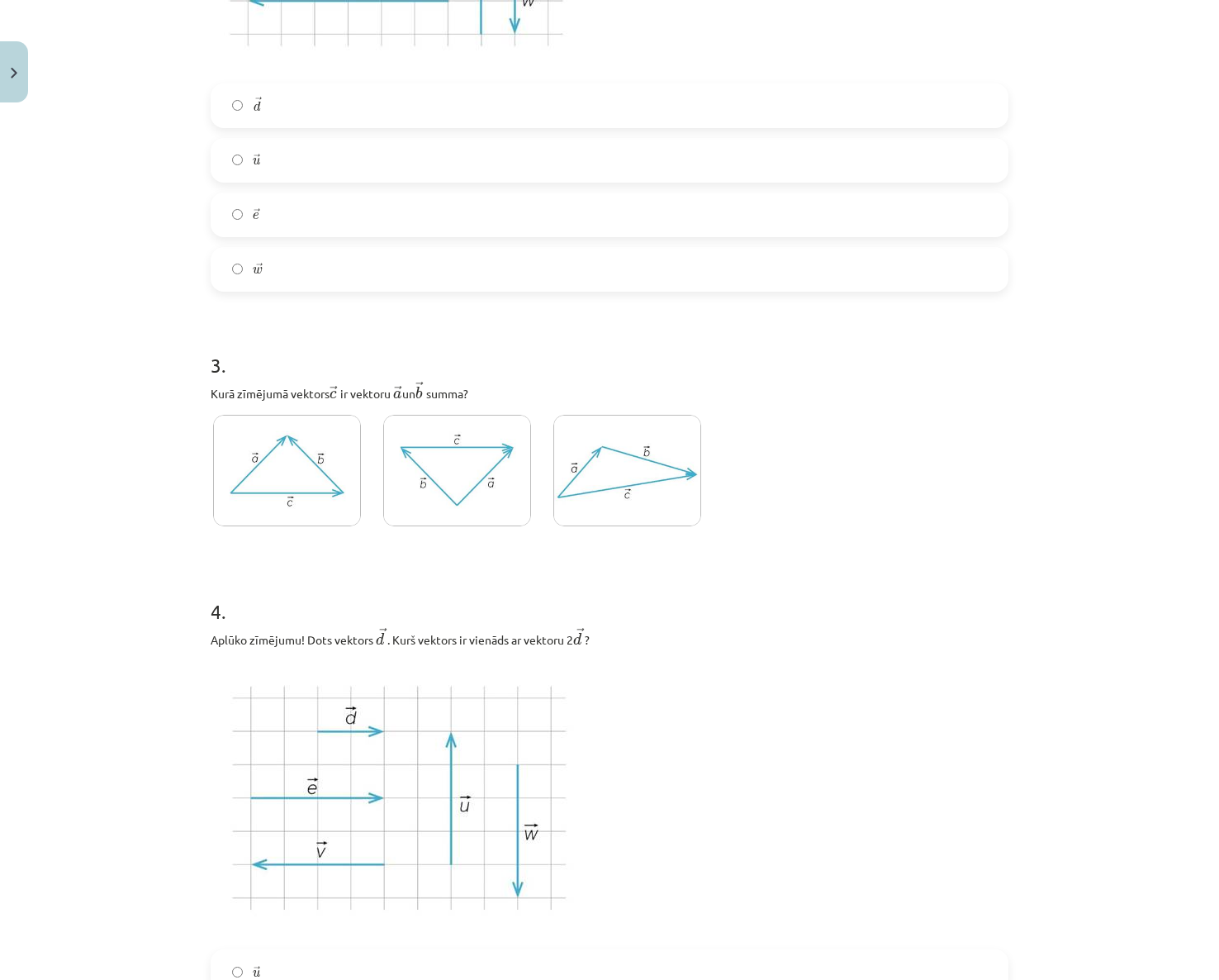
scroll to position [867, 0]
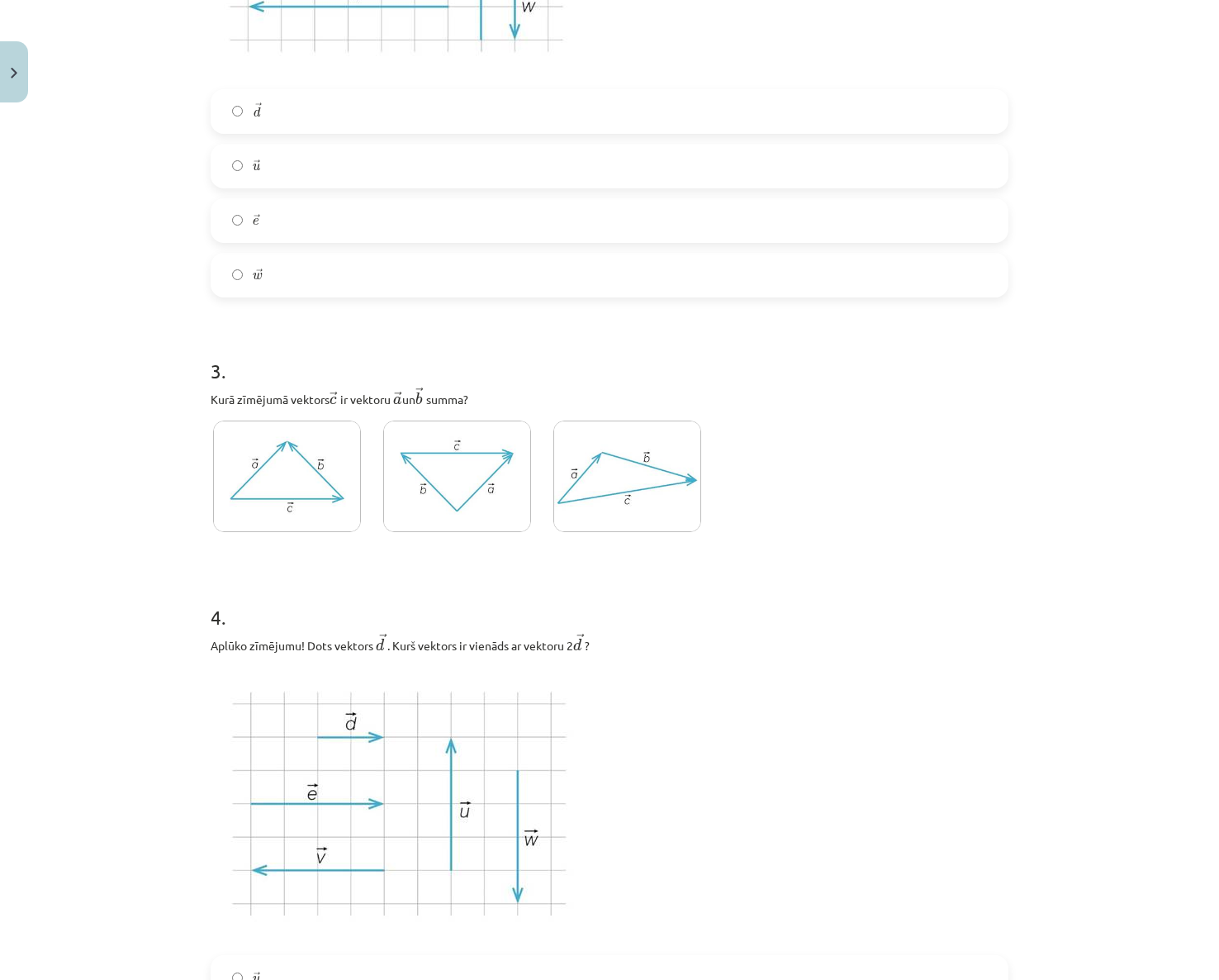
click at [599, 509] on img at bounding box center [628, 476] width 148 height 111
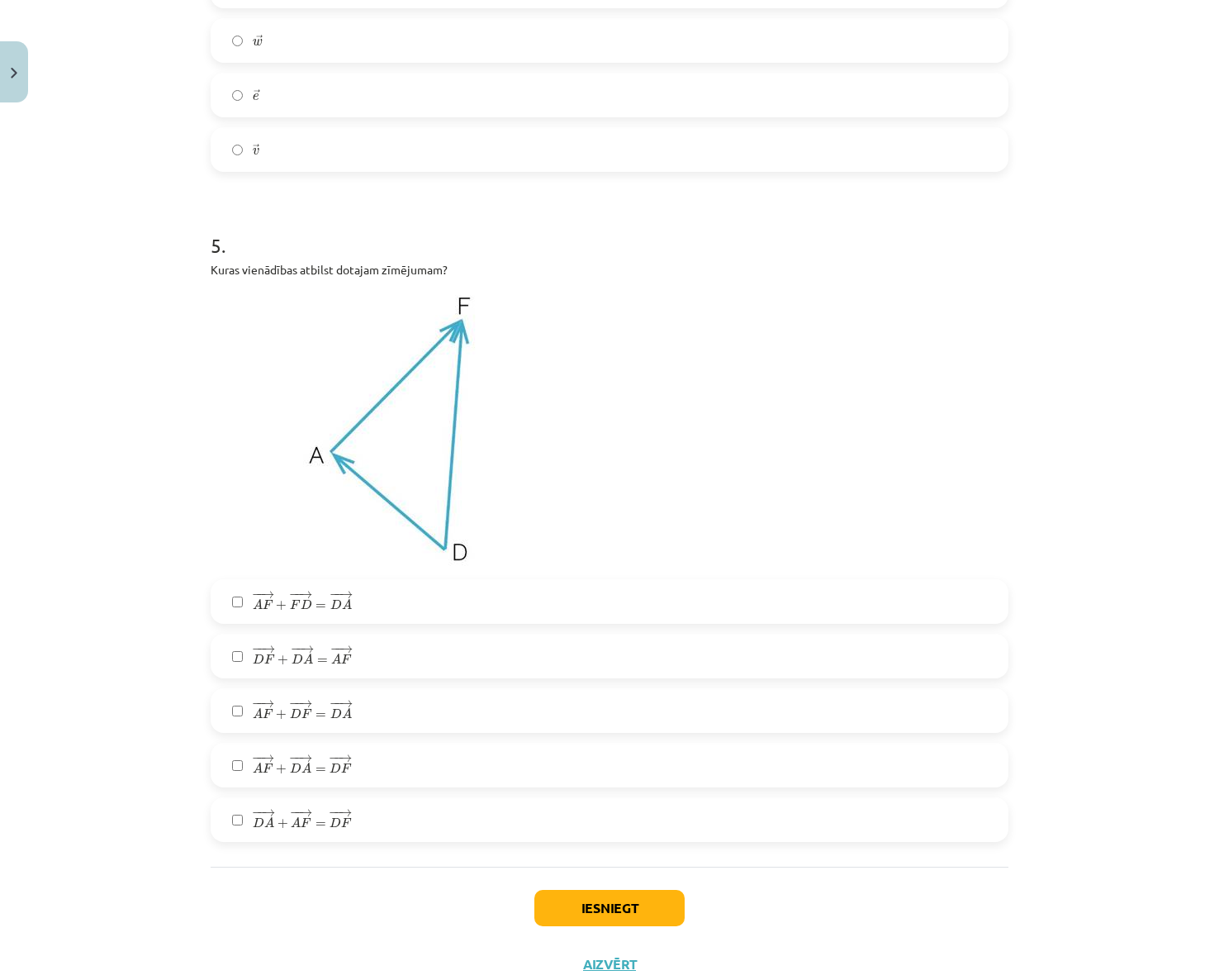
scroll to position [1916, 0]
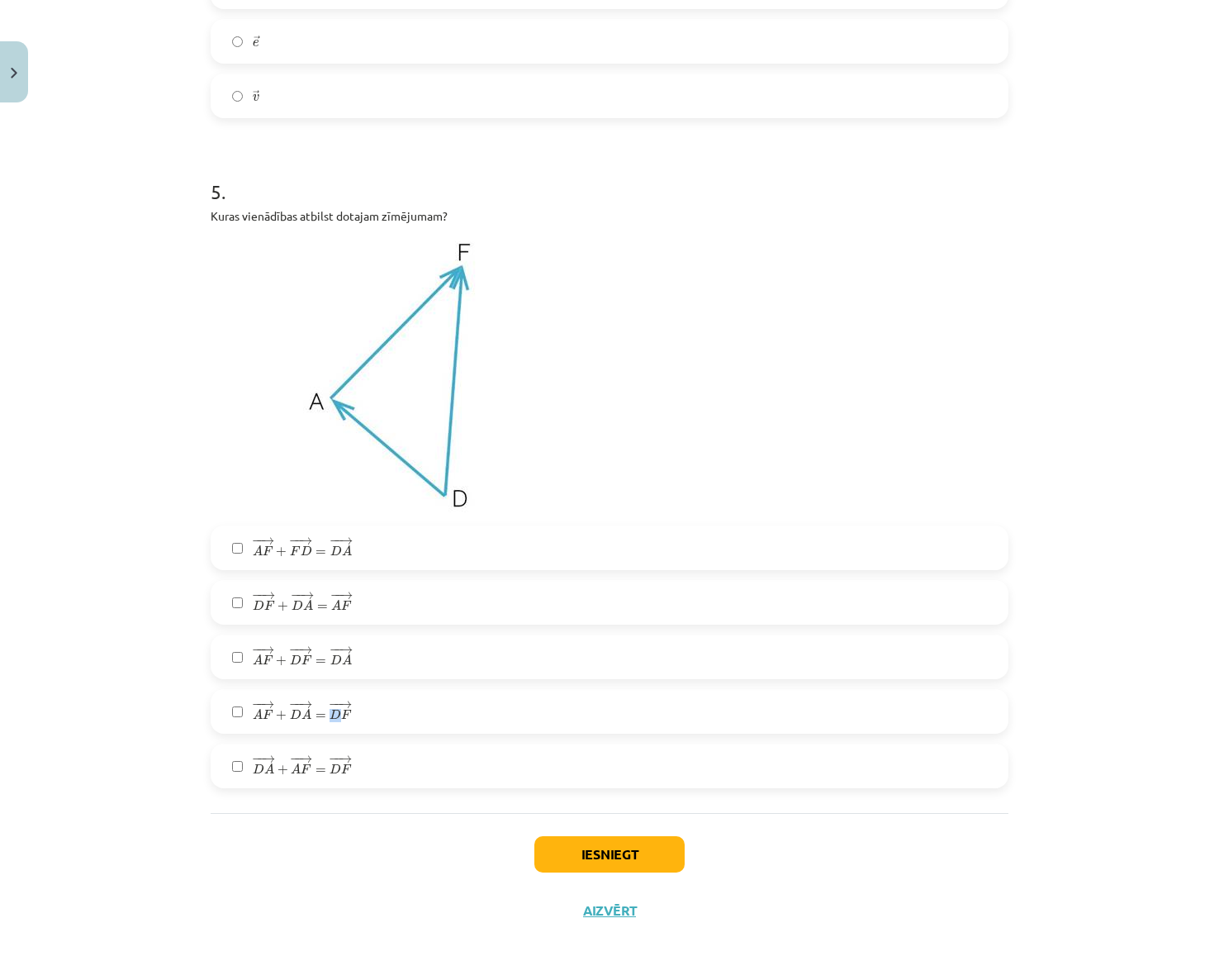
click at [333, 714] on span "D" at bounding box center [335, 714] width 12 height 11
click at [341, 718] on span "F" at bounding box center [347, 714] width 11 height 10
click at [591, 855] on button "Iesniegt" at bounding box center [610, 854] width 150 height 36
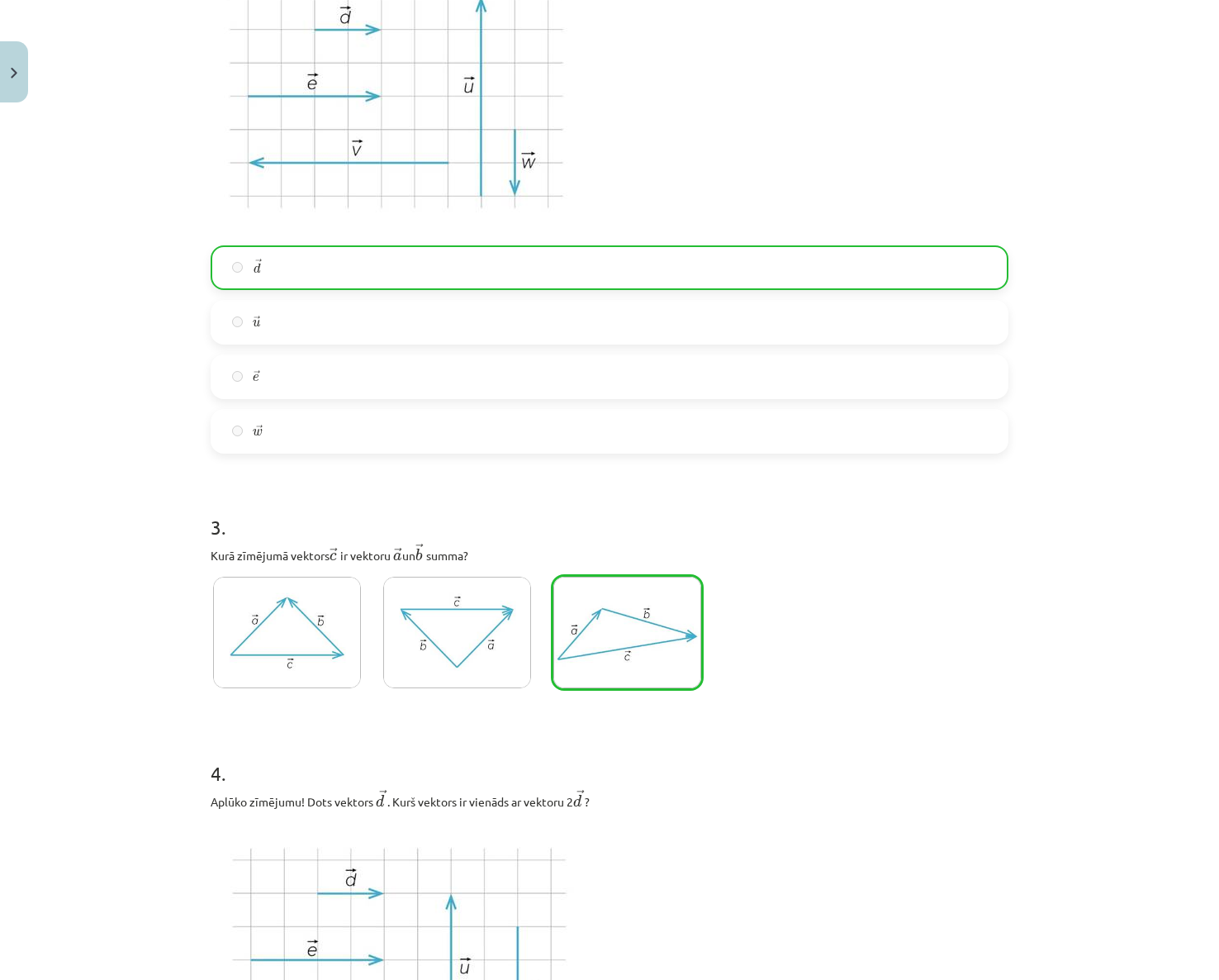
scroll to position [1968, 0]
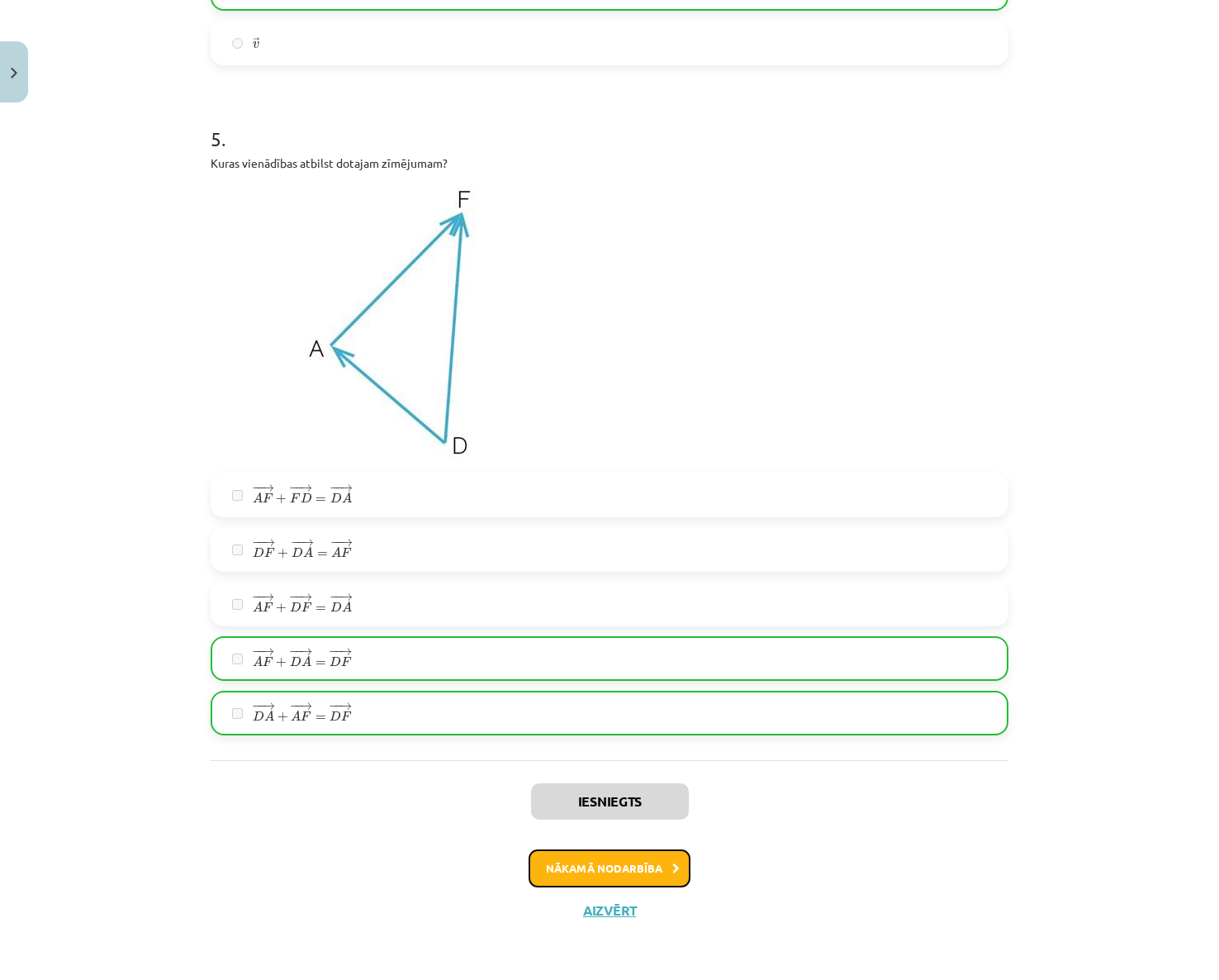
click at [659, 869] on button "Nākamā nodarbība" at bounding box center [609, 868] width 162 height 38
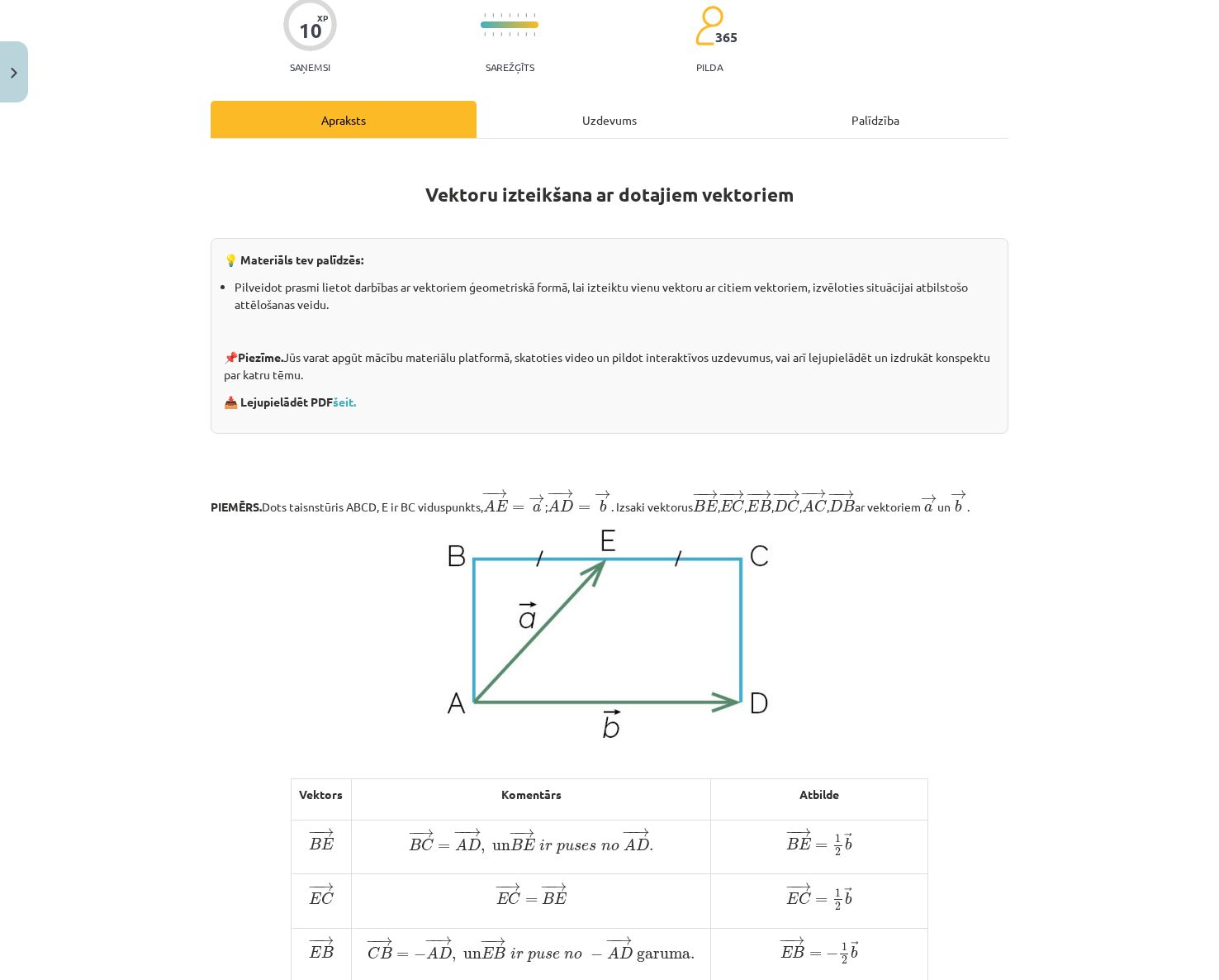
scroll to position [0, 0]
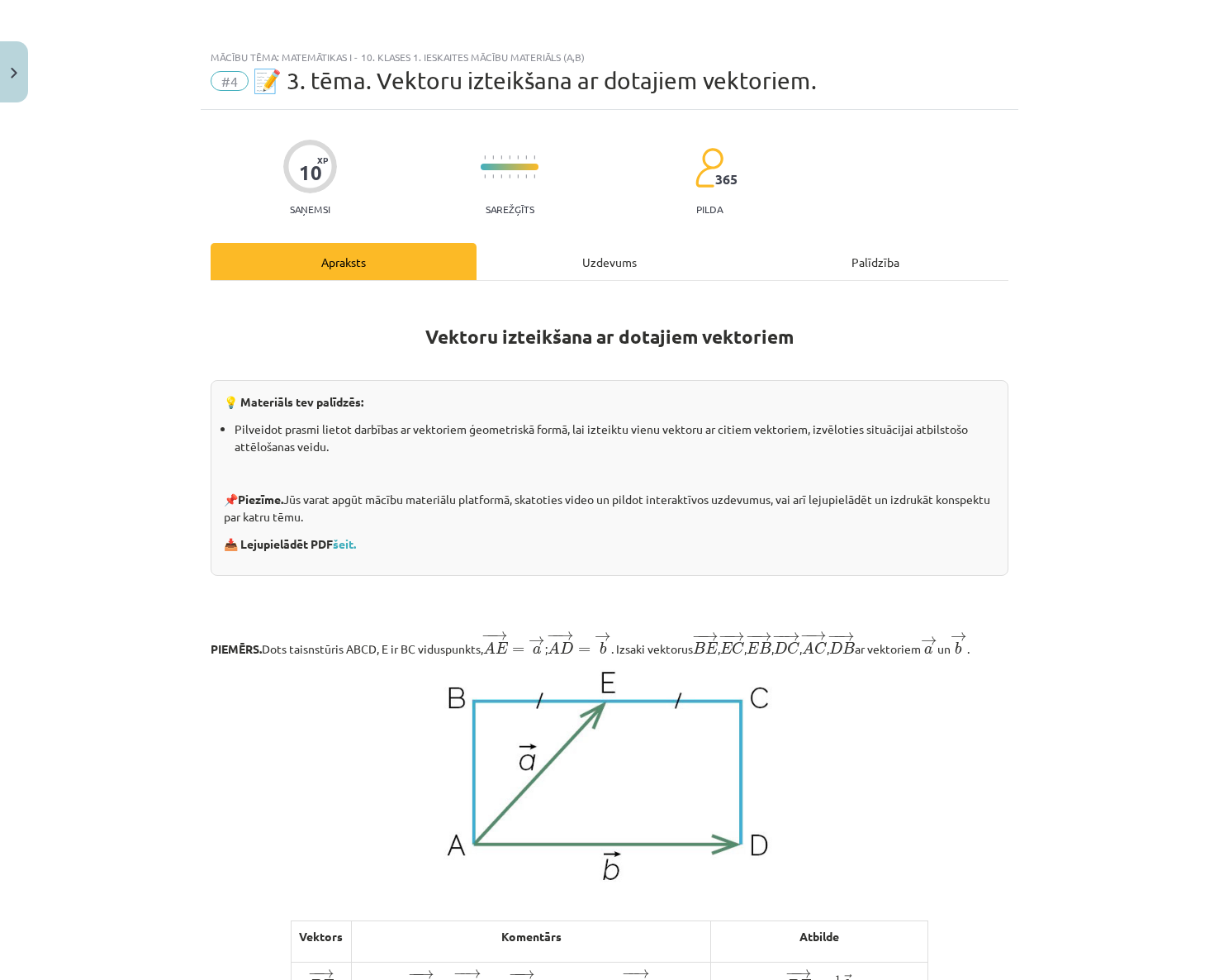
click at [606, 269] on div "Uzdevums" at bounding box center [610, 261] width 265 height 37
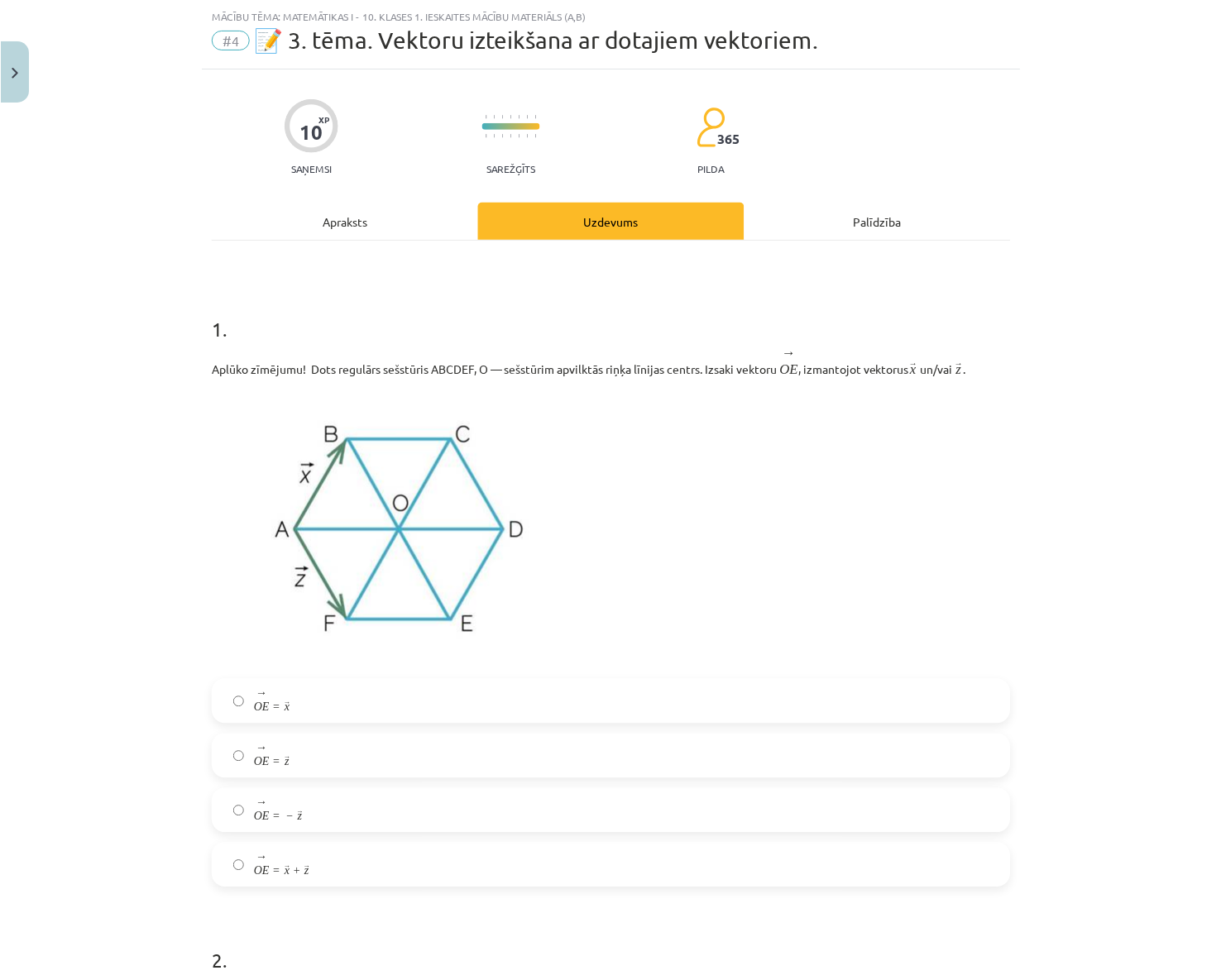
scroll to position [42, 0]
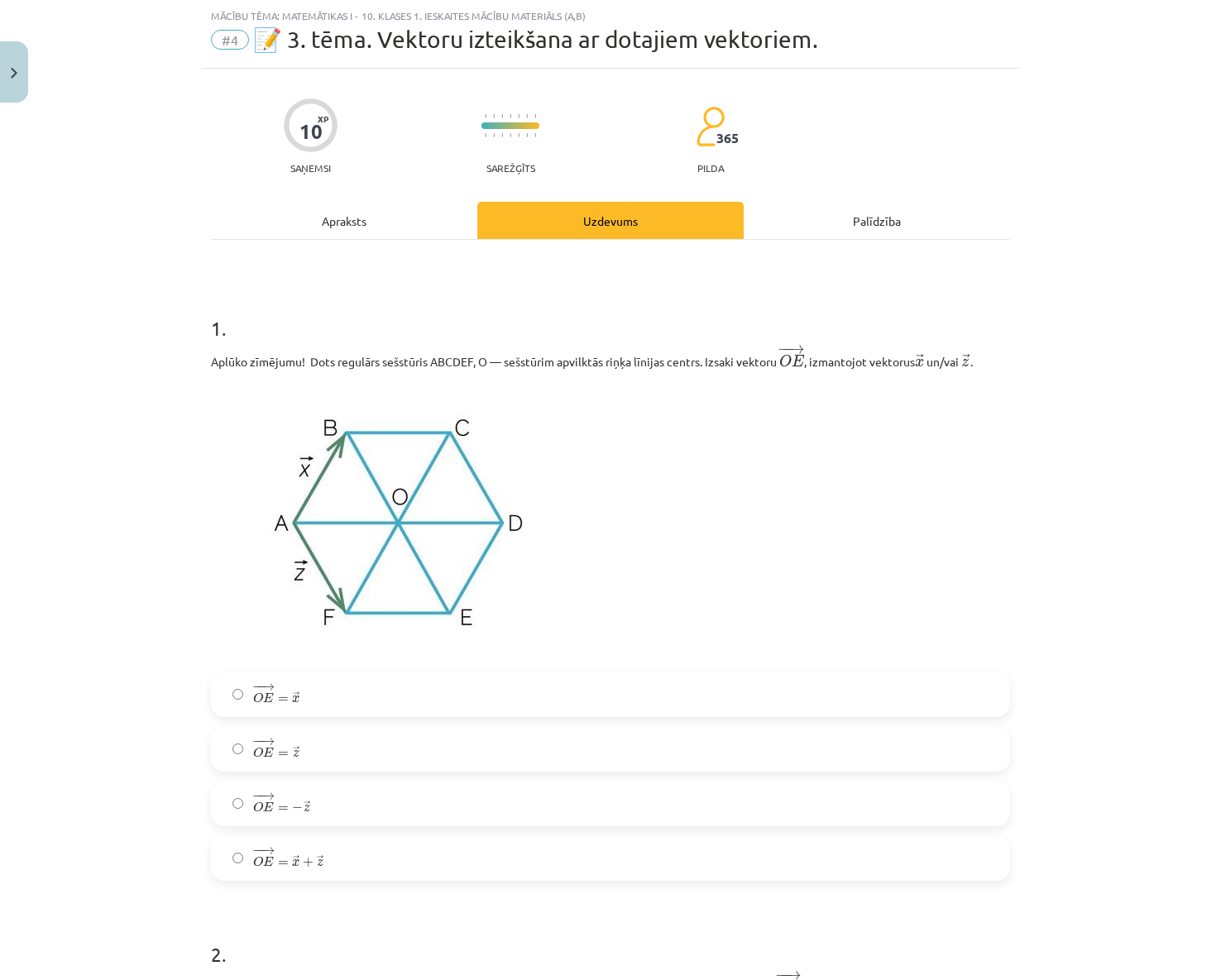
click at [350, 235] on div "Apraksts" at bounding box center [344, 220] width 266 height 37
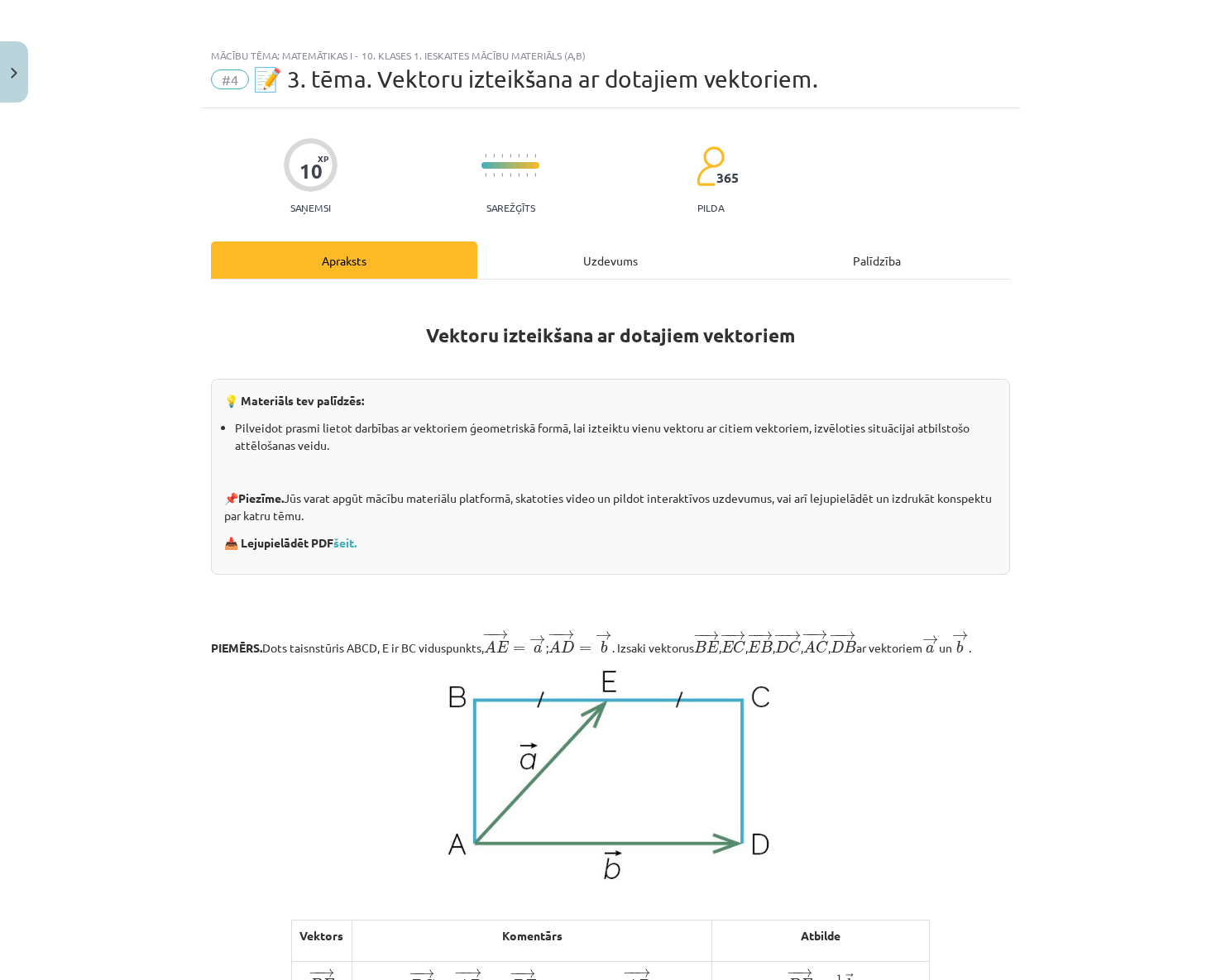
scroll to position [0, 0]
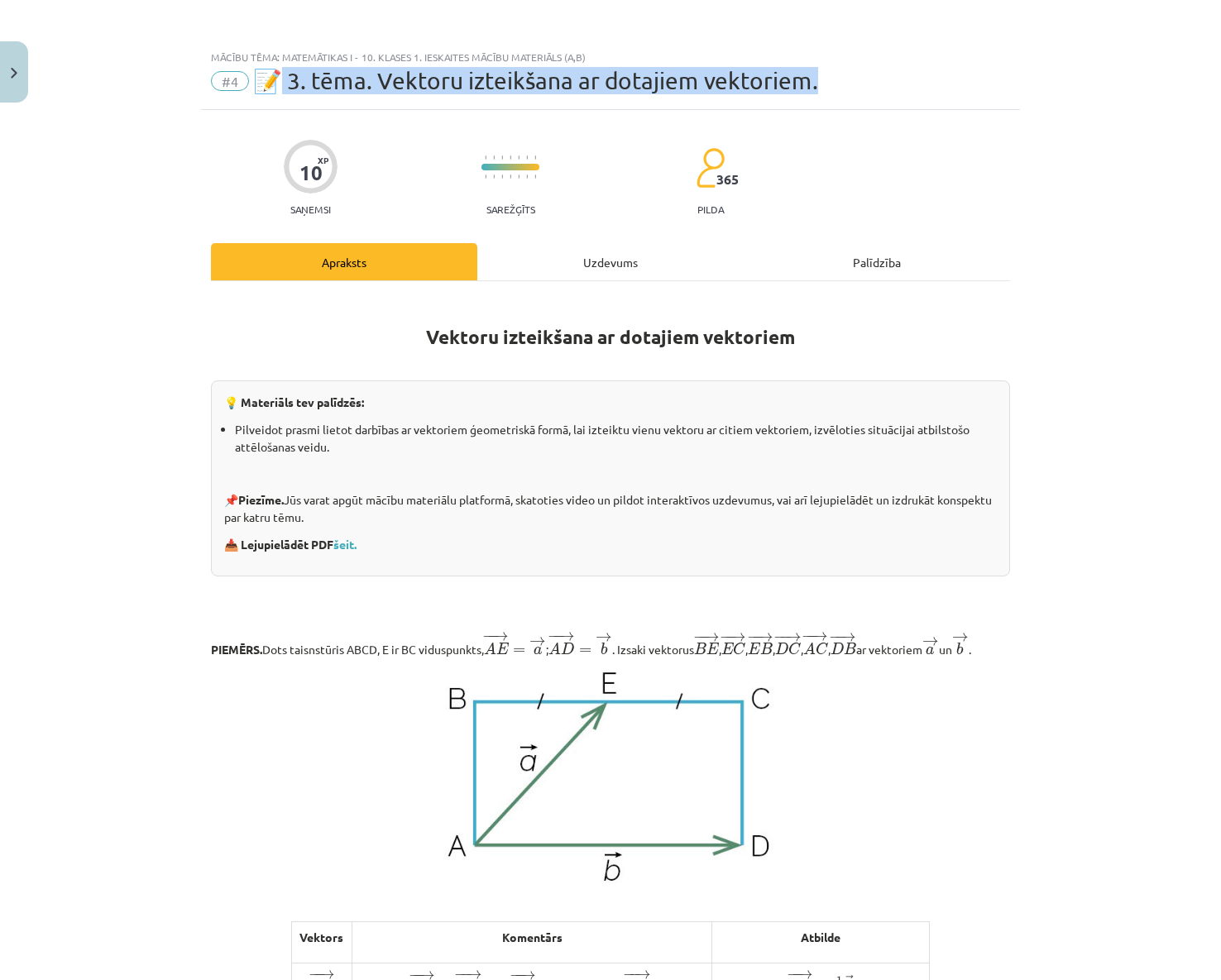
drag, startPoint x: 280, startPoint y: 90, endPoint x: 914, endPoint y: 96, distance: 634.0
click at [914, 96] on div "Mācību tēma: Matemātikas i - 10. klases 1. ieskaites mācību materiāls (a,b) #4 …" at bounding box center [610, 76] width 819 height 69
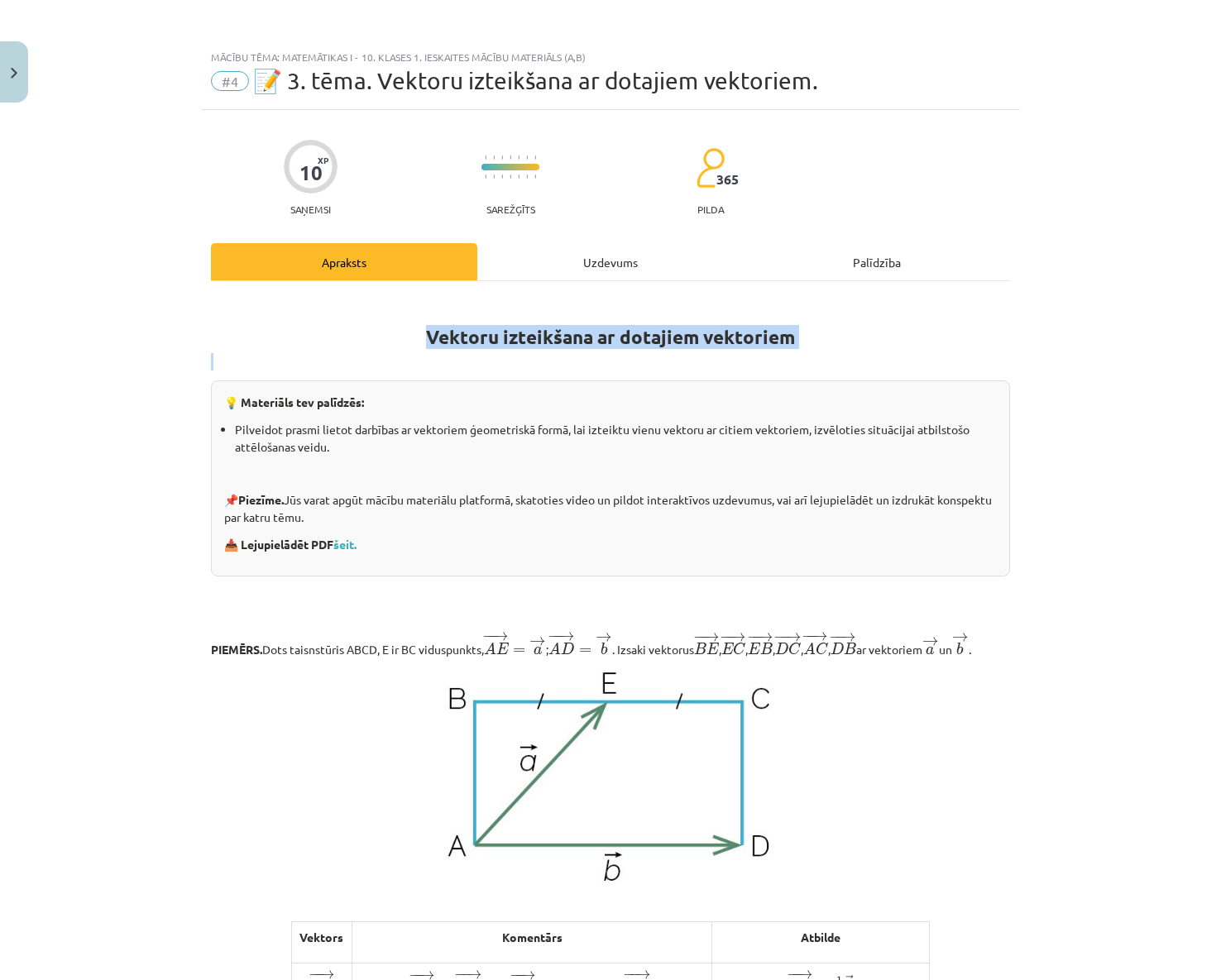
drag, startPoint x: 411, startPoint y: 337, endPoint x: 1039, endPoint y: 366, distance: 628.7
click at [1039, 366] on div "Mācību tēma: Matemātikas i - 10. klases 1. ieskaites mācību materiāls (a,b) #4 …" at bounding box center [610, 490] width 1221 height 980
click at [174, 590] on div "Mācību tēma: Matemātikas i - 10. klases 1. ieskaites mācību materiāls (a,b) #4 …" at bounding box center [610, 490] width 1221 height 980
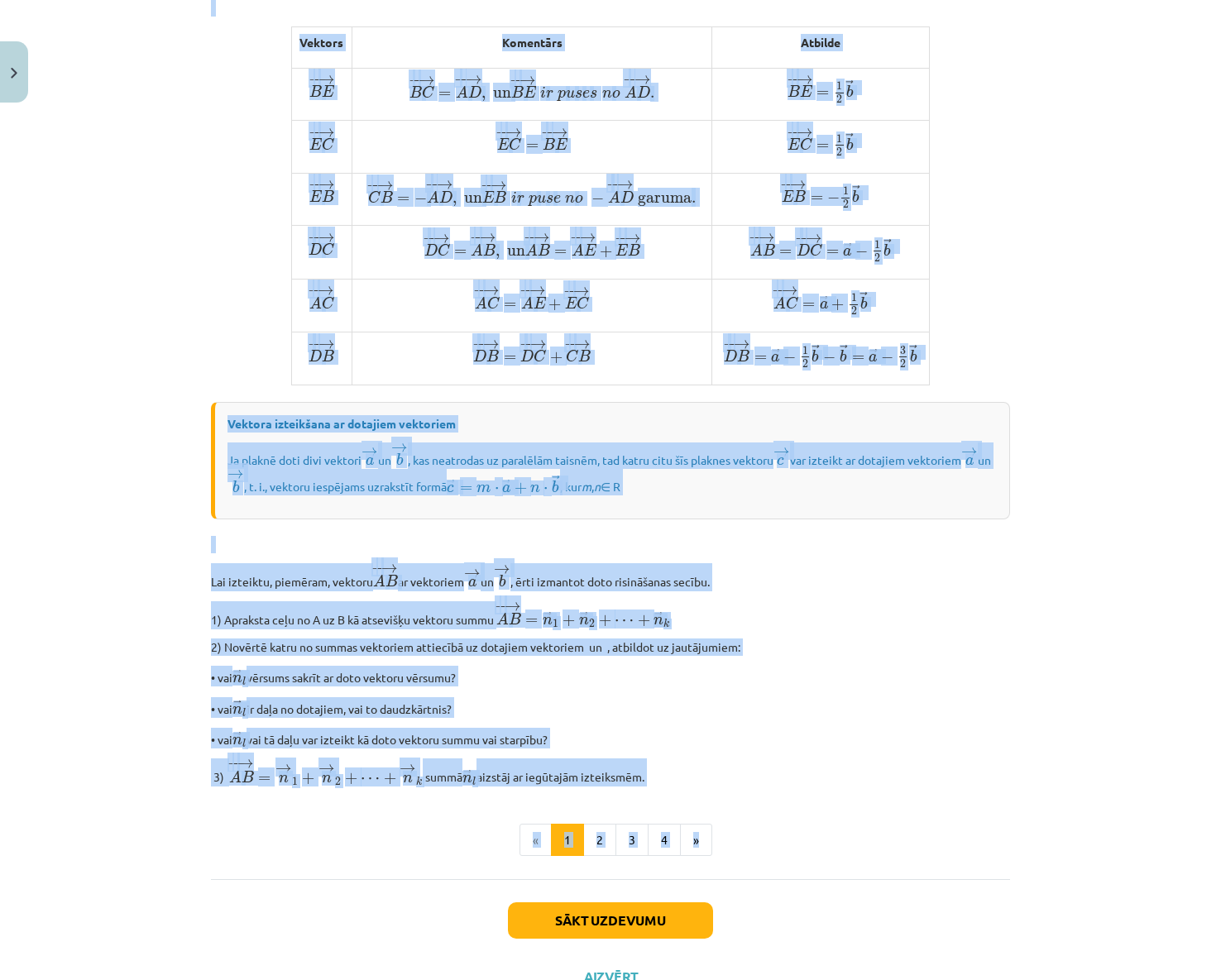
scroll to position [992, 0]
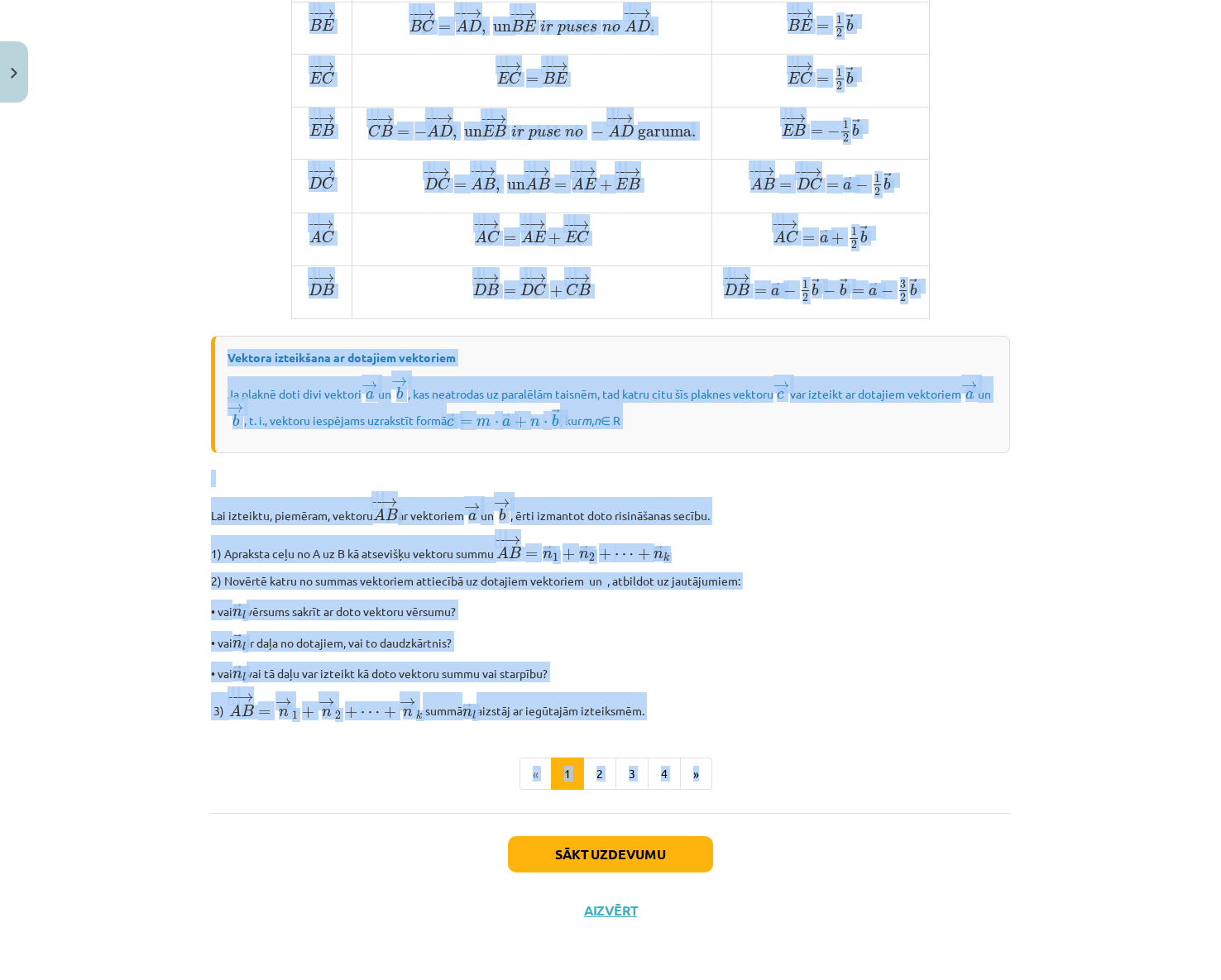
drag, startPoint x: 180, startPoint y: 595, endPoint x: 931, endPoint y: 693, distance: 757.4
click at [931, 693] on div "Mācību tēma: Matemātikas i - 10. klases 1. ieskaites mācību materiāls (a,b) #4 …" at bounding box center [610, 490] width 1221 height 980
click at [120, 578] on div "Mācību tēma: Matemātikas i - 10. klases 1. ieskaites mācību materiāls (a,b) #4 …" at bounding box center [610, 490] width 1221 height 980
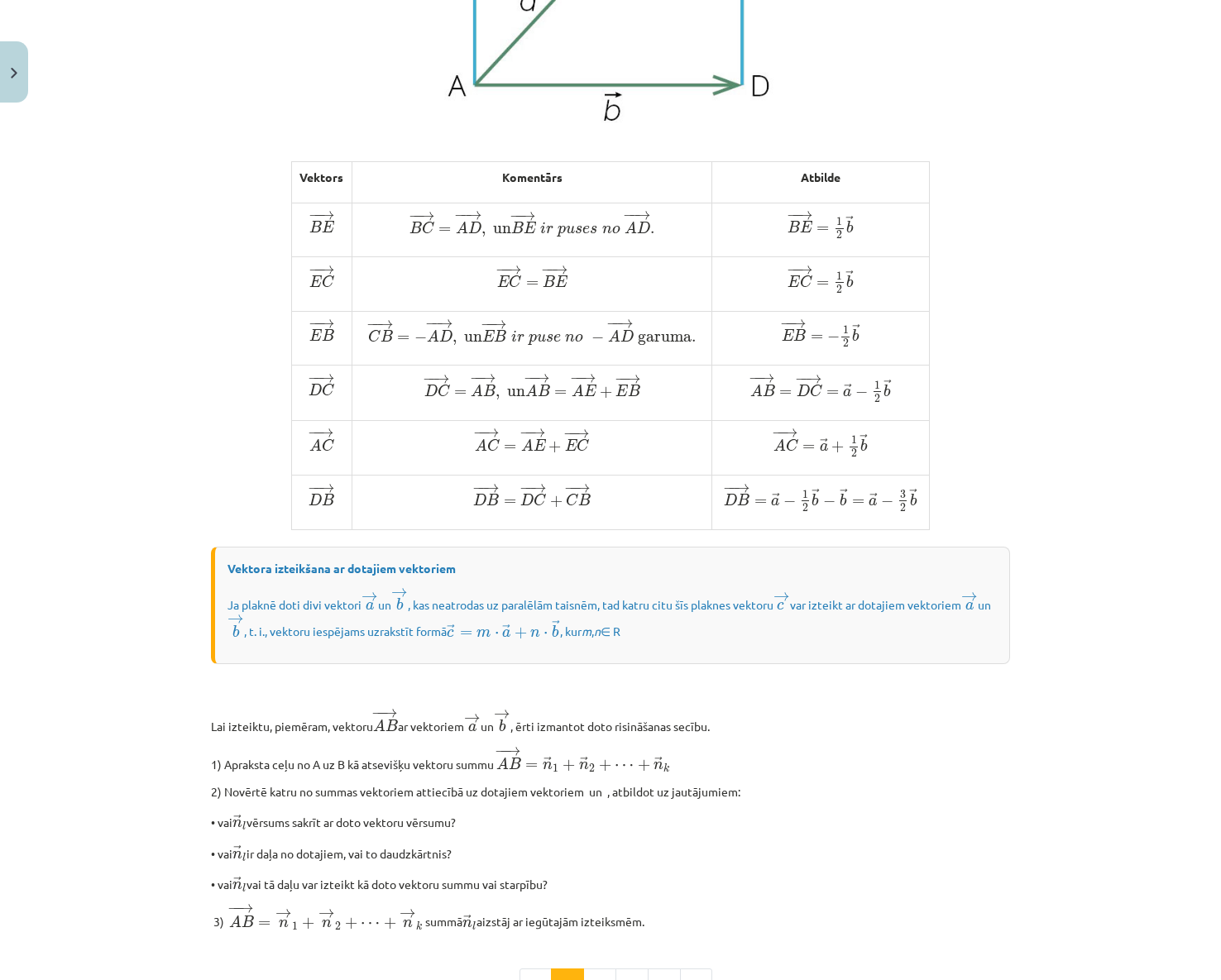
scroll to position [909, 0]
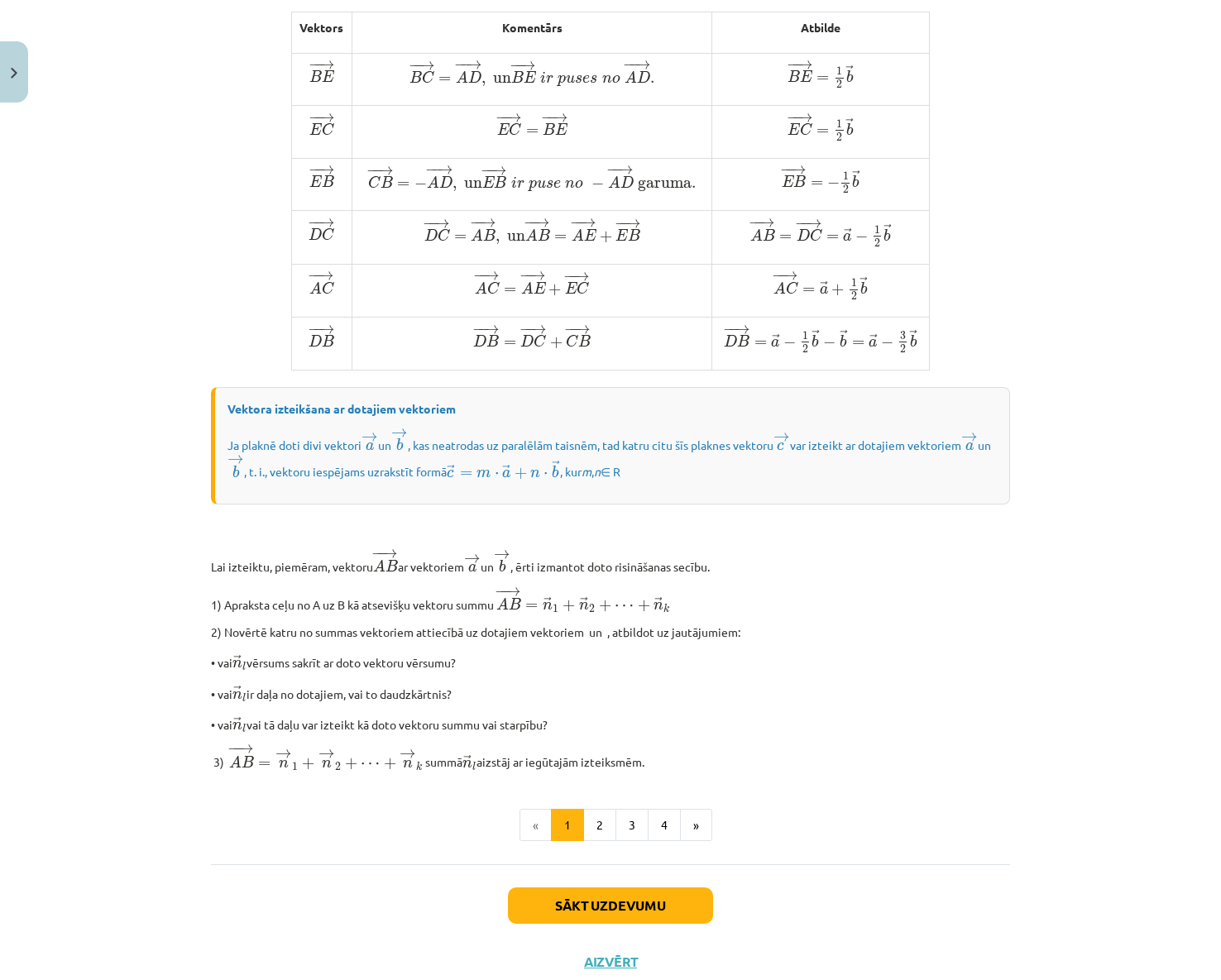
click at [870, 674] on div "Vektoru izteikšana ar dotajiem vektoriem 💡 Materiāls tev palīdzēs: Pilveidot pr…" at bounding box center [610, 79] width 799 height 1385
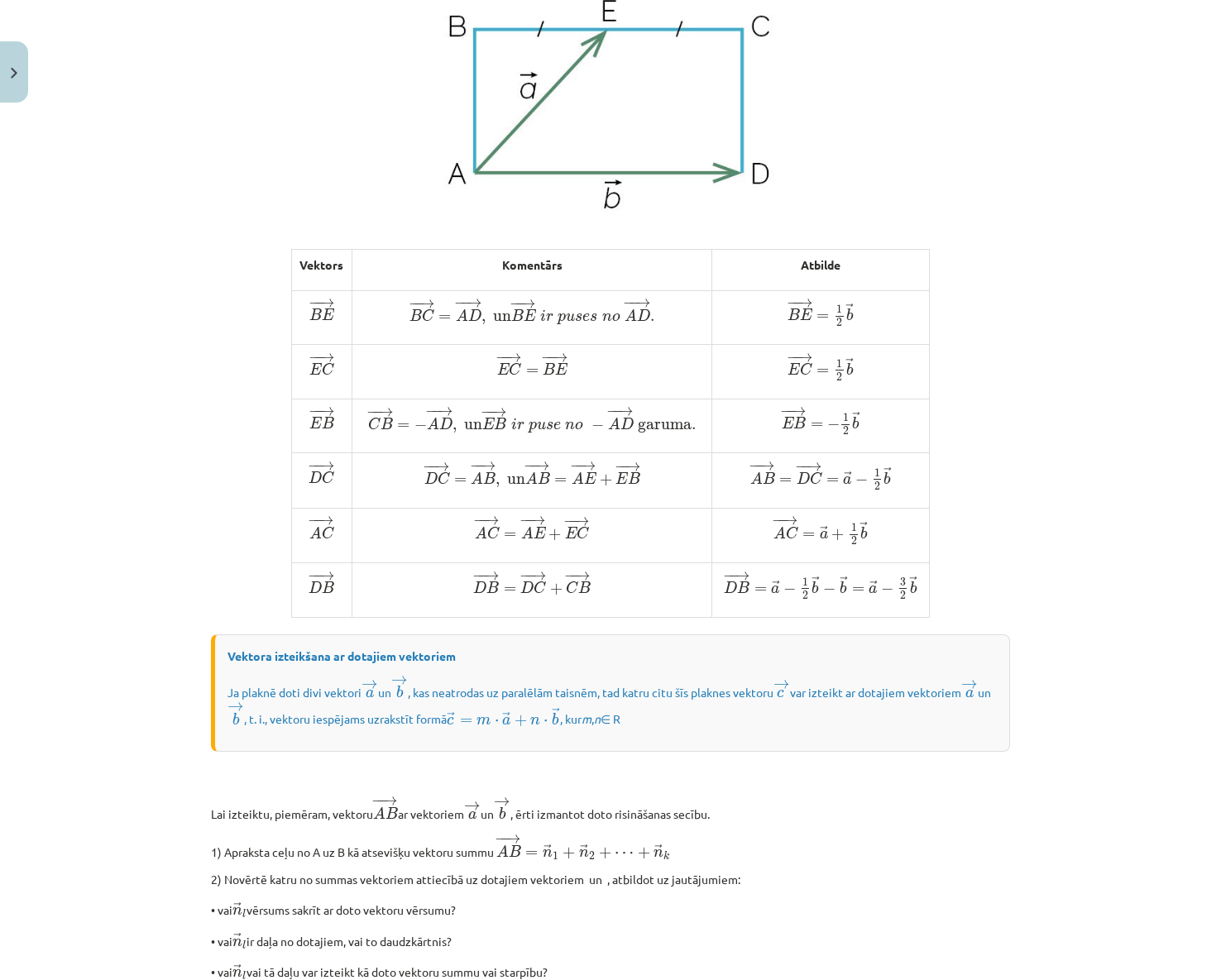
scroll to position [672, 0]
drag, startPoint x: 744, startPoint y: 508, endPoint x: 914, endPoint y: 500, distance: 170.2
click at [914, 490] on p "− − → A B = − − → D C = → a − 1 2 → b A B → = D C → = a → − 1 2 b →" at bounding box center [821, 475] width 204 height 30
click at [749, 469] on span "−" at bounding box center [755, 465] width 13 height 9
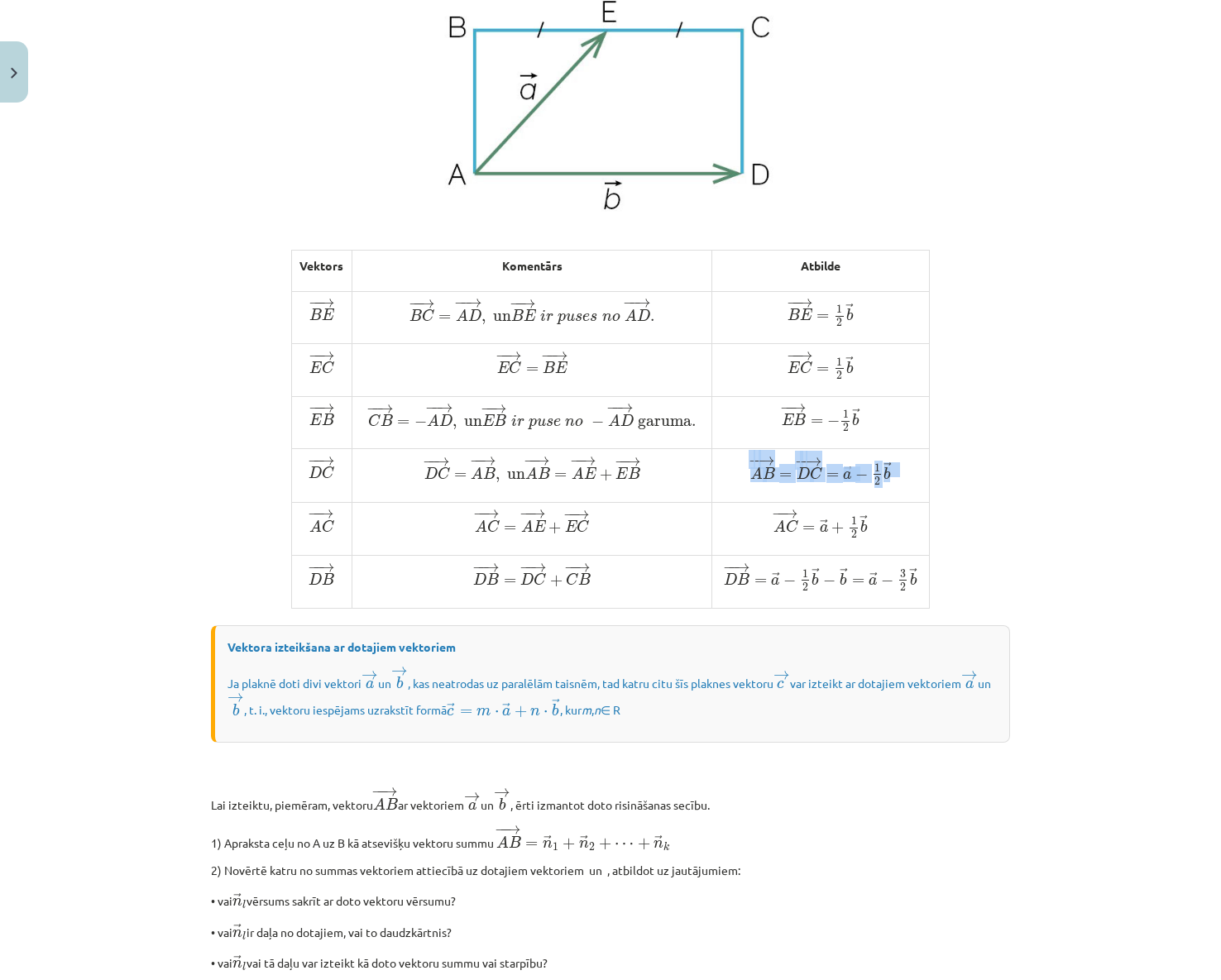
drag, startPoint x: 735, startPoint y: 492, endPoint x: 895, endPoint y: 488, distance: 160.0
click at [895, 485] on p "− − → A B = − − → D C = → a − 1 2 → b A B → = D C → = a → − 1 2 b →" at bounding box center [821, 470] width 204 height 30
click at [95, 568] on div "Mācību tēma: Matemātikas i - 10. klases 1. ieskaites mācību materiāls (a,b) #4 …" at bounding box center [610, 490] width 1221 height 980
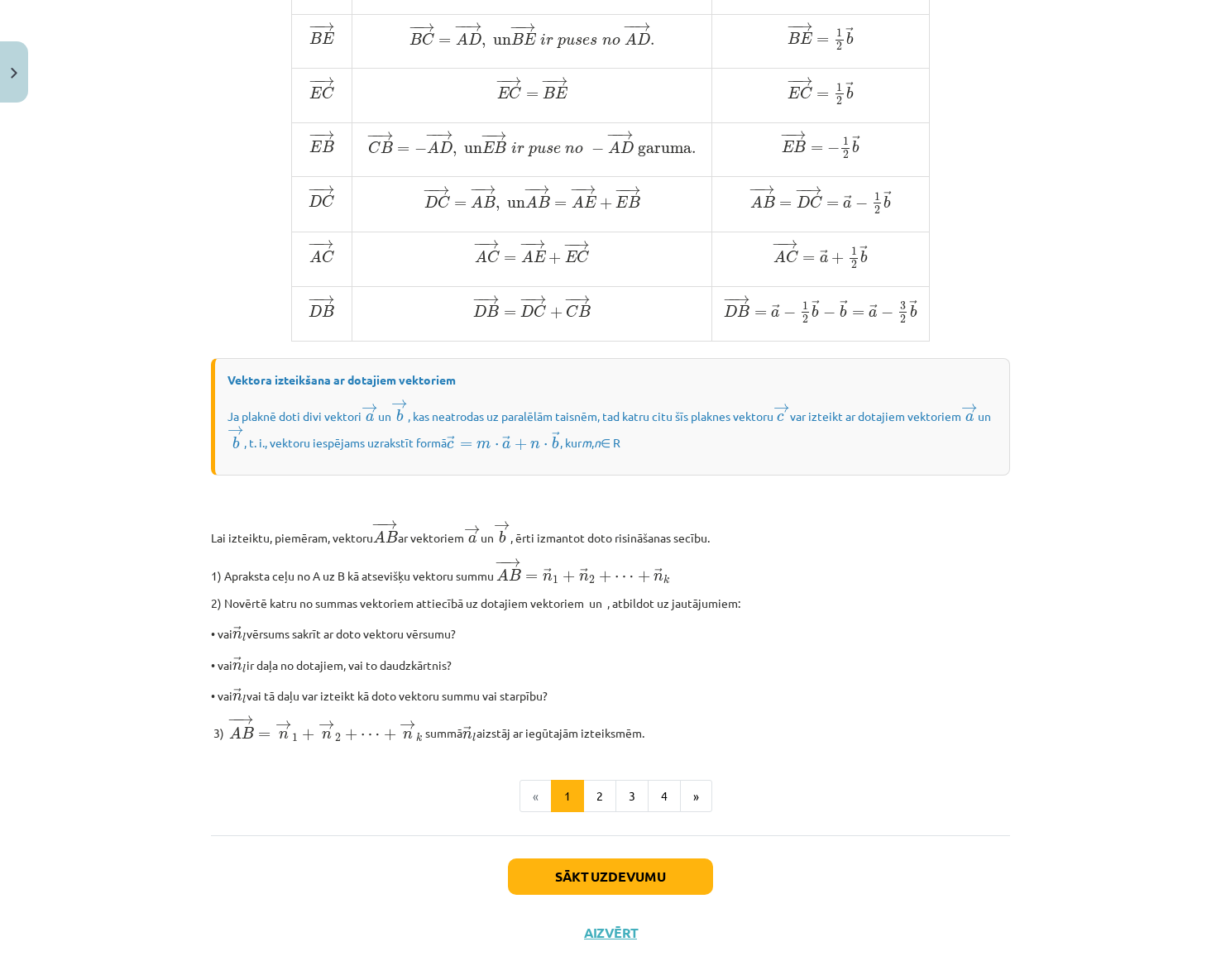
scroll to position [1002, 0]
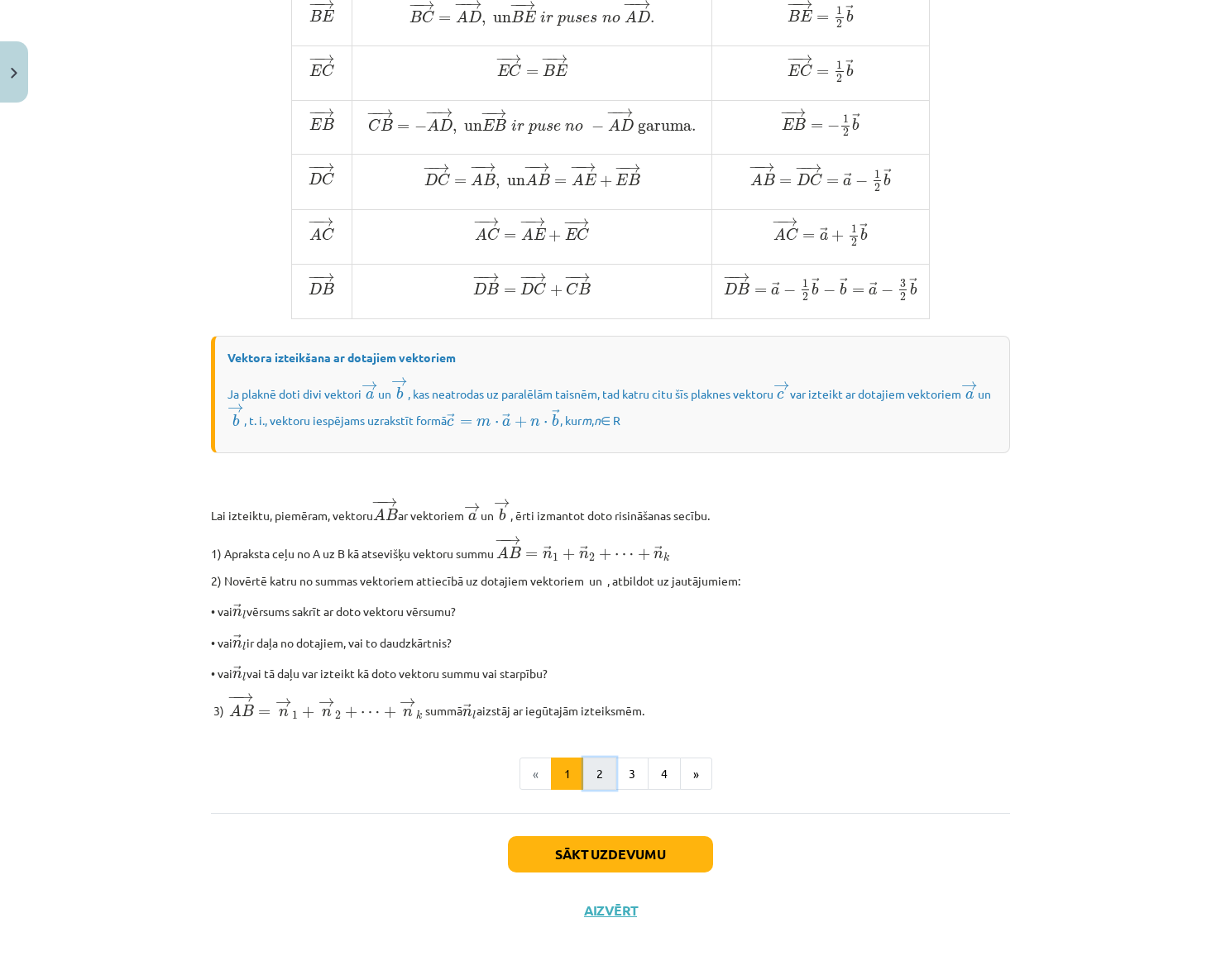
click at [589, 771] on button "2" at bounding box center [600, 774] width 33 height 33
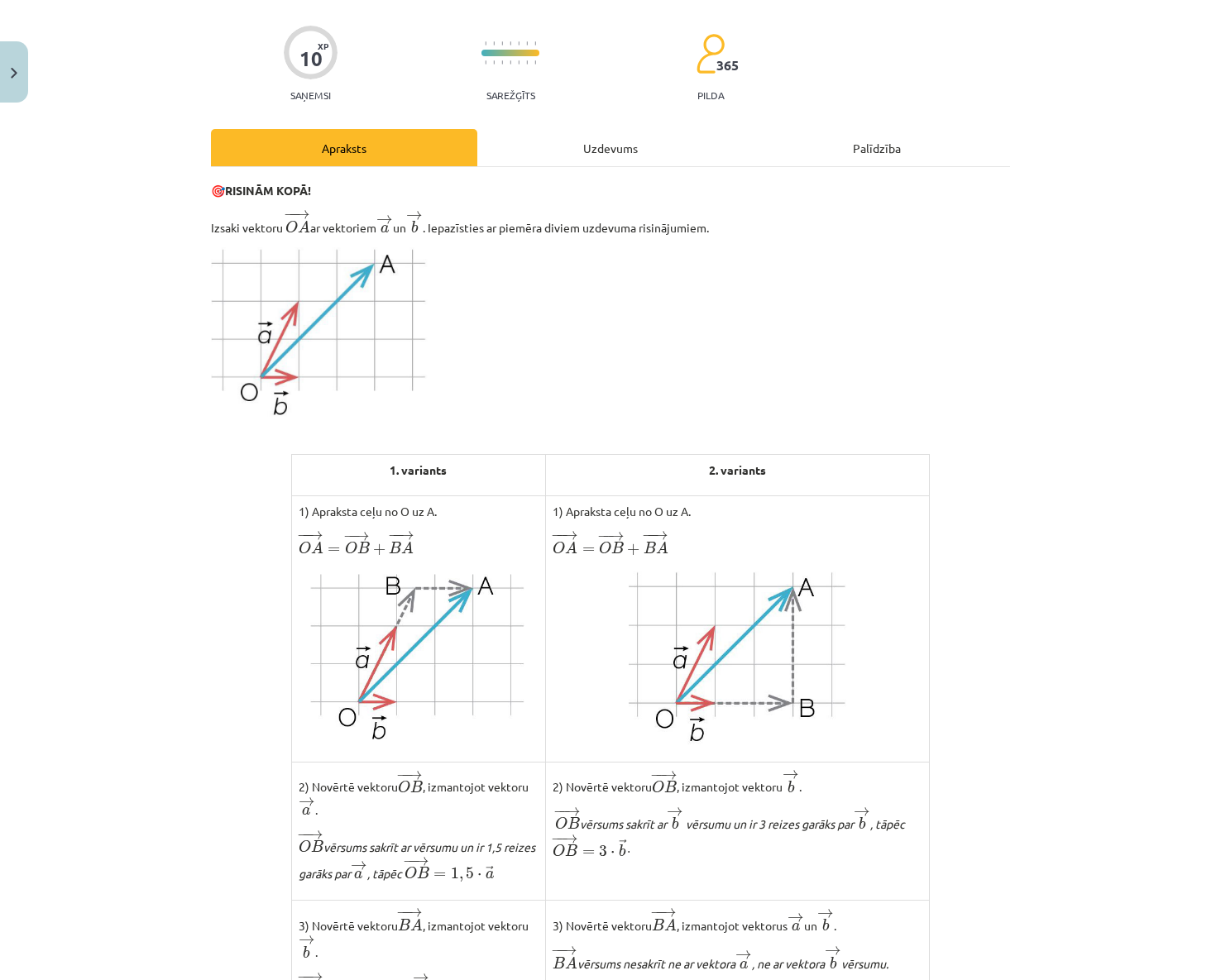
scroll to position [331, 0]
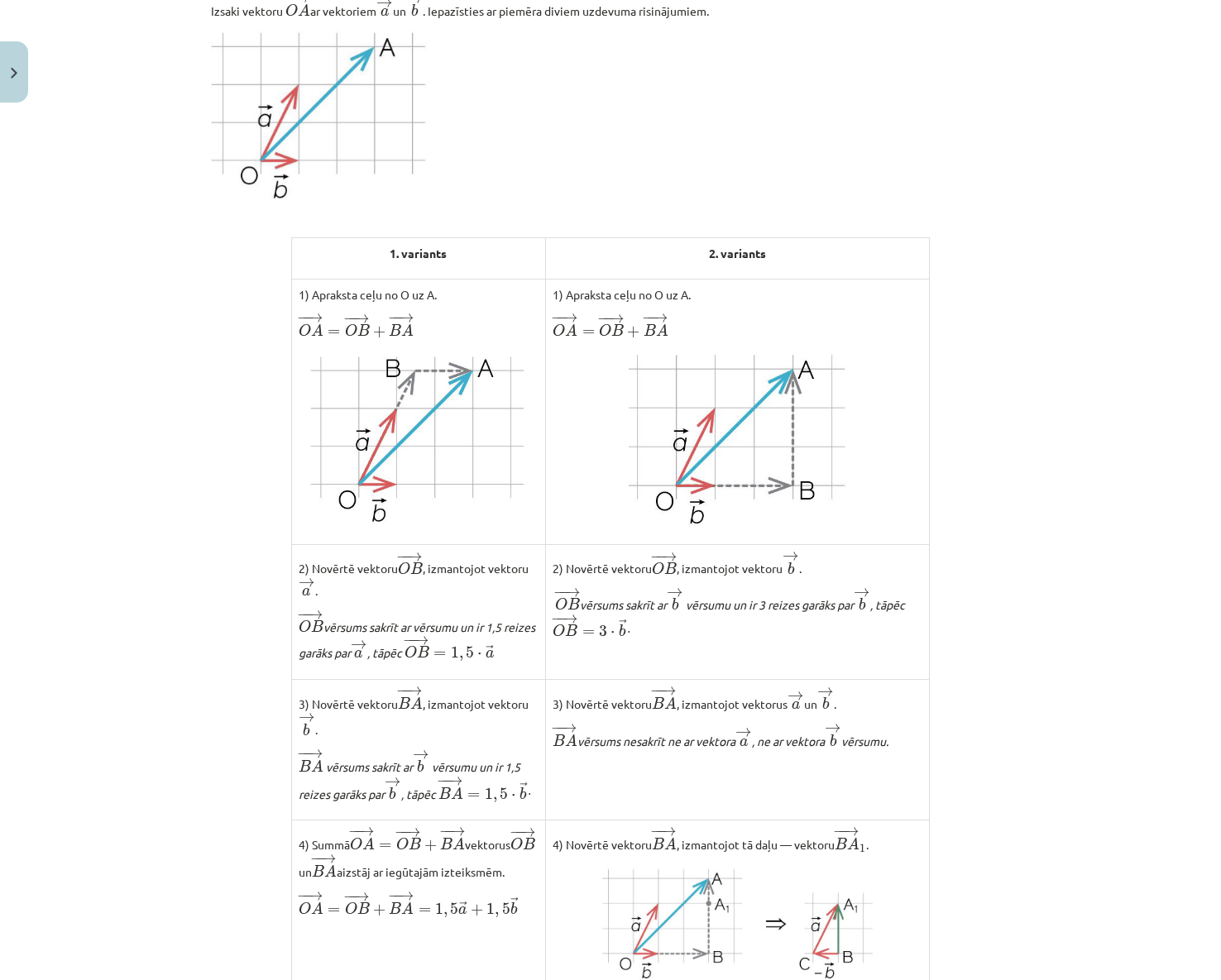
drag, startPoint x: 251, startPoint y: 238, endPoint x: 233, endPoint y: 471, distance: 233.7
click at [251, 471] on div "🎯 RISINĀM KOPĀ! Izsaki vektoru ﻿ − − → O A O A → ar vektoriem → a a → un → b b …" at bounding box center [610, 649] width 799 height 1367
click at [156, 486] on div "Mācību tēma: Matemātikas i - 10. klases 1. ieskaites mācību materiāls (a,b) #4 …" at bounding box center [610, 490] width 1221 height 980
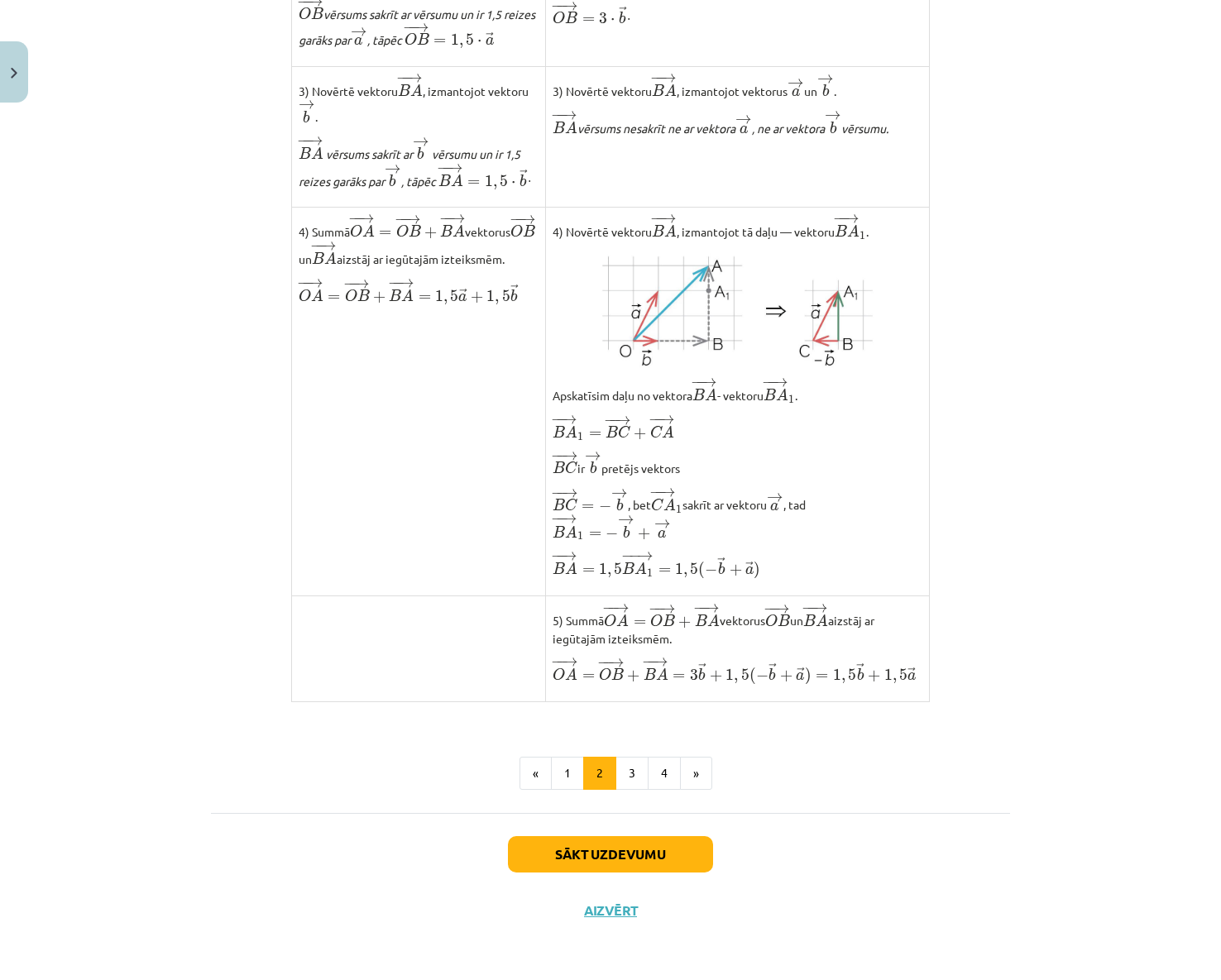
scroll to position [975, 0]
click at [37, 653] on div "Mācību tēma: Matemātikas i - 10. klases 1. ieskaites mācību materiāls (a,b) #4 …" at bounding box center [610, 490] width 1221 height 980
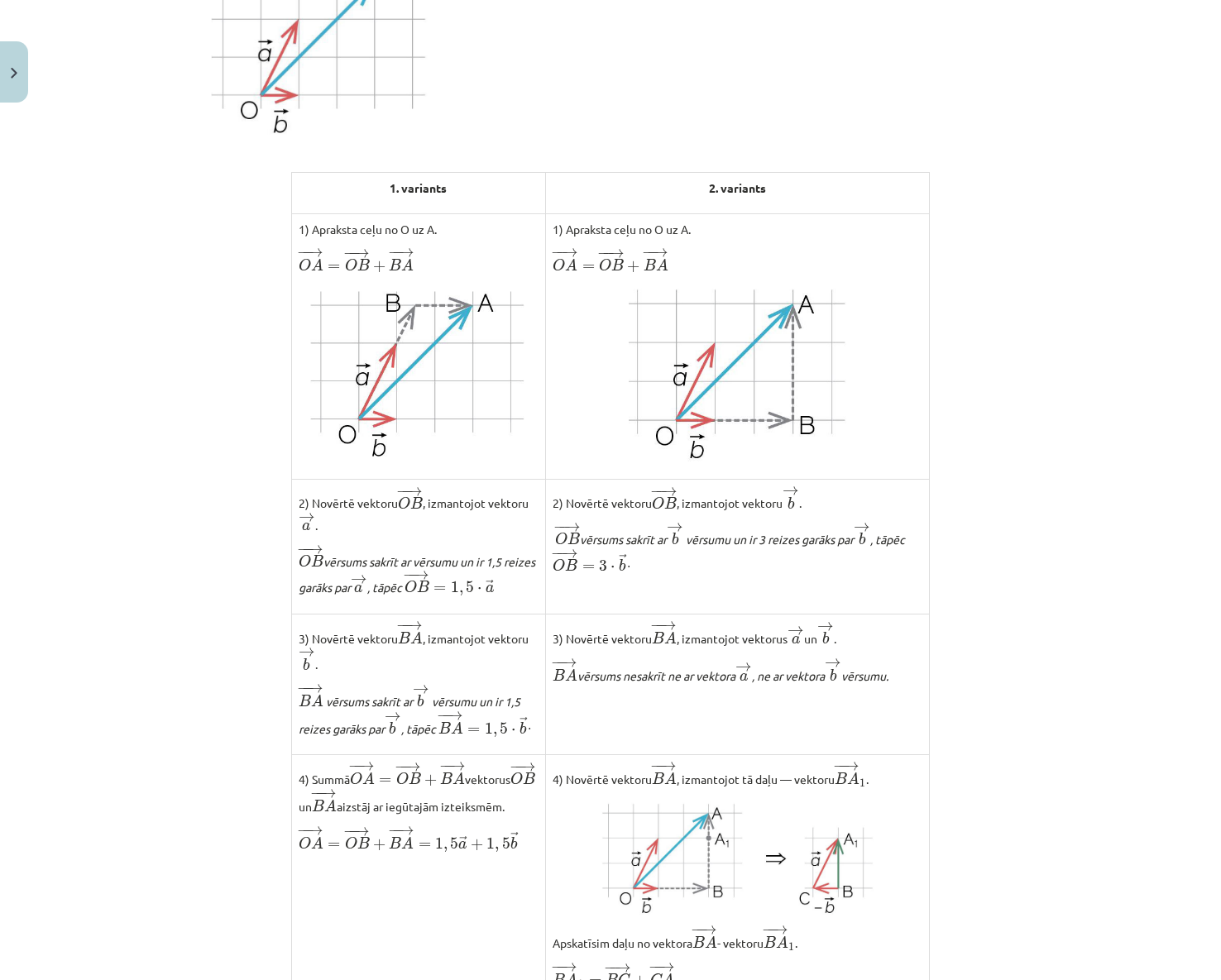
scroll to position [0, 0]
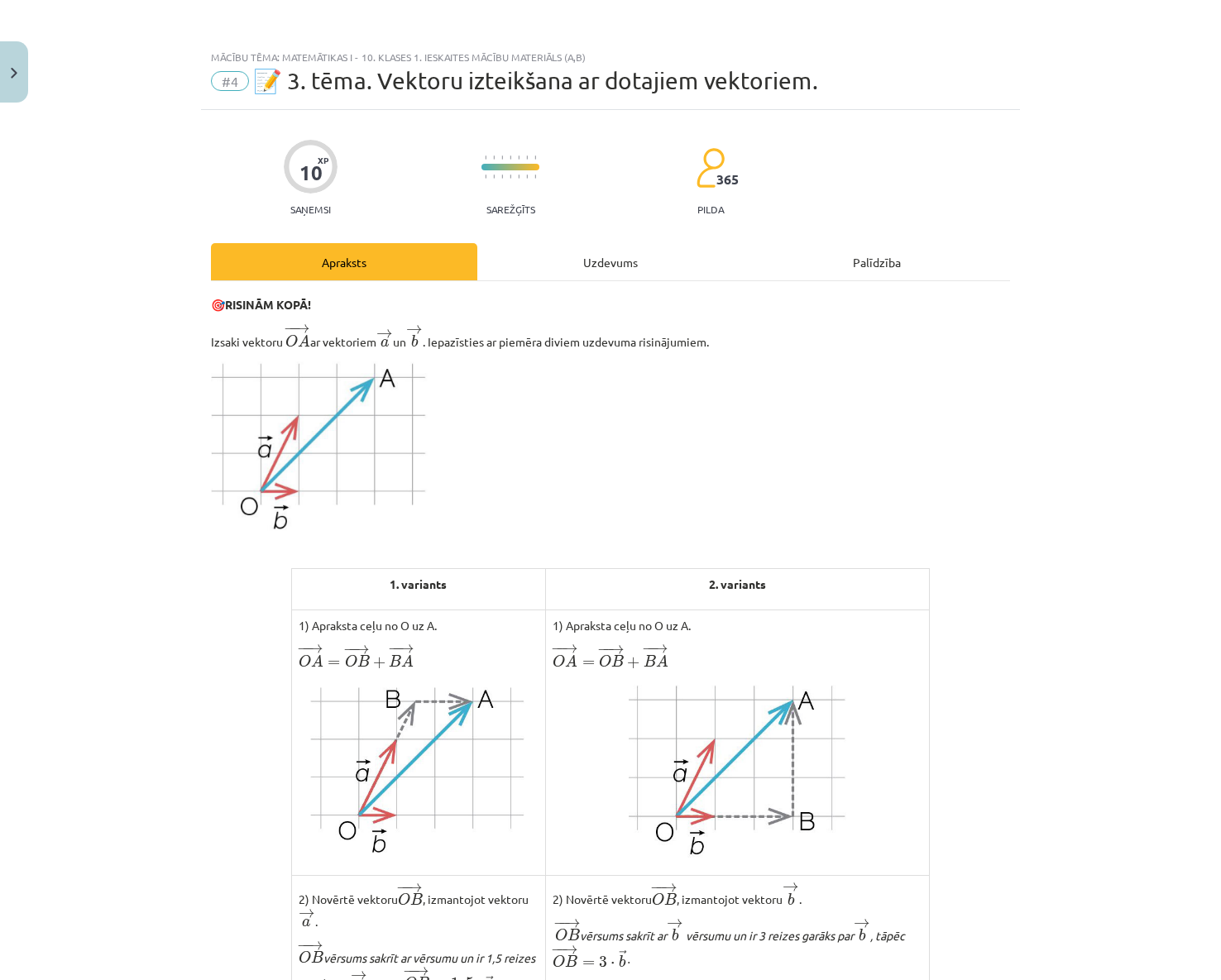
click at [322, 693] on img at bounding box center [419, 768] width 217 height 174
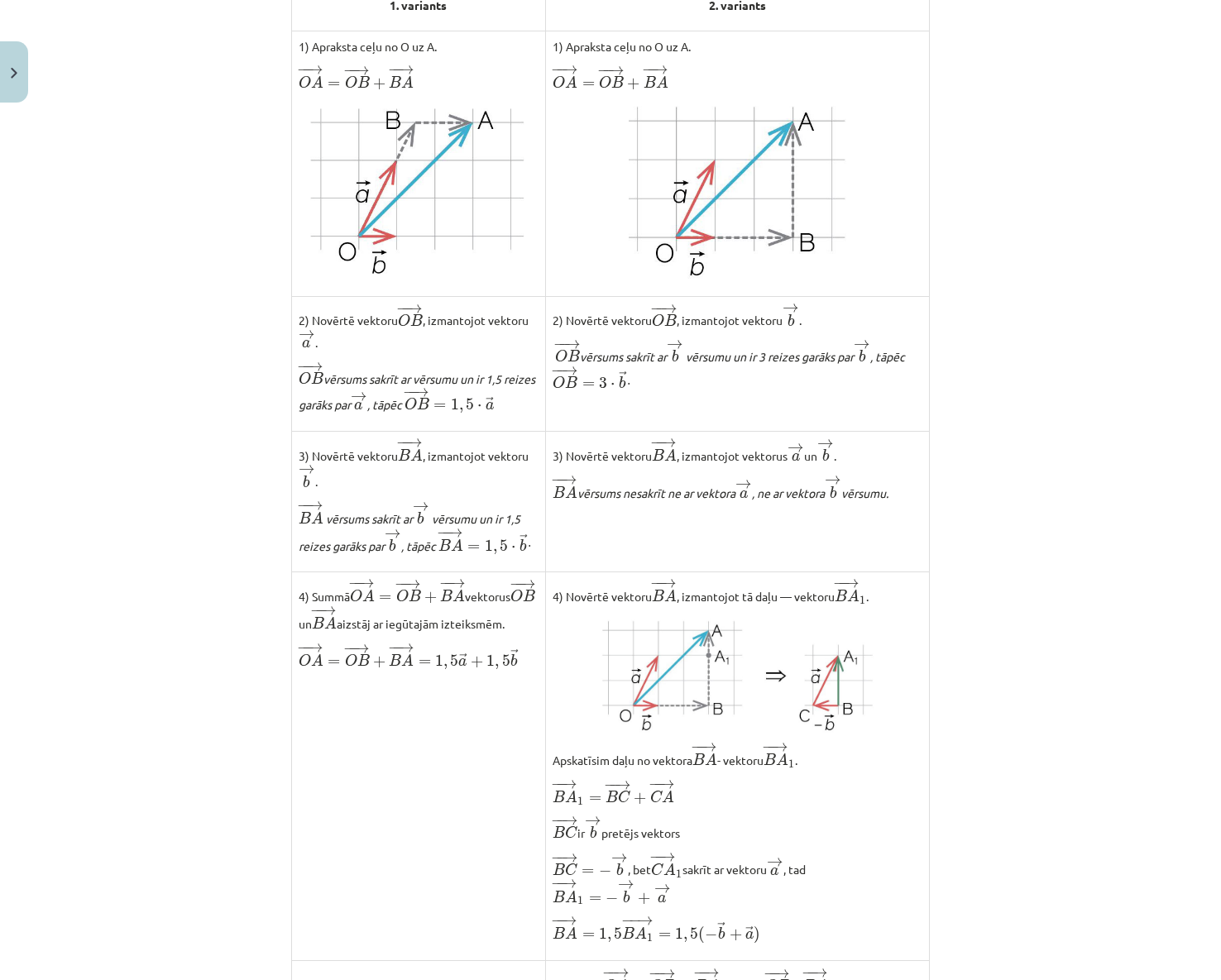
scroll to position [975, 0]
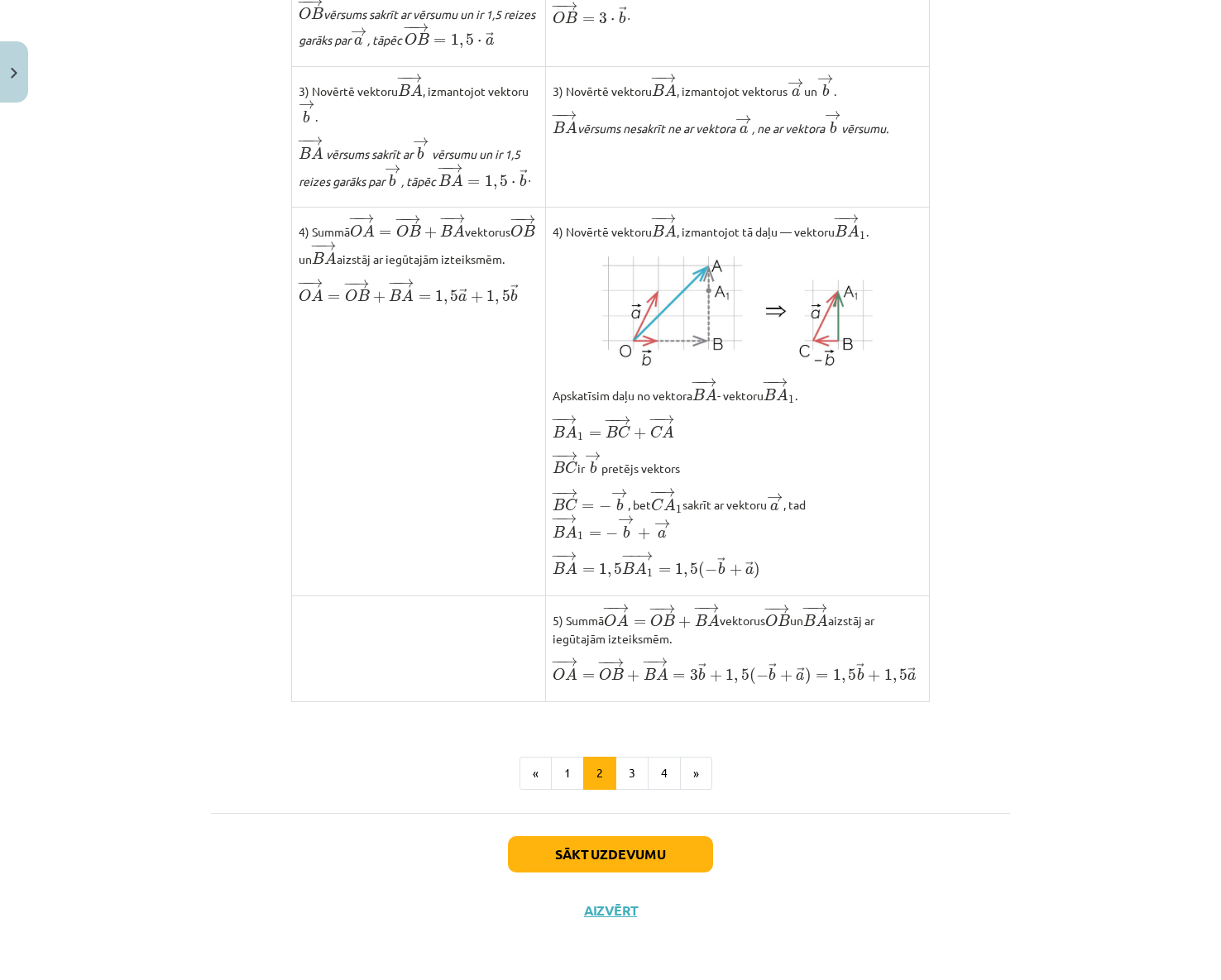
drag, startPoint x: 169, startPoint y: 287, endPoint x: 990, endPoint y: 629, distance: 889.4
click at [990, 629] on div "Mācību tēma: Matemātikas i - 10. klases 1. ieskaites mācību materiāls (a,b) #4 …" at bounding box center [610, 490] width 1221 height 980
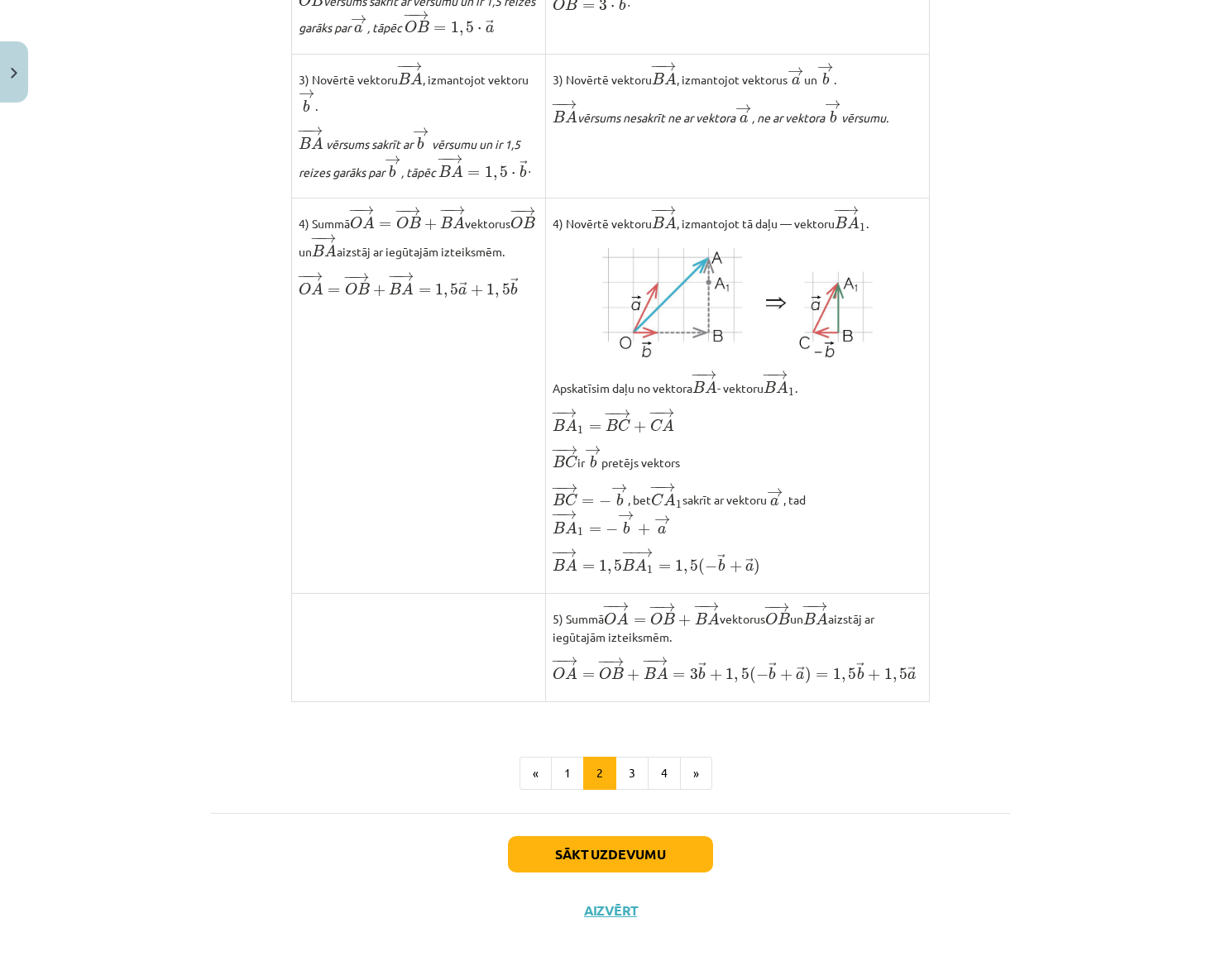
scroll to position [978, 0]
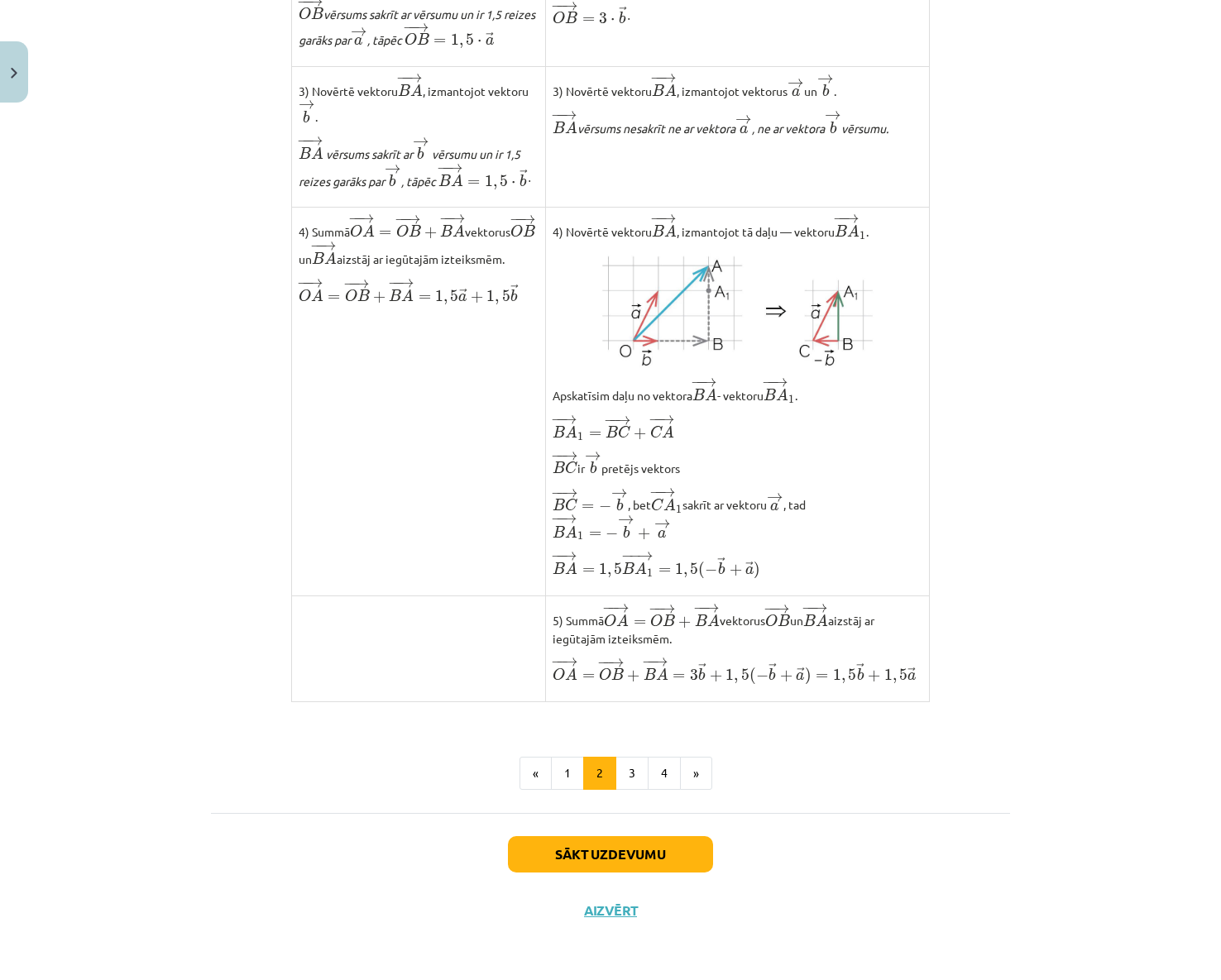
click at [257, 615] on div "🎯 RISINĀM KOPĀ! Izsaki vektoru ﻿ − − → O A O A → ar vektoriem → a a → un → b b …" at bounding box center [610, 36] width 799 height 1367
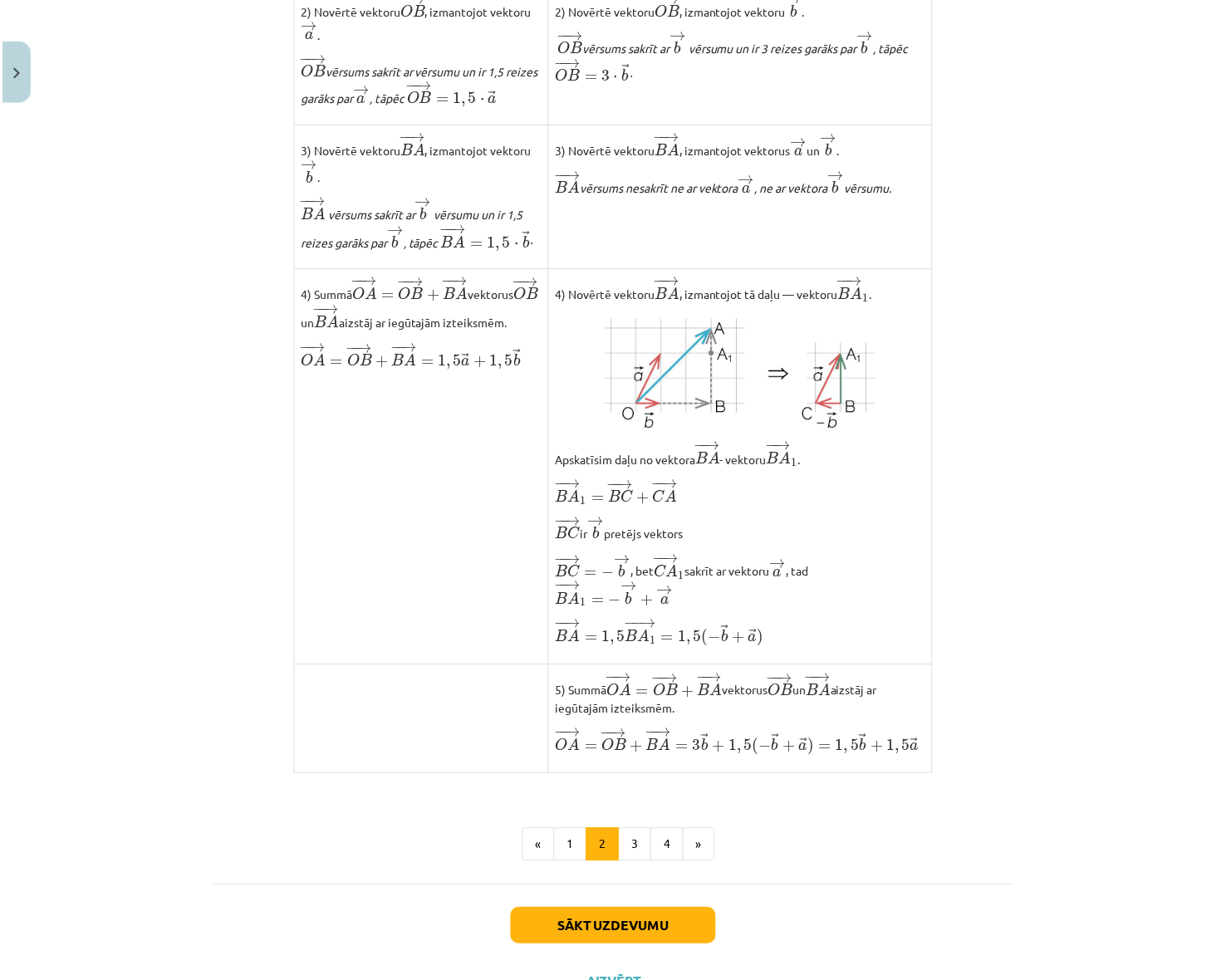
scroll to position [484, 0]
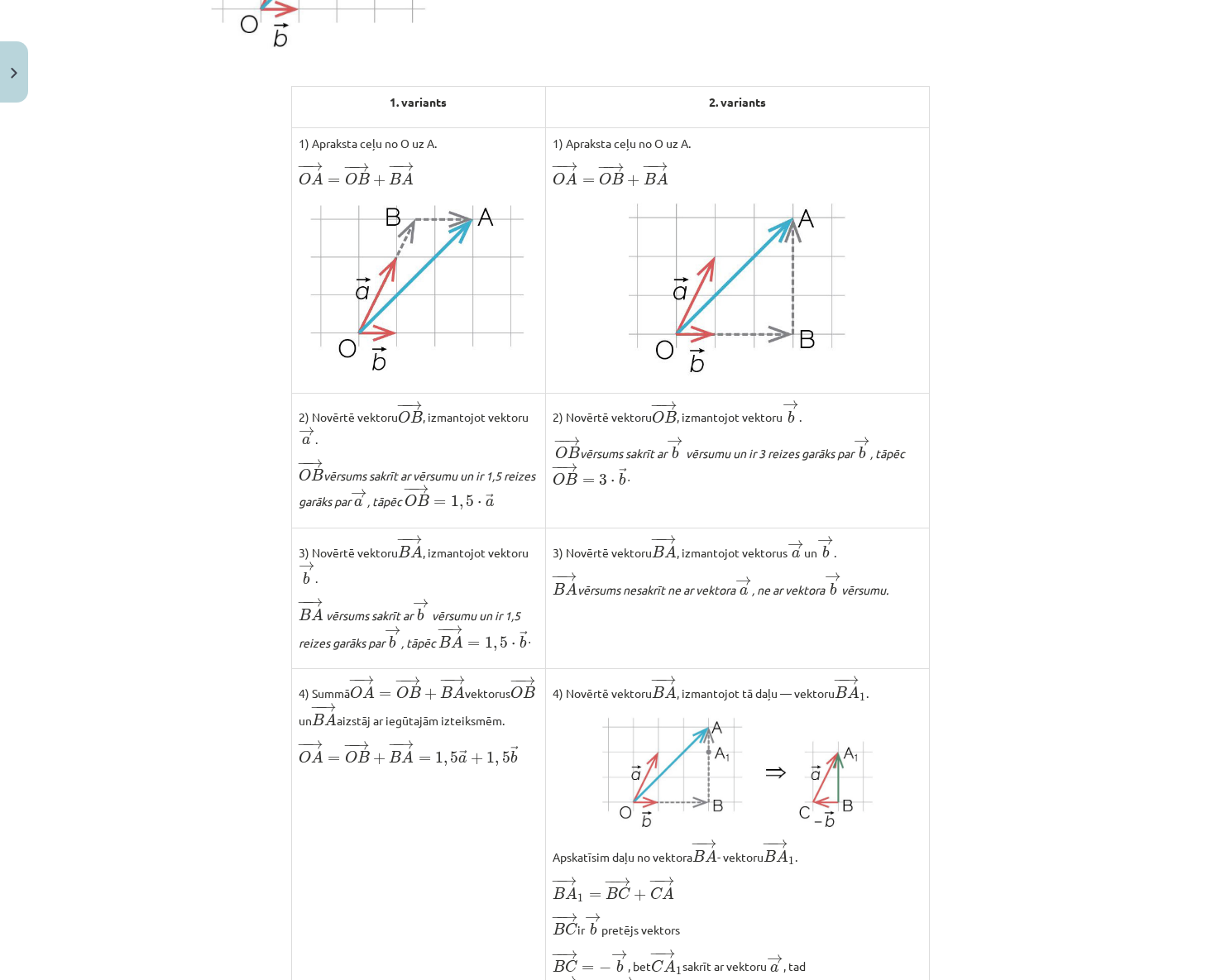
click at [345, 335] on img at bounding box center [419, 285] width 217 height 174
click at [376, 307] on img at bounding box center [419, 285] width 217 height 174
click at [393, 284] on img at bounding box center [419, 285] width 217 height 174
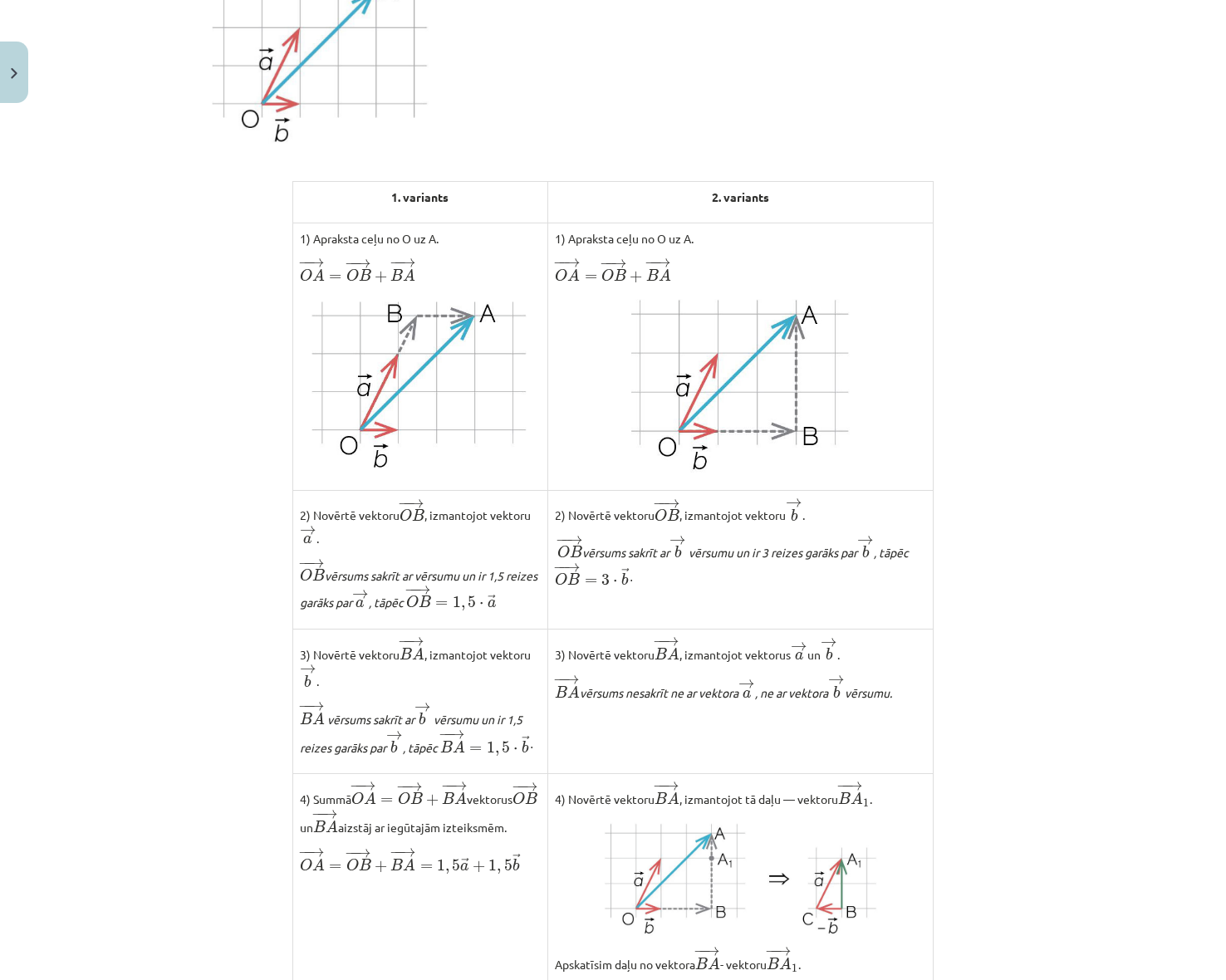
scroll to position [384, 0]
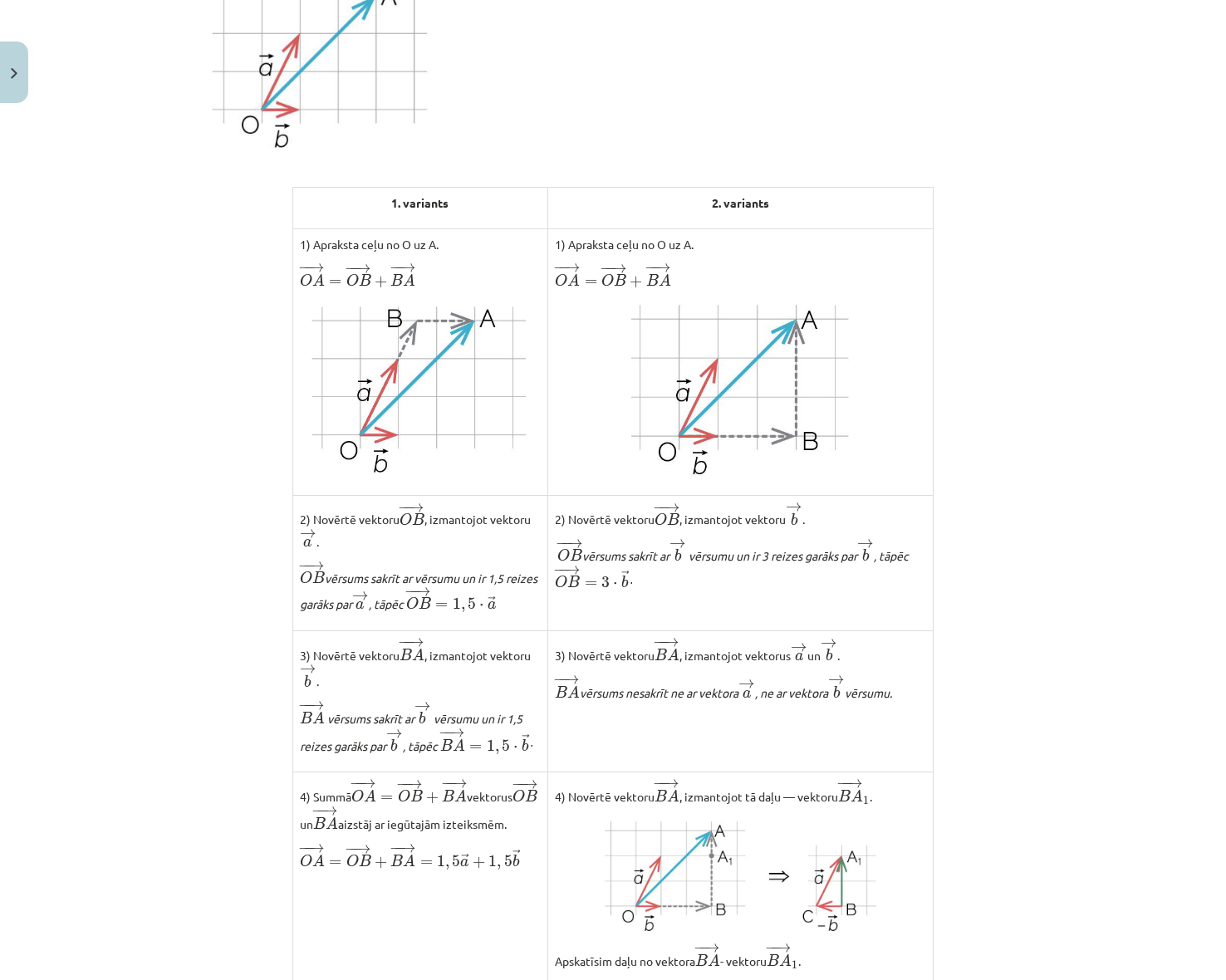
click at [697, 345] on img at bounding box center [740, 389] width 219 height 179
click at [690, 412] on img at bounding box center [740, 389] width 219 height 179
drag, startPoint x: 493, startPoint y: 273, endPoint x: 520, endPoint y: 262, distance: 29.2
click at [502, 271] on p "− − → O A = − − → O B + − − → B A O A → = O B → + B A →" at bounding box center [420, 277] width 242 height 27
click at [566, 237] on p "1) Apraksta ceļu no O uz A." at bounding box center [740, 244] width 371 height 17
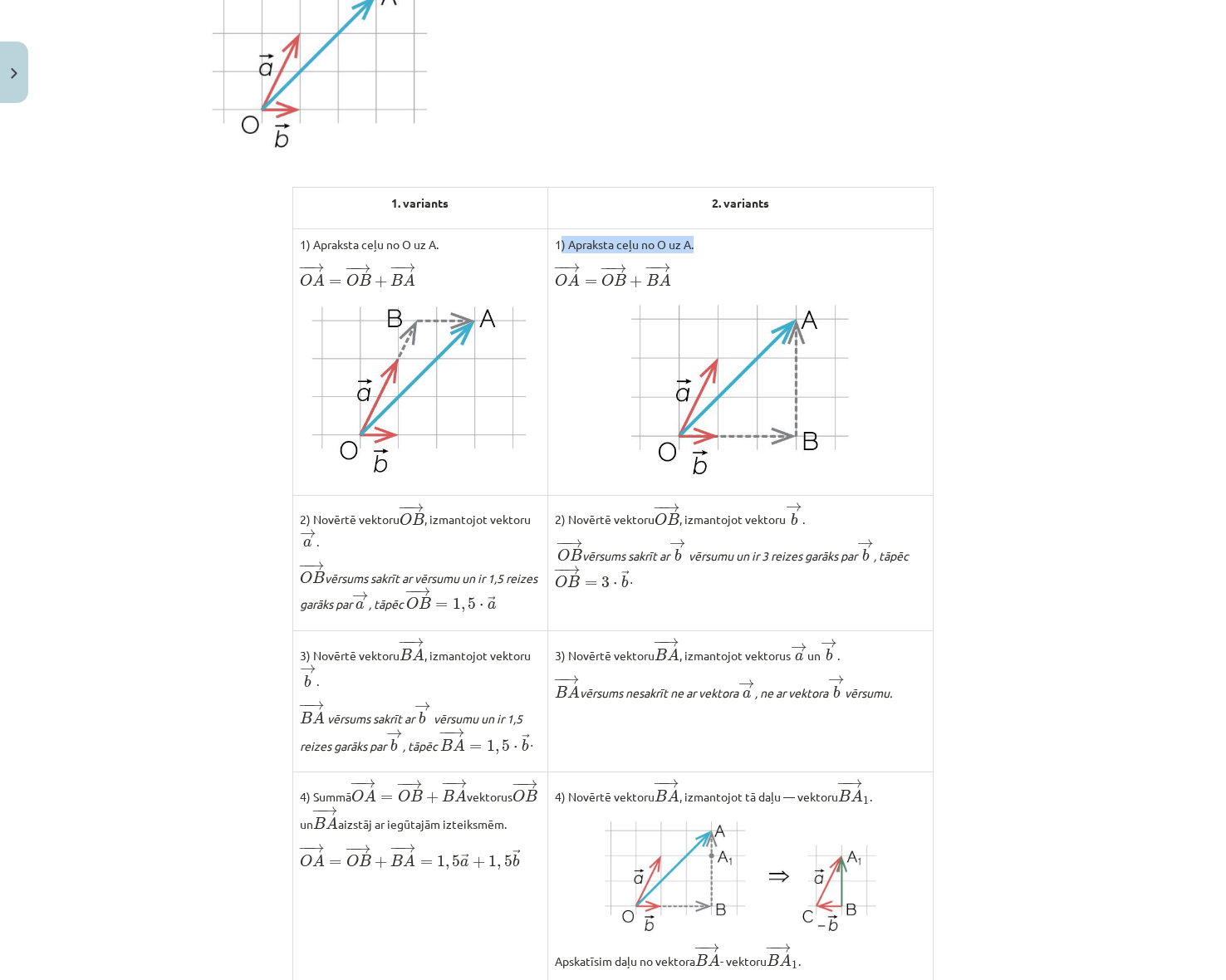
drag, startPoint x: 552, startPoint y: 241, endPoint x: 746, endPoint y: 230, distance: 194.3
click at [746, 230] on td "1) Apraksta ceļu no O uz A. − − → O A = − − → O B + − − → B A O A → = O B → + B…" at bounding box center [741, 362] width 385 height 267
click at [737, 235] on td "1) Apraksta ceļu no O uz A. − − → O A = − − → O B + − − → B A O A → = O B → + B…" at bounding box center [741, 362] width 385 height 267
click at [736, 436] on img at bounding box center [740, 389] width 219 height 179
click at [727, 412] on img at bounding box center [740, 389] width 219 height 179
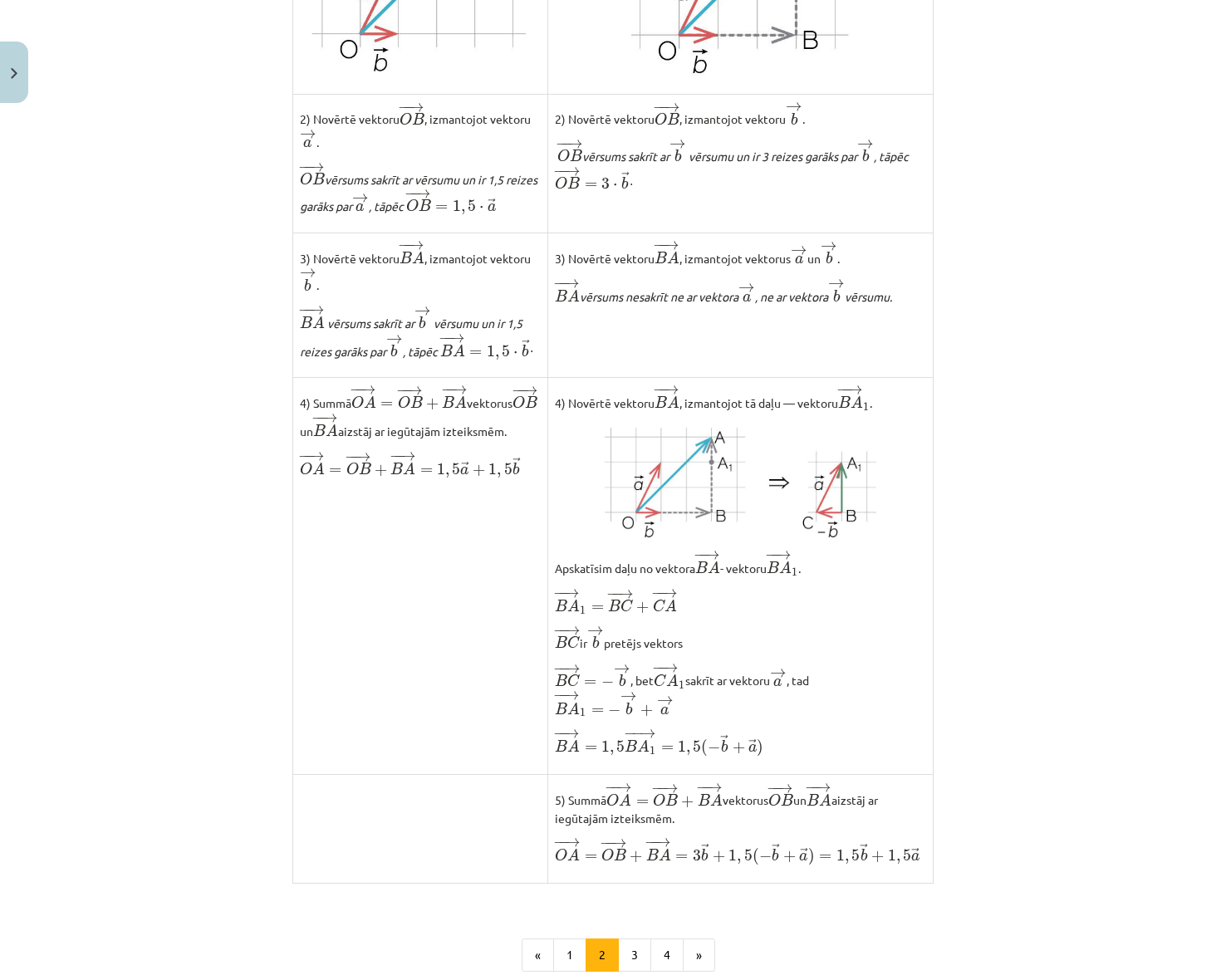
scroll to position [821, 0]
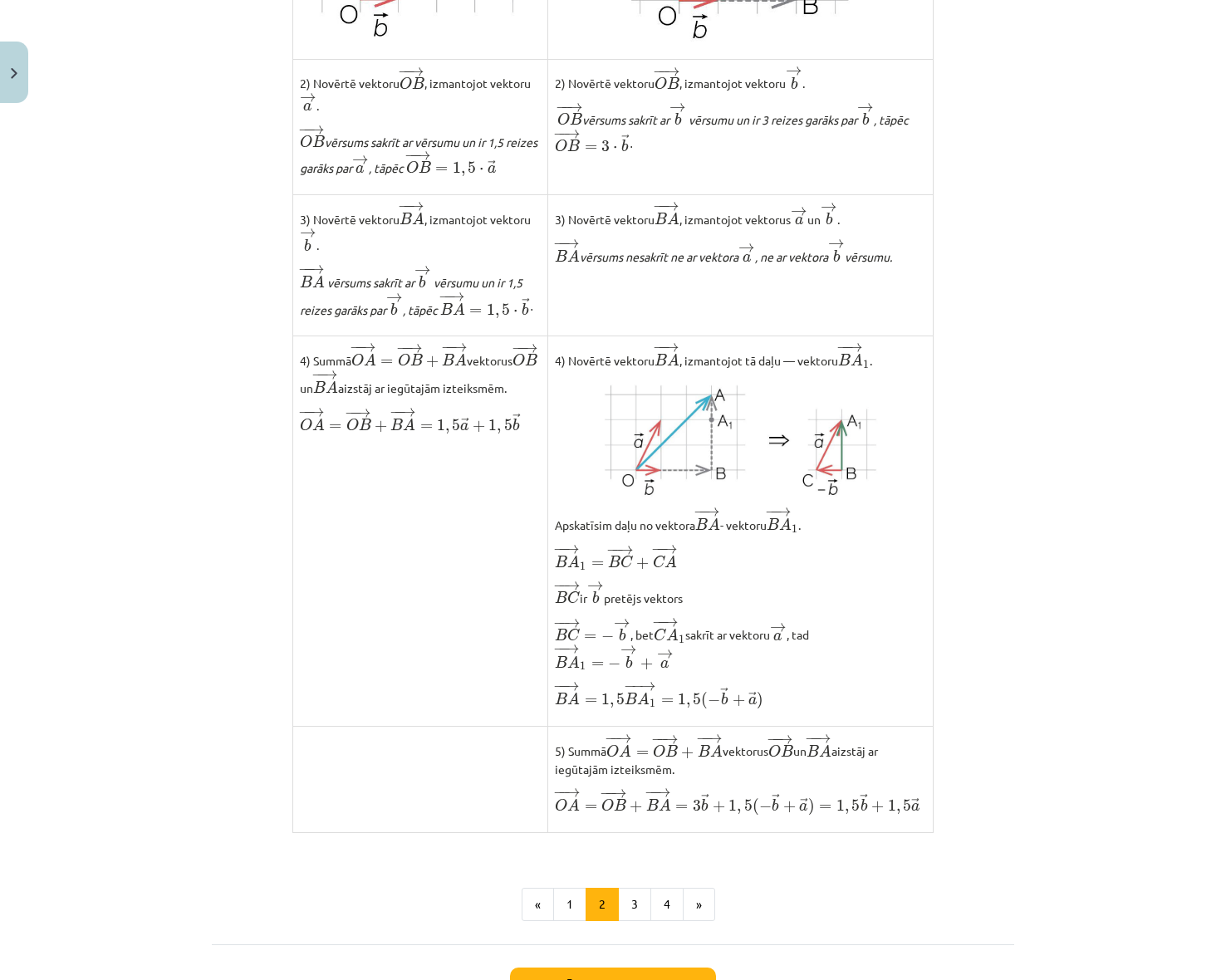
click at [381, 825] on td at bounding box center [420, 779] width 256 height 106
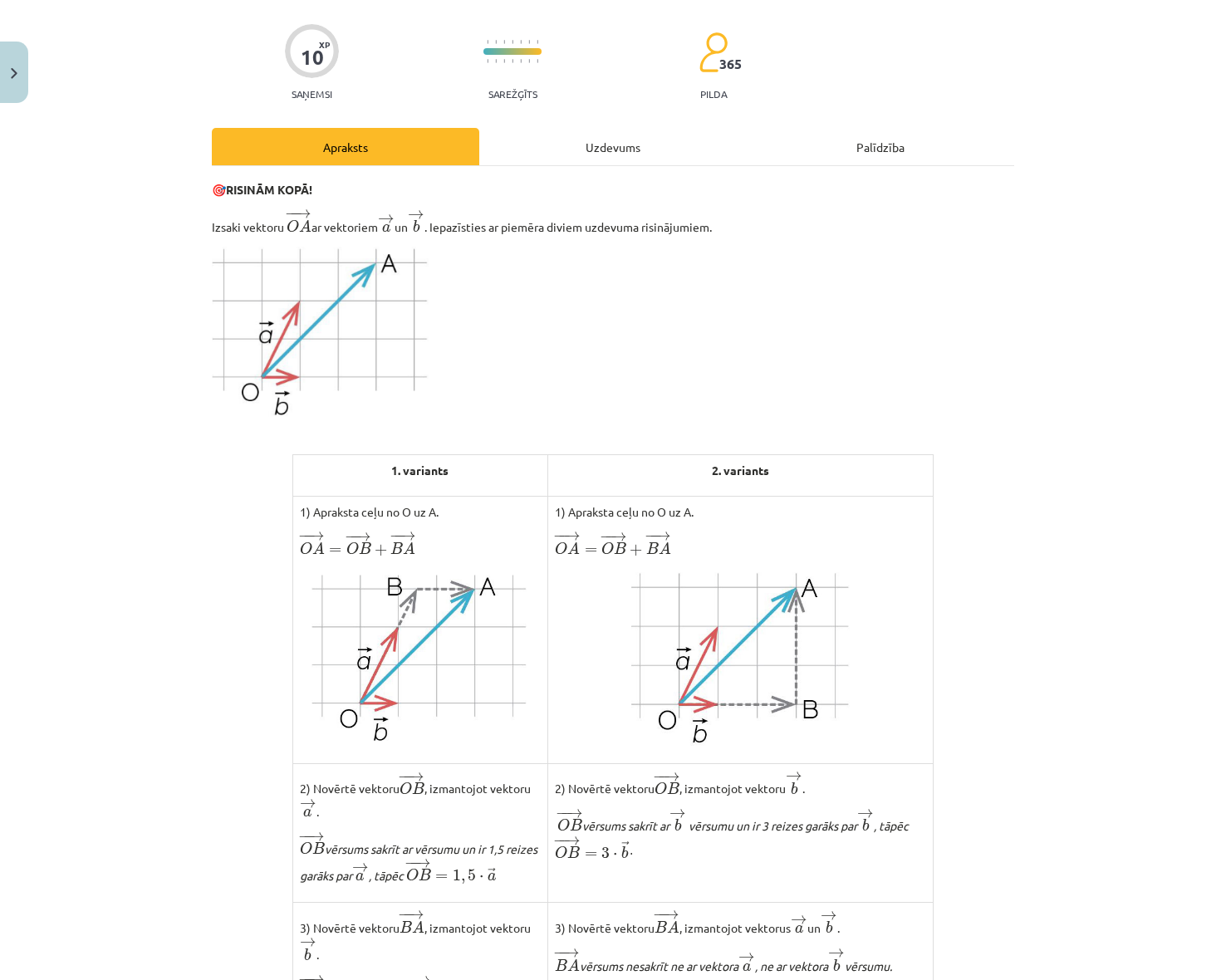
scroll to position [0, 0]
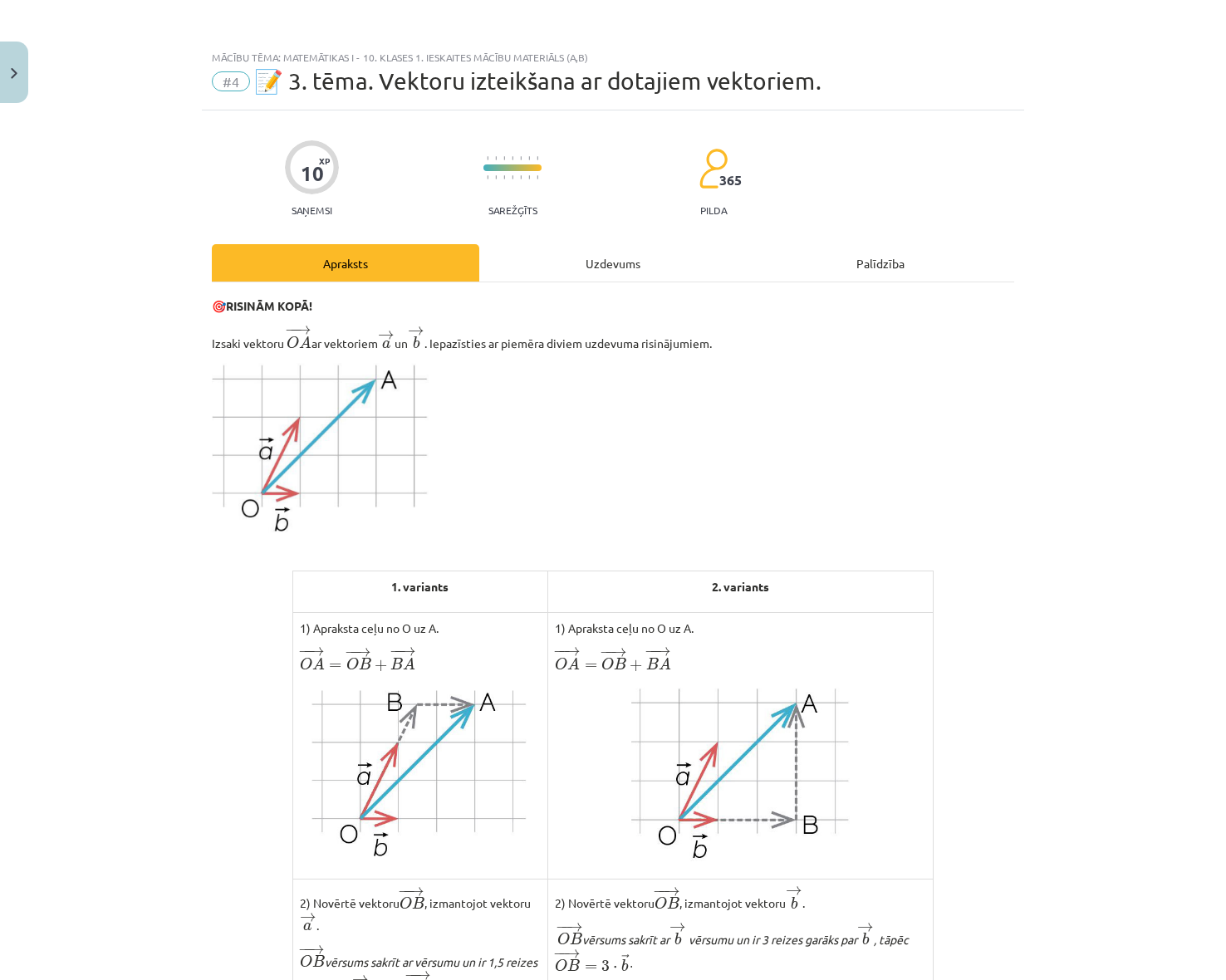
click at [569, 261] on div "Uzdevums" at bounding box center [613, 262] width 267 height 37
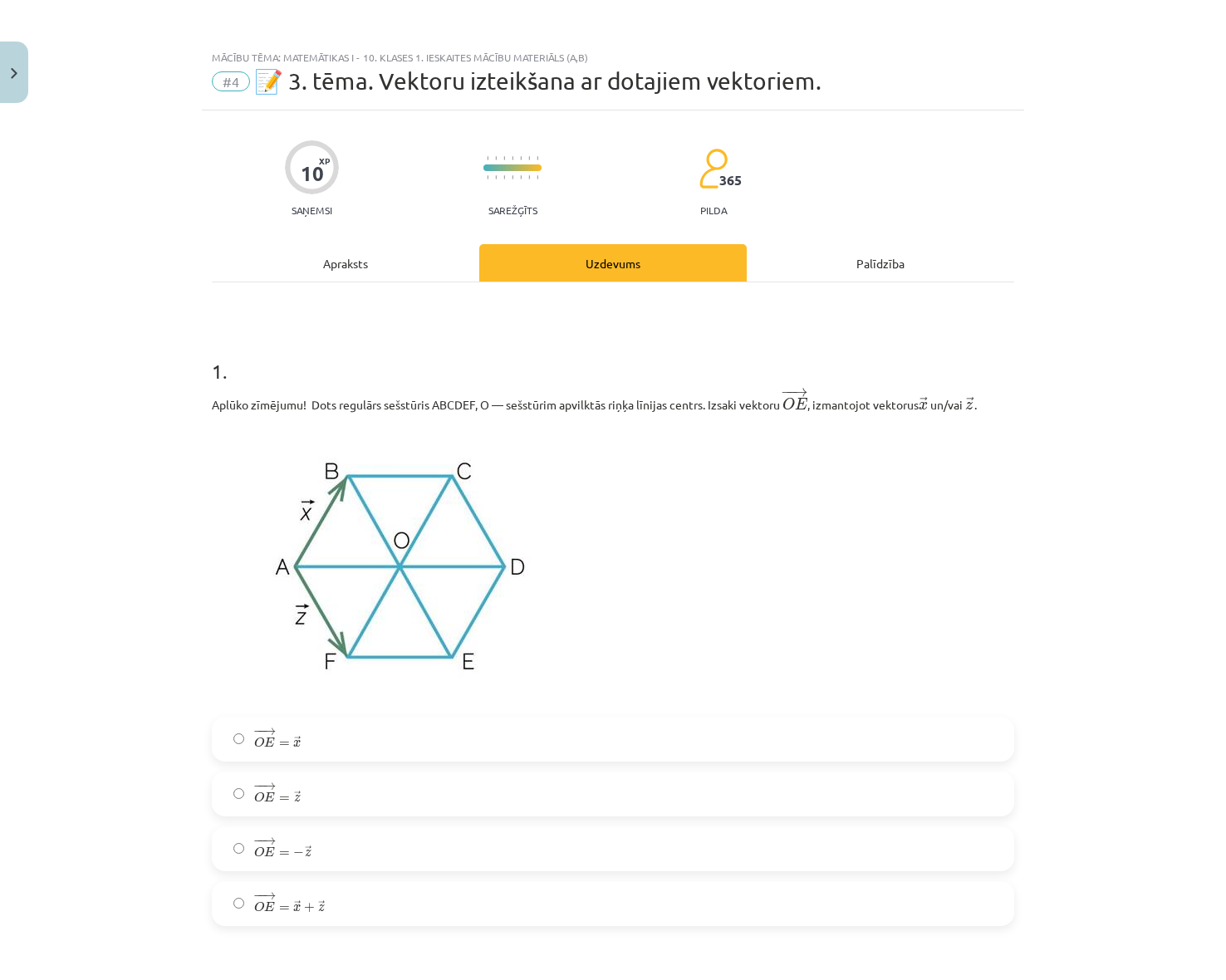
click at [346, 255] on div "Apraksts" at bounding box center [345, 262] width 267 height 37
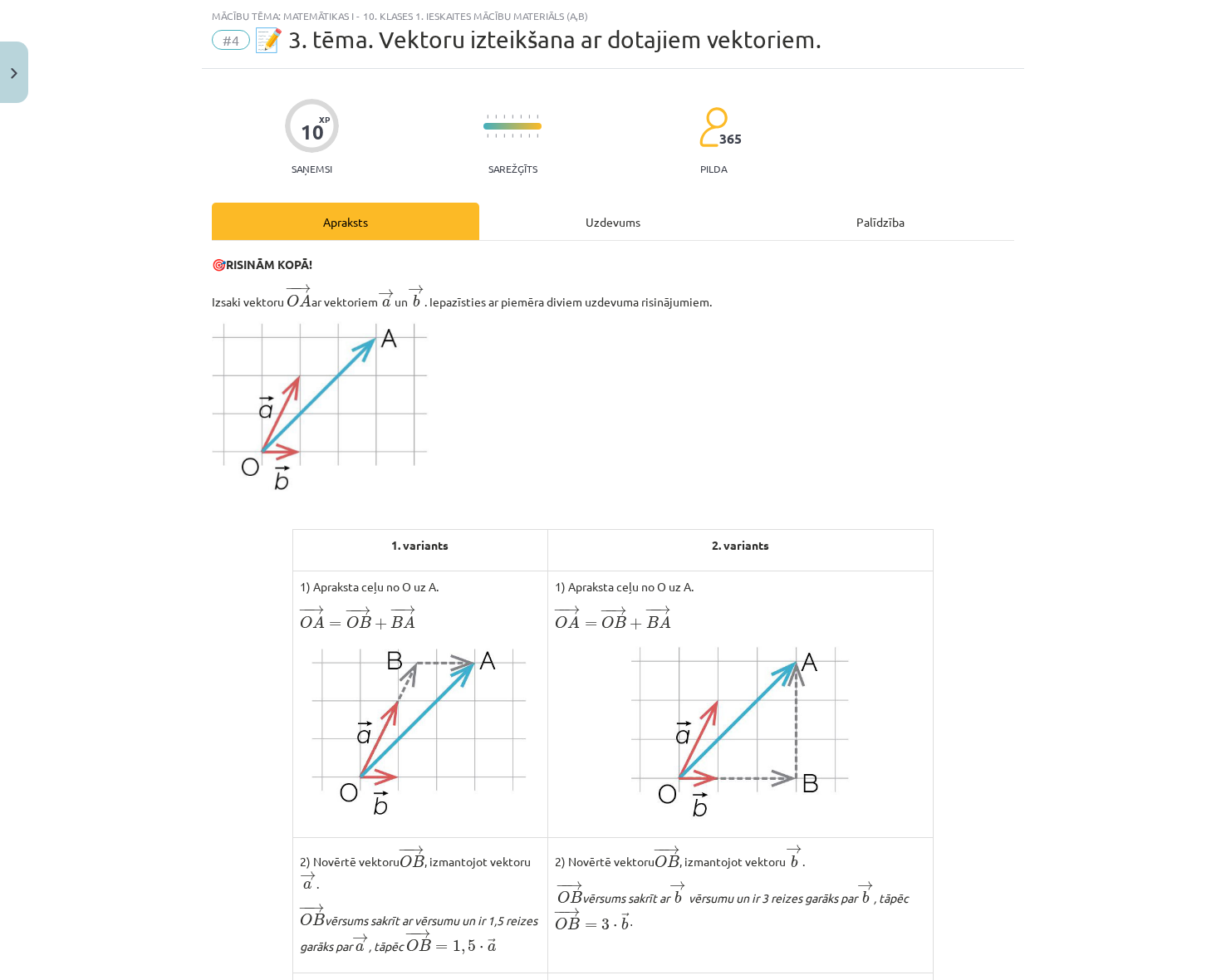
scroll to position [984, 0]
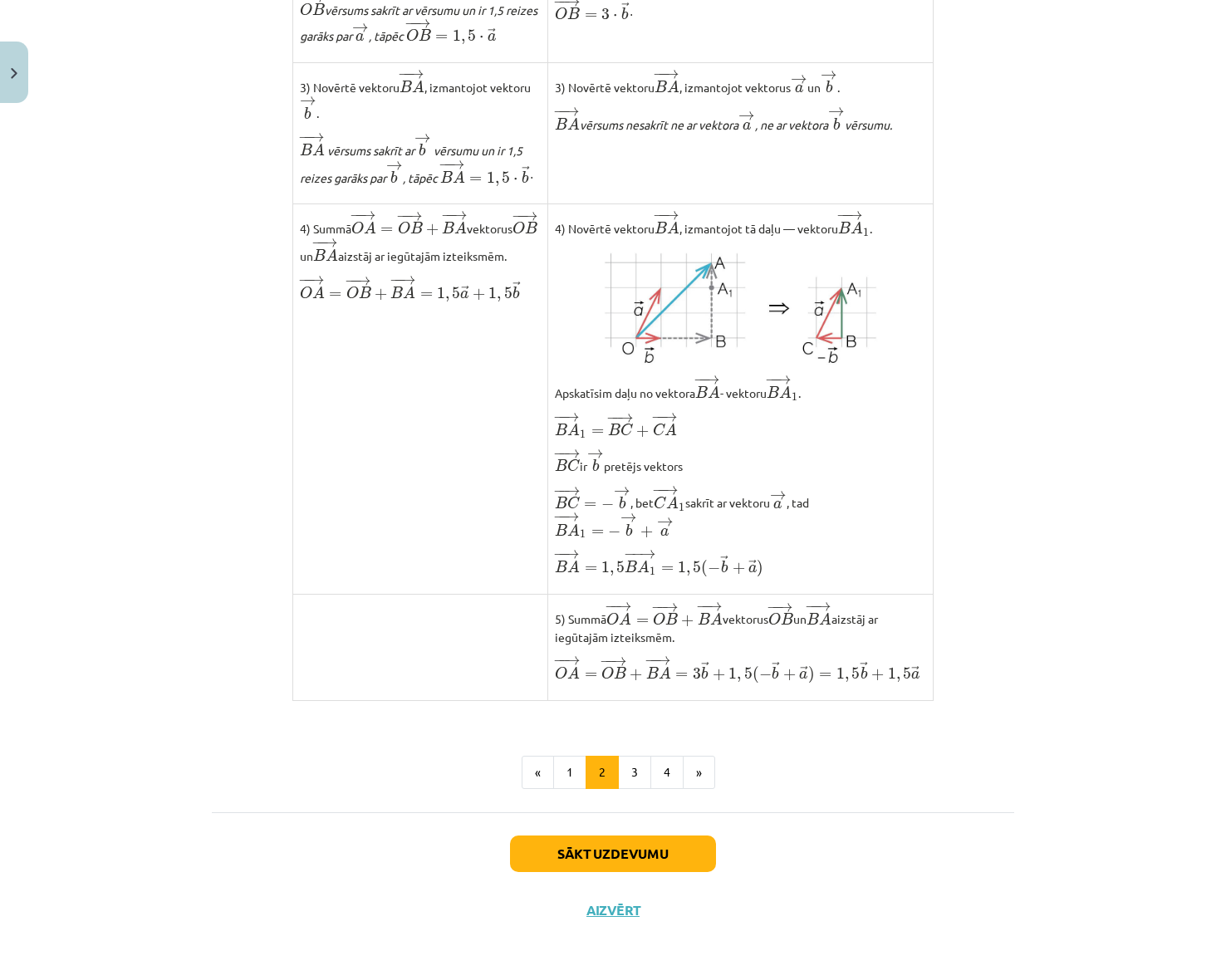
click at [624, 920] on div "Sākt uzdevumu Aizvērt" at bounding box center [612, 870] width 802 height 116
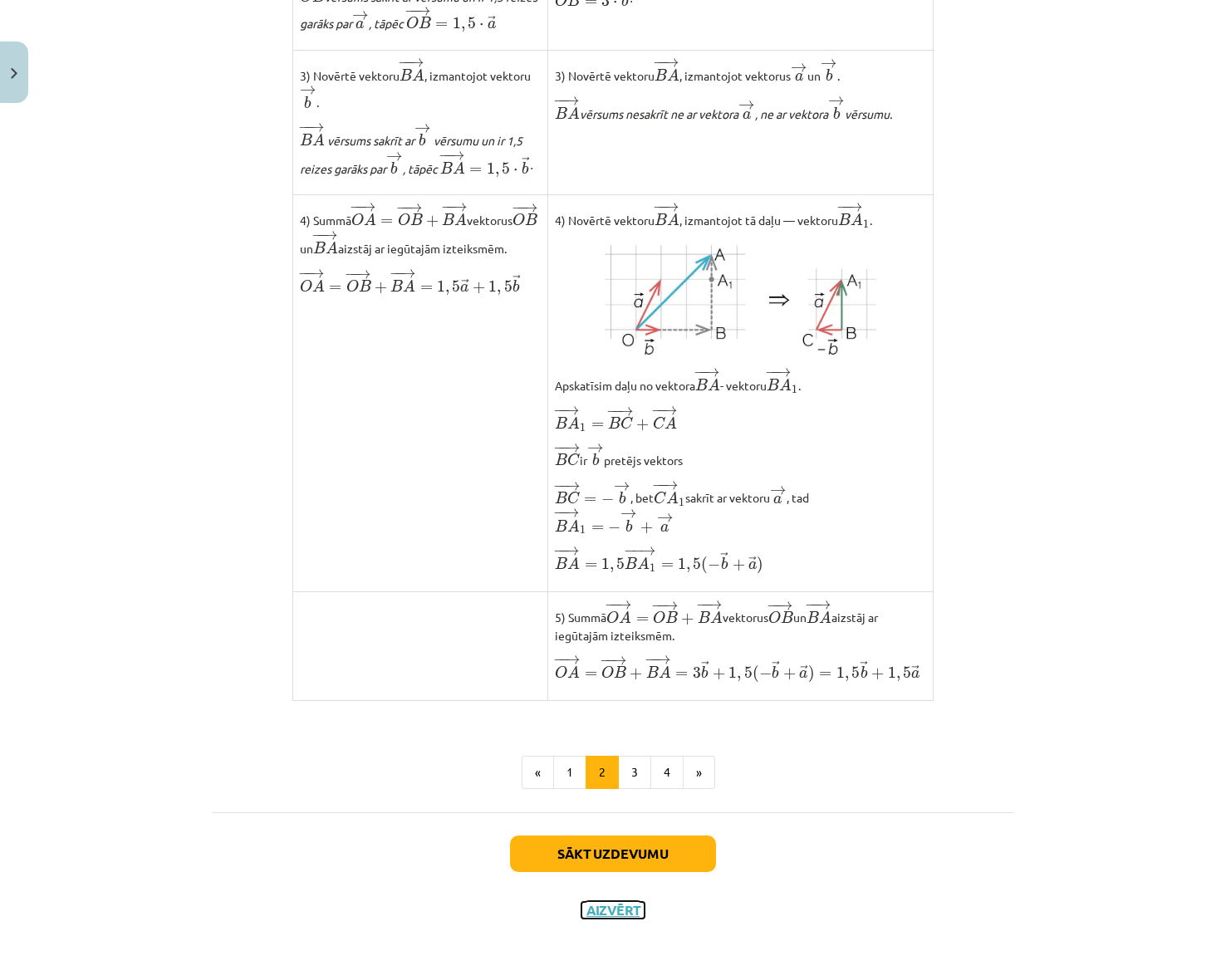
click at [613, 918] on button "Aizvērt" at bounding box center [613, 910] width 64 height 16
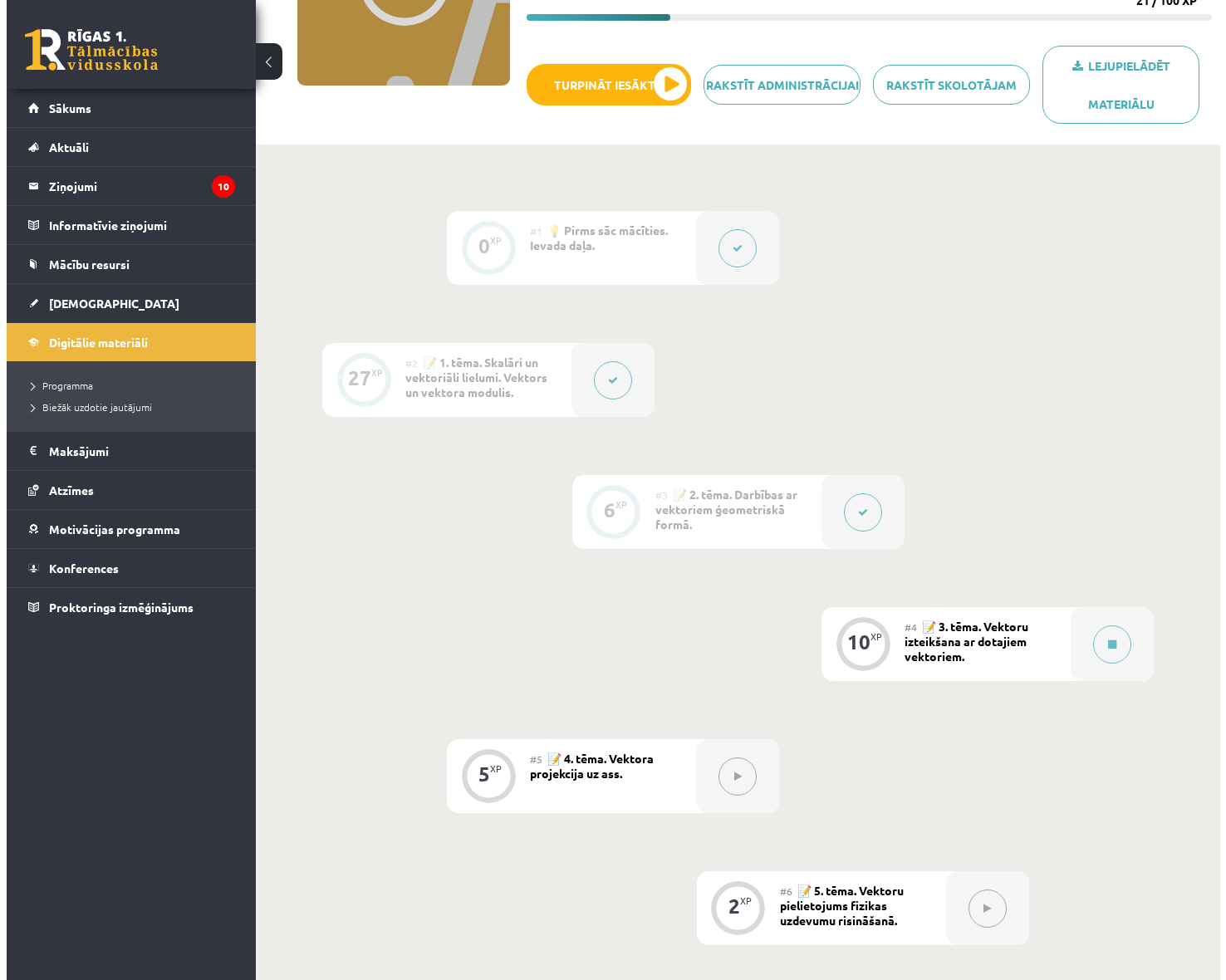
scroll to position [219, 0]
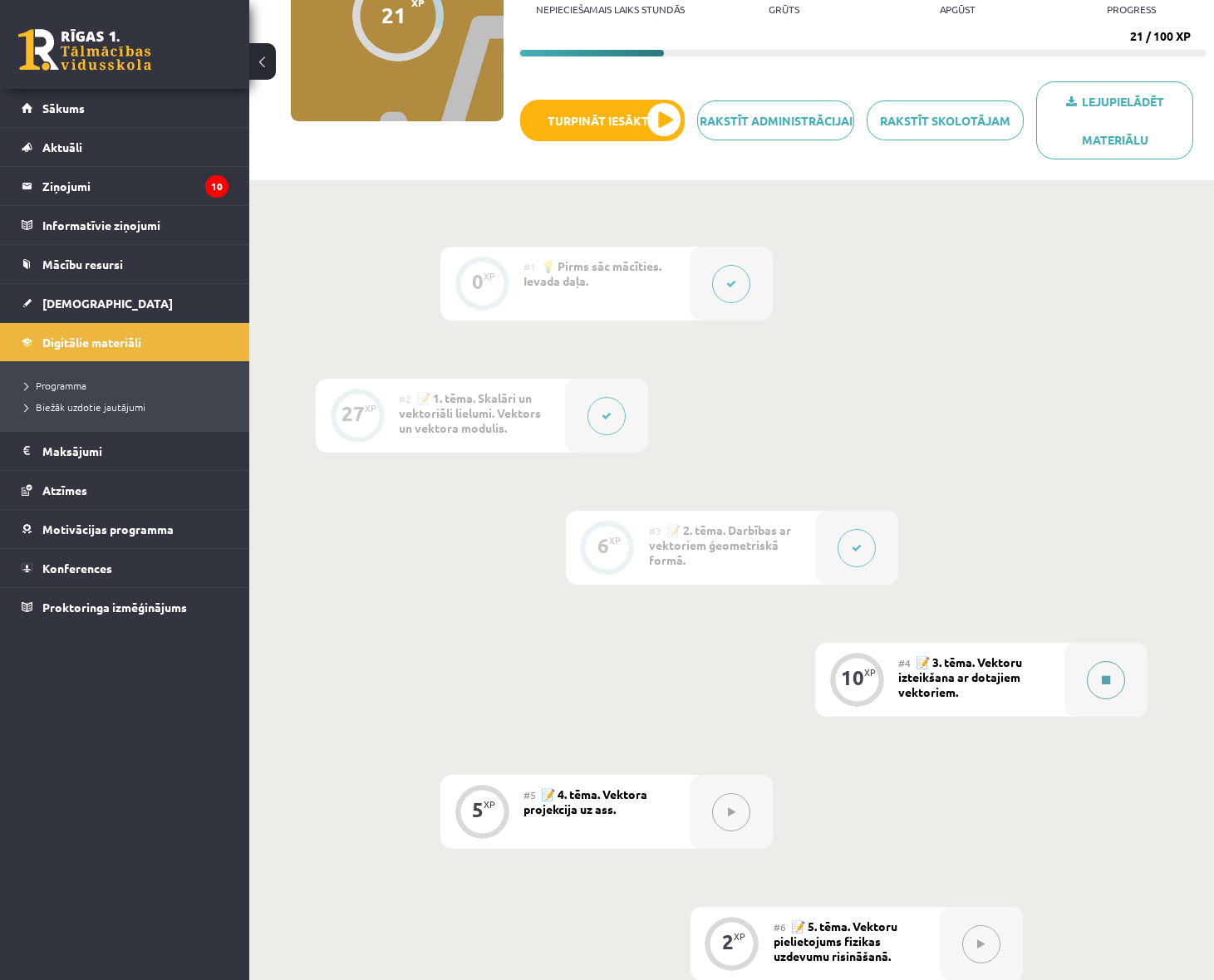
click at [1087, 674] on div at bounding box center [1106, 679] width 83 height 74
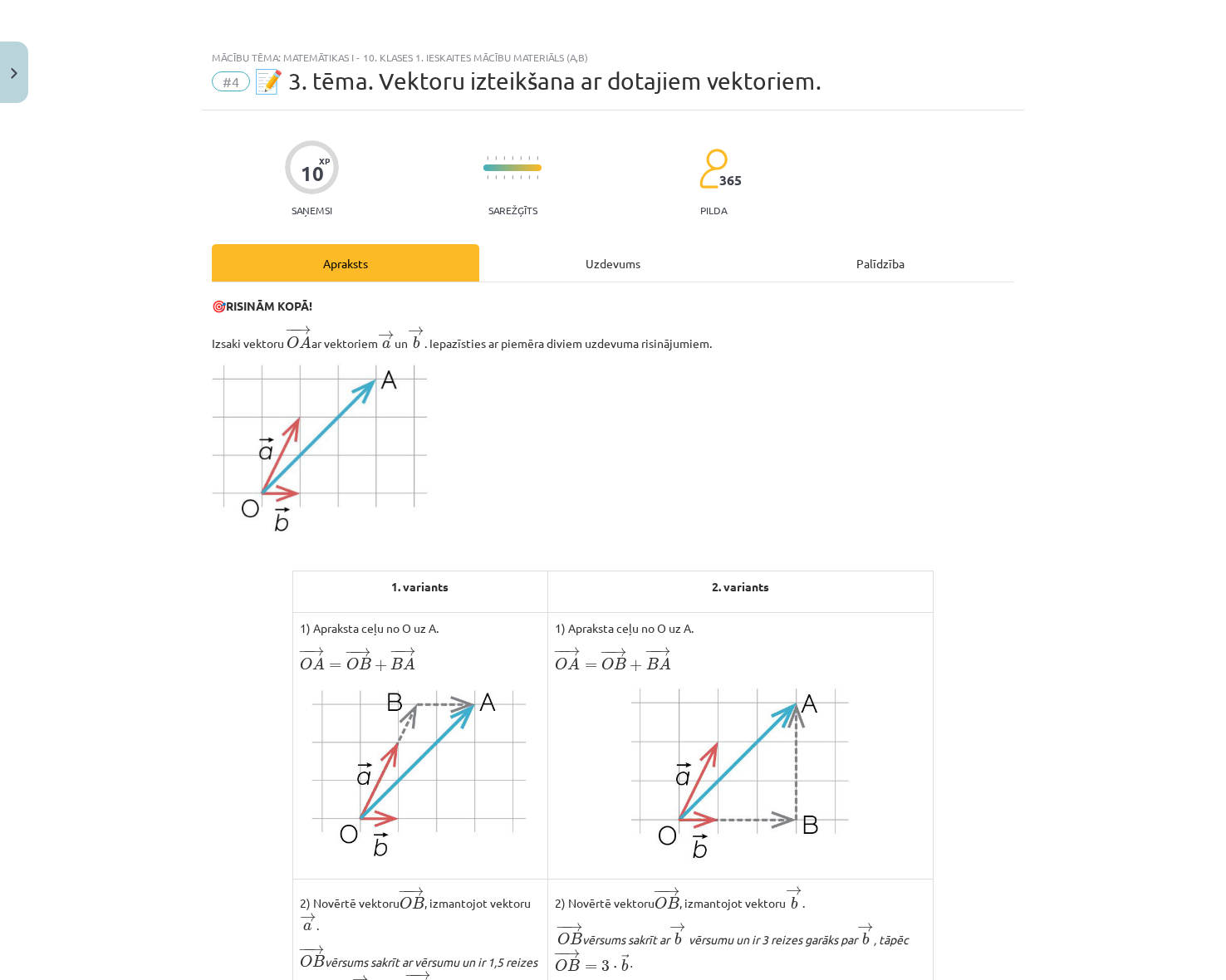
click at [640, 253] on div "Uzdevums" at bounding box center [613, 262] width 267 height 37
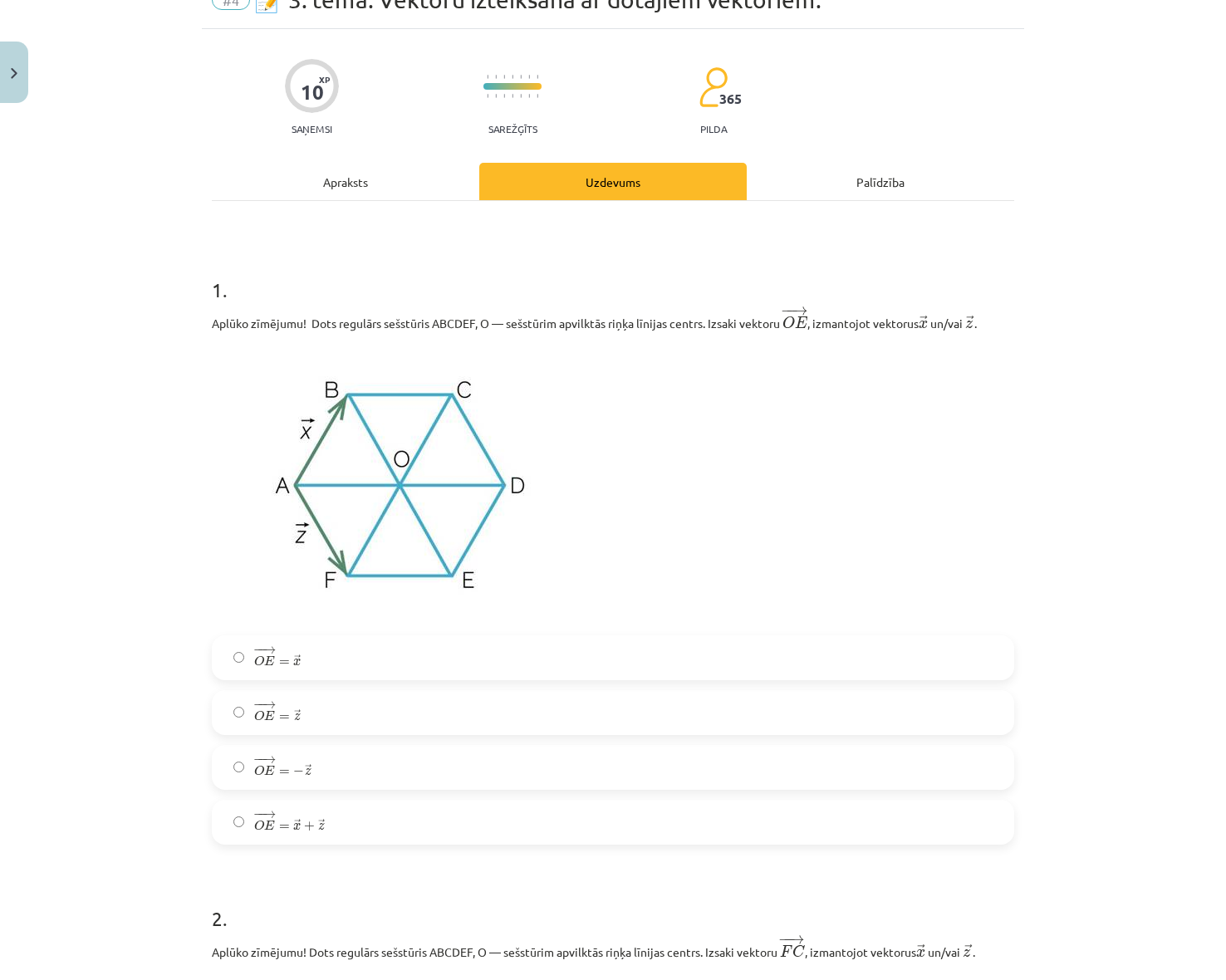
scroll to position [208, 0]
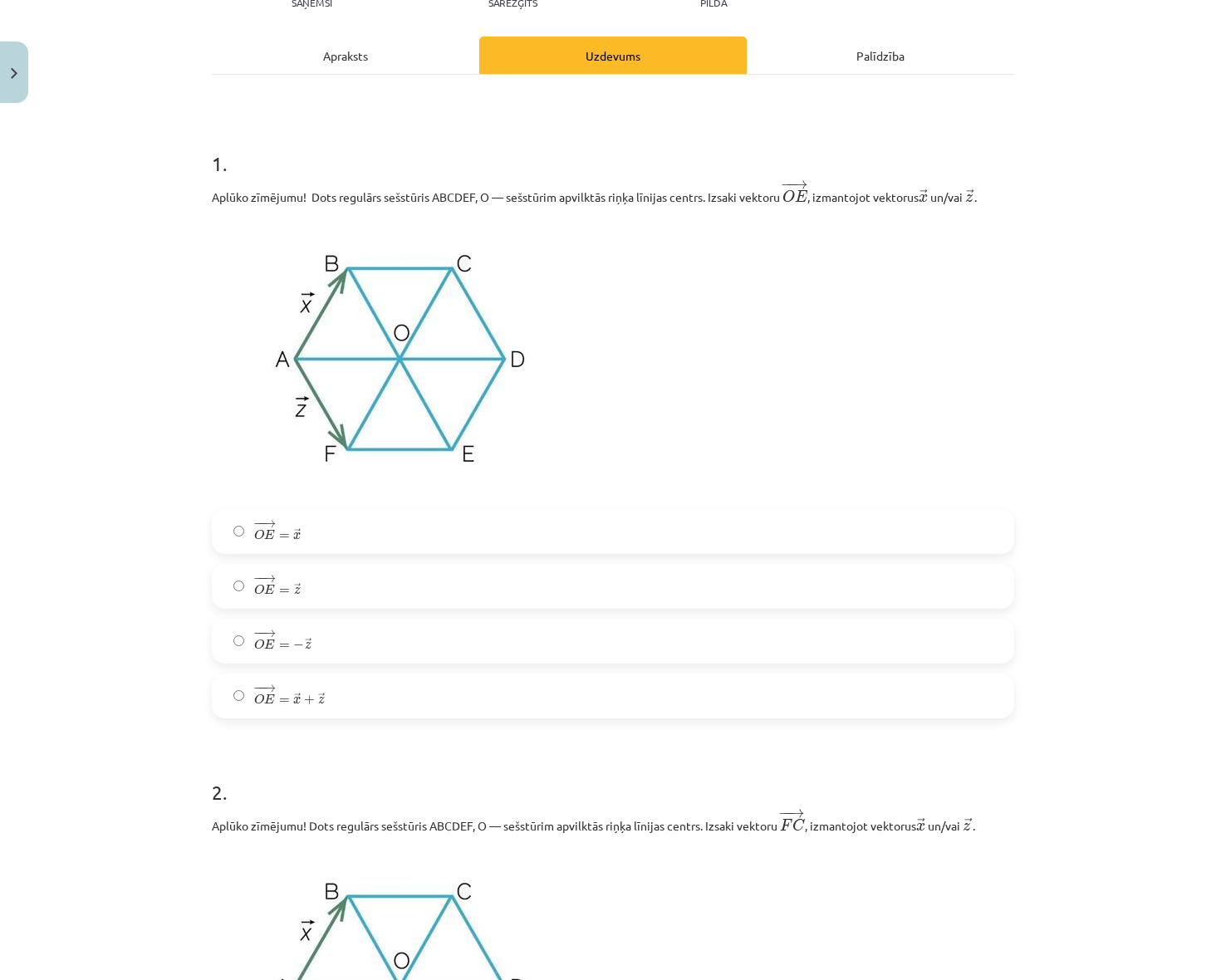
click at [286, 588] on span "− − → O E = → z" at bounding box center [277, 584] width 46 height 19
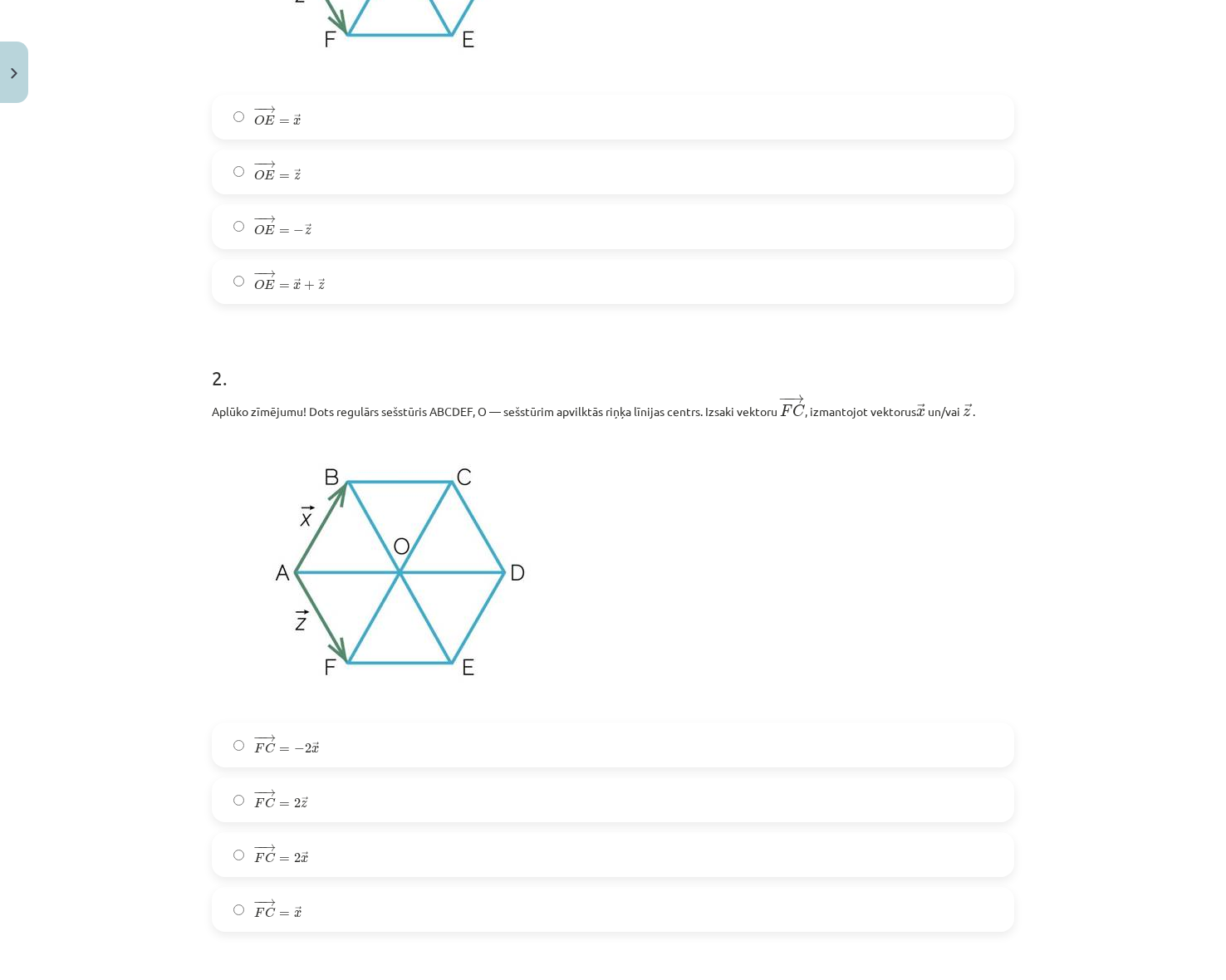
scroll to position [623, 0]
click at [346, 751] on label "− − → F C = − 2 → x F C → = − 2 x →" at bounding box center [613, 745] width 799 height 42
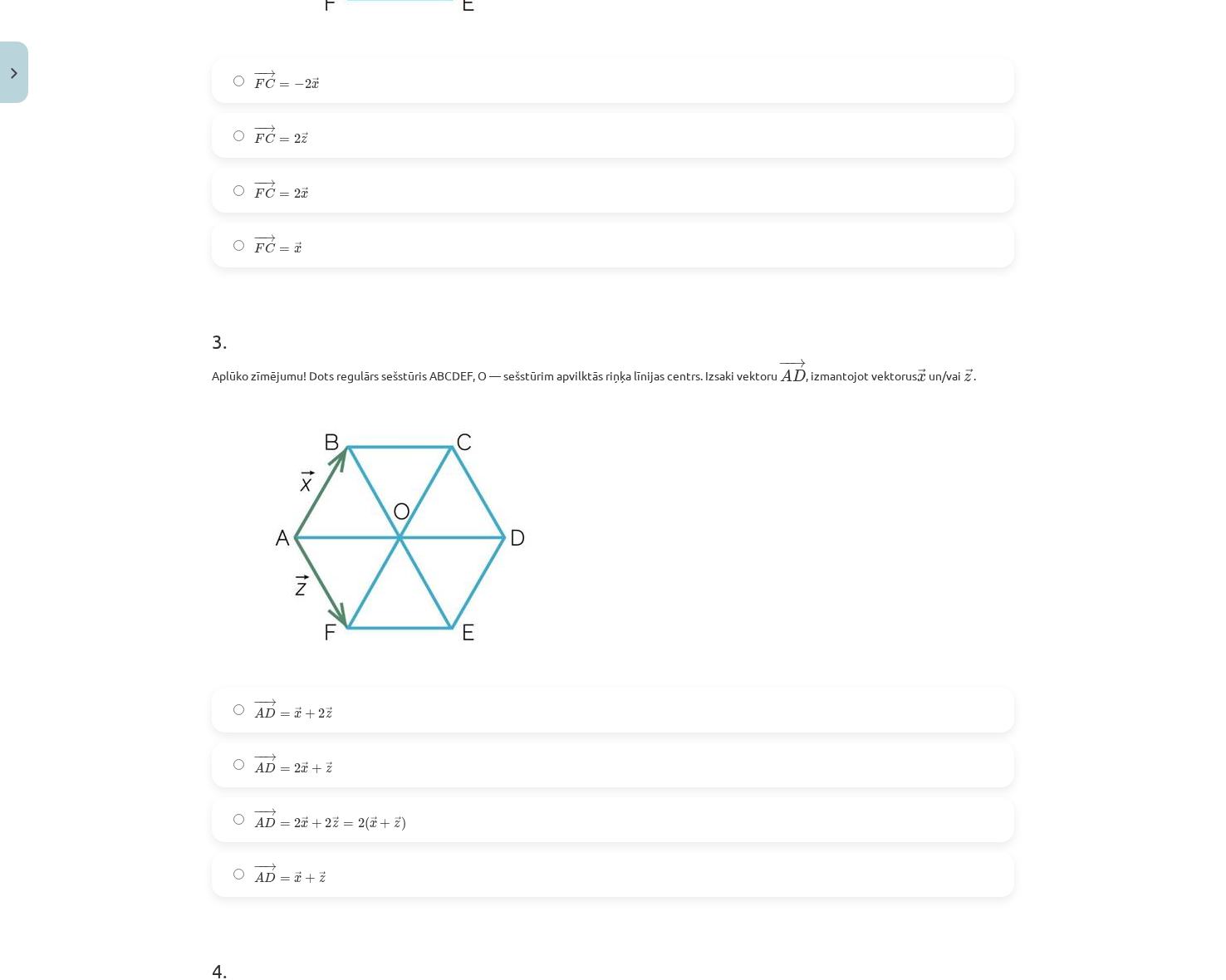
scroll to position [1288, 0]
click at [267, 876] on span "D" at bounding box center [270, 876] width 12 height 11
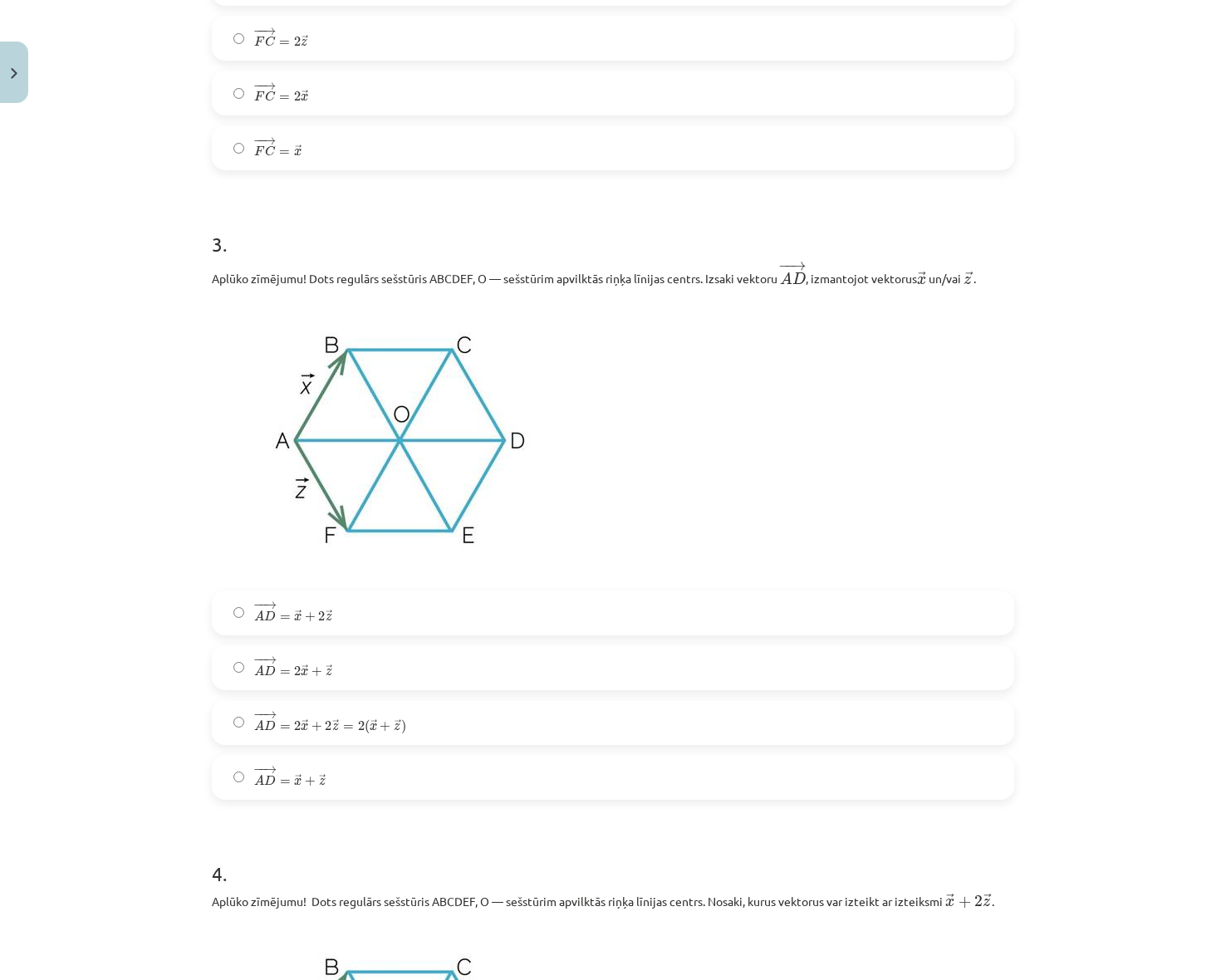
scroll to position [1376, 0]
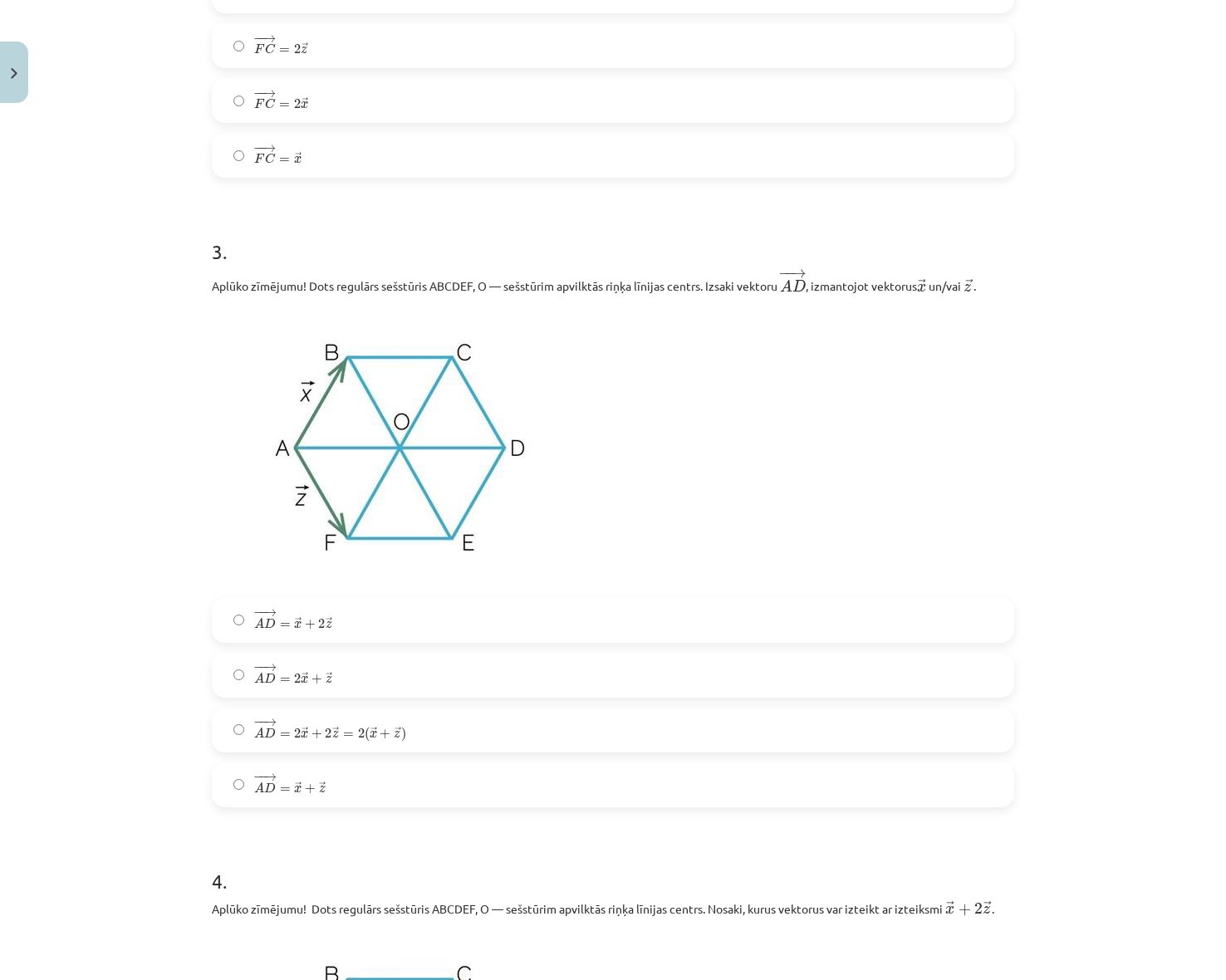
click at [416, 680] on label "− − → A D = 2 → x + → z A D → = 2 x → + z →" at bounding box center [613, 676] width 799 height 42
click at [424, 609] on label "− − → A D = → x + 2 → z A D → = x → + 2 z →" at bounding box center [613, 620] width 799 height 42
click at [429, 724] on label "− − → A D = 2 → x + 2 → z = 2 ( → x + → z ) A D → = 2 x → + 2 z → = 2 ( x → + z…" at bounding box center [613, 730] width 799 height 42
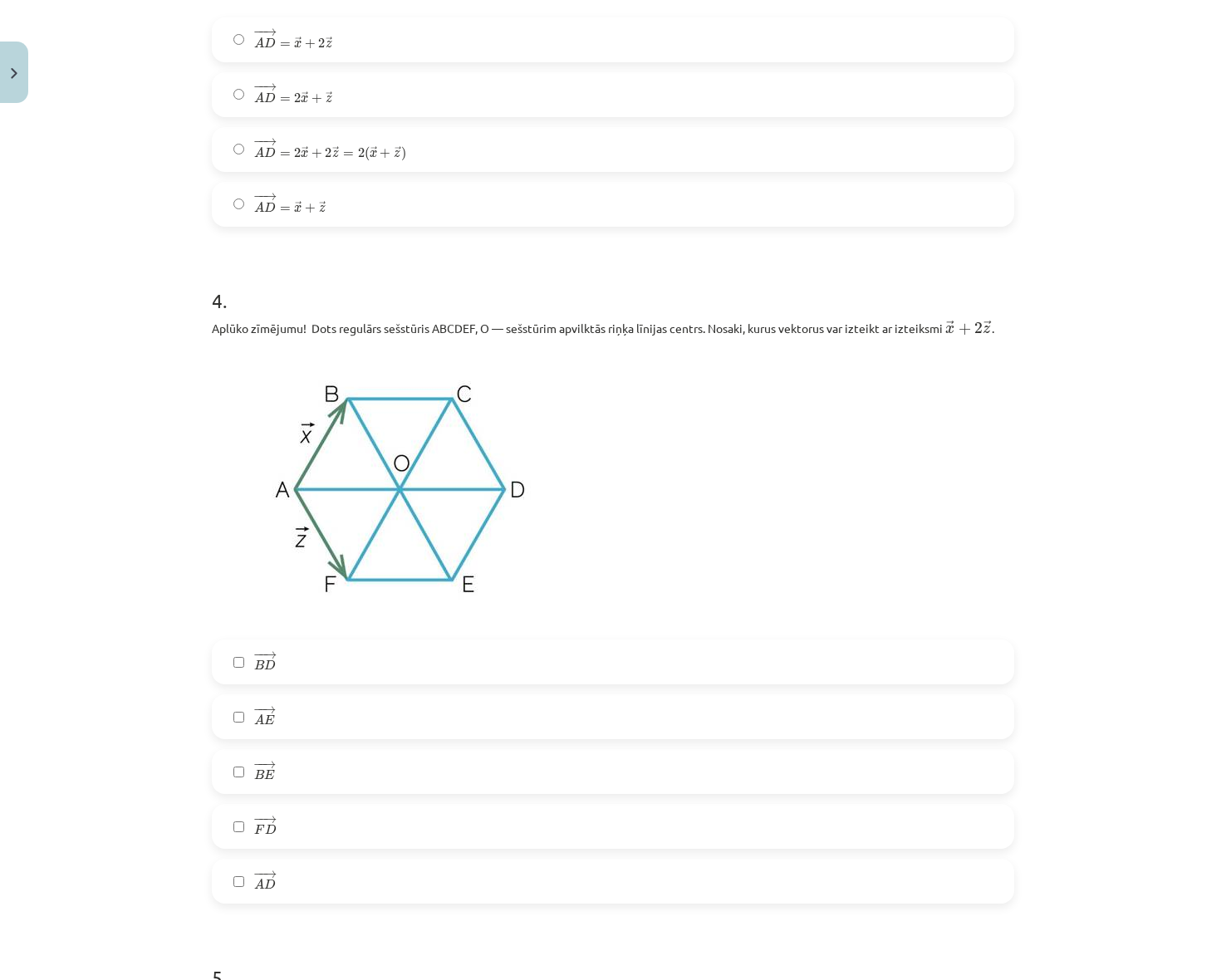
scroll to position [1958, 0]
click at [242, 893] on label "− − → A D A D →" at bounding box center [613, 881] width 799 height 42
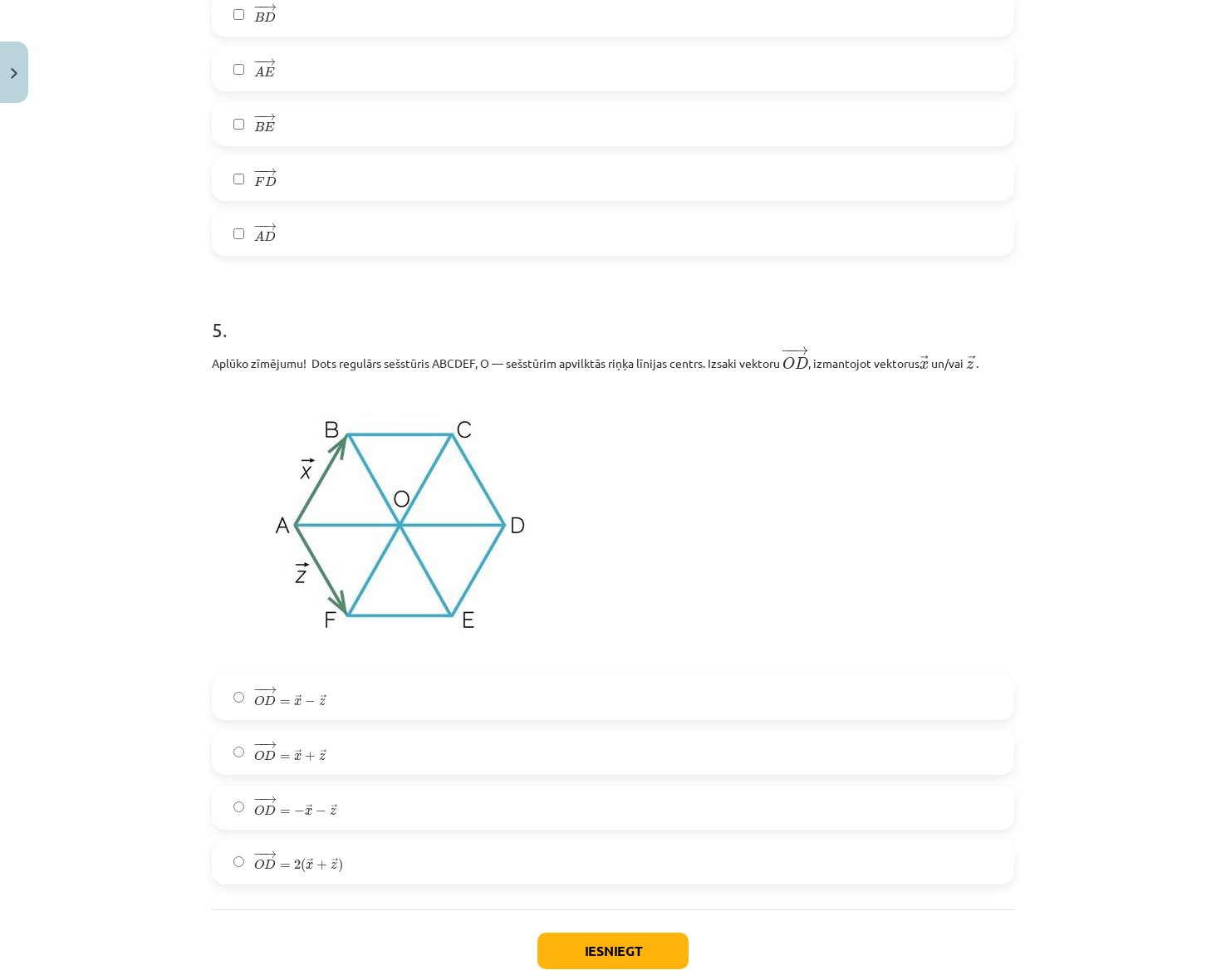
scroll to position [2706, 0]
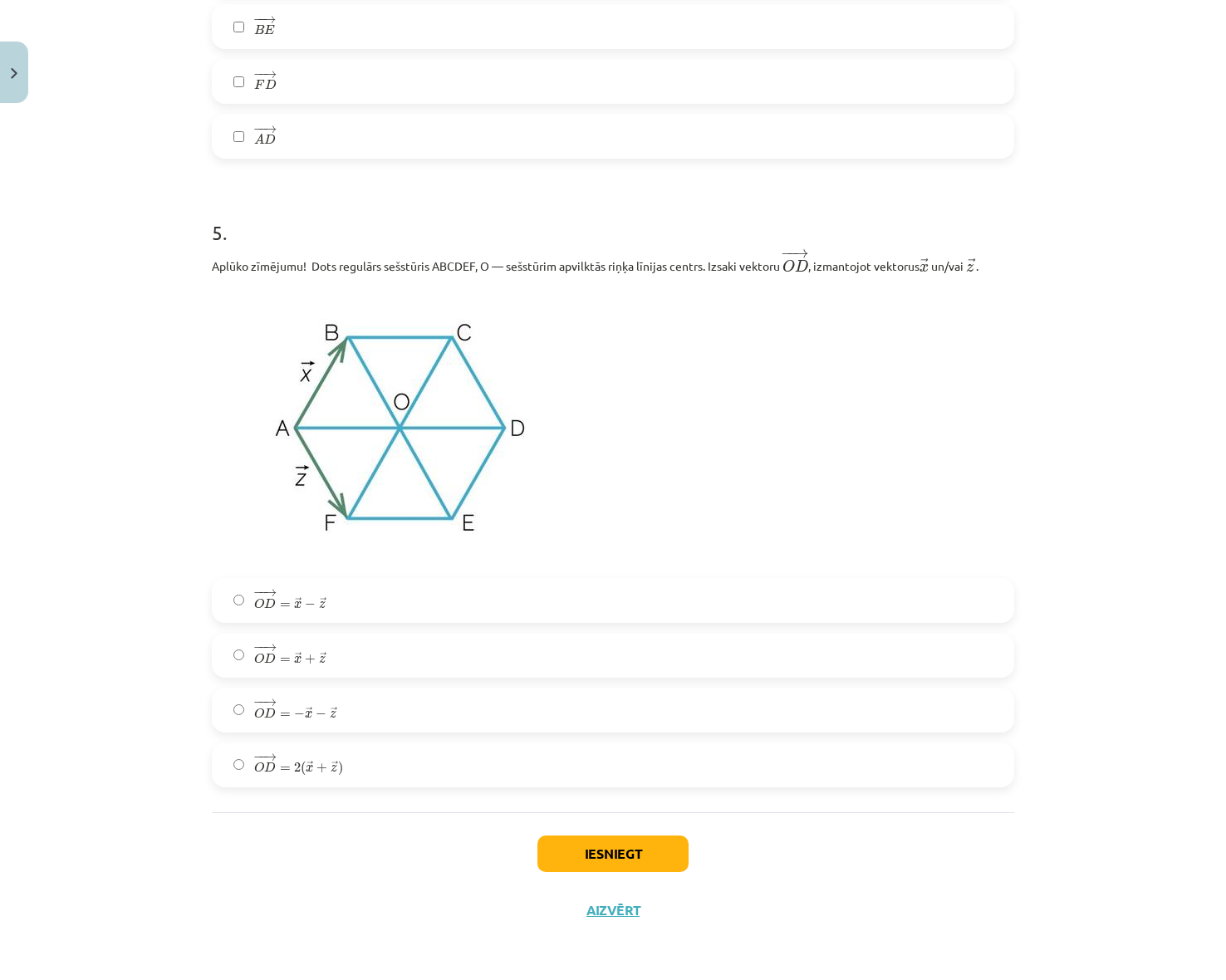
click at [271, 753] on span "− − → O D = 2 ( → x + → z )" at bounding box center [299, 764] width 89 height 23
click at [666, 850] on button "Iesniegt" at bounding box center [613, 854] width 151 height 36
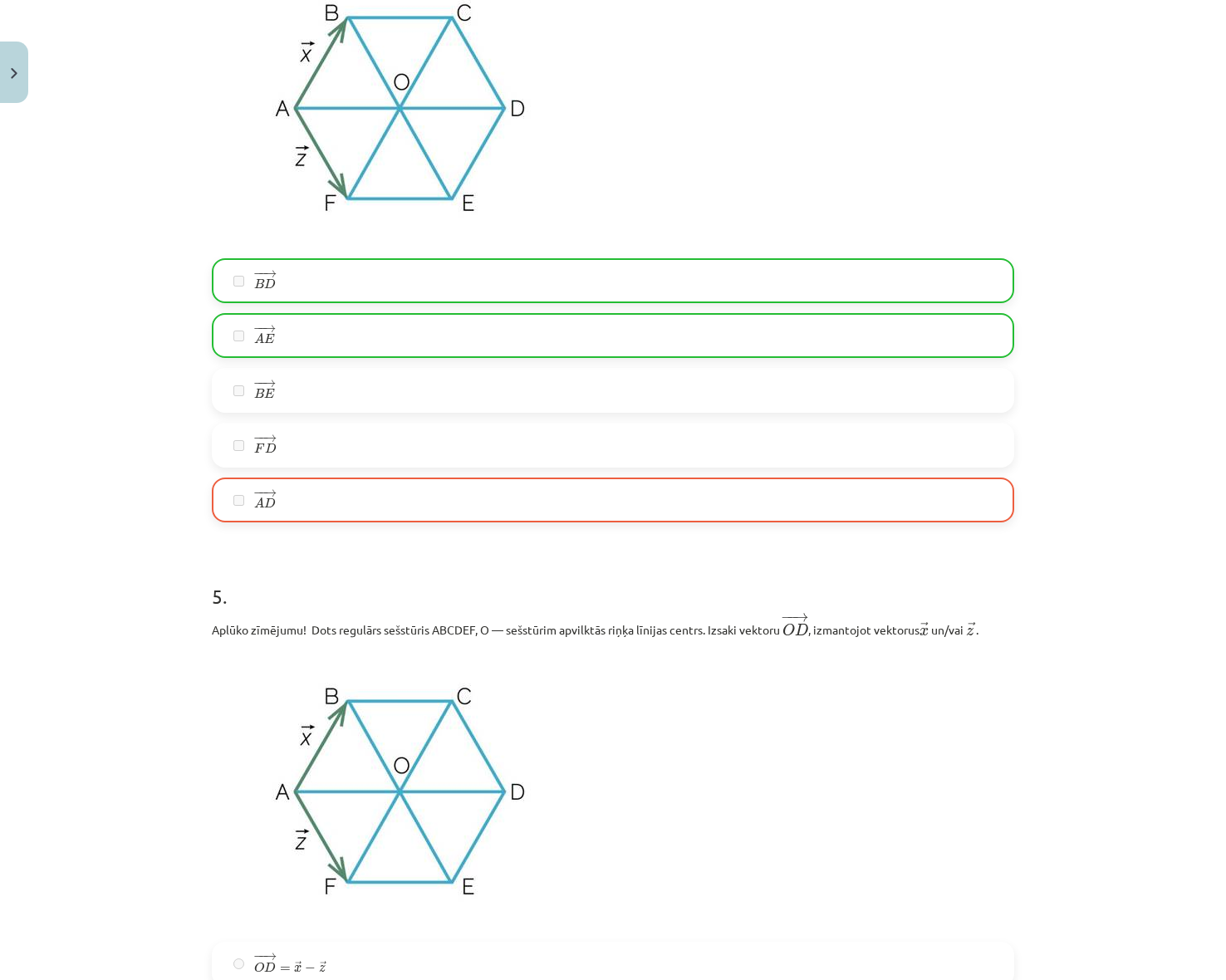
scroll to position [2757, 0]
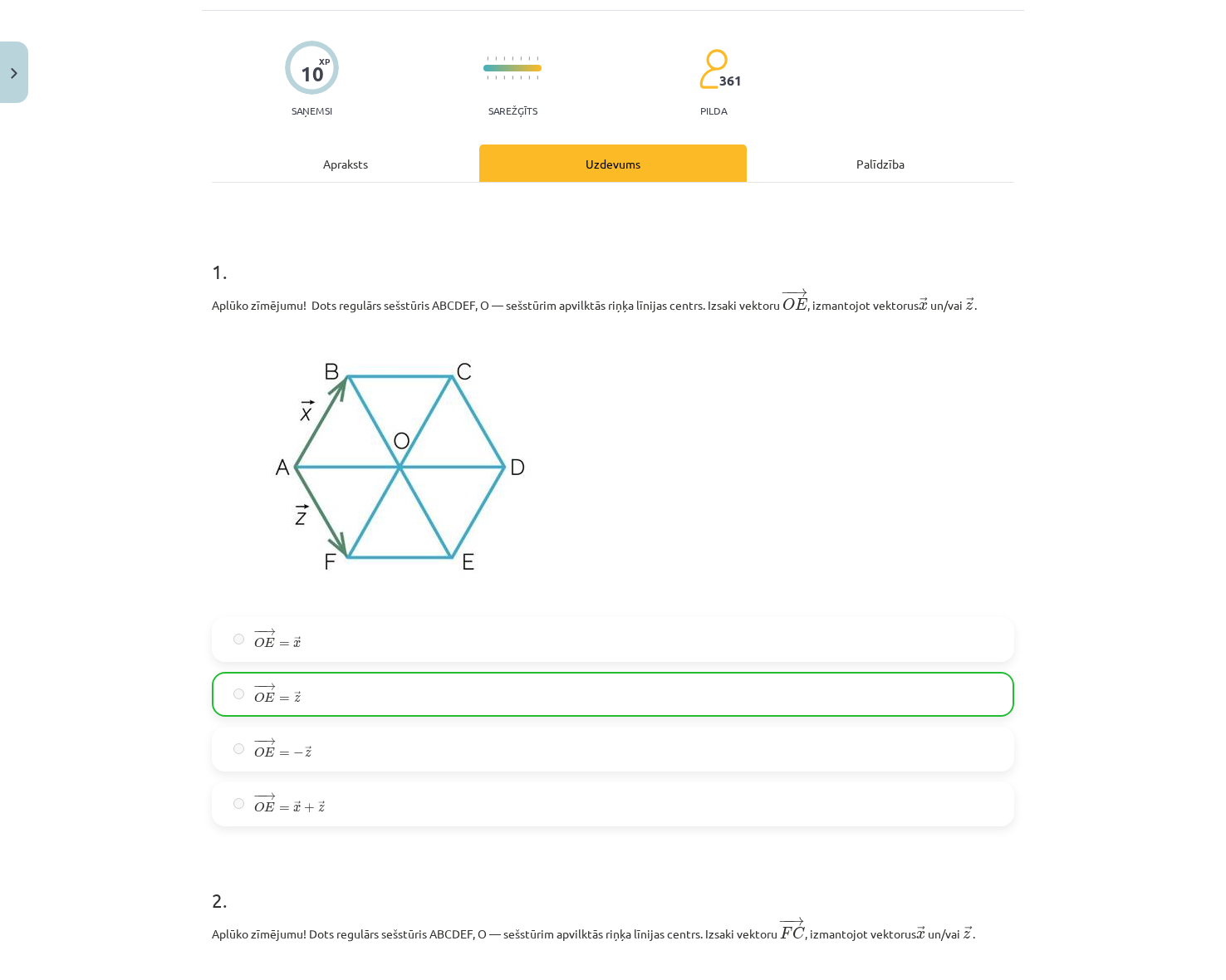
click at [352, 172] on div "Apraksts" at bounding box center [345, 163] width 267 height 37
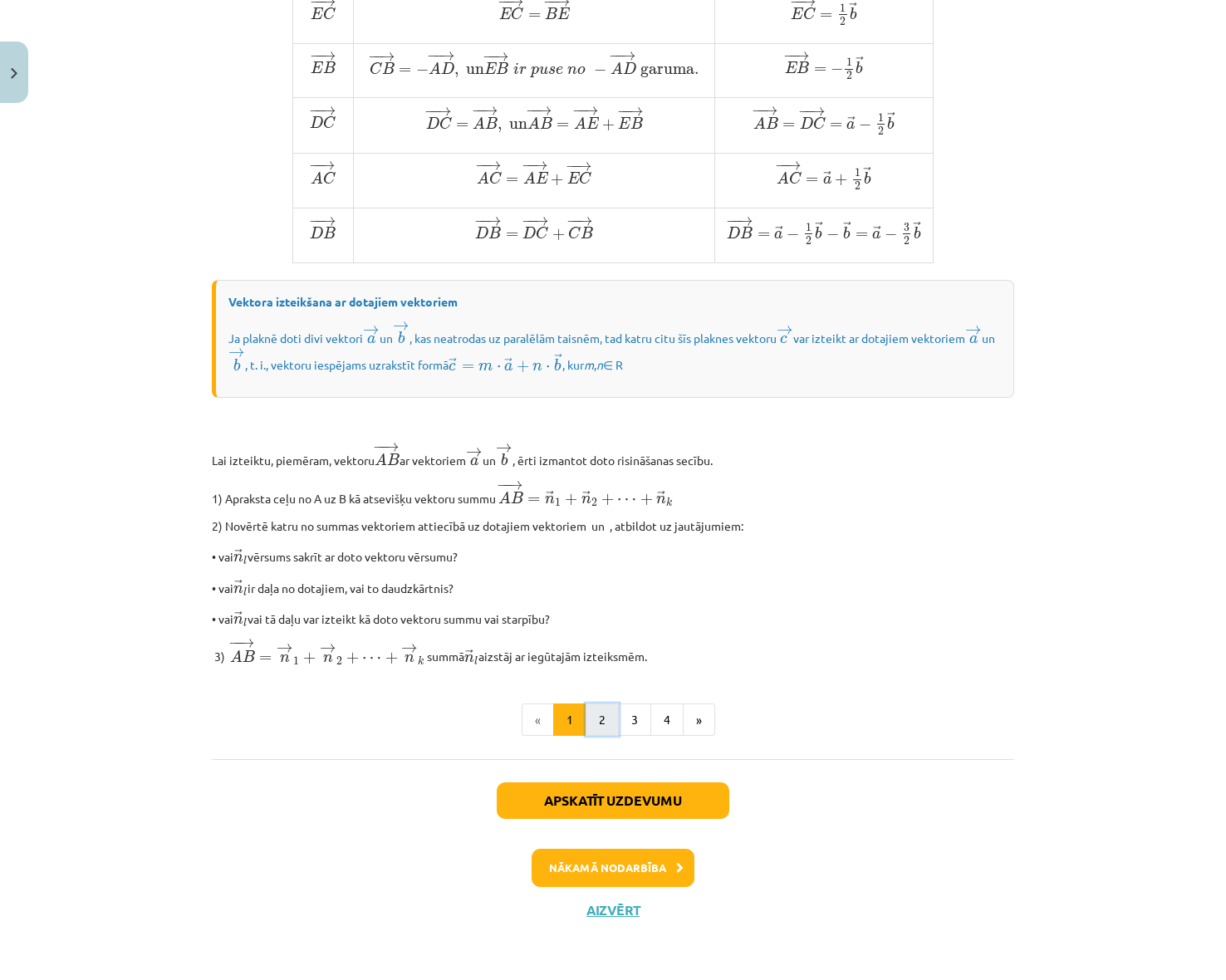
click at [589, 720] on button "2" at bounding box center [602, 720] width 34 height 34
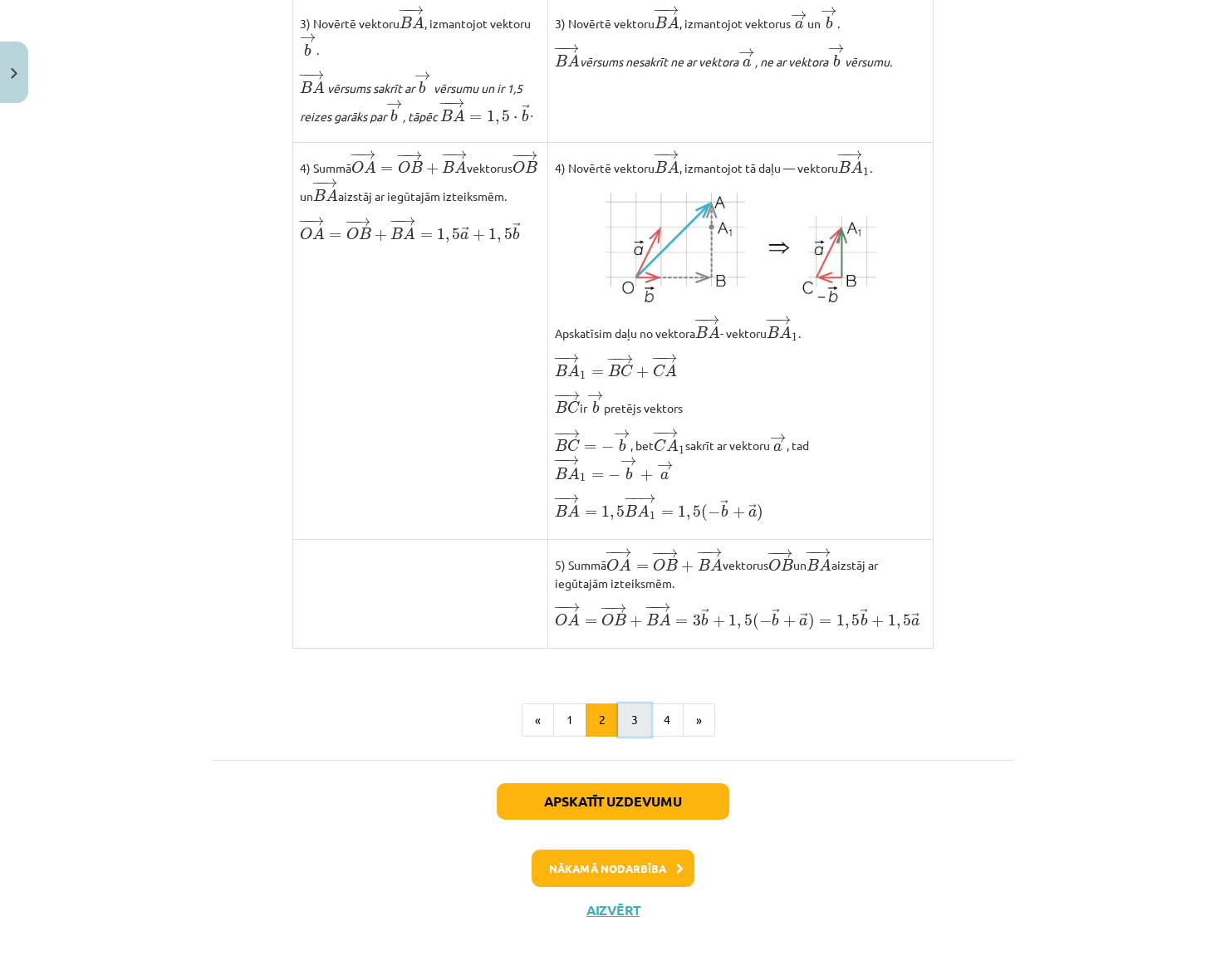
click at [626, 724] on button "3" at bounding box center [634, 720] width 34 height 34
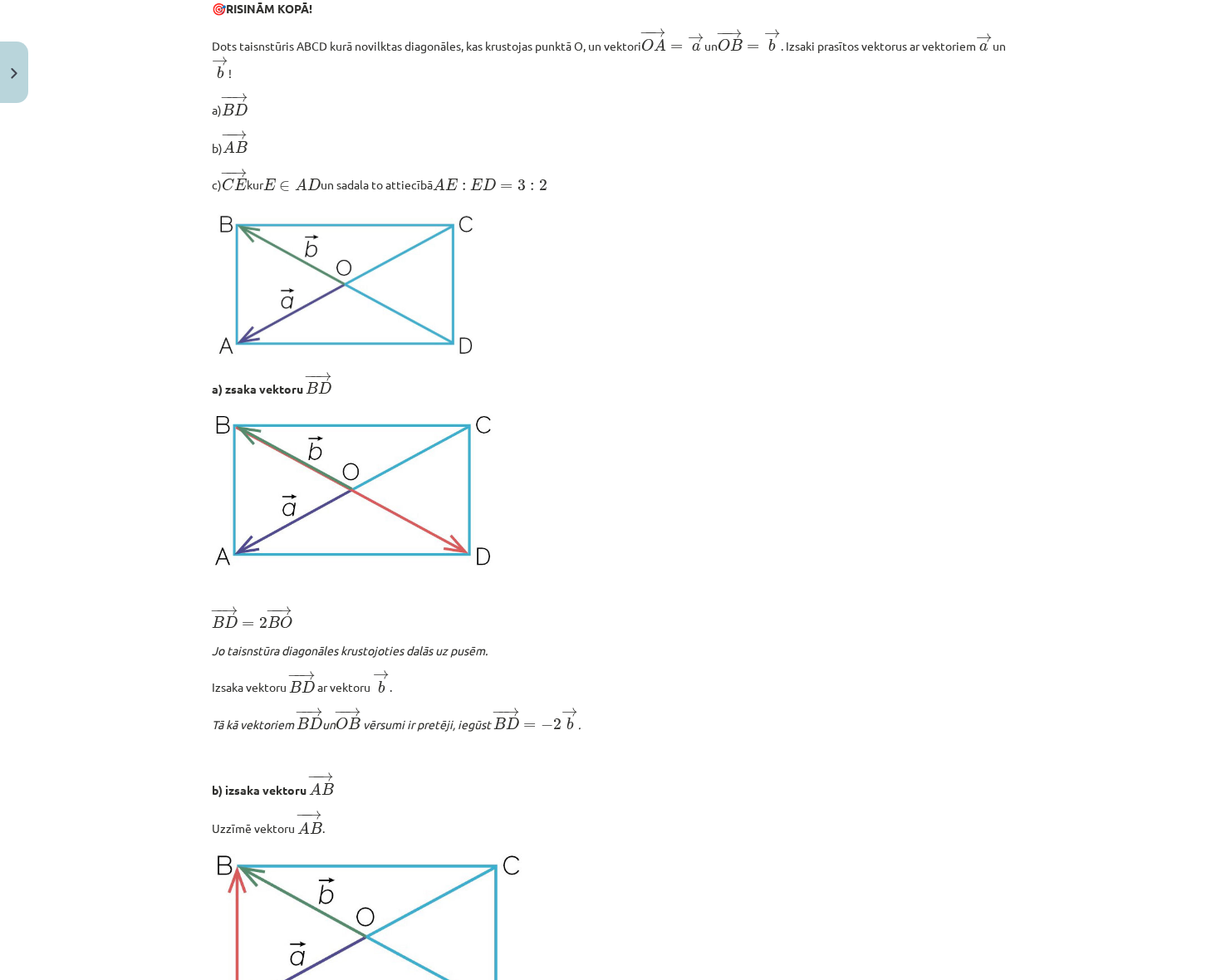
scroll to position [0, 0]
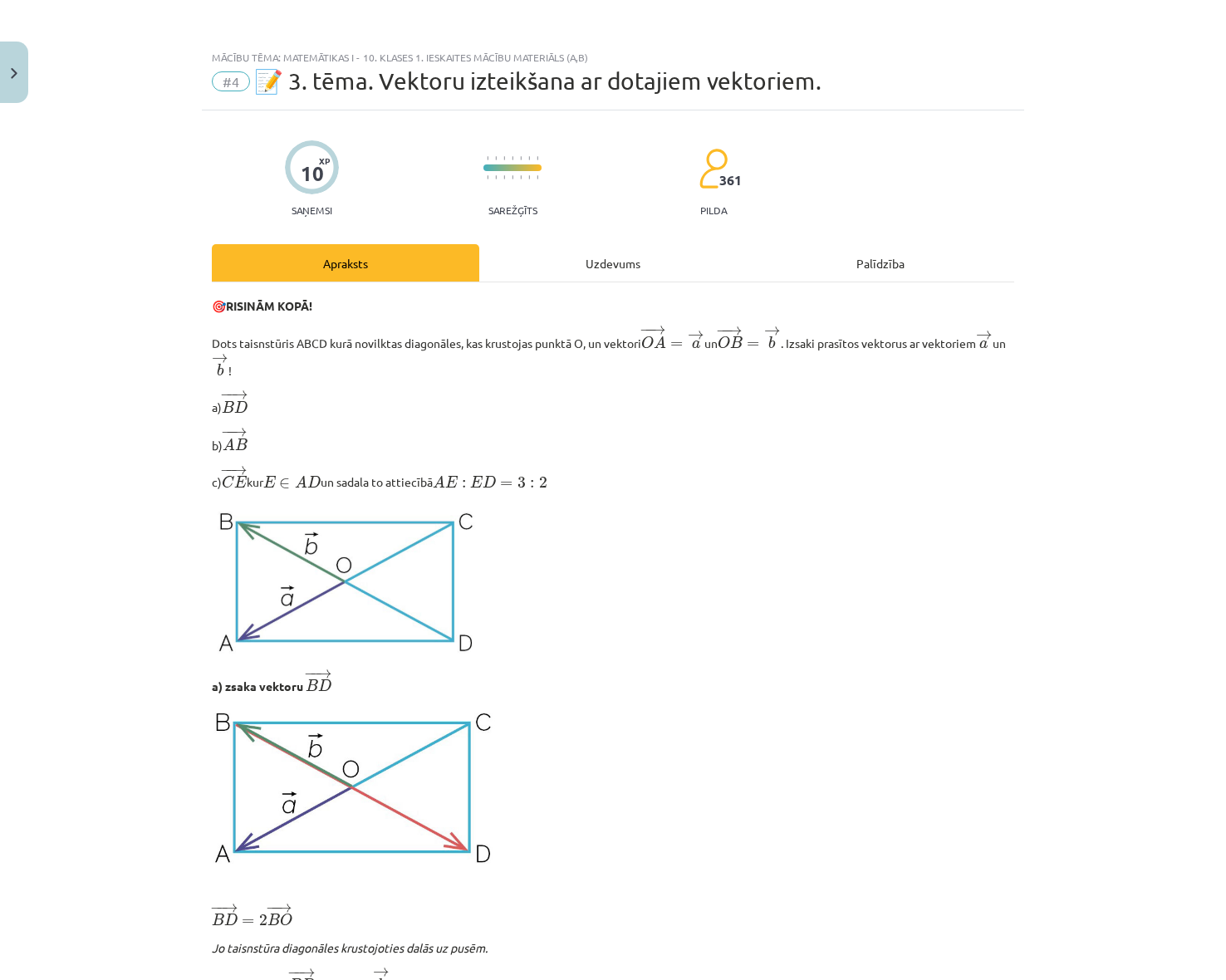
click at [177, 312] on div "Mācību tēma: Matemātikas i - 10. klases 1. ieskaites mācību materiāls (a,b) #4 …" at bounding box center [613, 490] width 1226 height 980
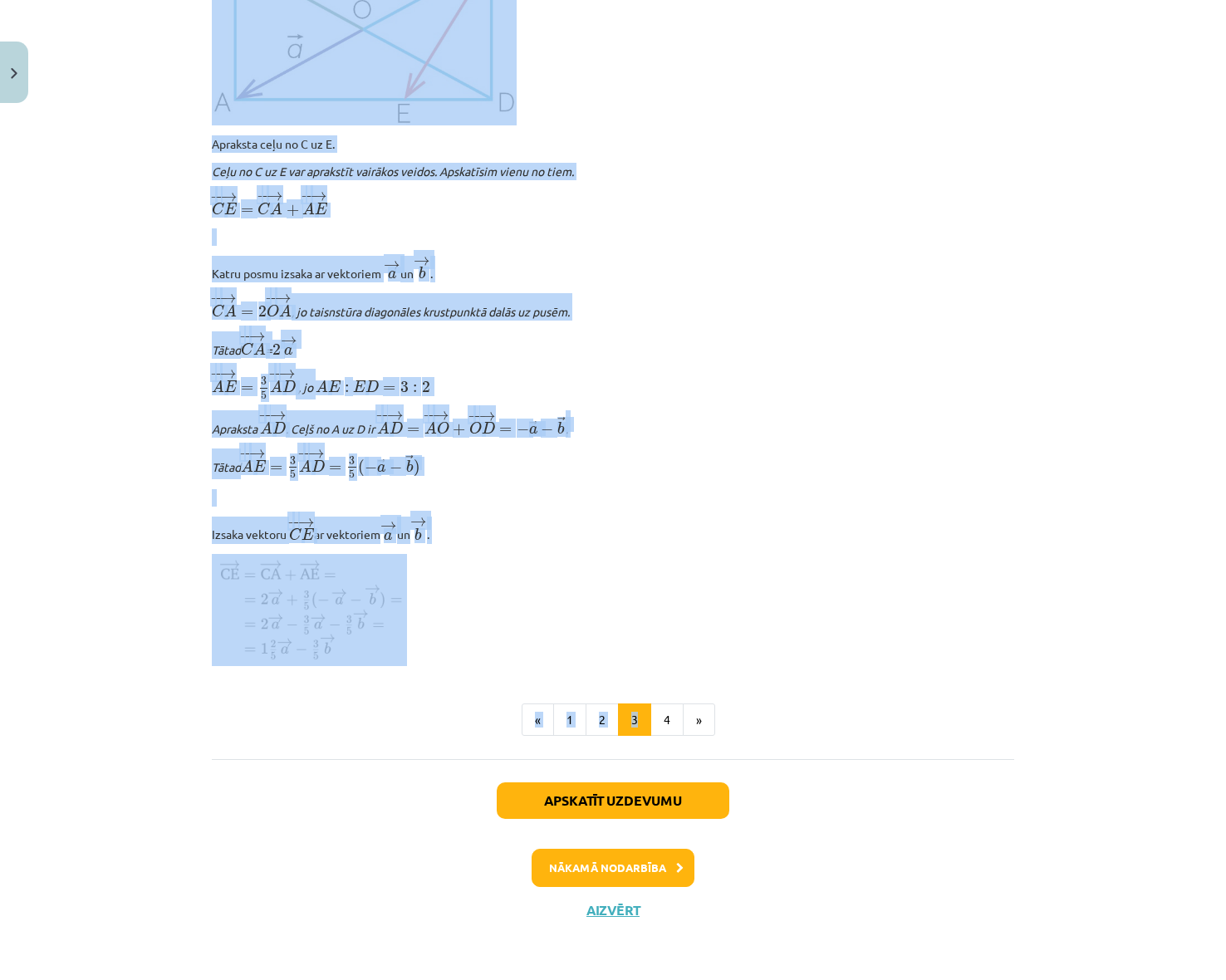
scroll to position [1711, 0]
drag, startPoint x: 170, startPoint y: 296, endPoint x: 622, endPoint y: 635, distance: 565.0
click at [622, 635] on div "Mācību tēma: Matemātikas i - 10. klases 1. ieskaites mācību materiāls (a,b) #4 …" at bounding box center [613, 490] width 1226 height 980
click at [667, 706] on button "4" at bounding box center [667, 720] width 34 height 34
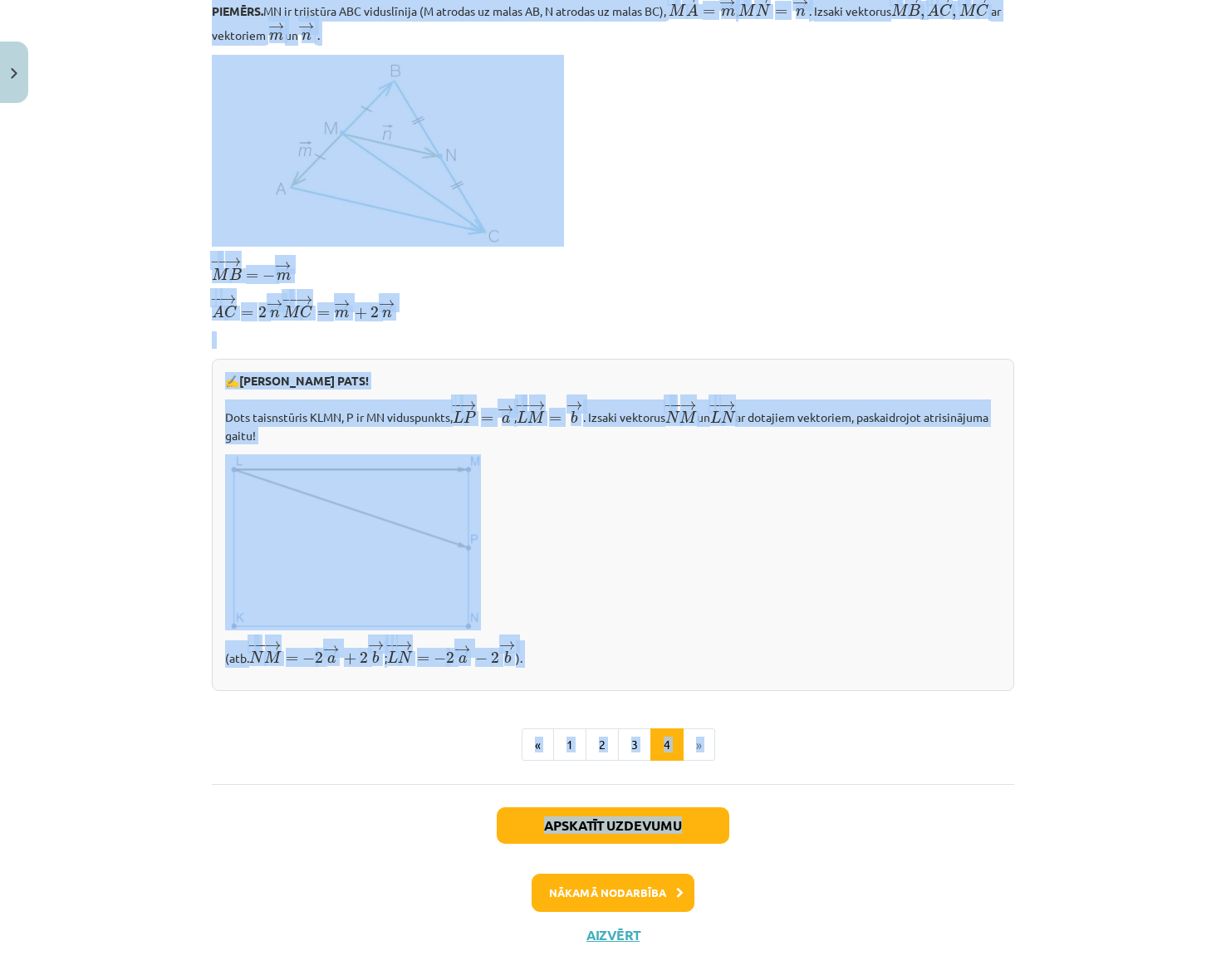
scroll to position [332, 0]
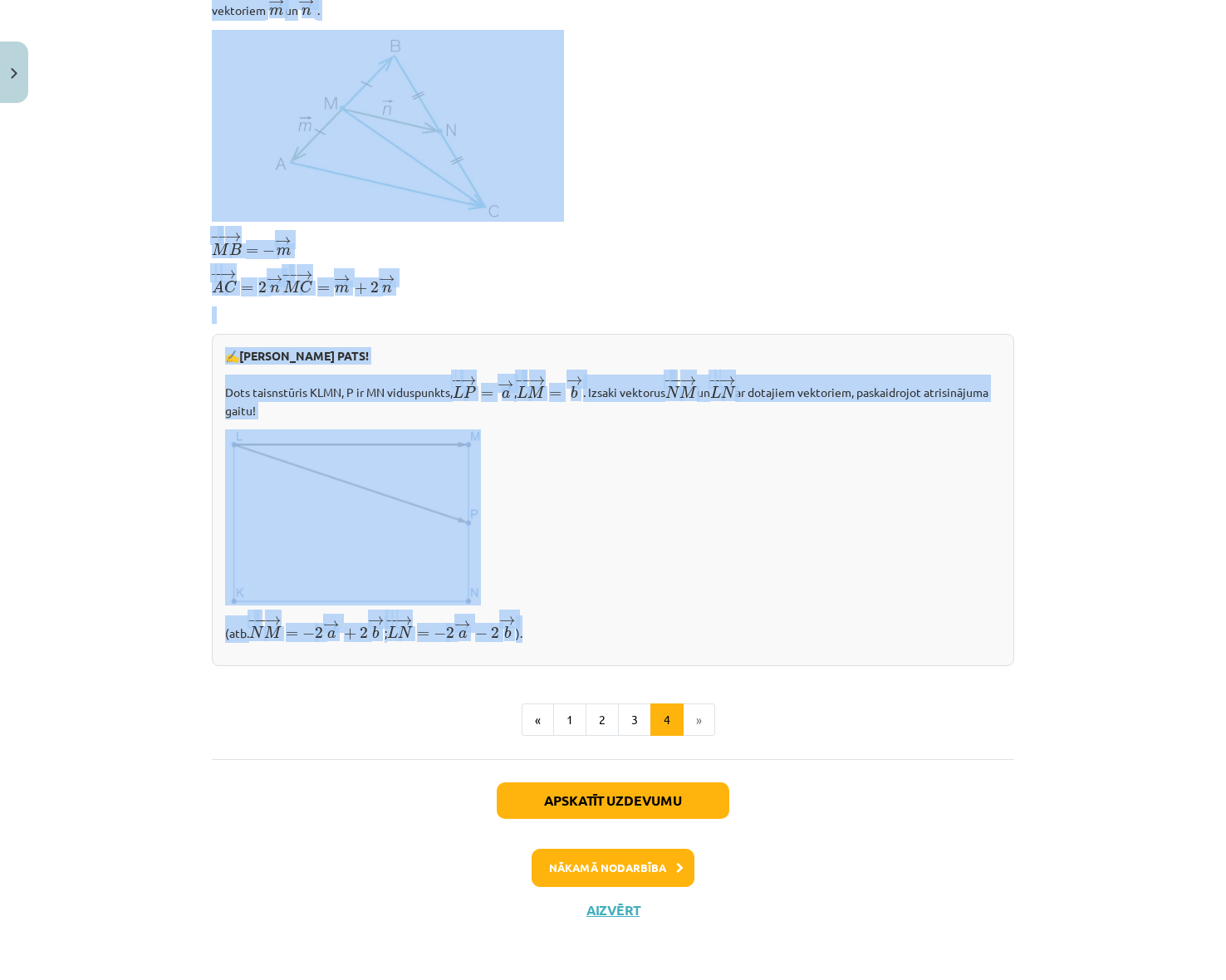
drag, startPoint x: 182, startPoint y: 304, endPoint x: 841, endPoint y: 617, distance: 729.6
click at [841, 617] on div "Mācību tēma: Matemātikas i - 10. klases 1. ieskaites mācību materiāls (a,b) #4 …" at bounding box center [613, 490] width 1226 height 980
click at [588, 715] on button "2" at bounding box center [602, 720] width 34 height 34
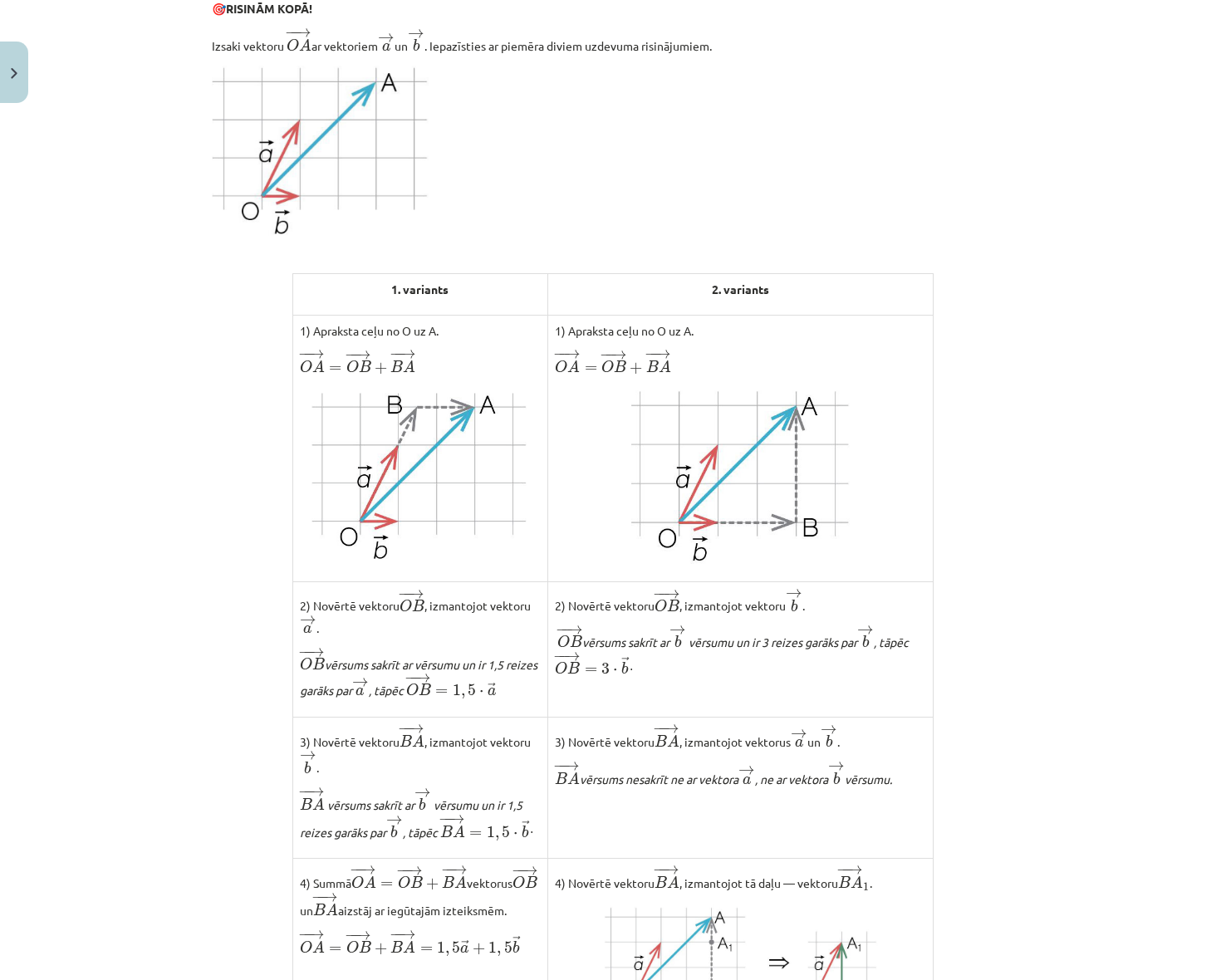
click at [1025, 582] on div "Mācību tēma: Matemātikas i - 10. klases 1. ieskaites mācību materiāls (a,b) #4 …" at bounding box center [613, 490] width 1226 height 980
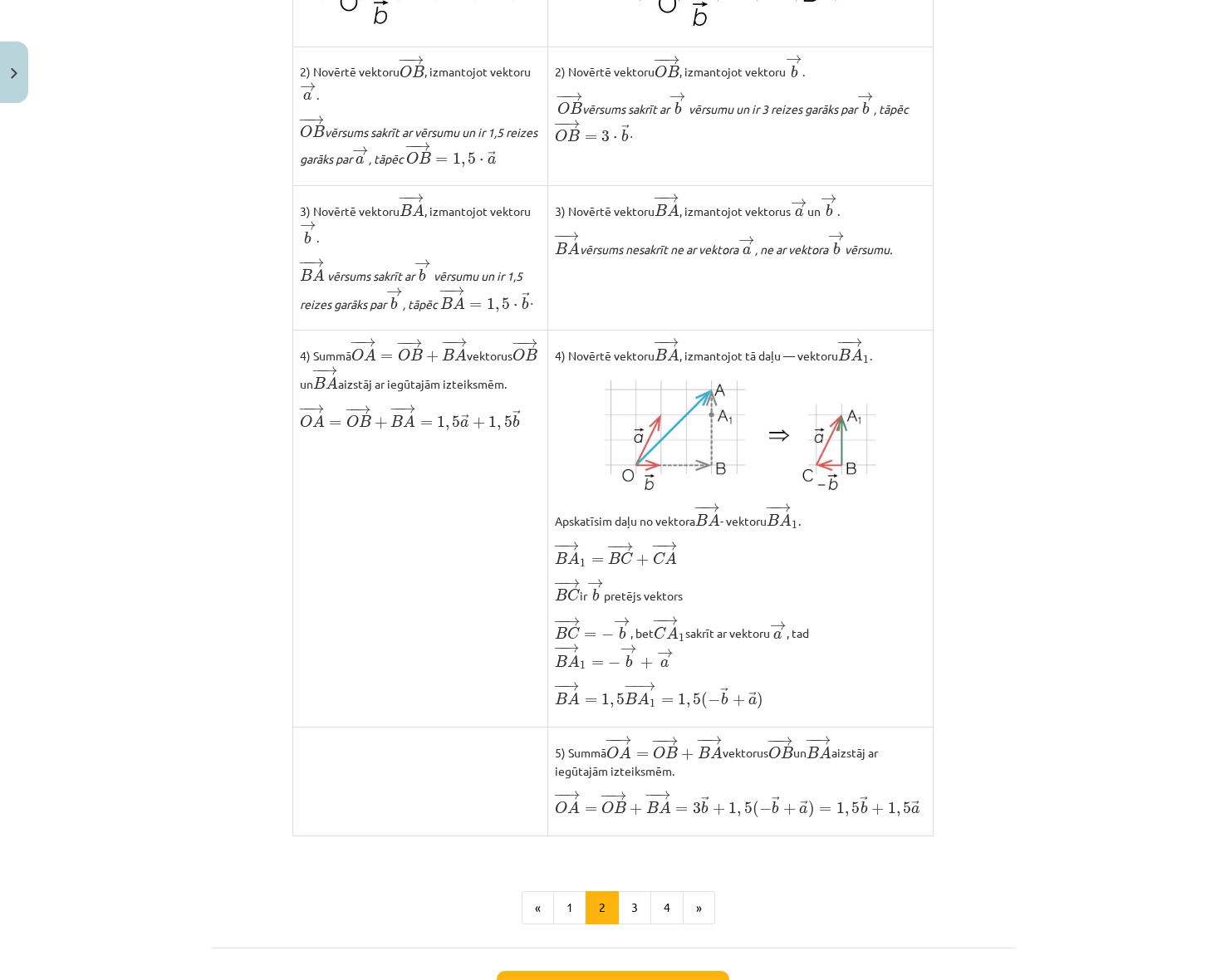
scroll to position [879, 0]
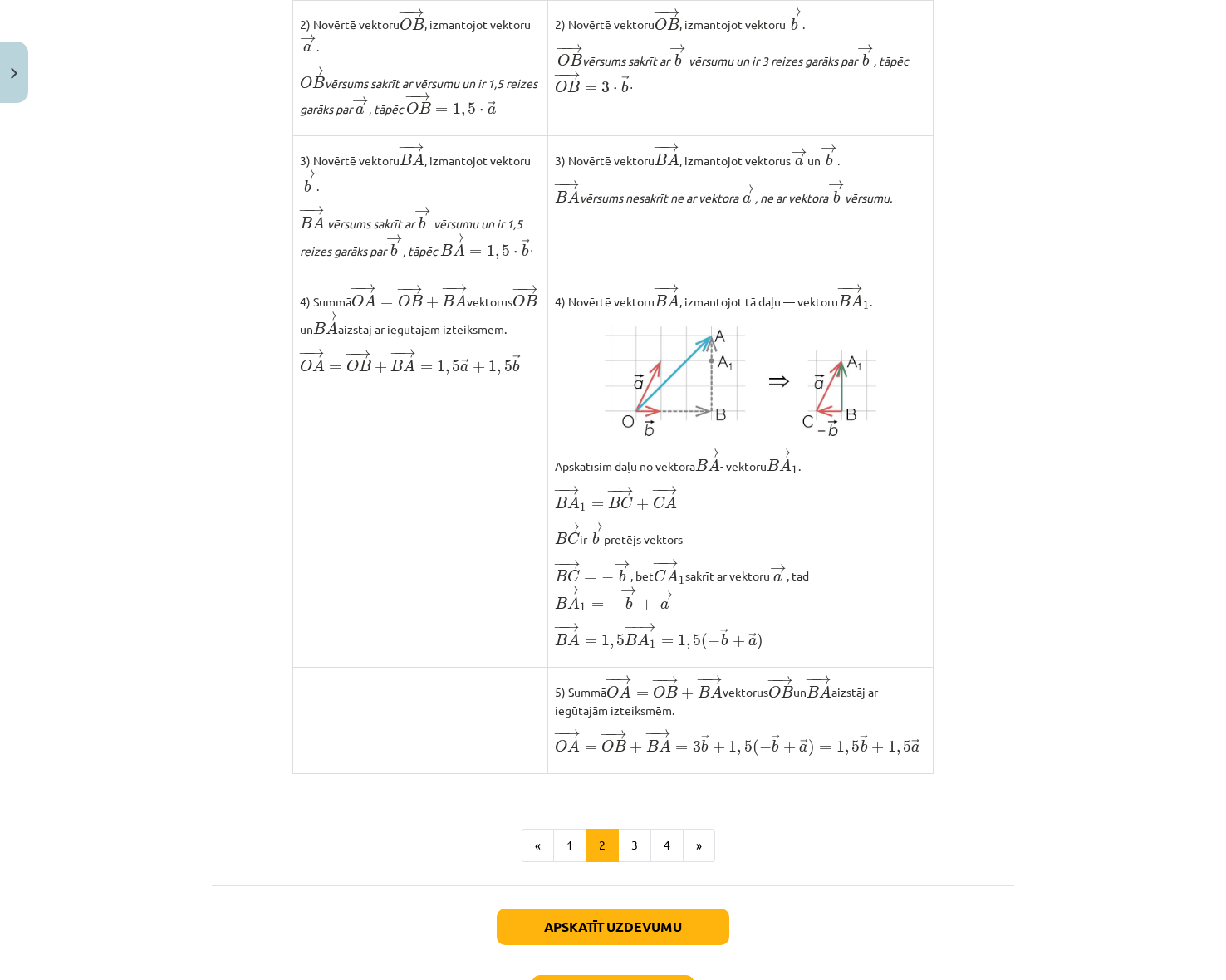
click at [753, 416] on img at bounding box center [741, 380] width 274 height 117
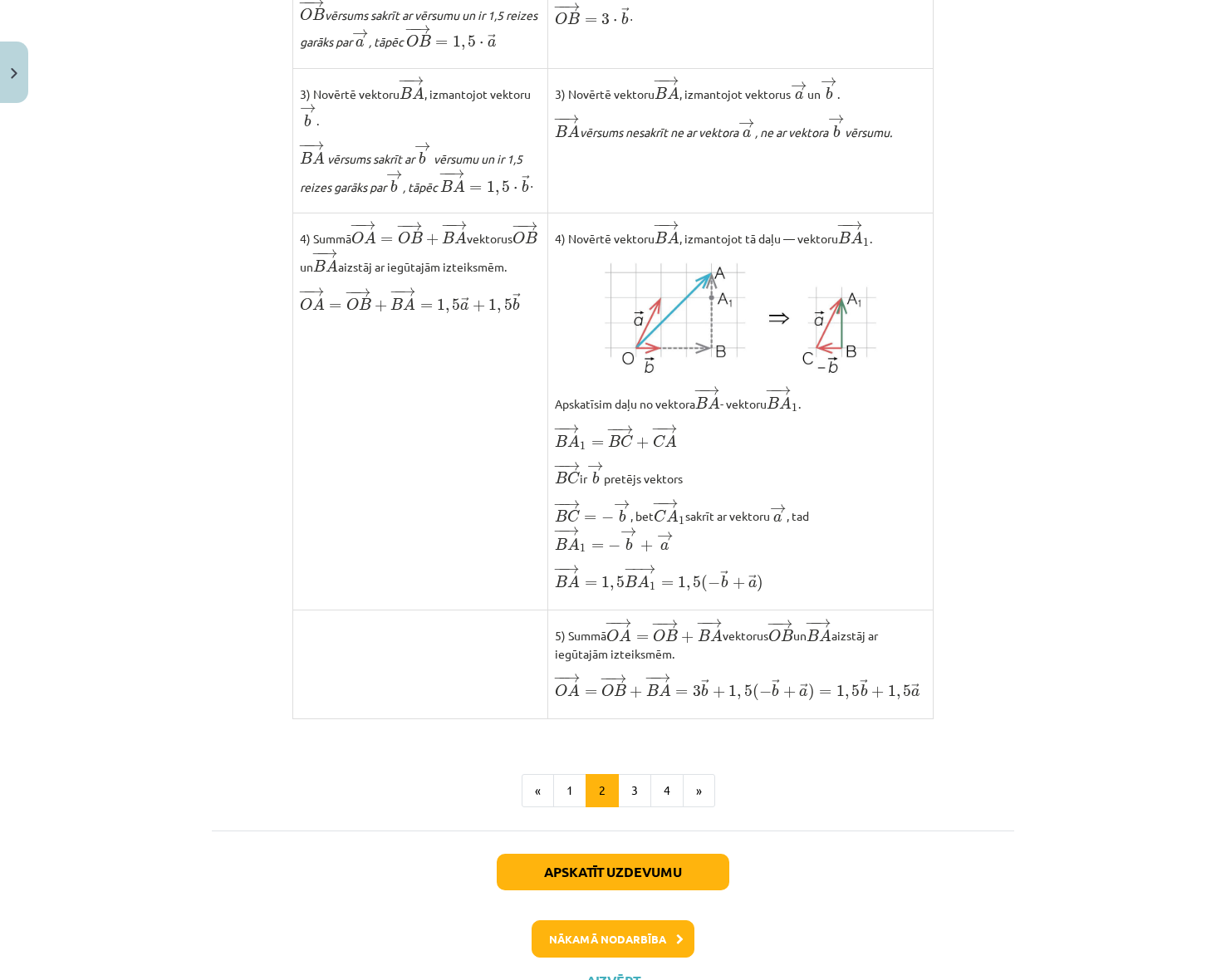
scroll to position [1053, 0]
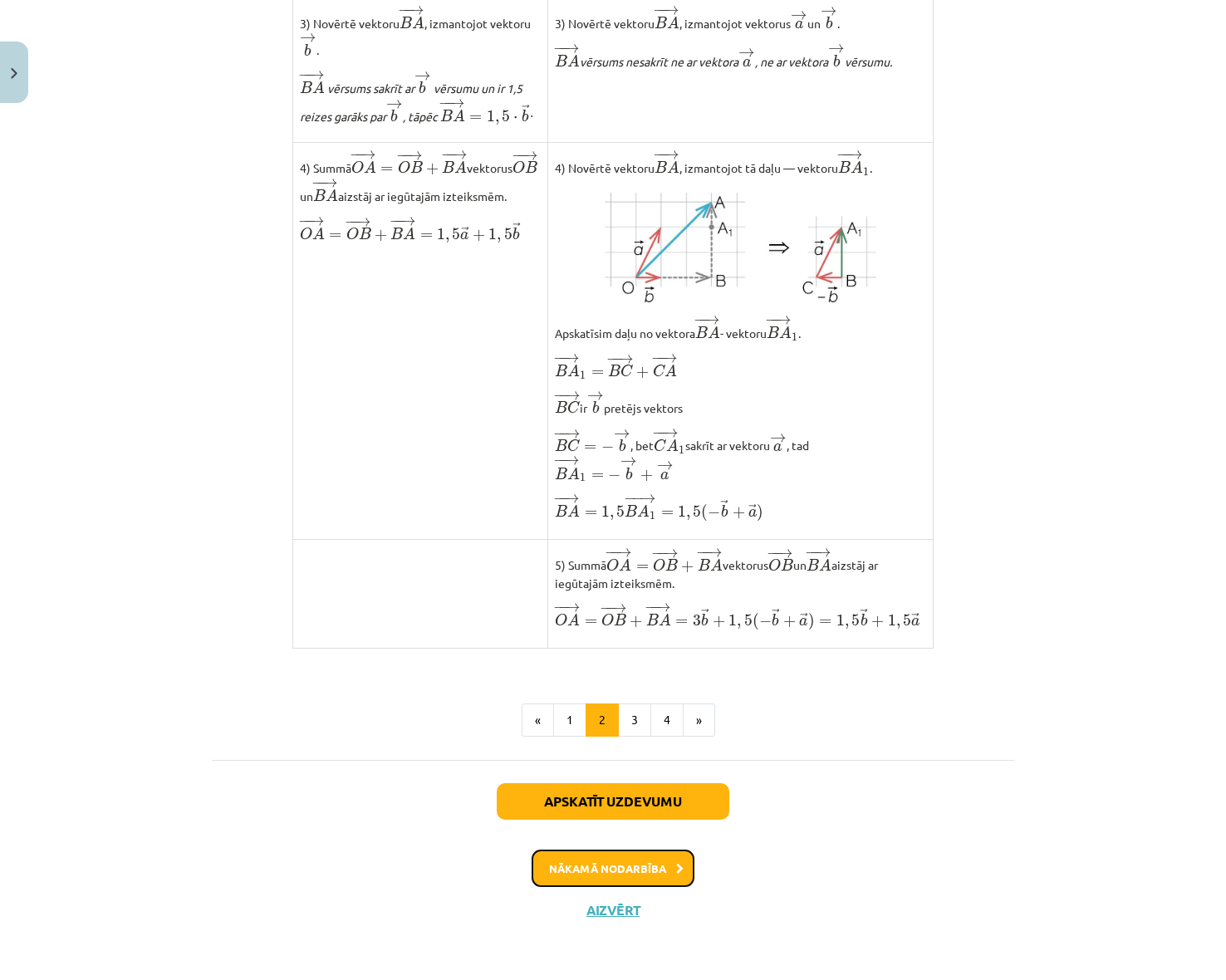
click at [664, 876] on button "Nākamā nodarbība" at bounding box center [612, 869] width 163 height 38
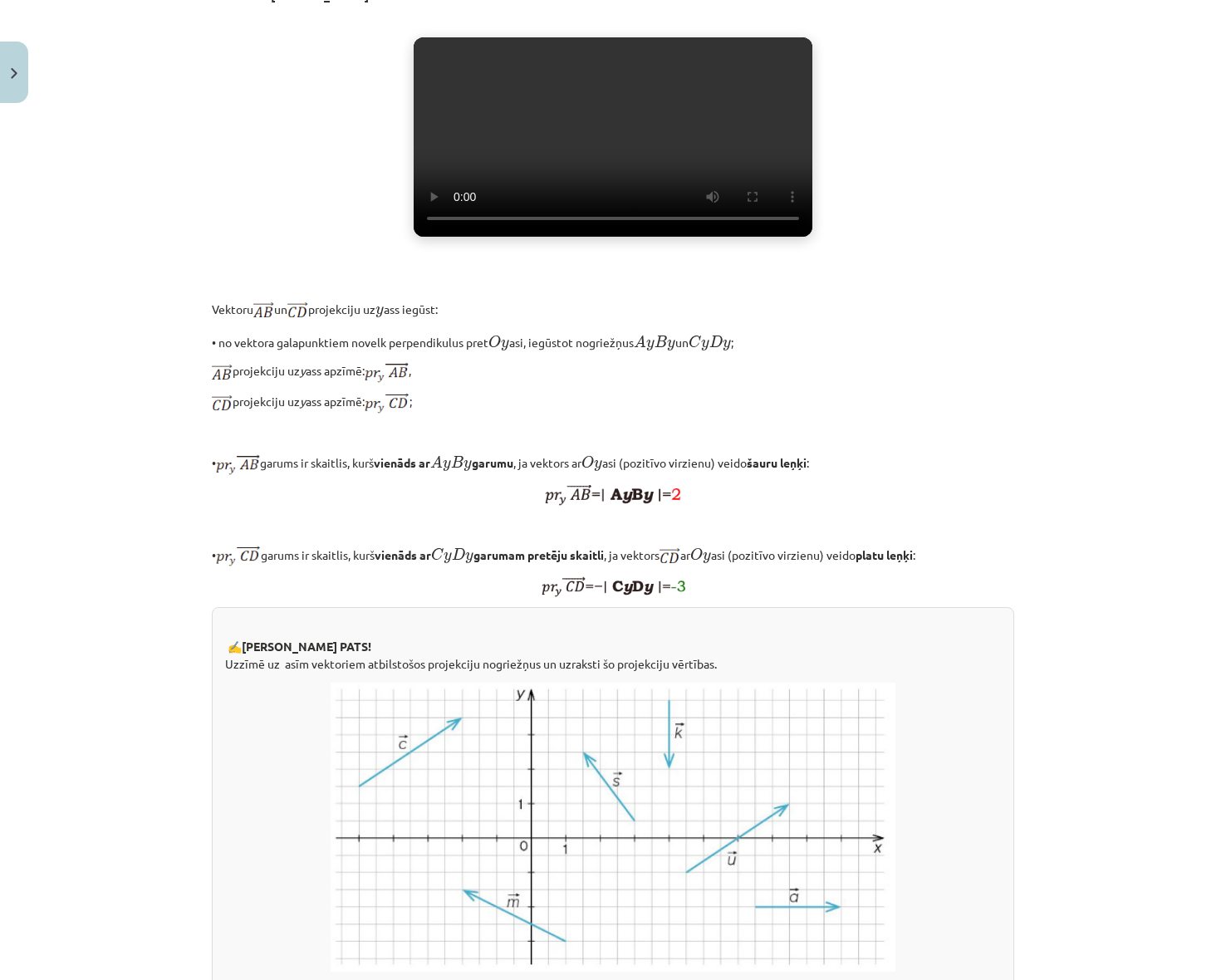
scroll to position [0, 0]
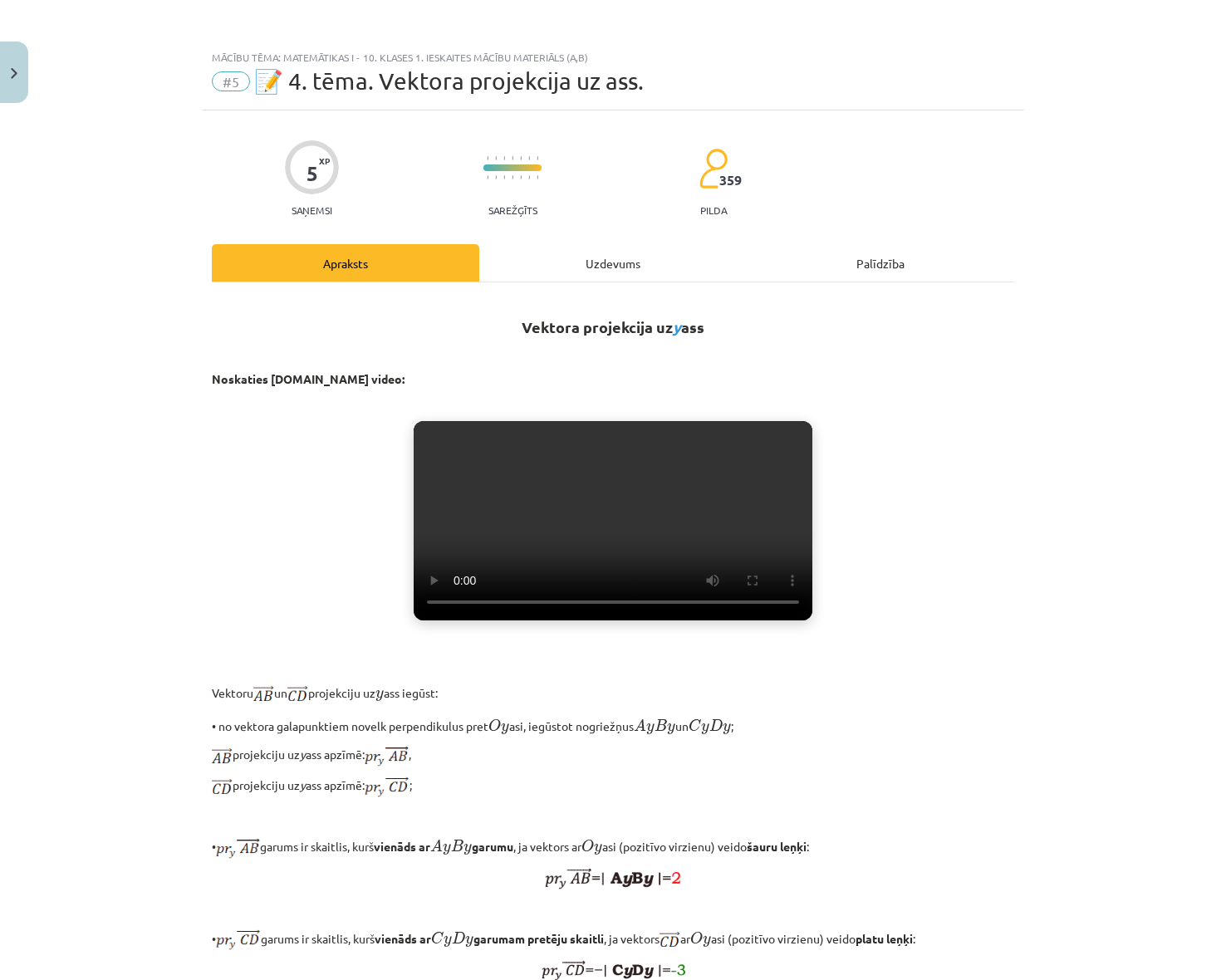
click at [596, 279] on div "Uzdevums" at bounding box center [613, 262] width 267 height 37
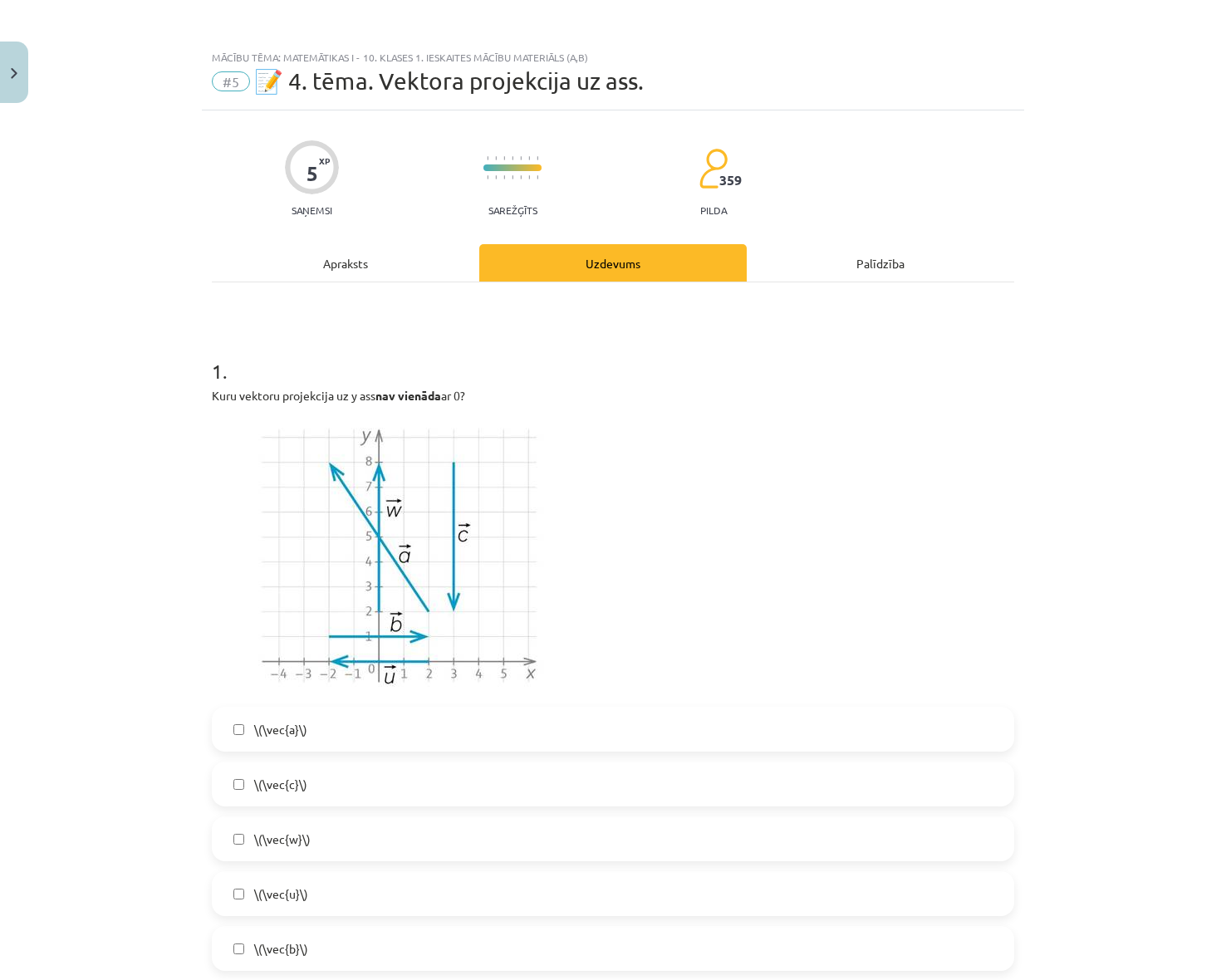
scroll to position [42, 0]
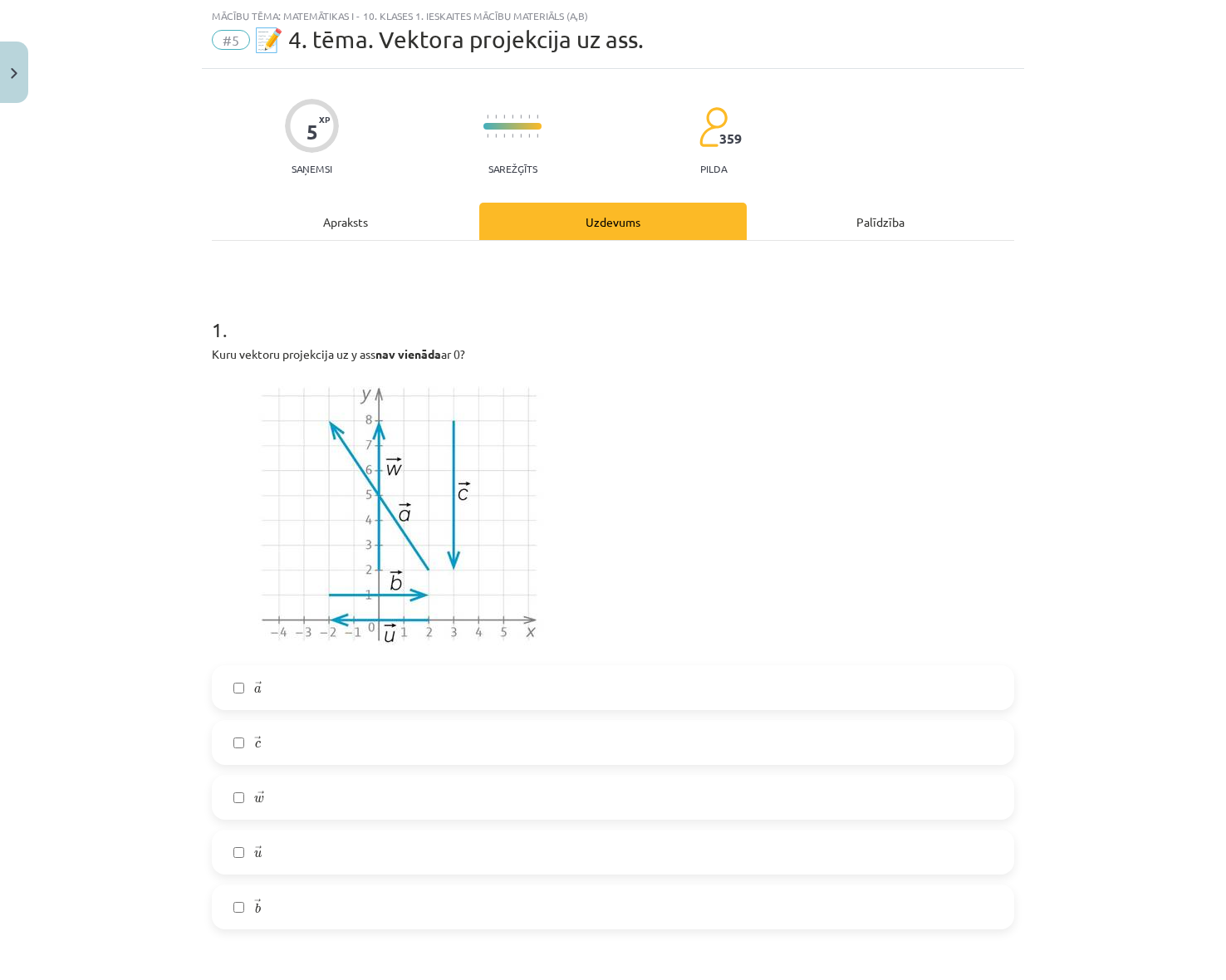
click at [408, 214] on div "Apraksts" at bounding box center [345, 221] width 267 height 37
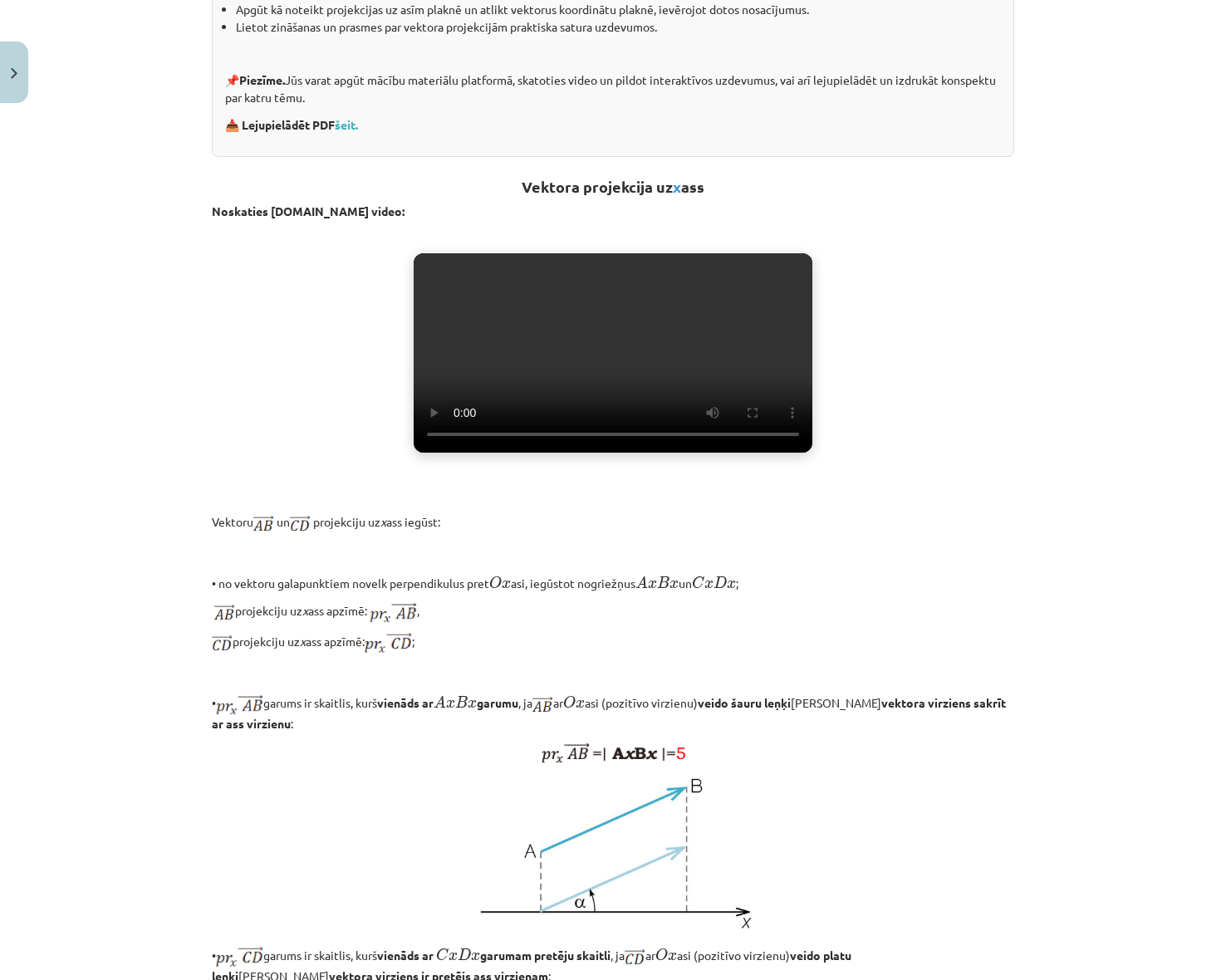
scroll to position [909, 0]
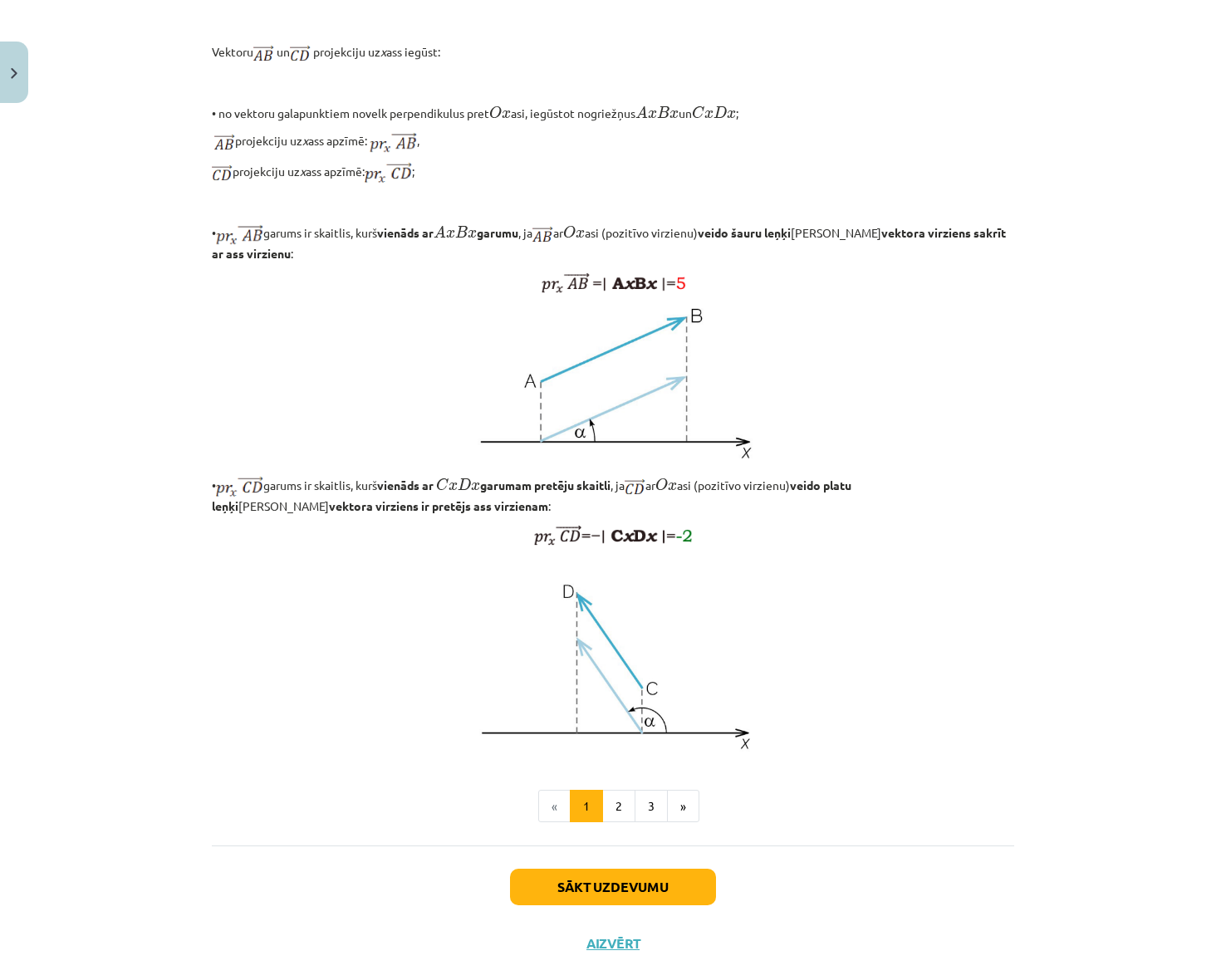
click at [618, 846] on div "Vektora projekcija uz ass 💡 Materiāls tev palīdzēs: Uzzināt, kas ir vektora pro…" at bounding box center [612, 109] width 802 height 1472
click at [612, 823] on button "2" at bounding box center [618, 807] width 34 height 34
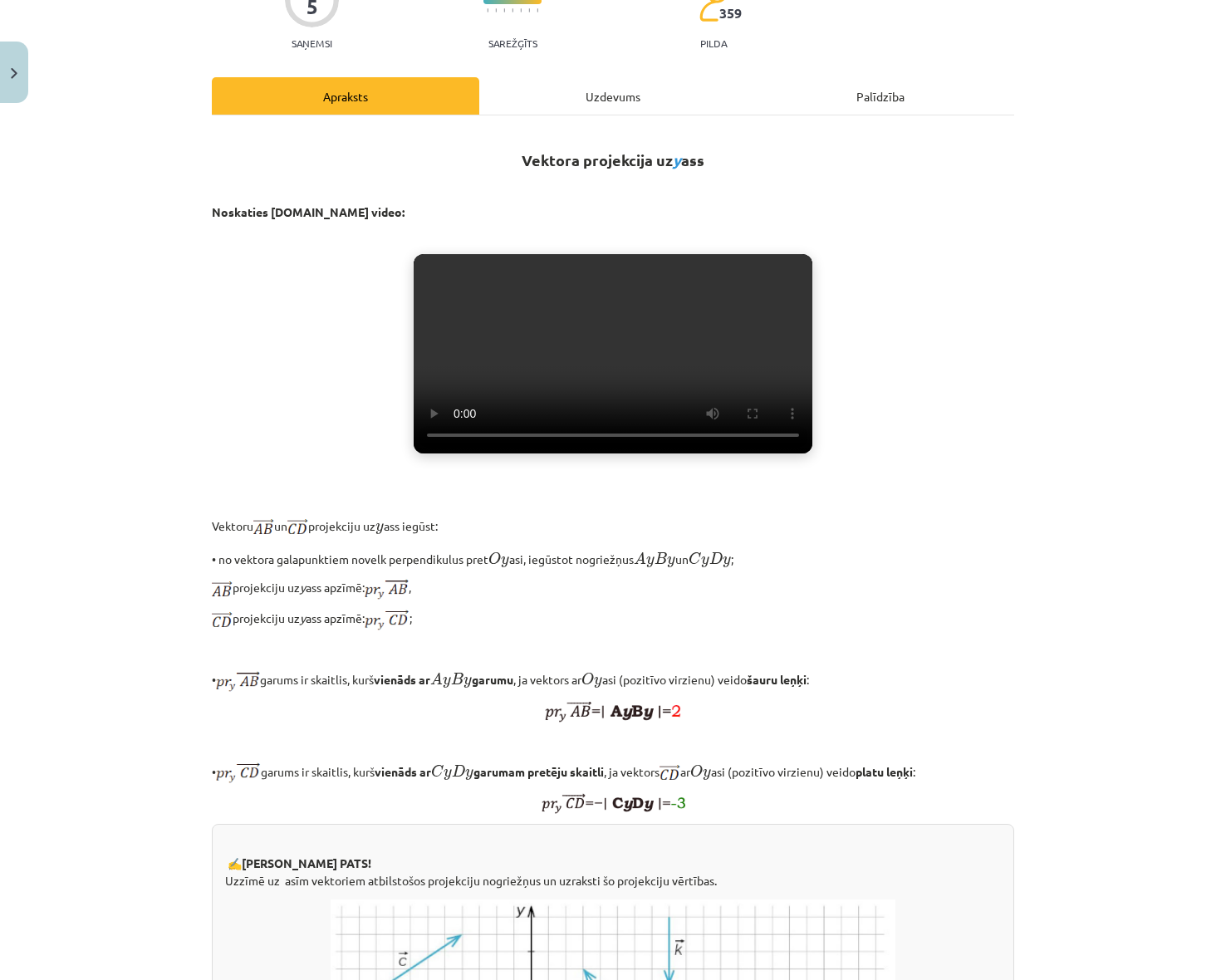
scroll to position [0, 0]
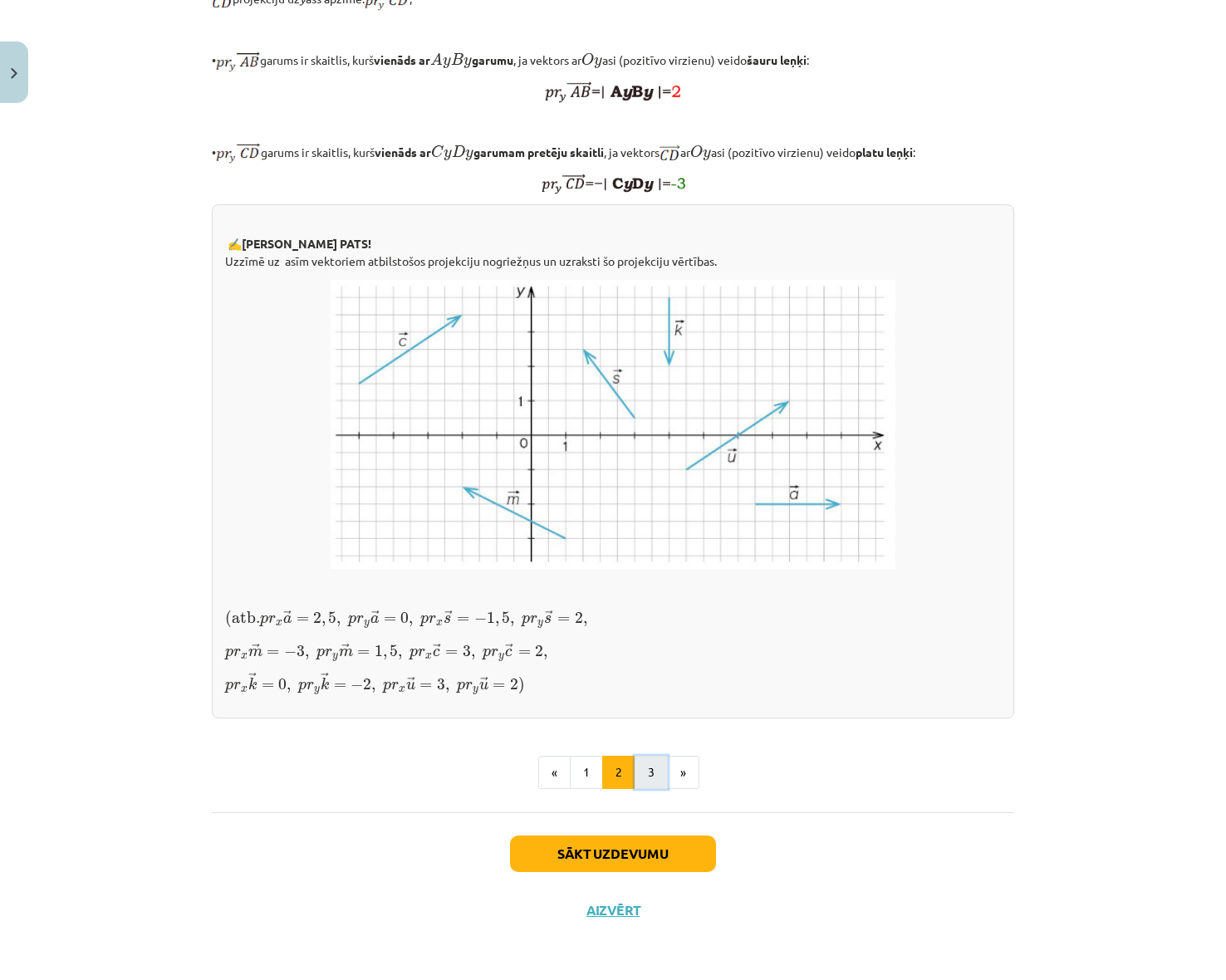
click at [638, 777] on button "3" at bounding box center [651, 772] width 34 height 34
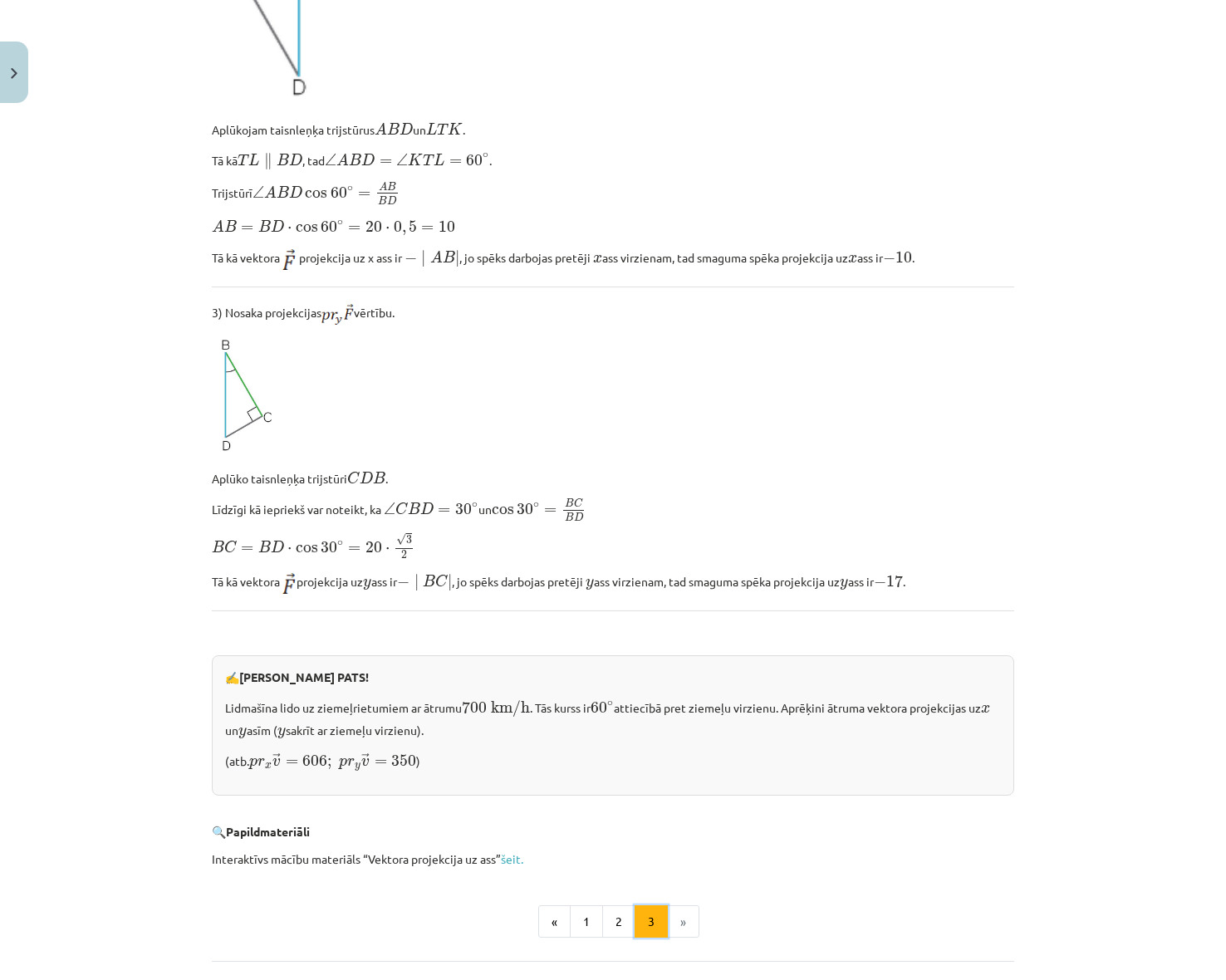
scroll to position [1341, 0]
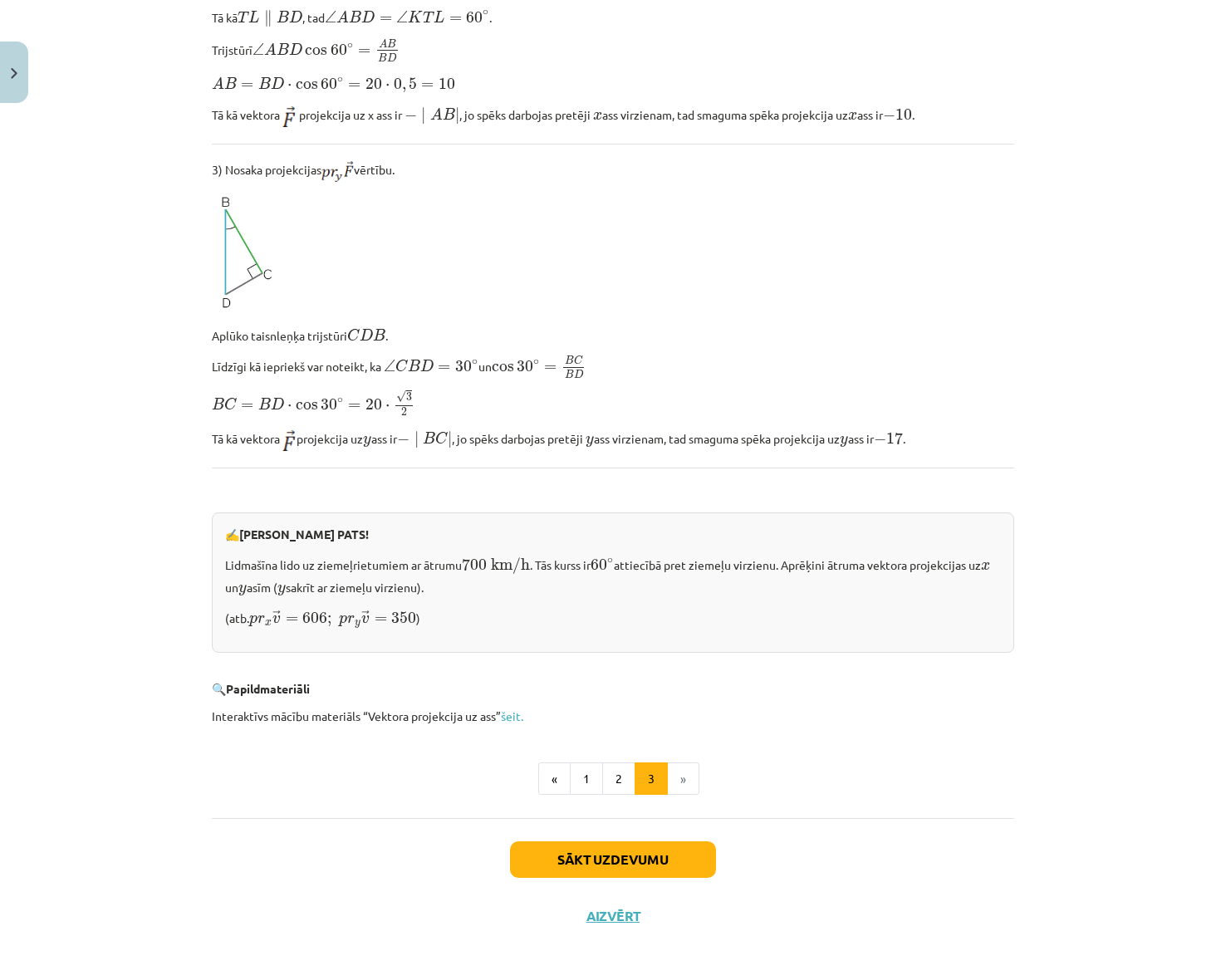
click at [571, 776] on button "1" at bounding box center [586, 779] width 34 height 34
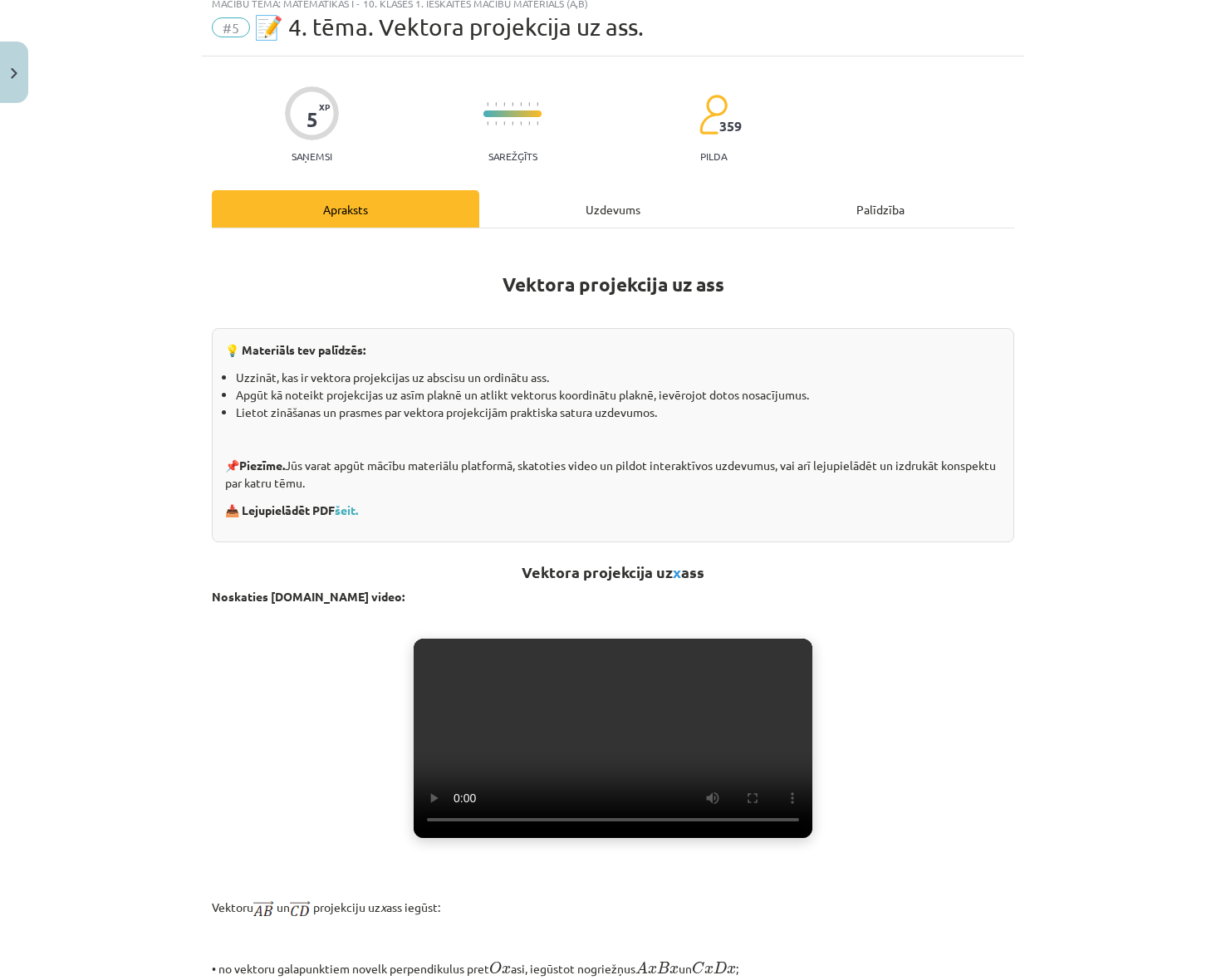
scroll to position [0, 0]
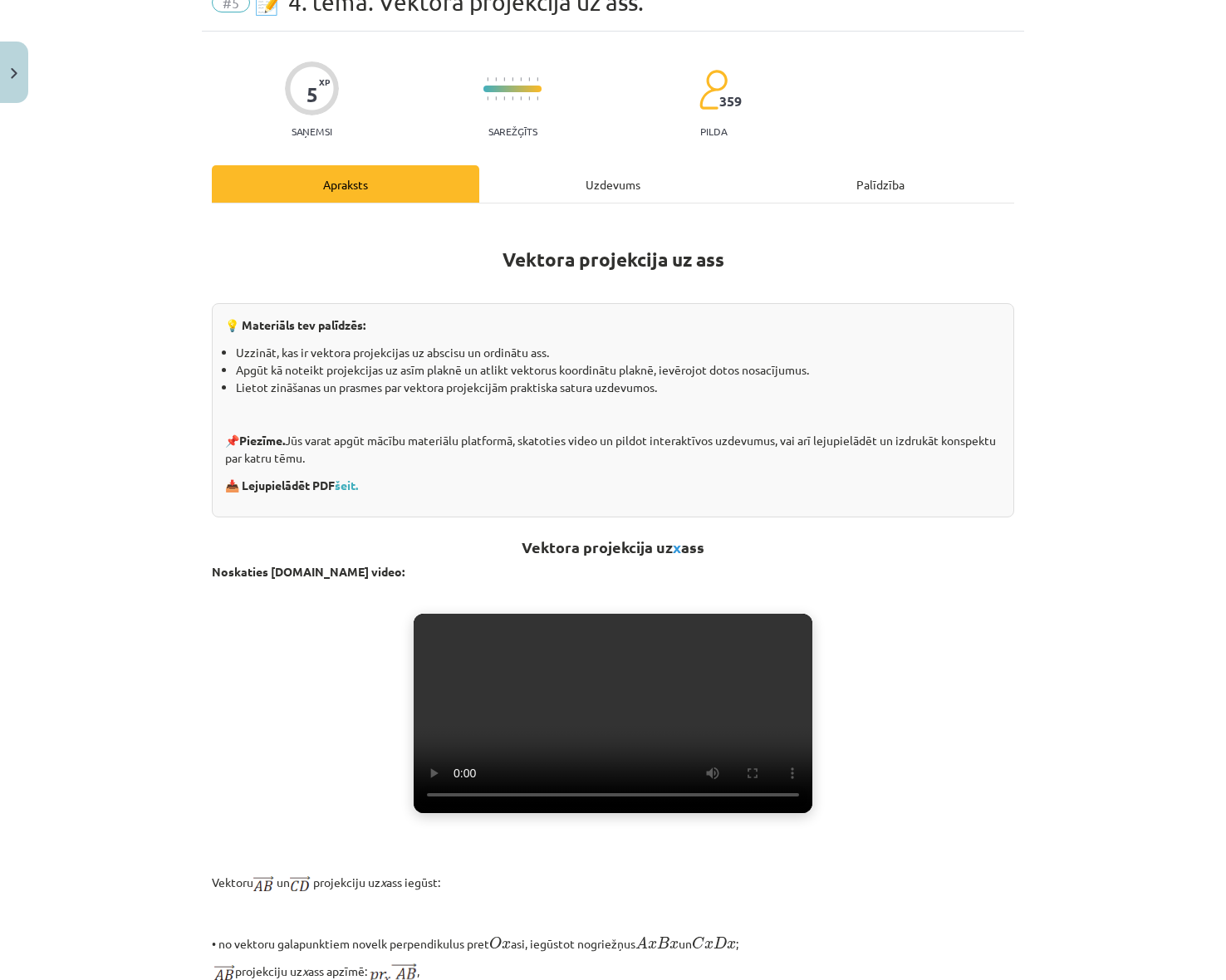
click at [554, 168] on div "Uzdevums" at bounding box center [613, 183] width 267 height 37
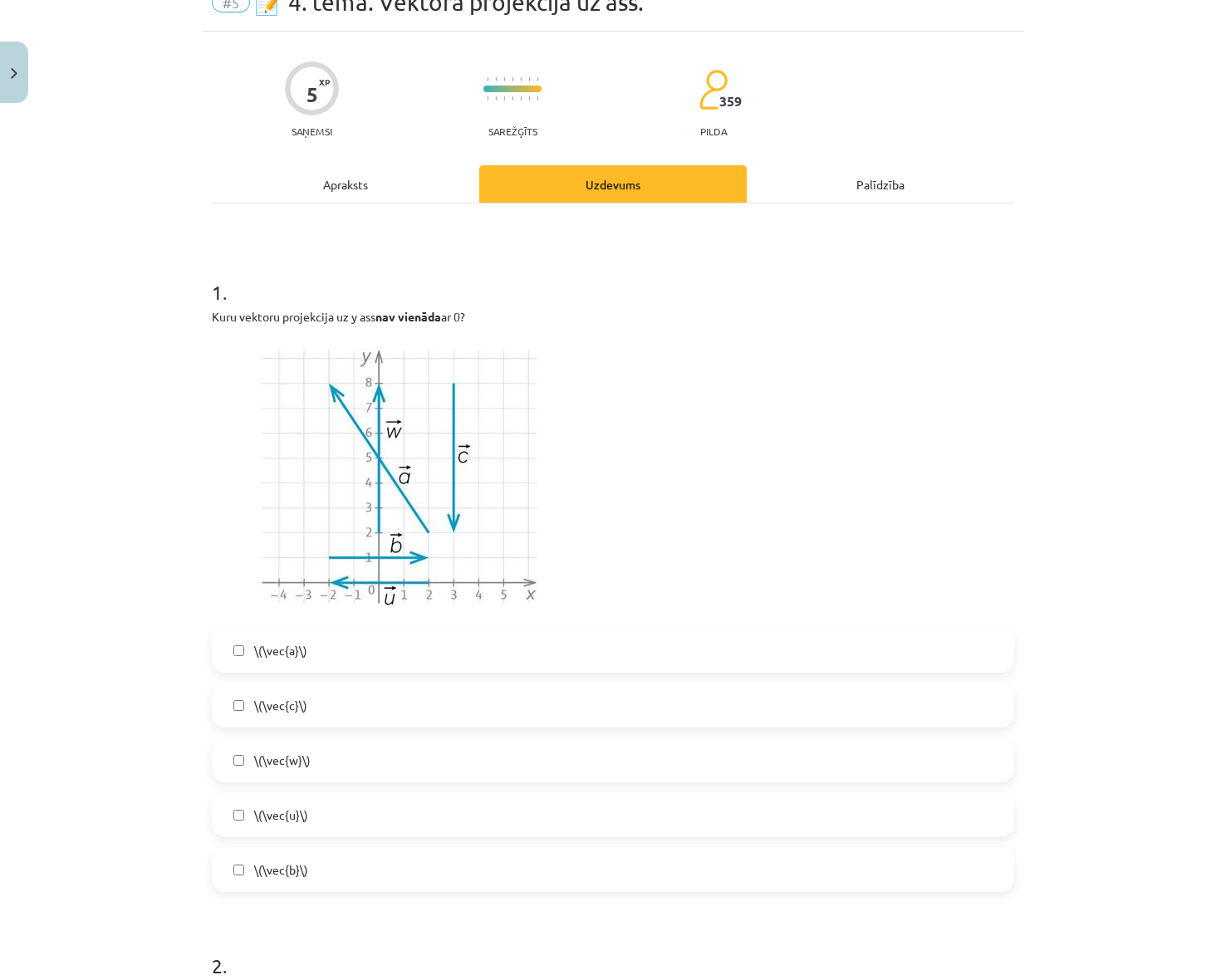
scroll to position [42, 0]
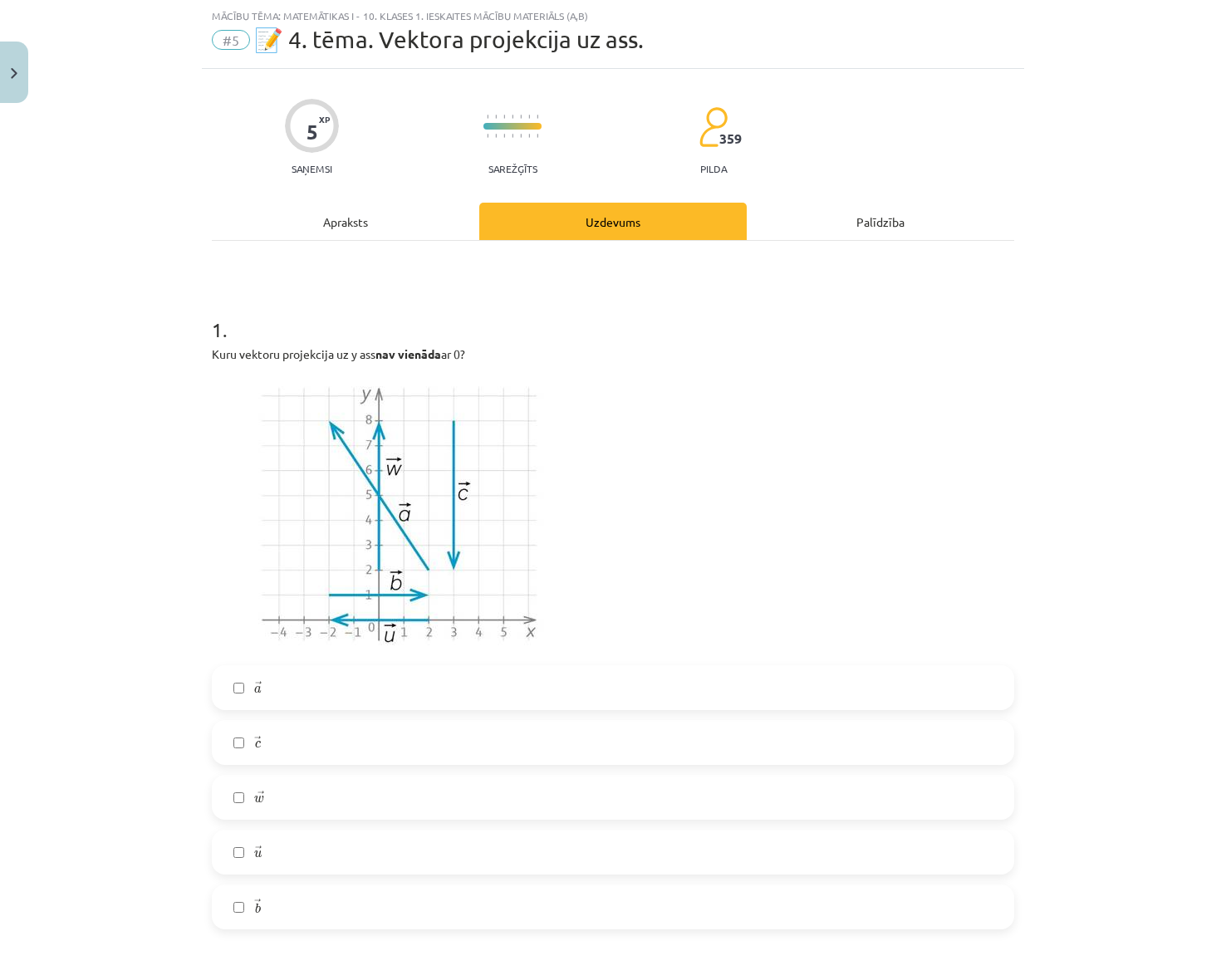
click at [219, 750] on label "→ c c →" at bounding box center [613, 743] width 799 height 42
click at [242, 809] on label "→ w w →" at bounding box center [613, 797] width 799 height 42
click at [296, 675] on label "→ a a →" at bounding box center [613, 688] width 799 height 42
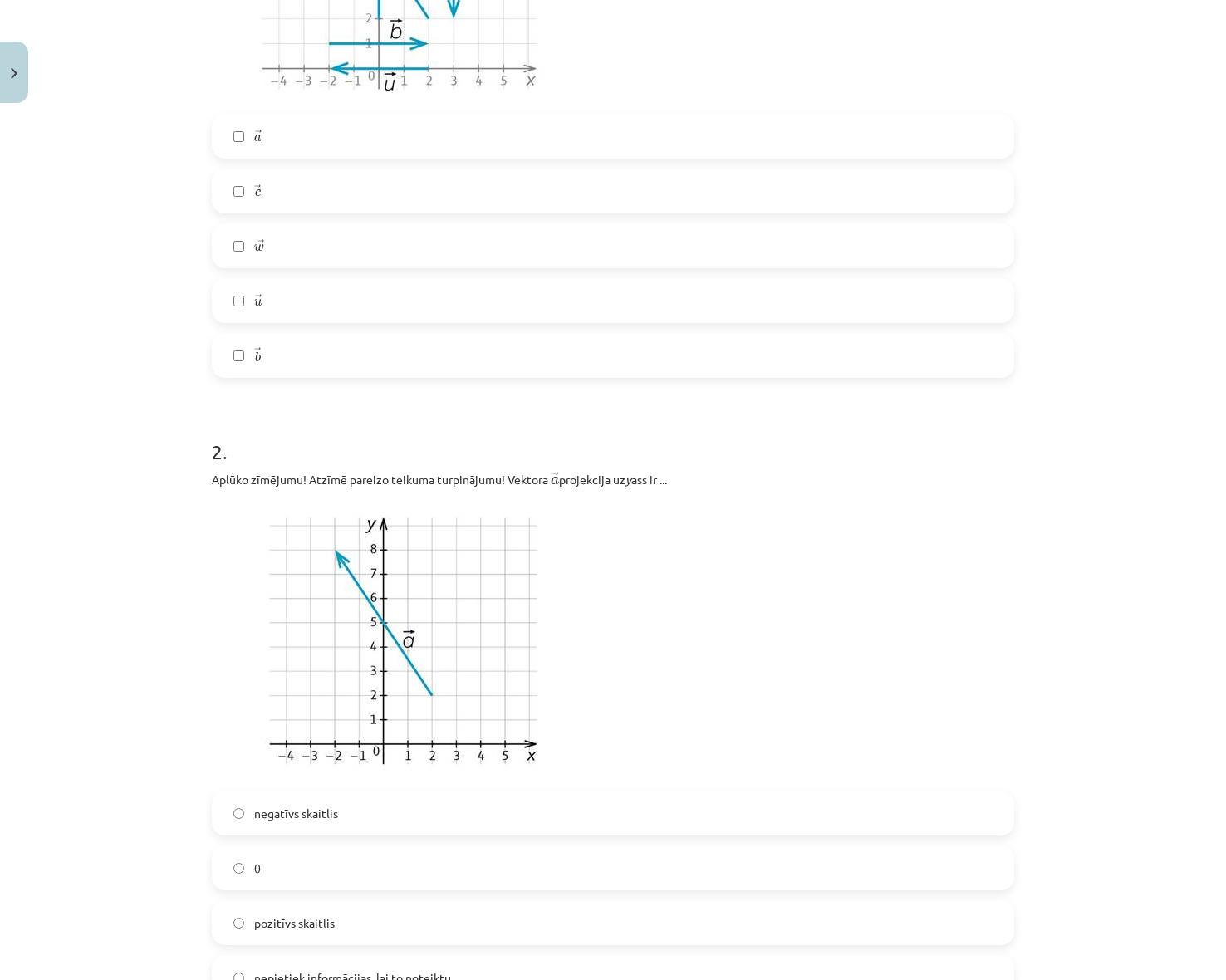
scroll to position [706, 0]
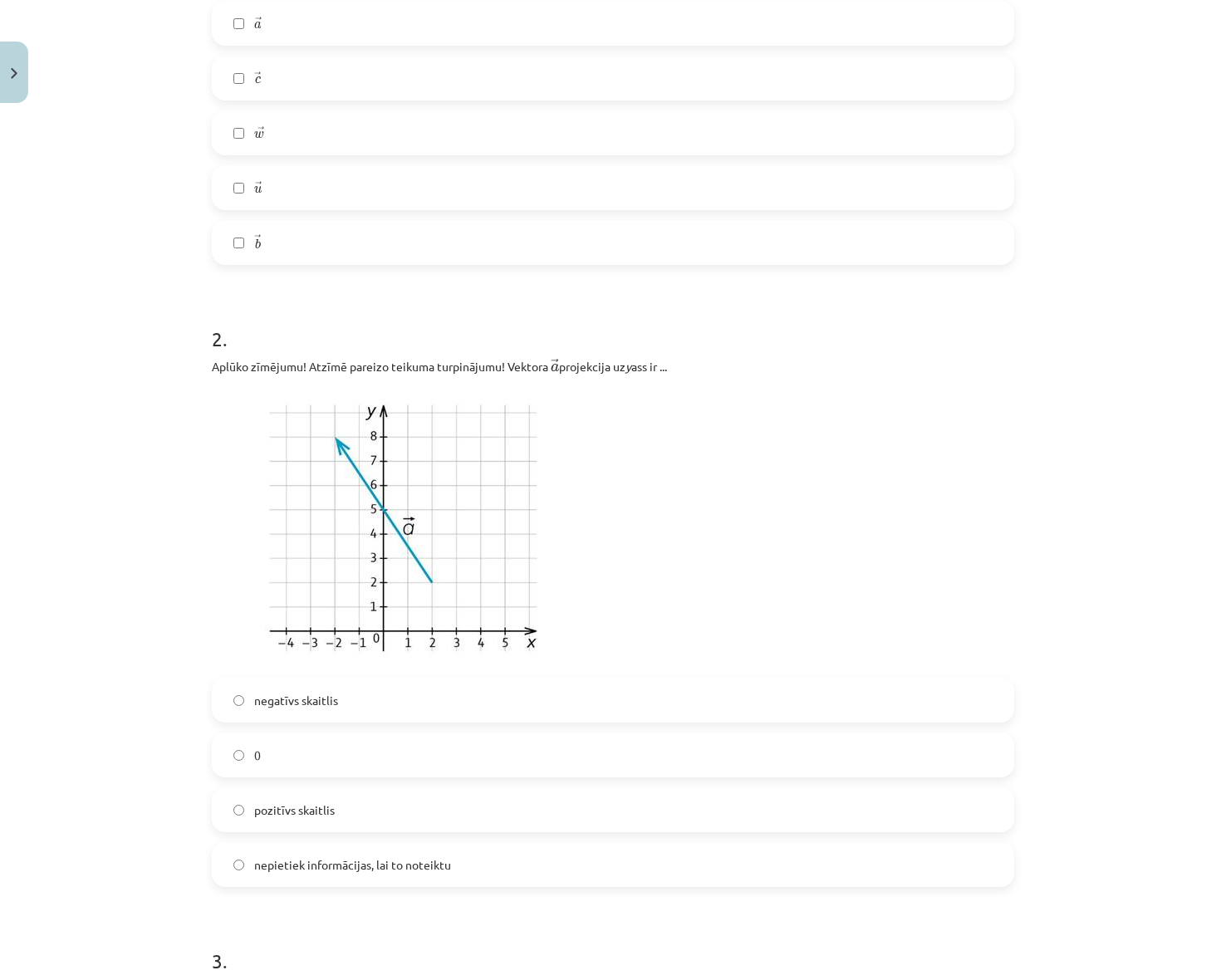
drag, startPoint x: 226, startPoint y: 816, endPoint x: 175, endPoint y: 843, distance: 57.7
click at [224, 816] on label "pozitīvs skaitlis" at bounding box center [613, 810] width 799 height 42
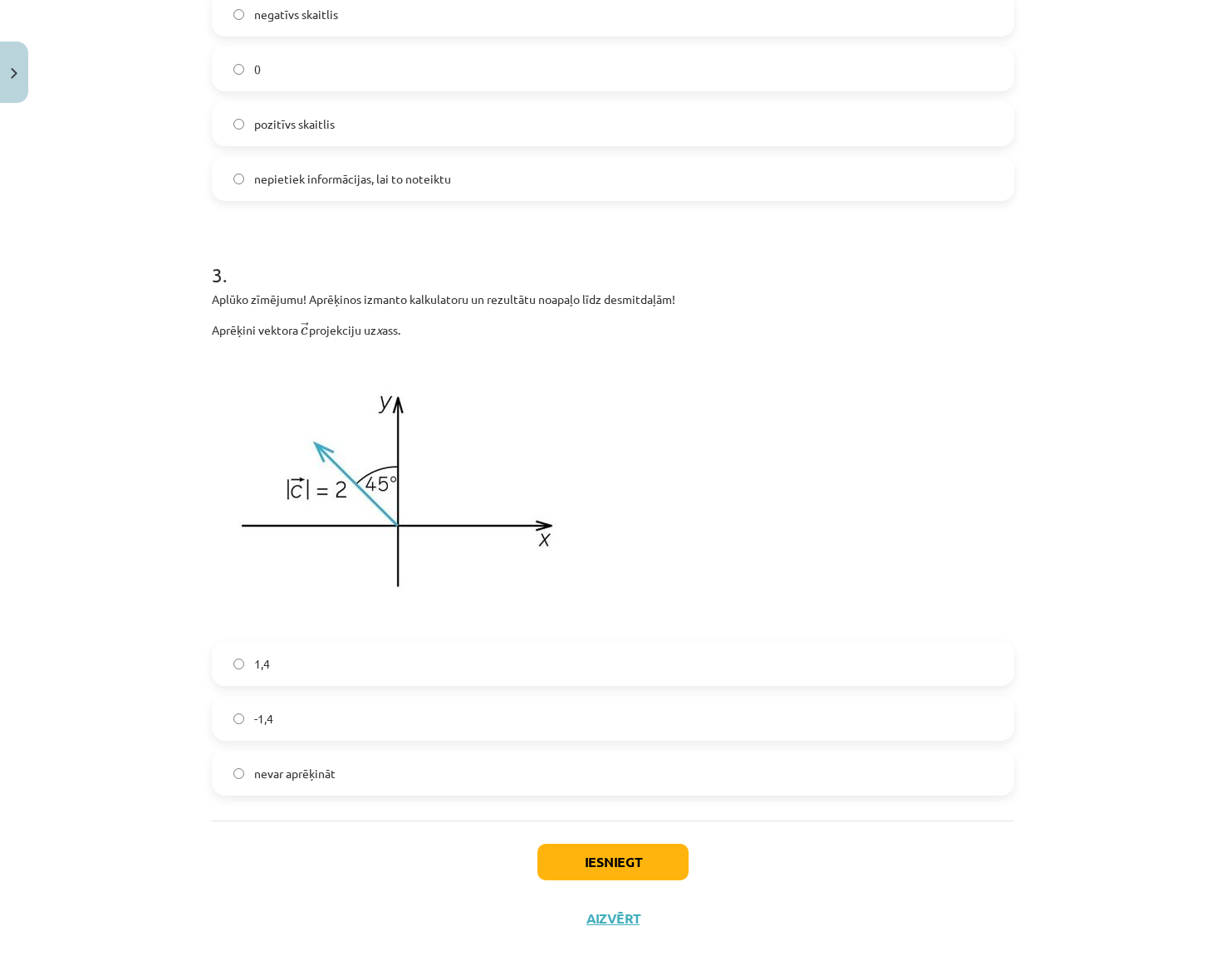
scroll to position [1401, 0]
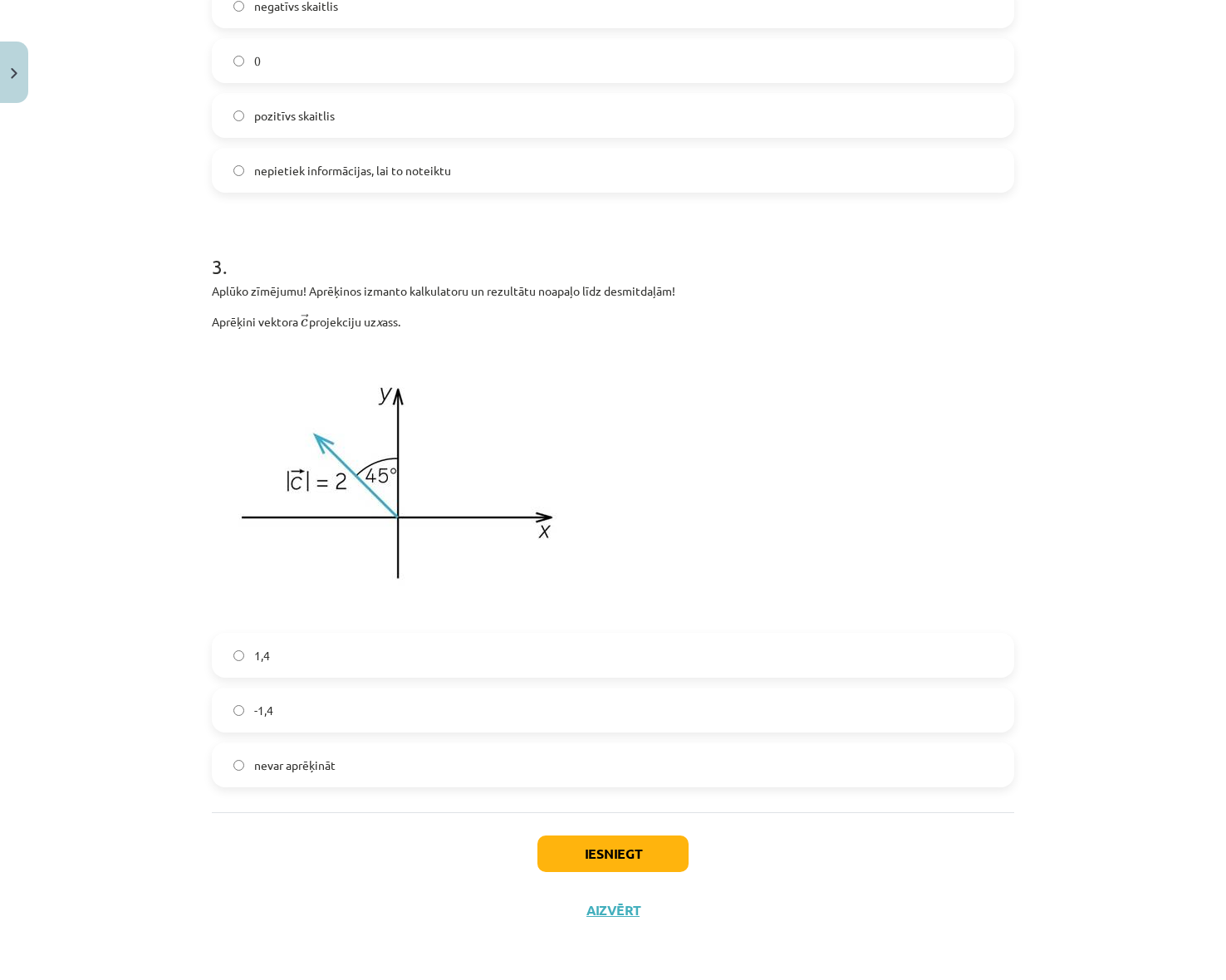
click at [332, 720] on label "-1,4" at bounding box center [613, 710] width 799 height 42
click at [556, 857] on button "Iesniegt" at bounding box center [613, 854] width 151 height 36
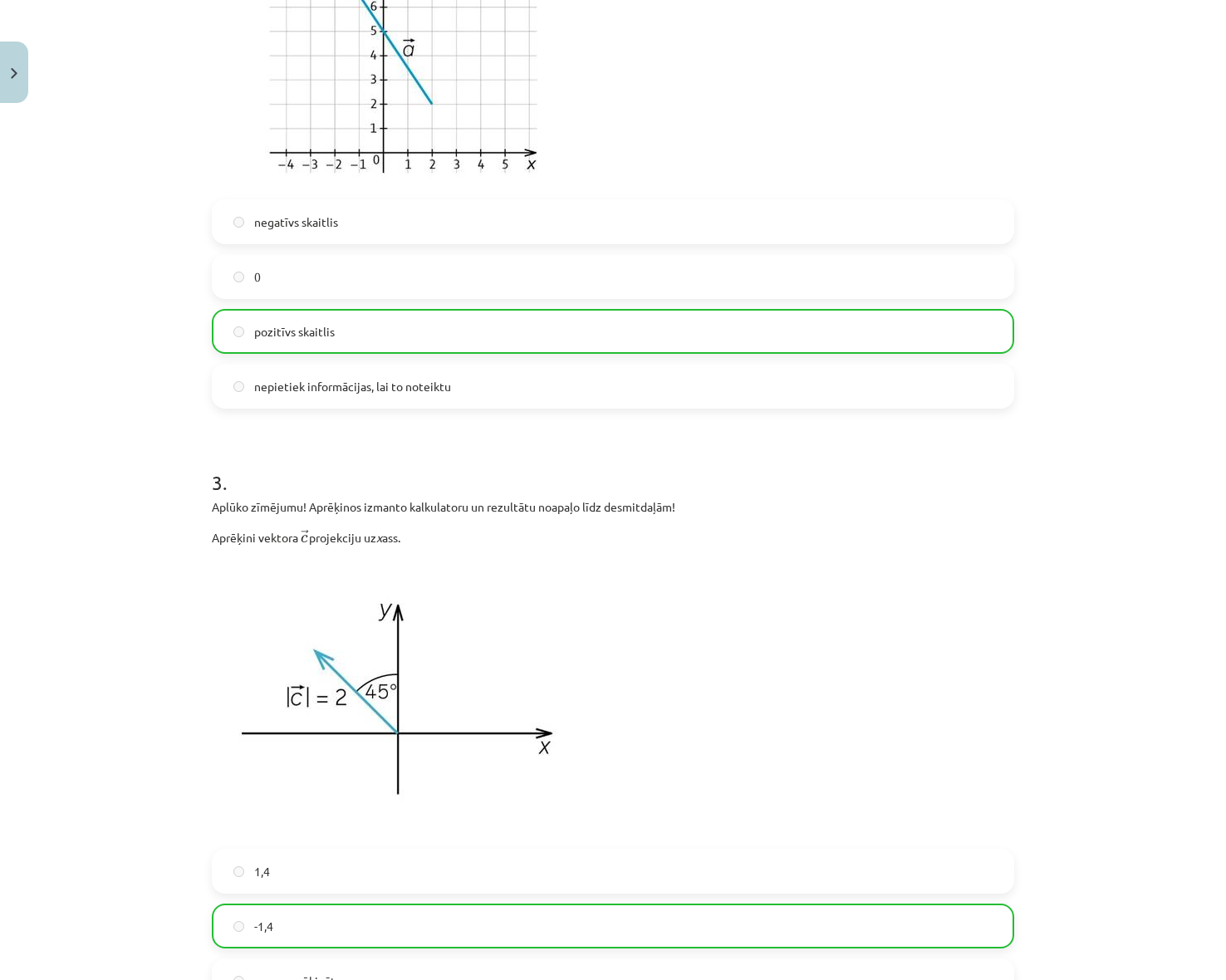
scroll to position [1453, 0]
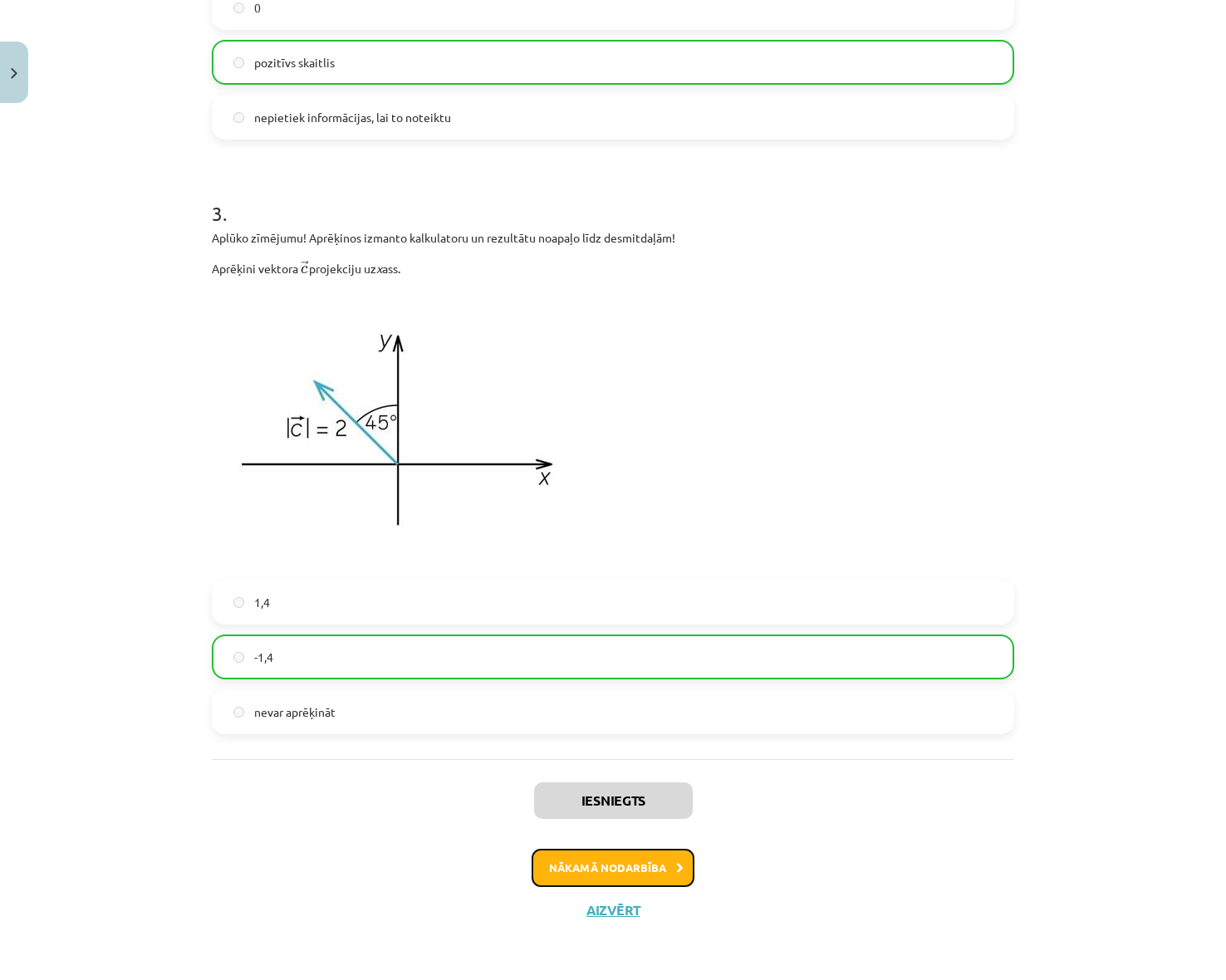
click at [630, 850] on button "Nākamā nodarbība" at bounding box center [612, 868] width 163 height 38
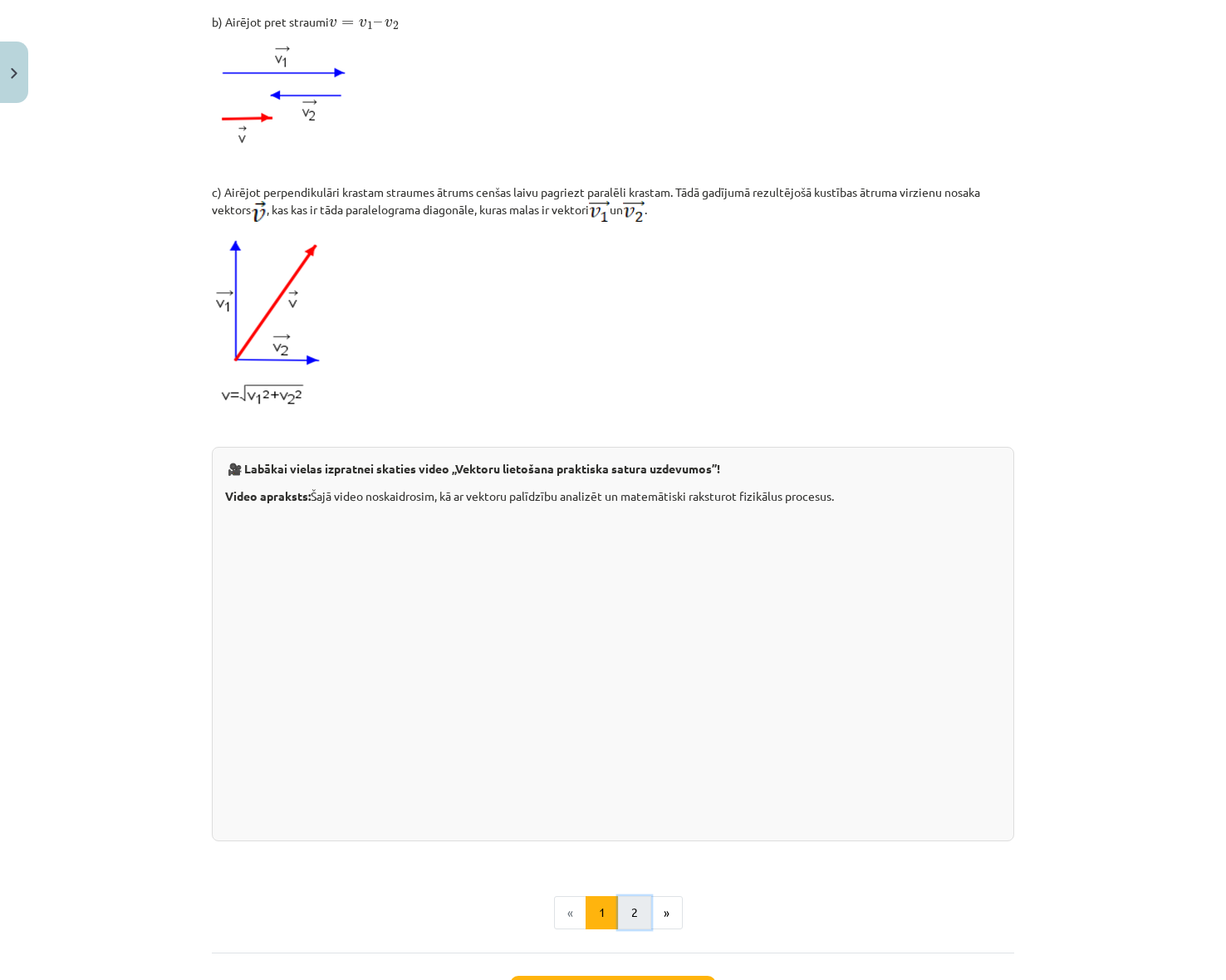
click at [629, 929] on button "2" at bounding box center [634, 913] width 34 height 34
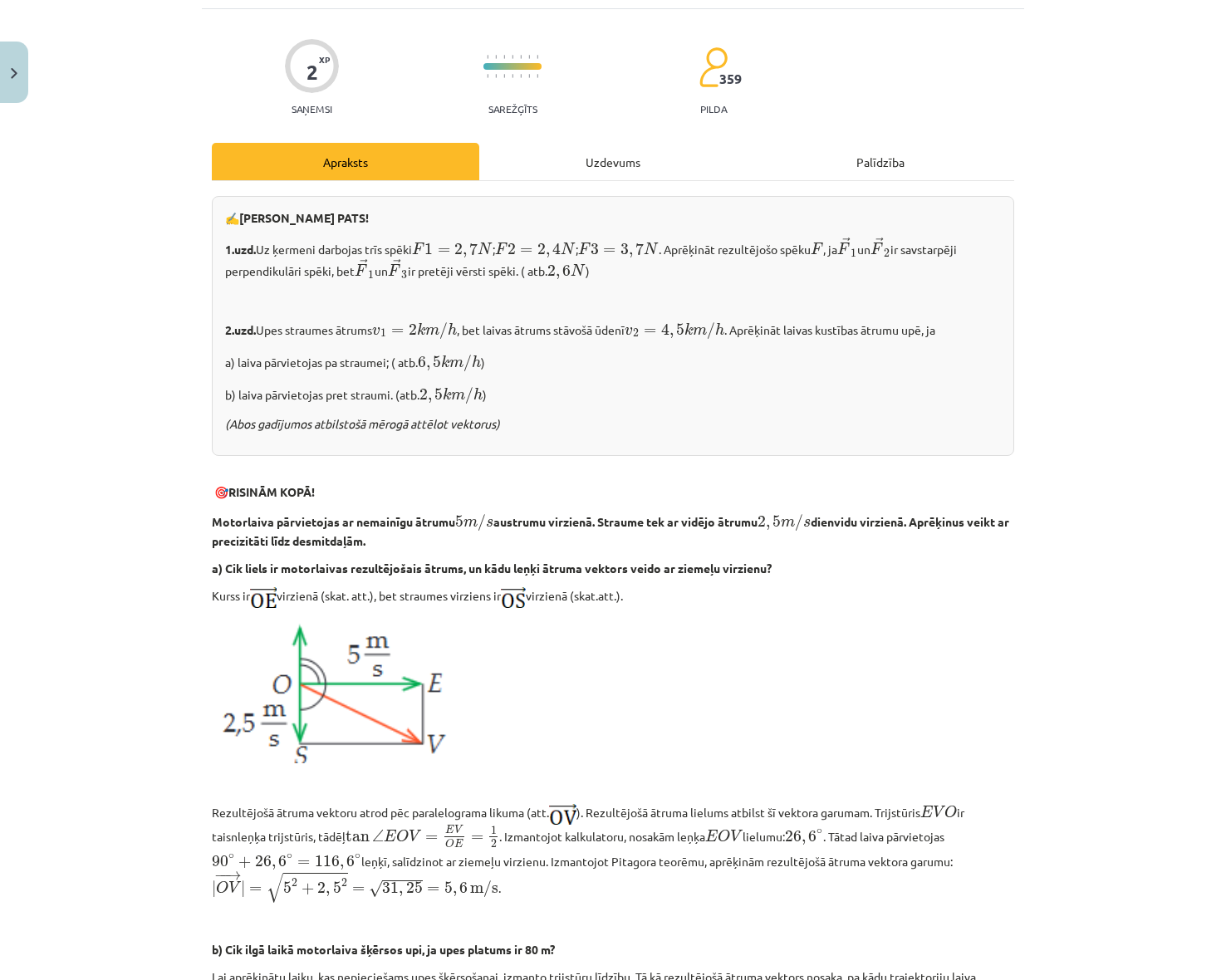
scroll to position [0, 0]
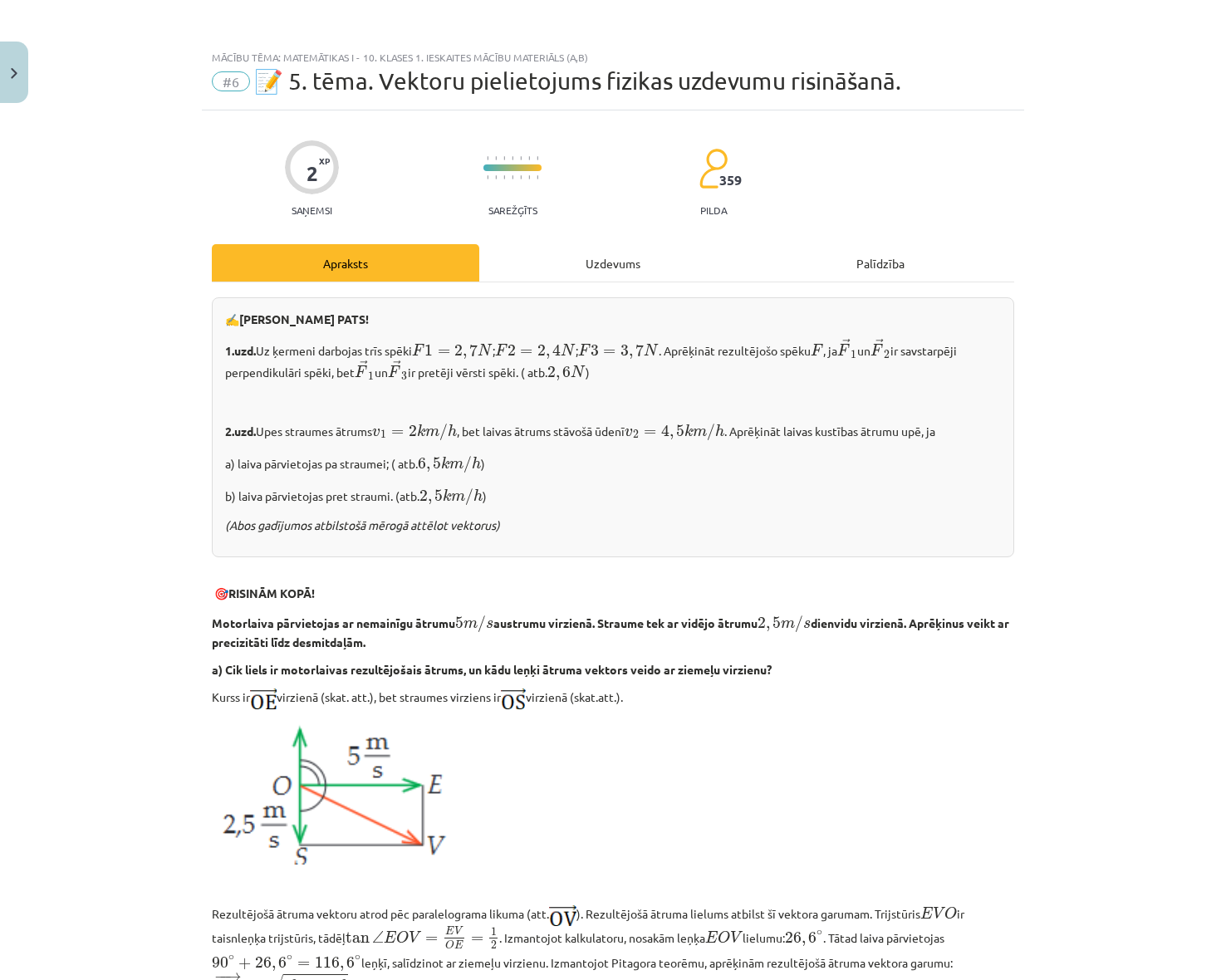
click at [640, 256] on div "Uzdevums" at bounding box center [613, 262] width 267 height 37
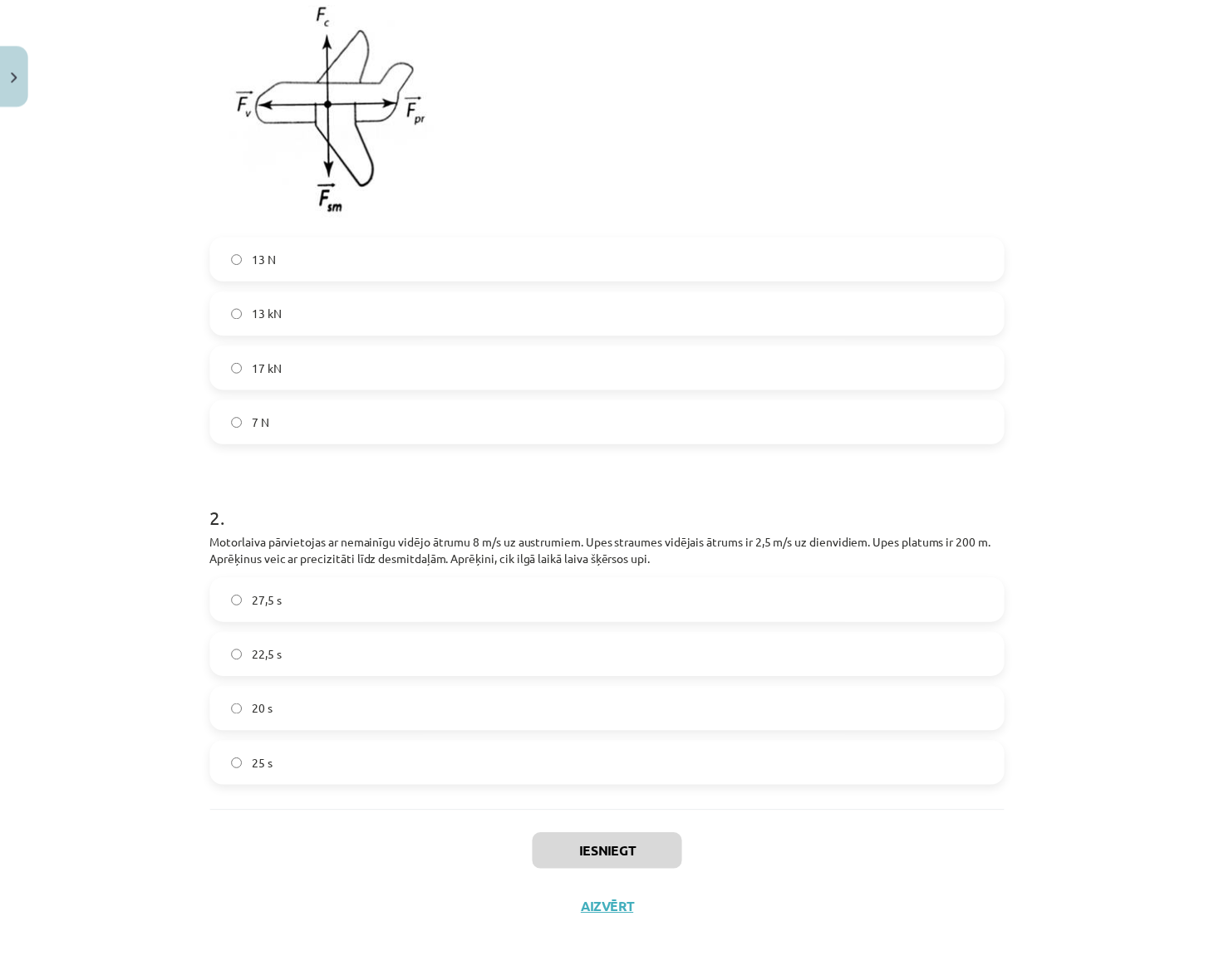
scroll to position [471, 0]
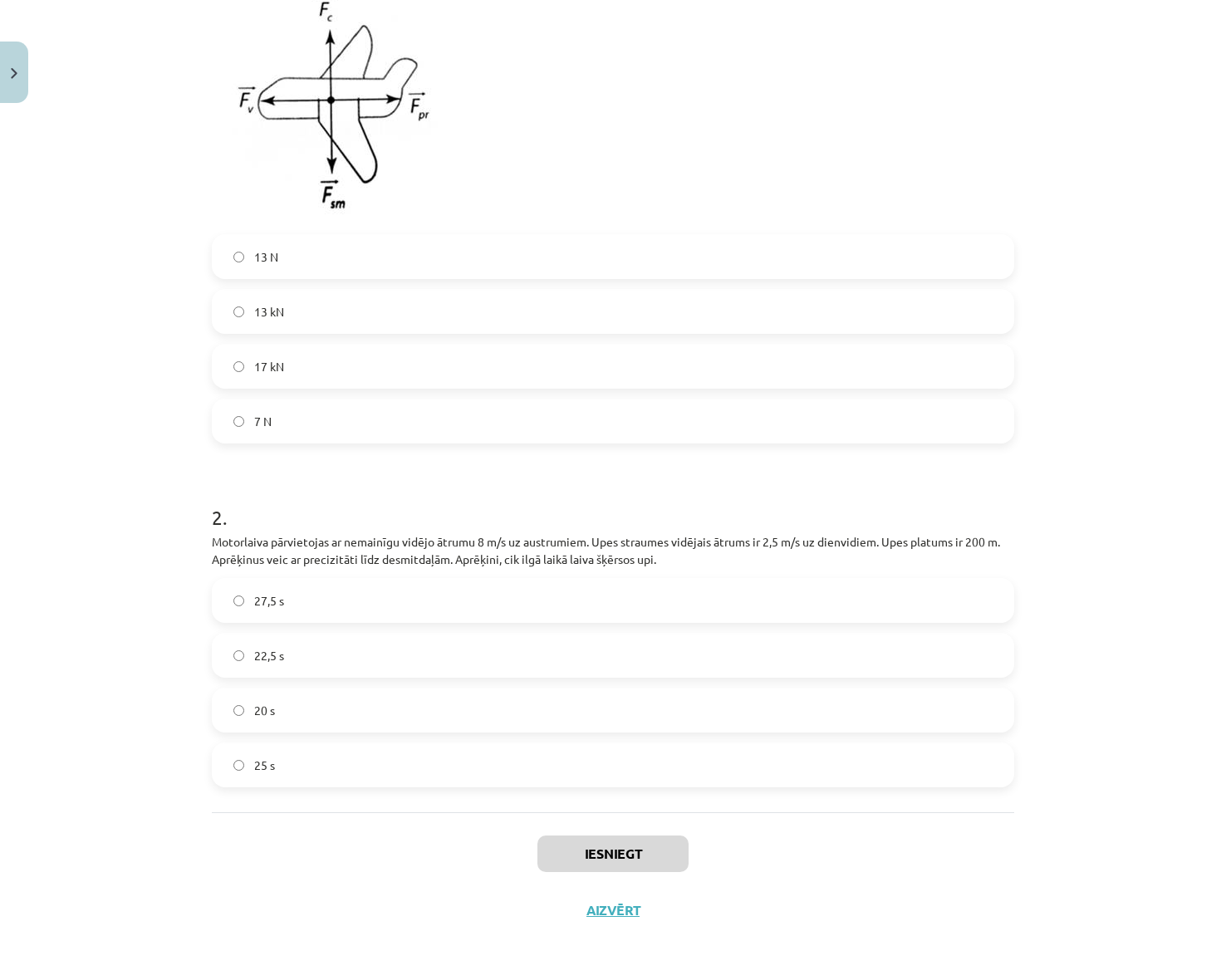
click at [628, 899] on div "Iesniegt Aizvērt" at bounding box center [612, 870] width 802 height 116
click at [620, 905] on button "Aizvērt" at bounding box center [613, 910] width 64 height 16
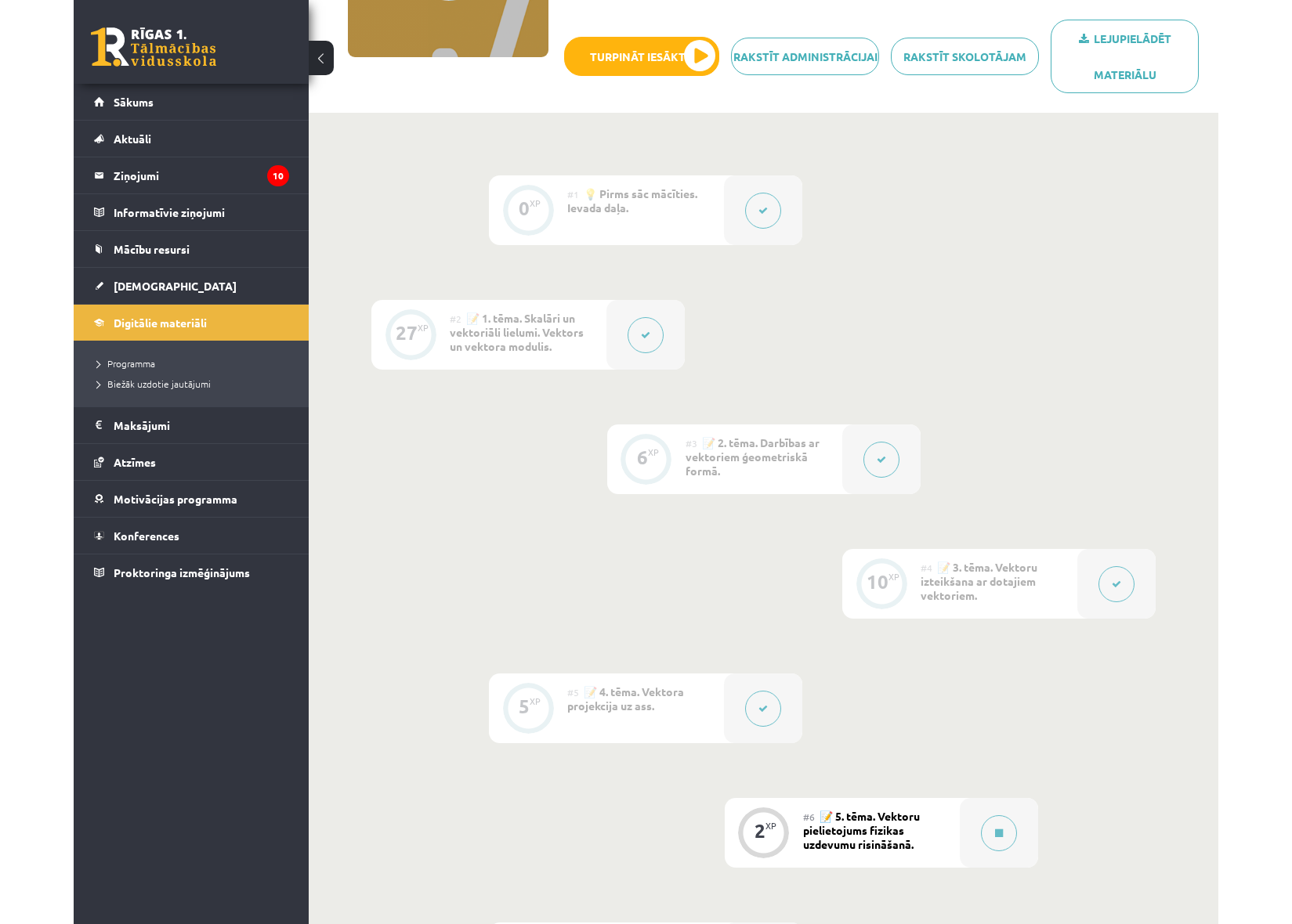
scroll to position [0, 0]
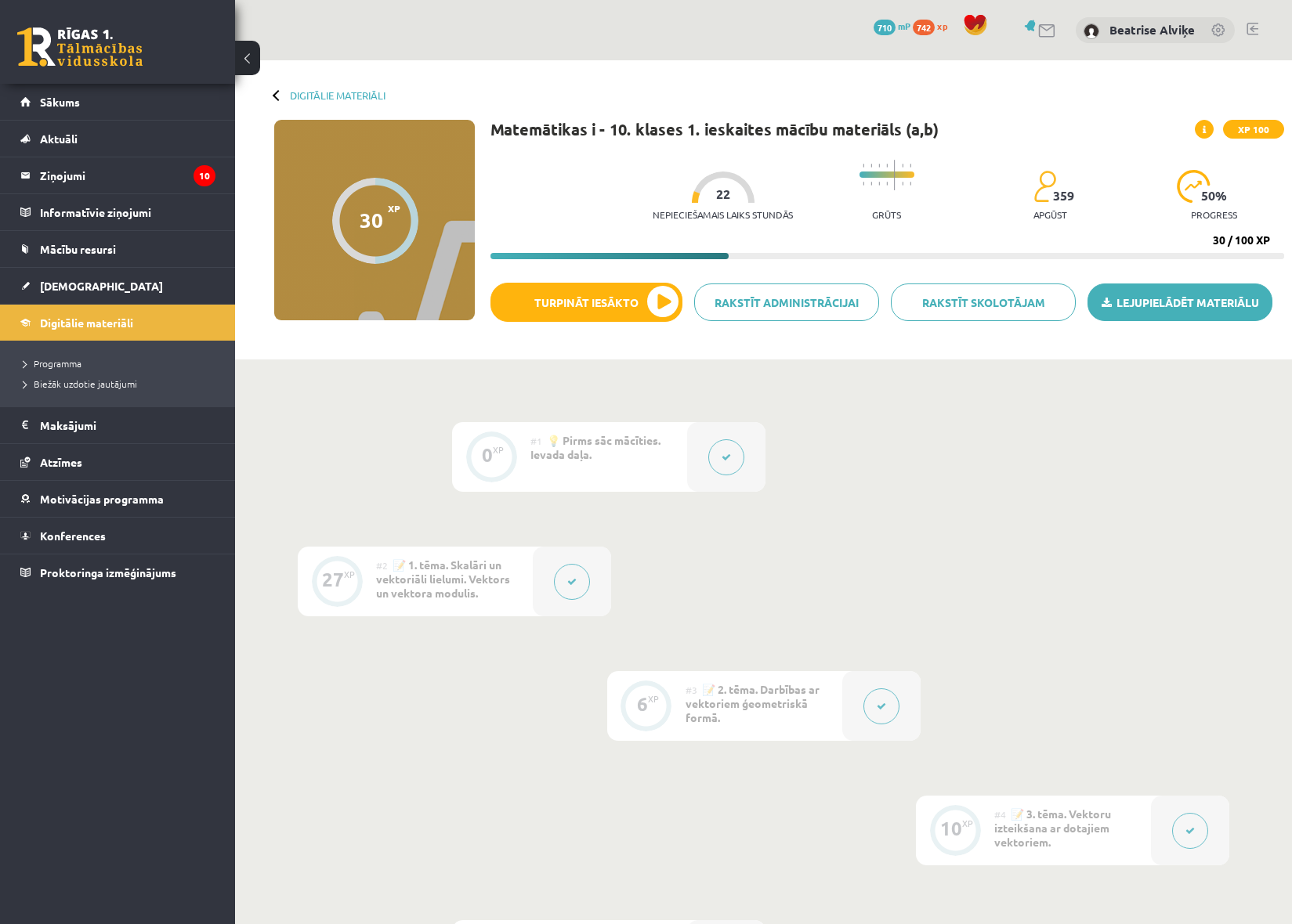
click at [1144, 309] on link "Lejupielādēt materiālu" at bounding box center [1180, 302] width 185 height 38
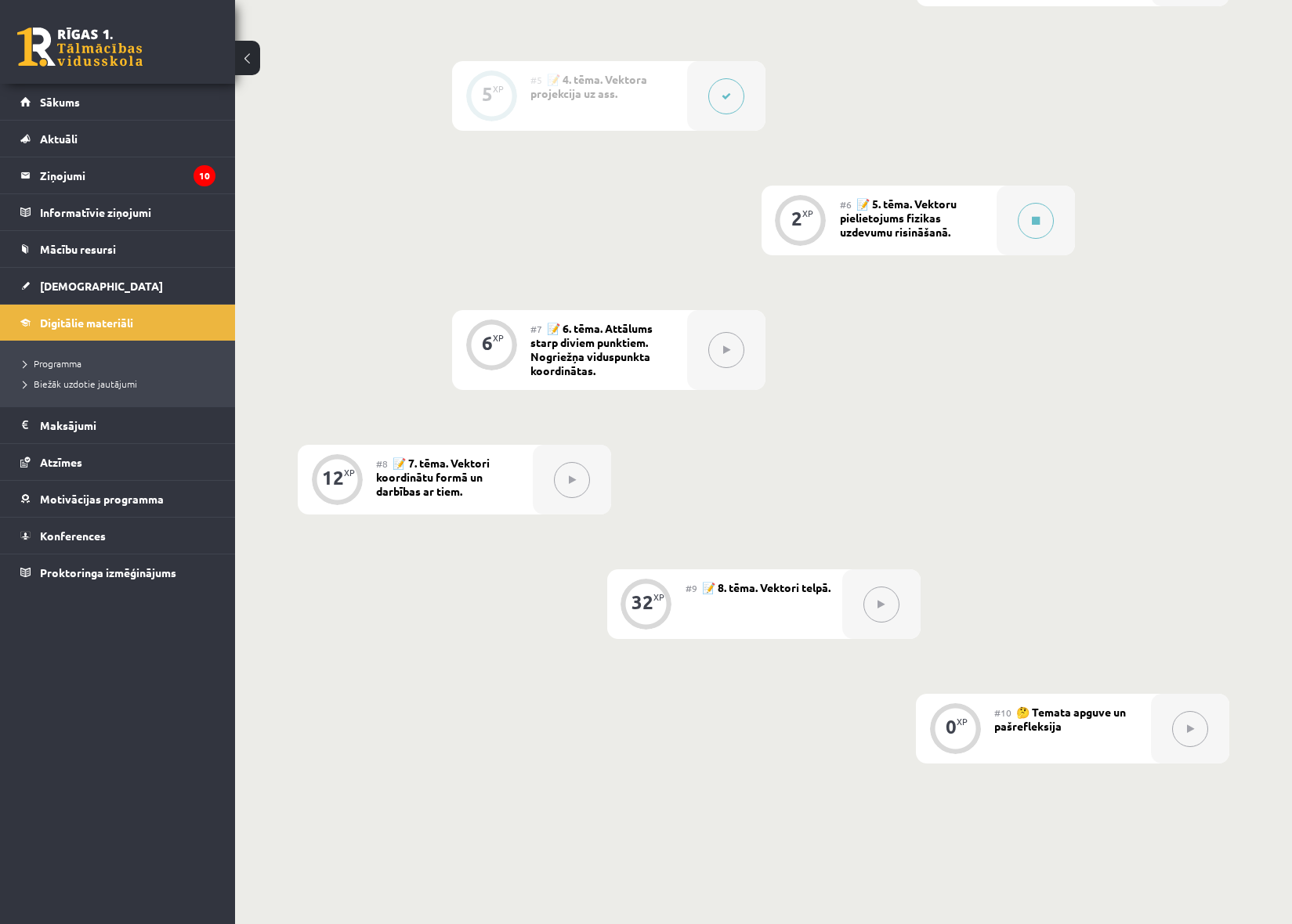
scroll to position [861, 0]
